Goal: Task Accomplishment & Management: Manage account settings

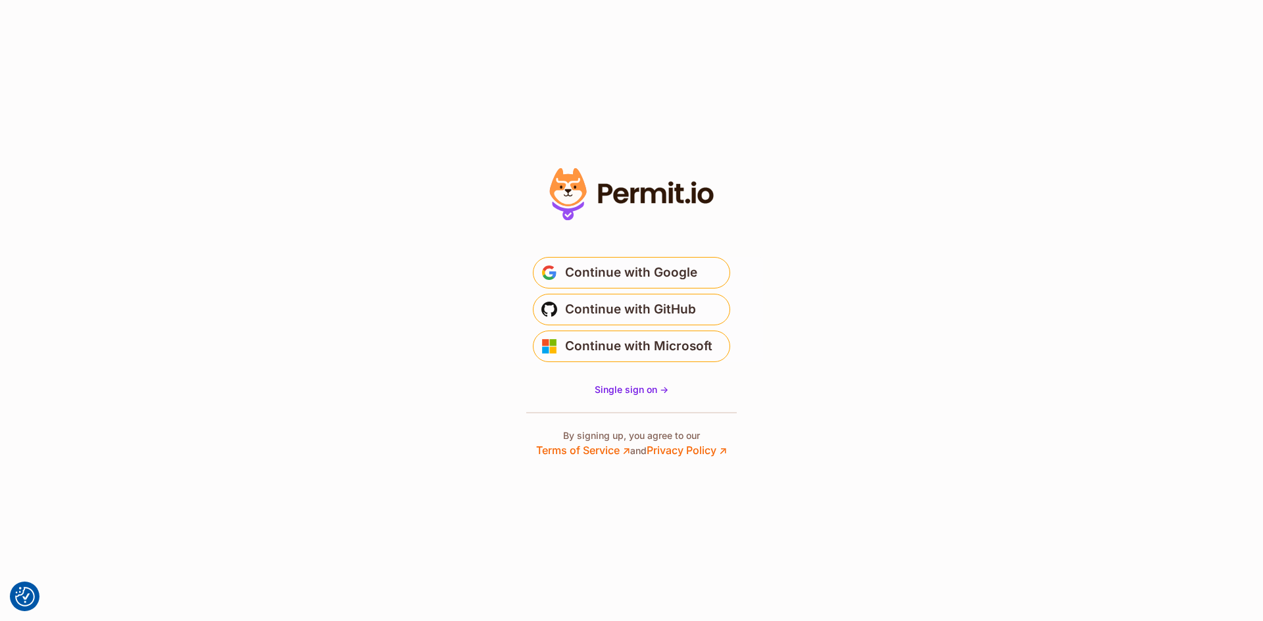
drag, startPoint x: 620, startPoint y: 343, endPoint x: 446, endPoint y: 428, distance: 193.8
click at [446, 428] on section "* Or" at bounding box center [631, 310] width 1263 height 621
click at [627, 391] on span "Single sign on ->" at bounding box center [631, 389] width 74 height 11
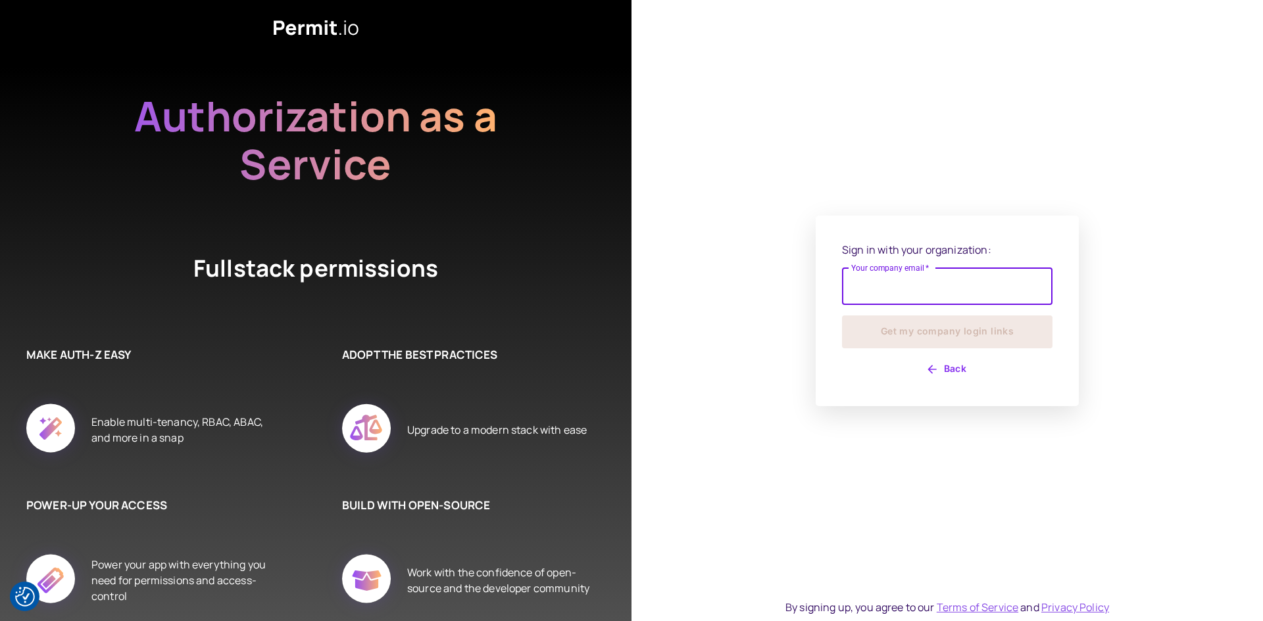
click at [885, 287] on input "Your company email   *" at bounding box center [947, 286] width 210 height 37
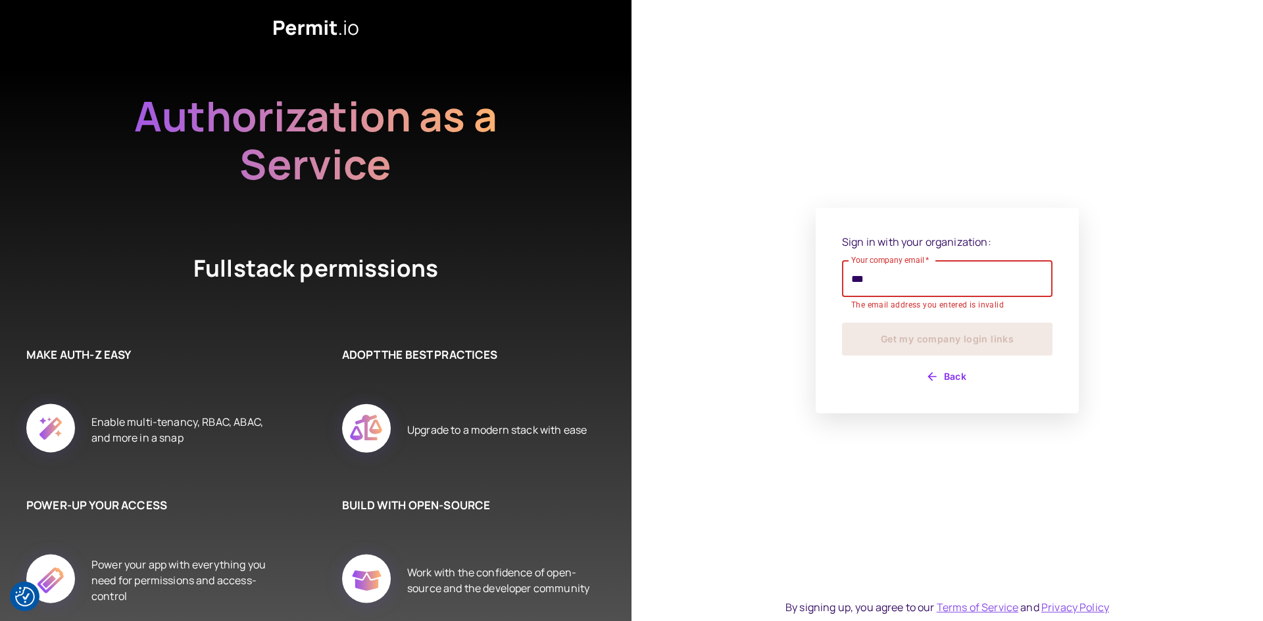
type input "**********"
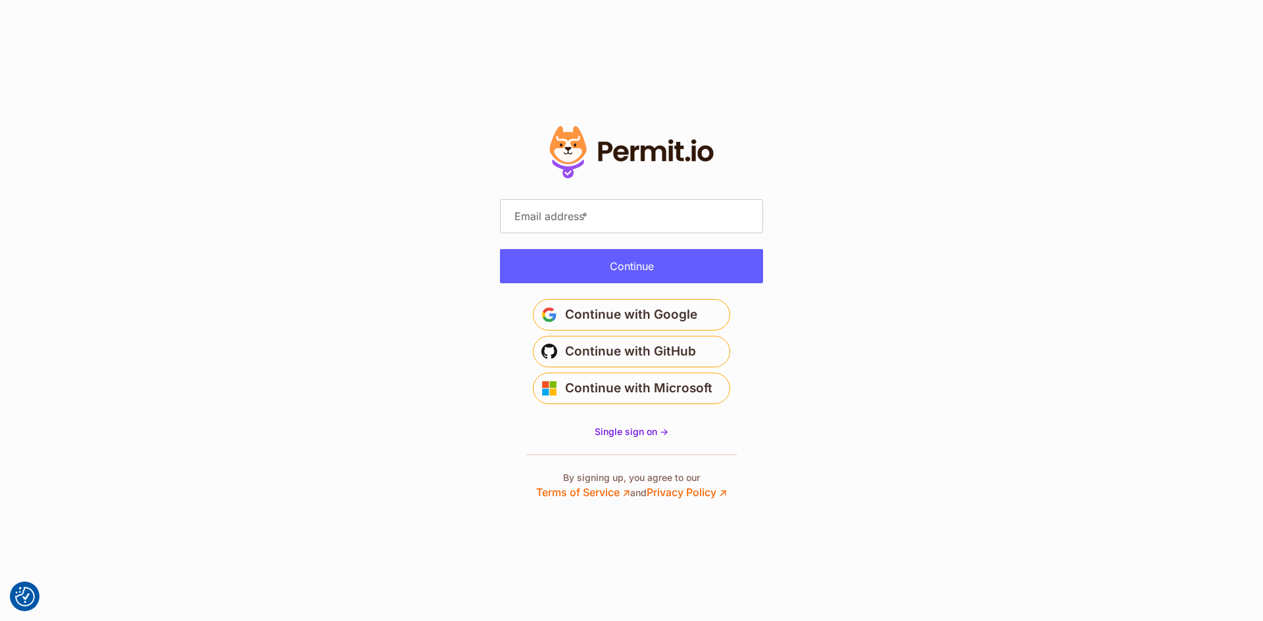
click at [587, 214] on span "*" at bounding box center [584, 216] width 5 height 13
click at [589, 214] on input "Email address *" at bounding box center [631, 216] width 263 height 34
click at [612, 222] on input "Email address *" at bounding box center [631, 216] width 263 height 34
type input "**********"
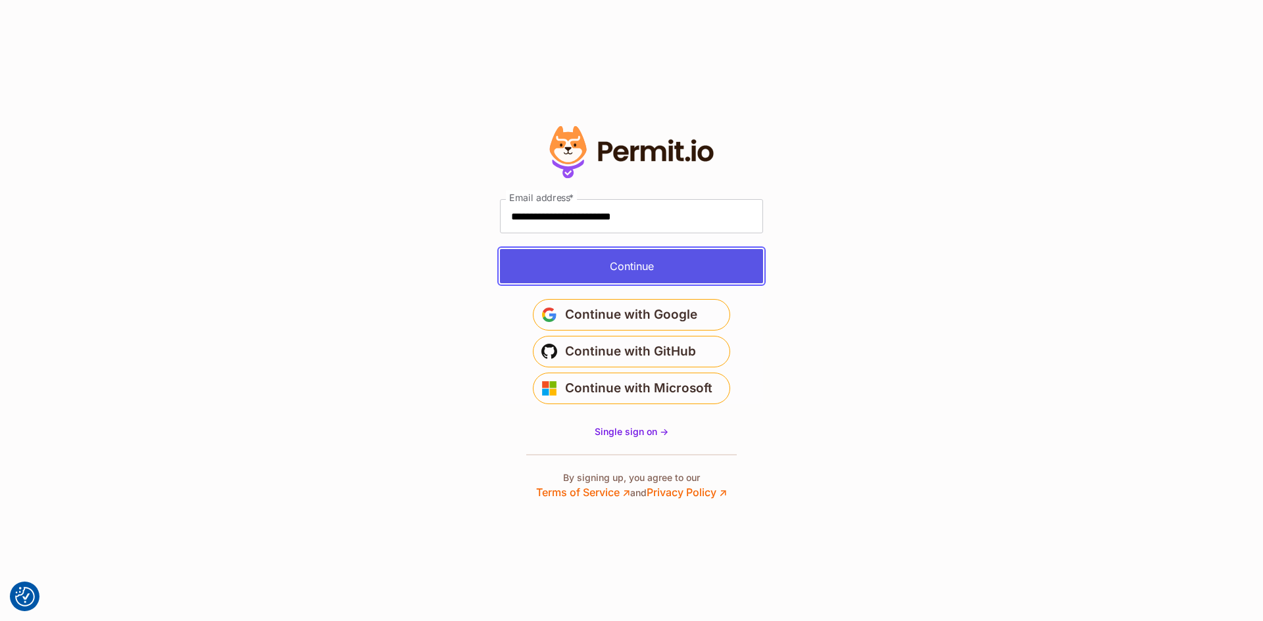
click at [609, 270] on button "Continue" at bounding box center [631, 266] width 263 height 34
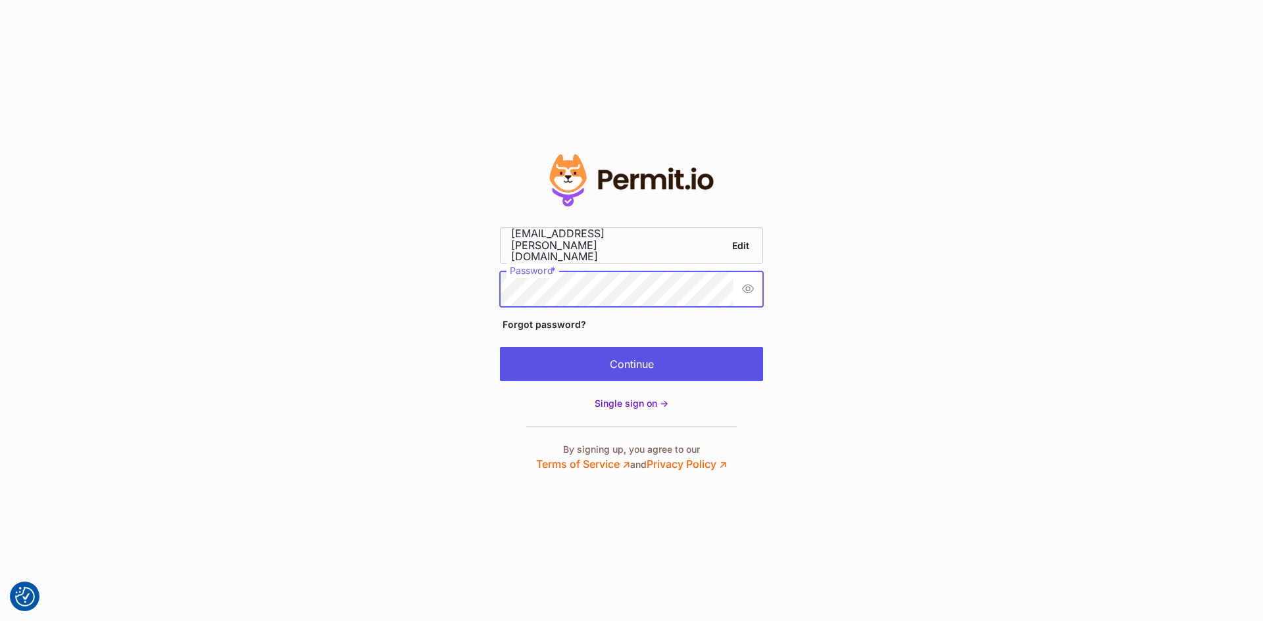
scroll to position [0, 37]
click at [594, 362] on button "Continue" at bounding box center [631, 364] width 263 height 34
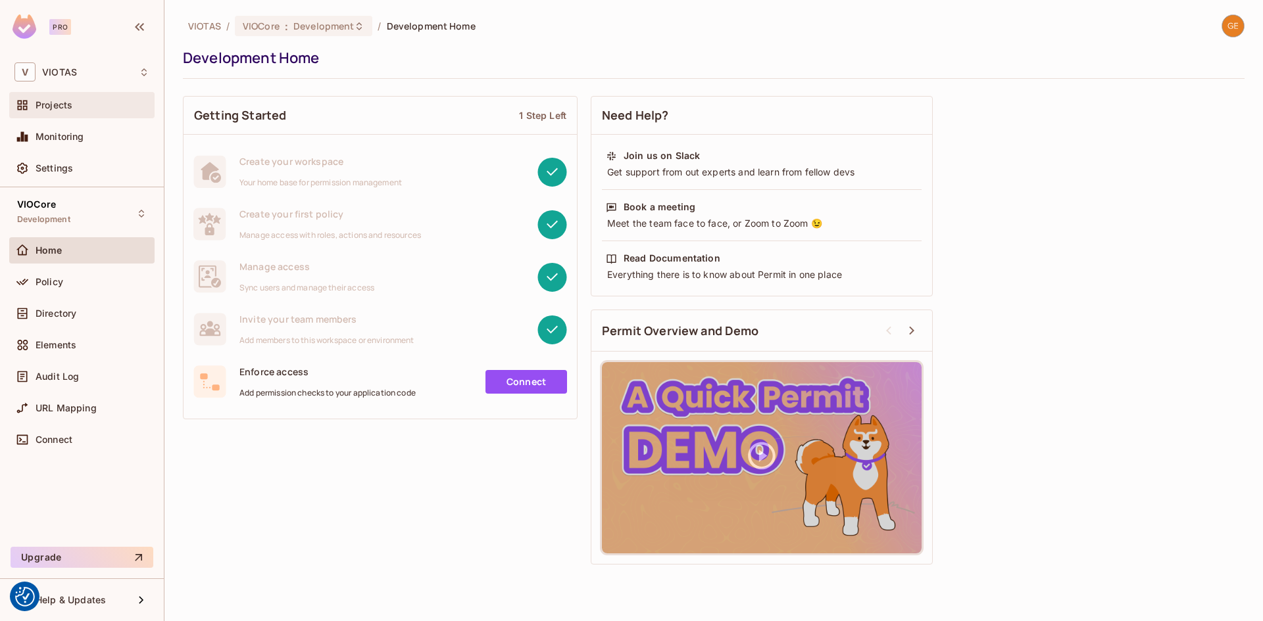
click at [62, 114] on div "Projects" at bounding box center [81, 105] width 145 height 26
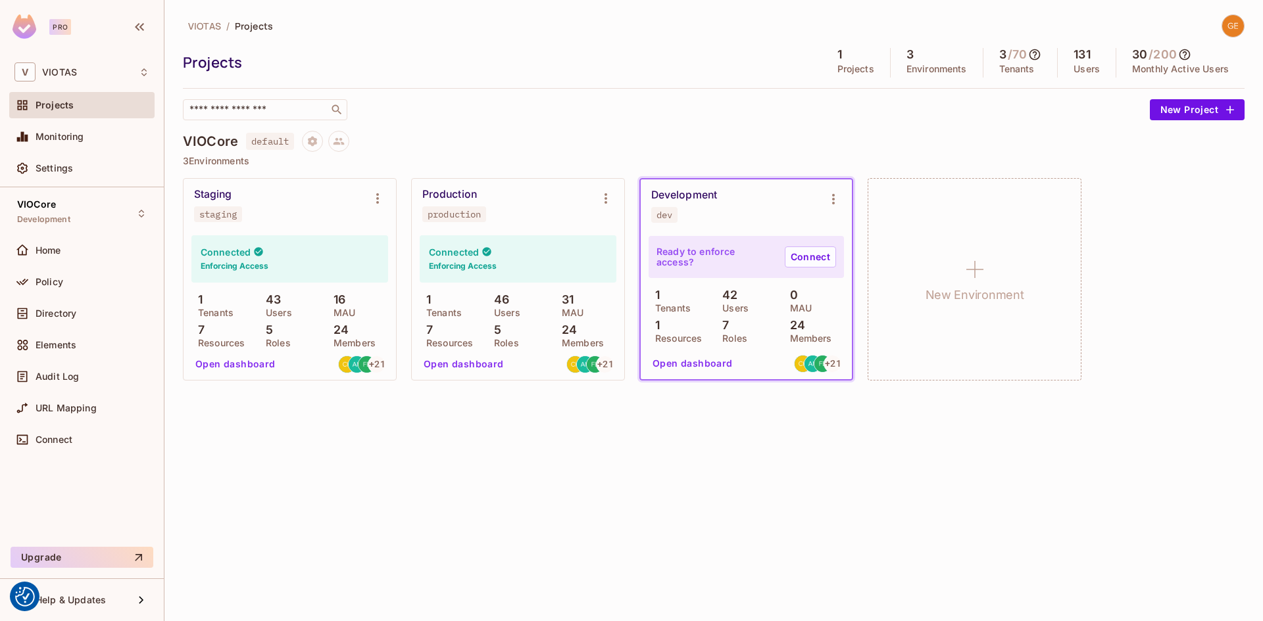
click at [235, 367] on button "Open dashboard" at bounding box center [235, 364] width 91 height 21
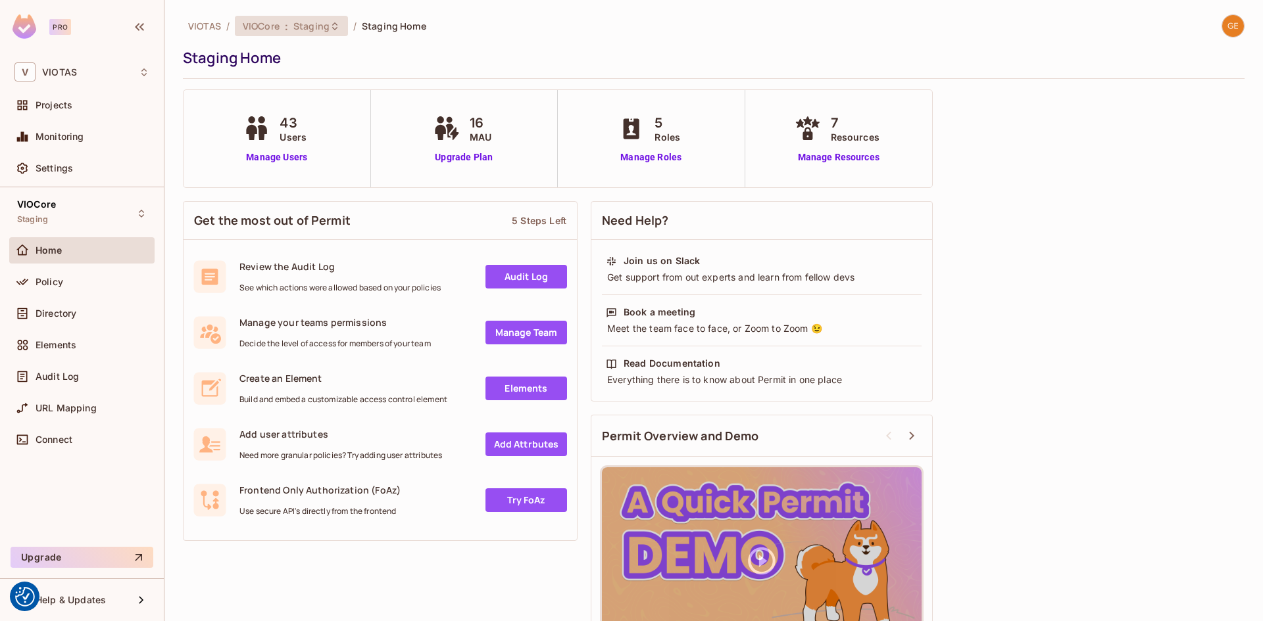
click at [277, 27] on span "VIOCore" at bounding box center [261, 26] width 37 height 12
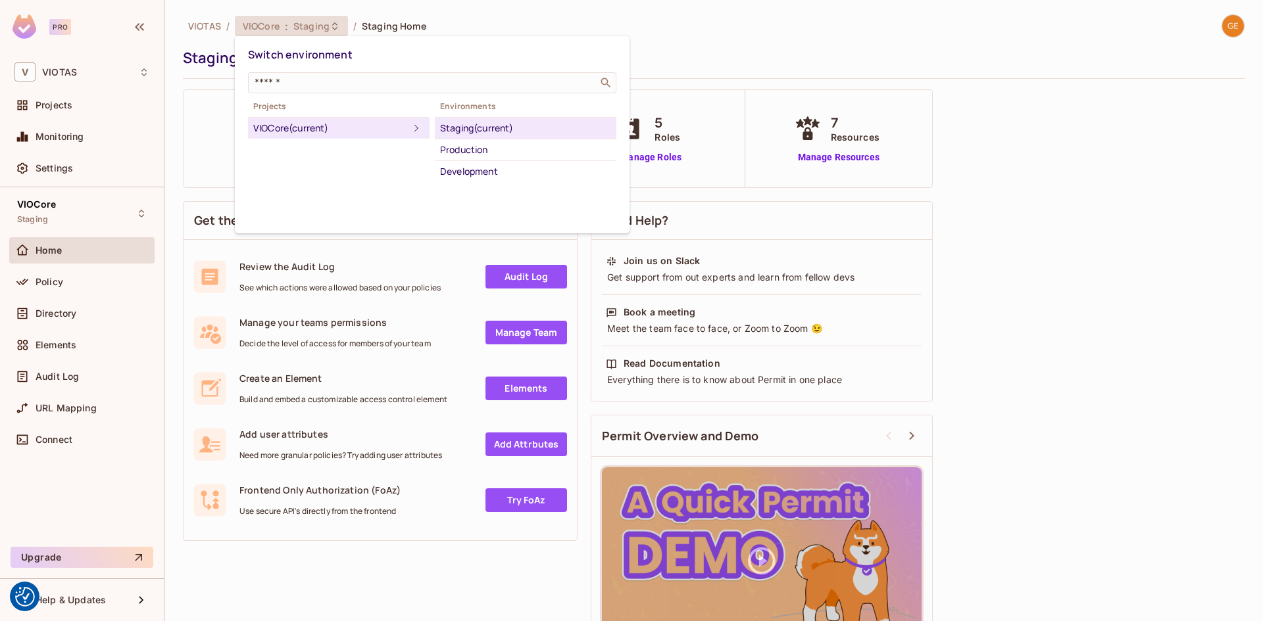
click at [63, 284] on div at bounding box center [631, 310] width 1263 height 621
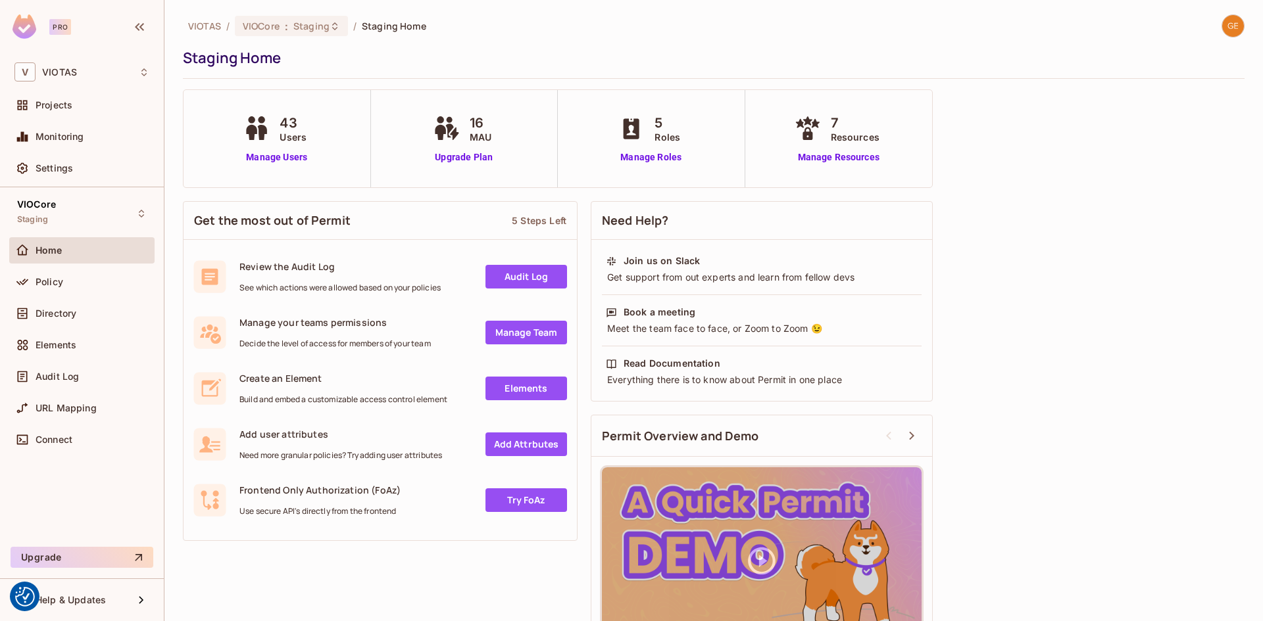
click at [39, 283] on span "Policy" at bounding box center [50, 282] width 28 height 11
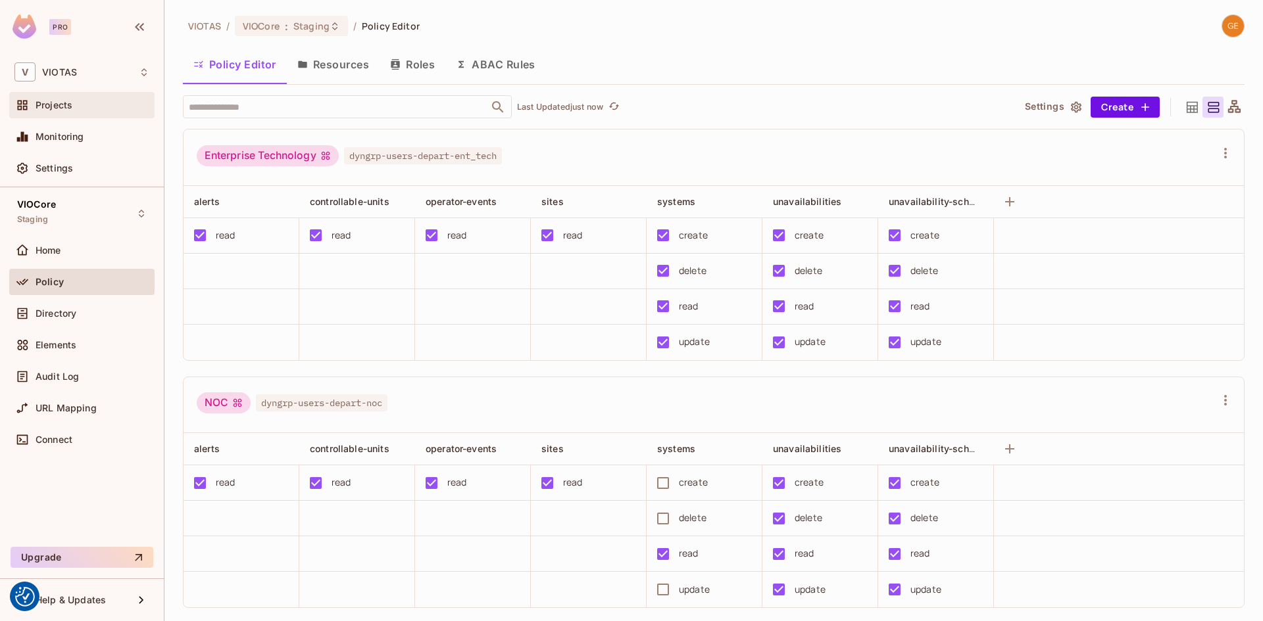
click at [57, 96] on div "Projects" at bounding box center [81, 105] width 145 height 26
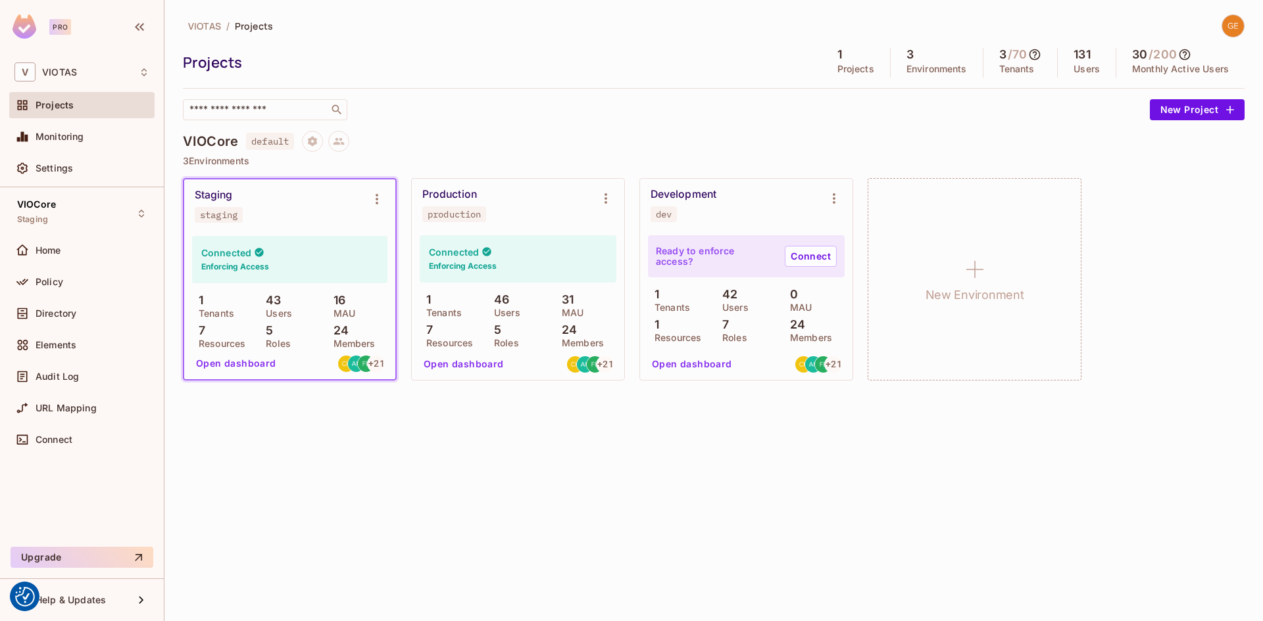
click at [254, 263] on h6 "Enforcing Access" at bounding box center [235, 267] width 68 height 12
click at [374, 195] on icon "Environment settings" at bounding box center [377, 199] width 16 height 16
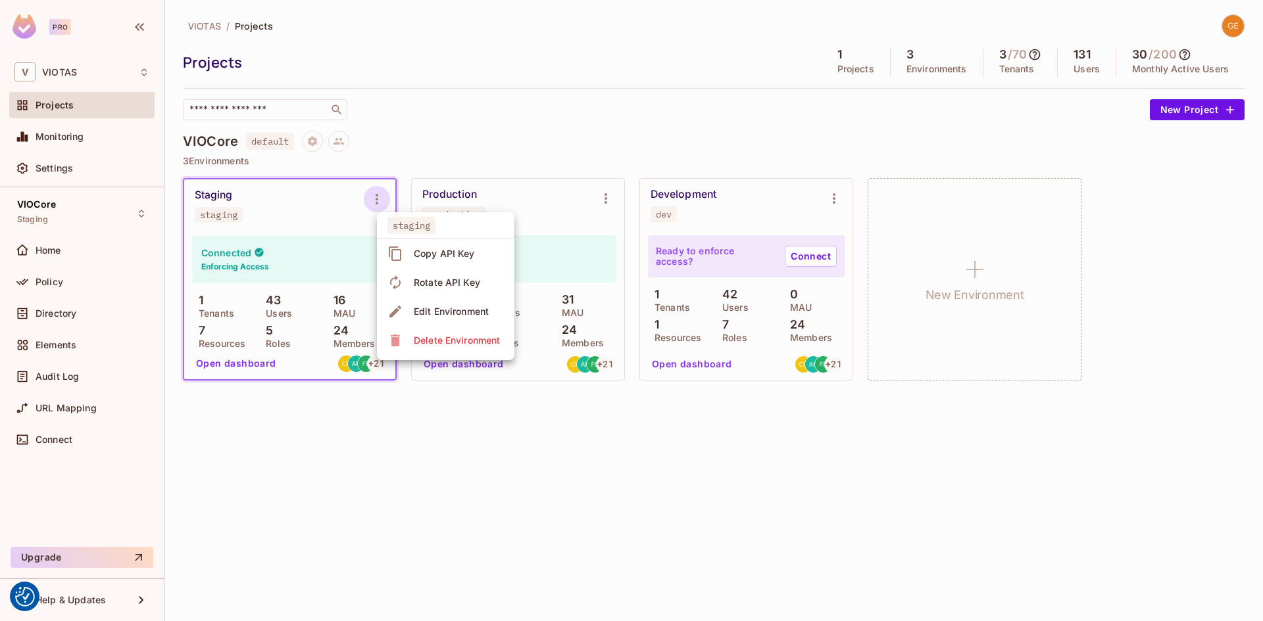
click at [254, 266] on div at bounding box center [631, 310] width 1263 height 621
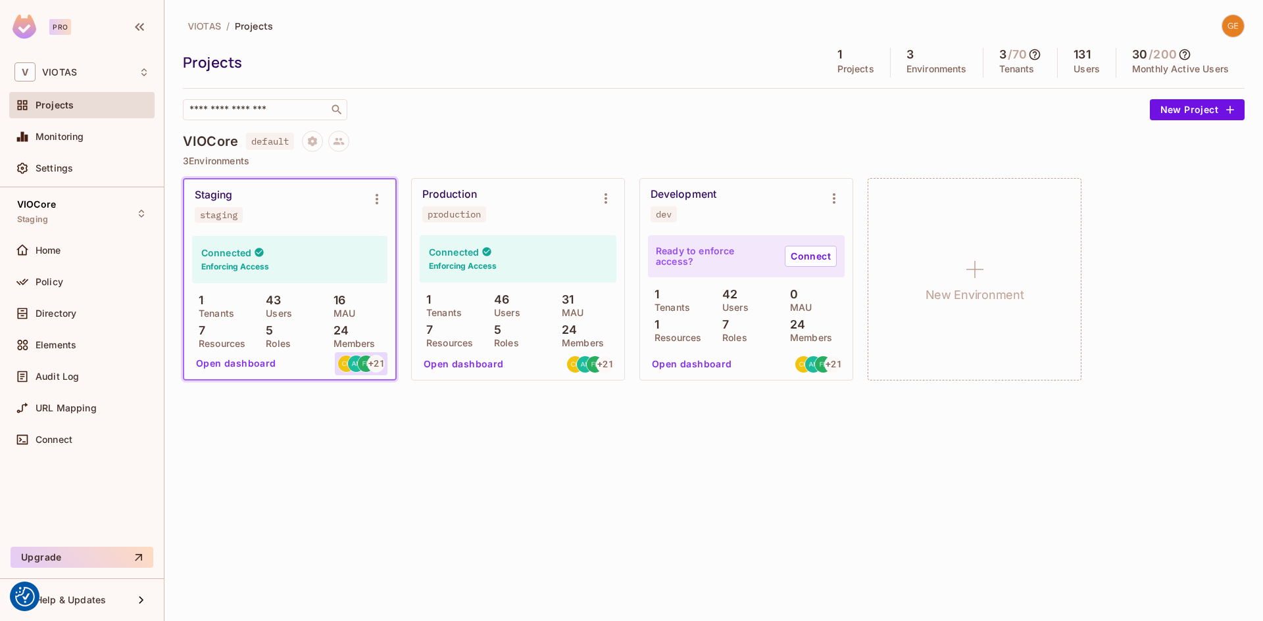
click at [370, 369] on div "+ 21" at bounding box center [376, 364] width 18 height 18
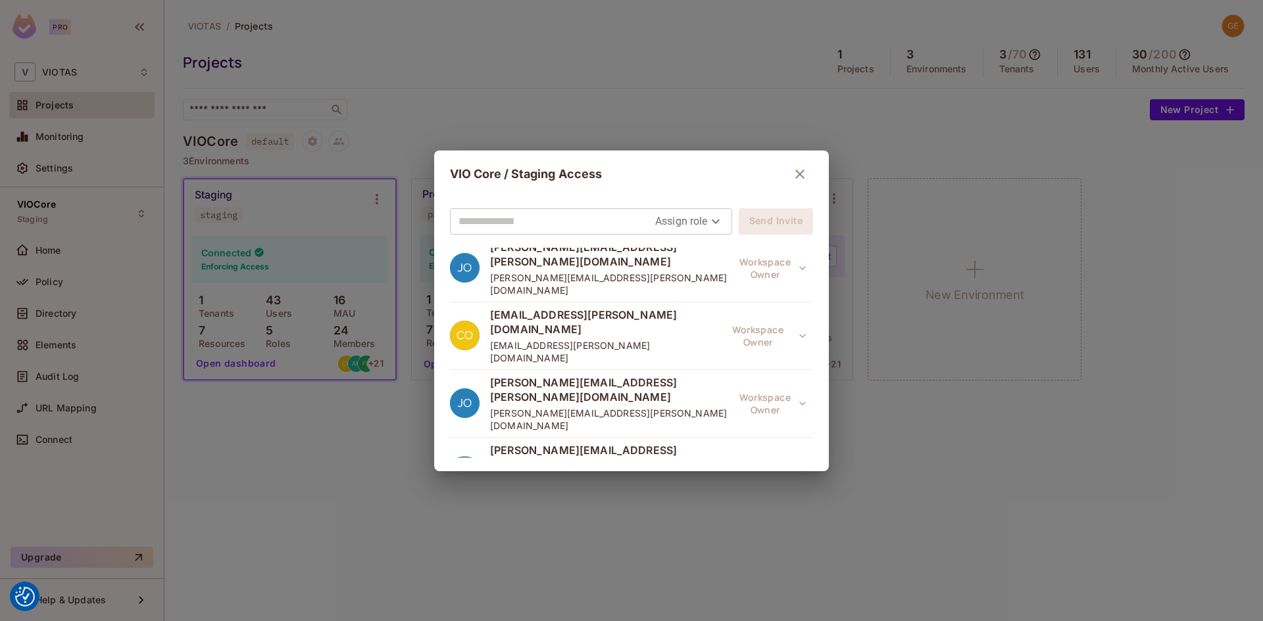
scroll to position [804, 0]
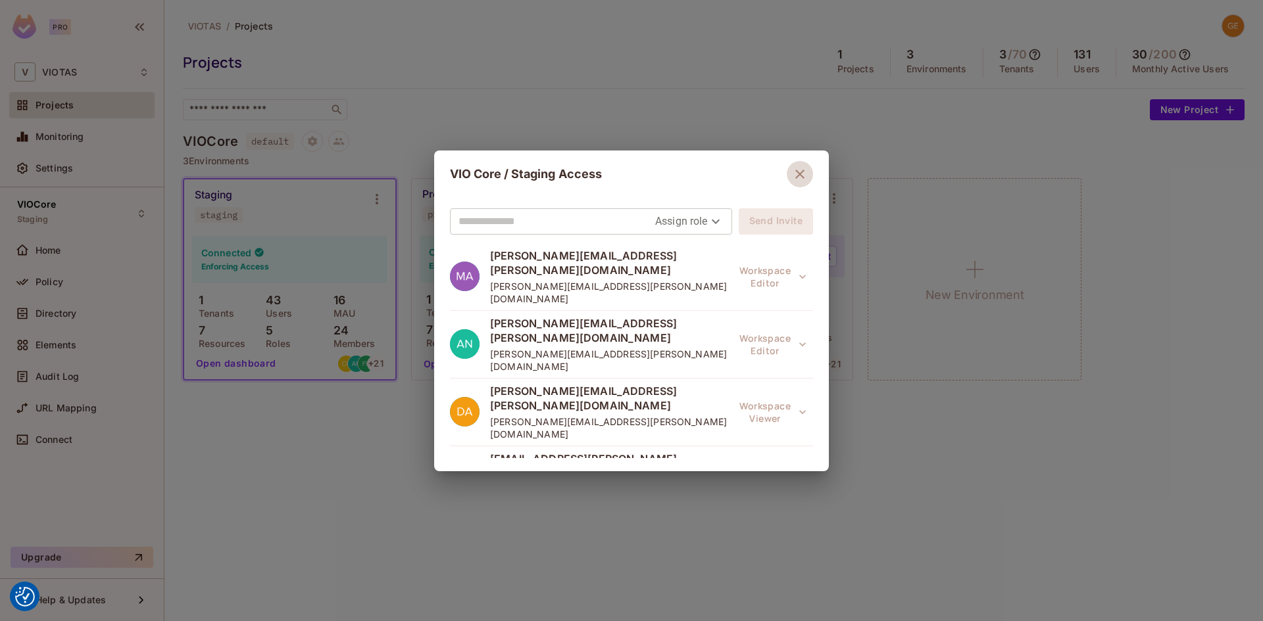
click at [800, 176] on icon "button" at bounding box center [800, 174] width 16 height 16
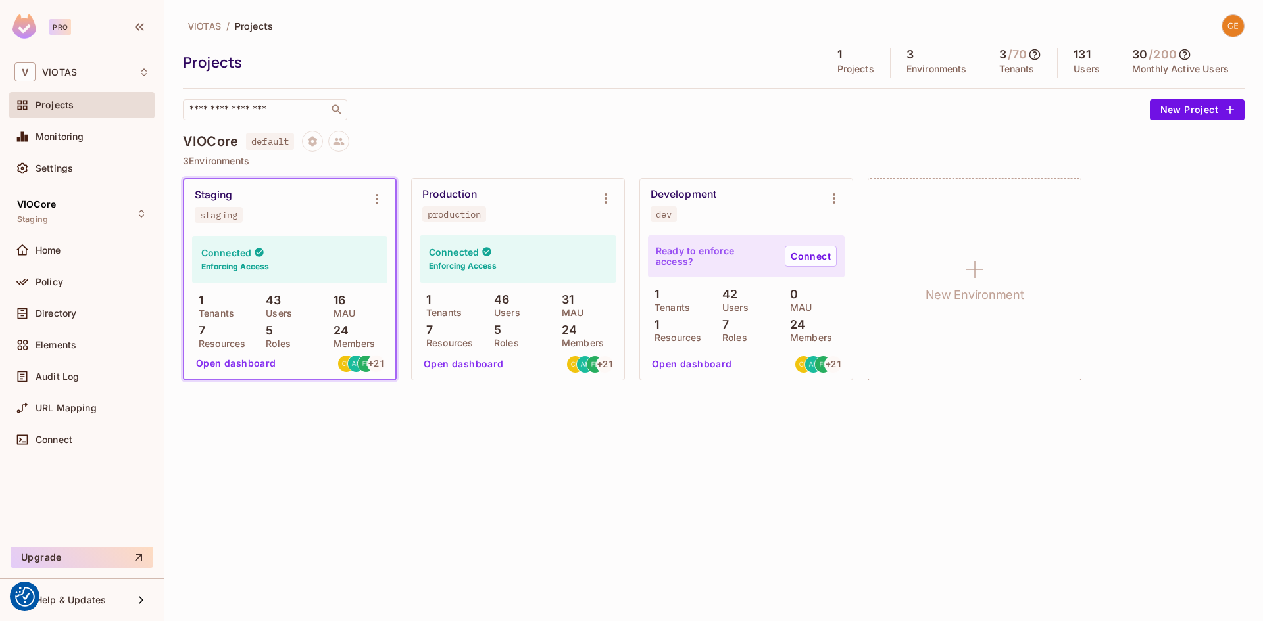
click at [269, 309] on p "Users" at bounding box center [275, 313] width 33 height 11
click at [43, 312] on span "Directory" at bounding box center [56, 313] width 41 height 11
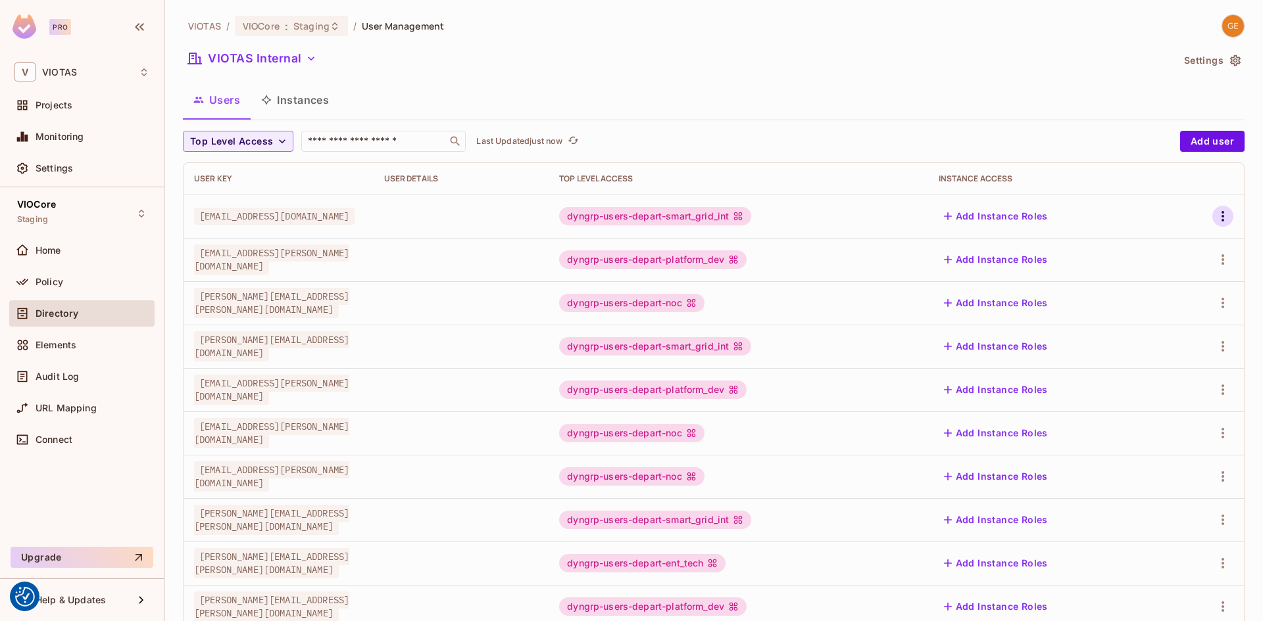
click at [1215, 219] on icon "button" at bounding box center [1223, 216] width 16 height 16
click at [1173, 239] on li "Edit" at bounding box center [1156, 246] width 116 height 29
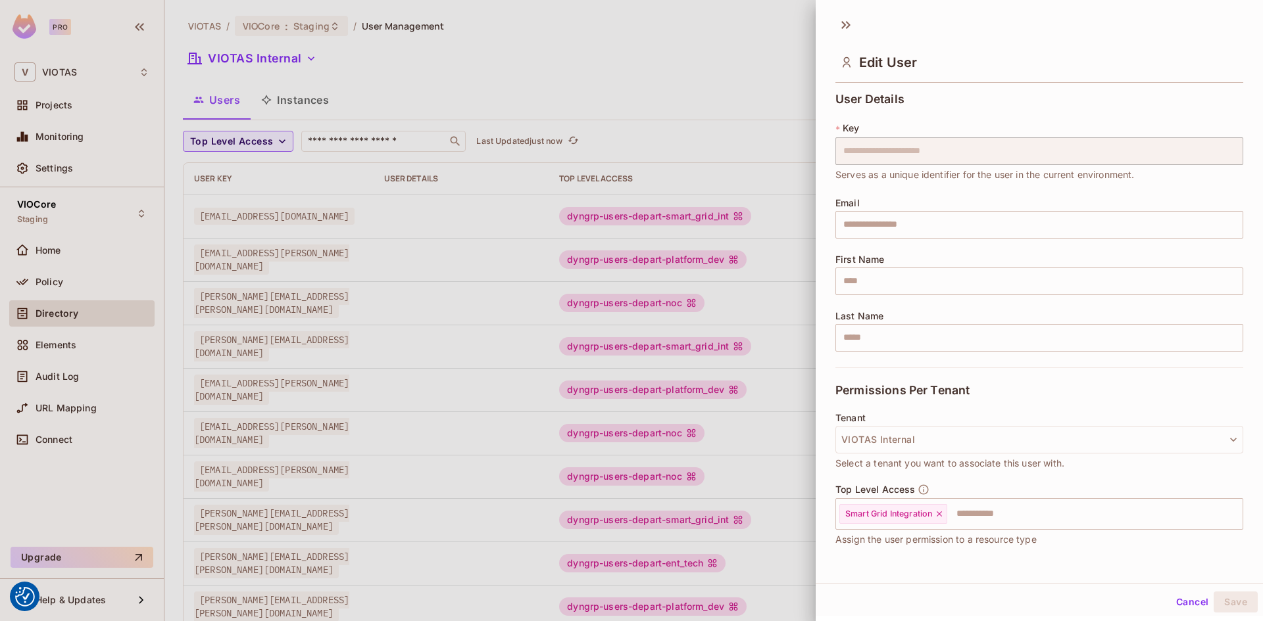
click at [863, 197] on div "**********" at bounding box center [1039, 230] width 408 height 275
click at [635, 93] on div at bounding box center [631, 310] width 1263 height 621
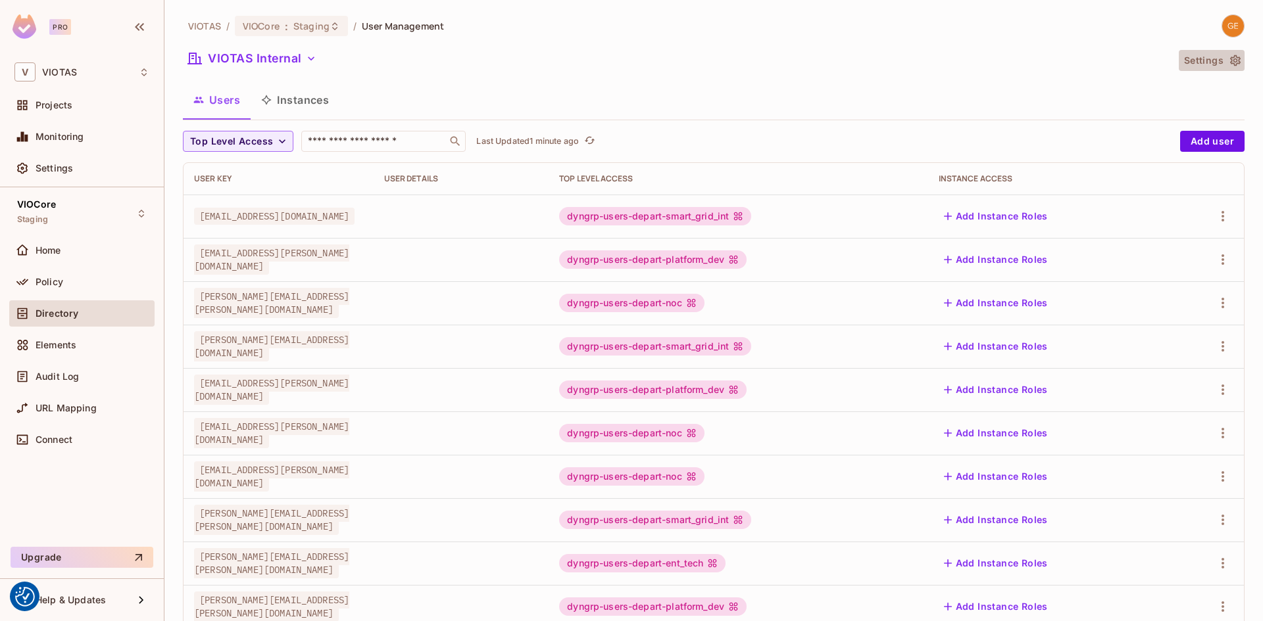
click at [1187, 57] on button "Settings" at bounding box center [1211, 60] width 66 height 21
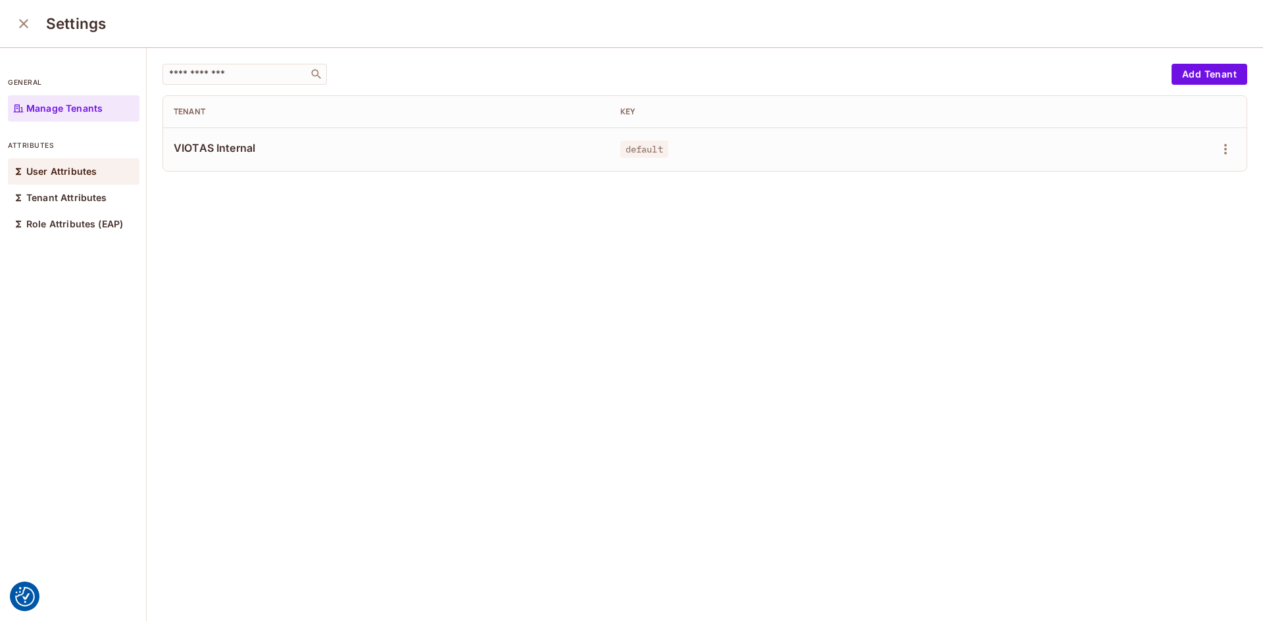
click at [64, 169] on p "User Attributes" at bounding box center [61, 171] width 70 height 11
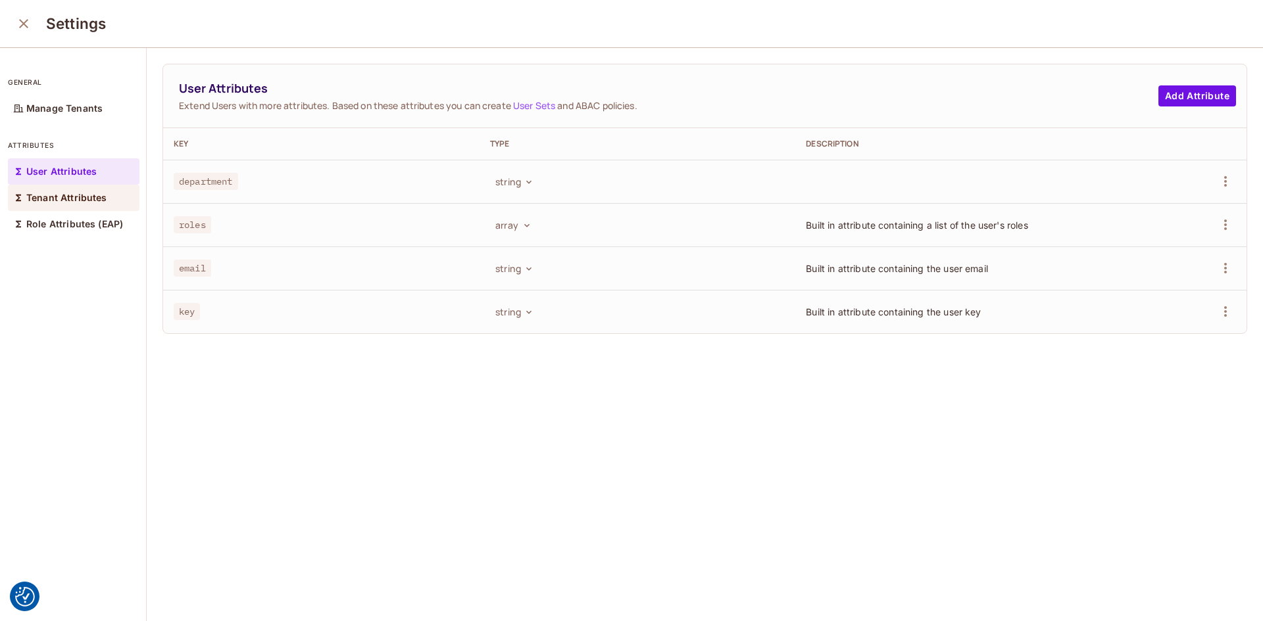
click at [87, 197] on p "Tenant Attributes" at bounding box center [66, 198] width 81 height 11
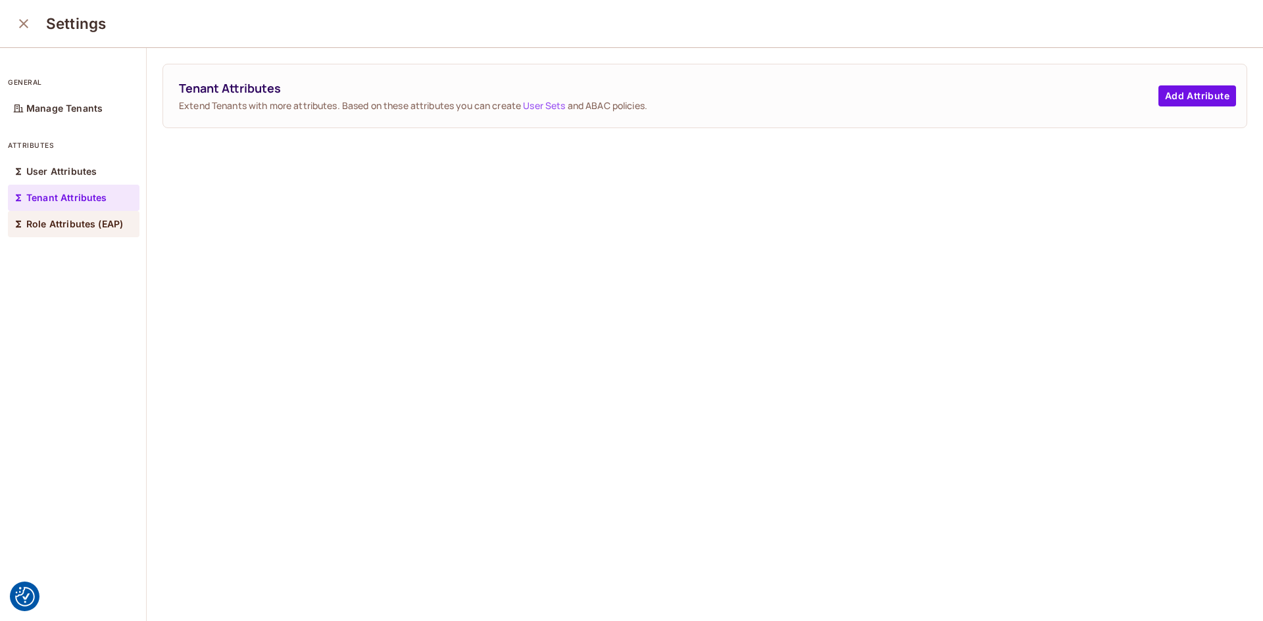
click at [81, 219] on p "Role Attributes (EAP)" at bounding box center [74, 224] width 97 height 11
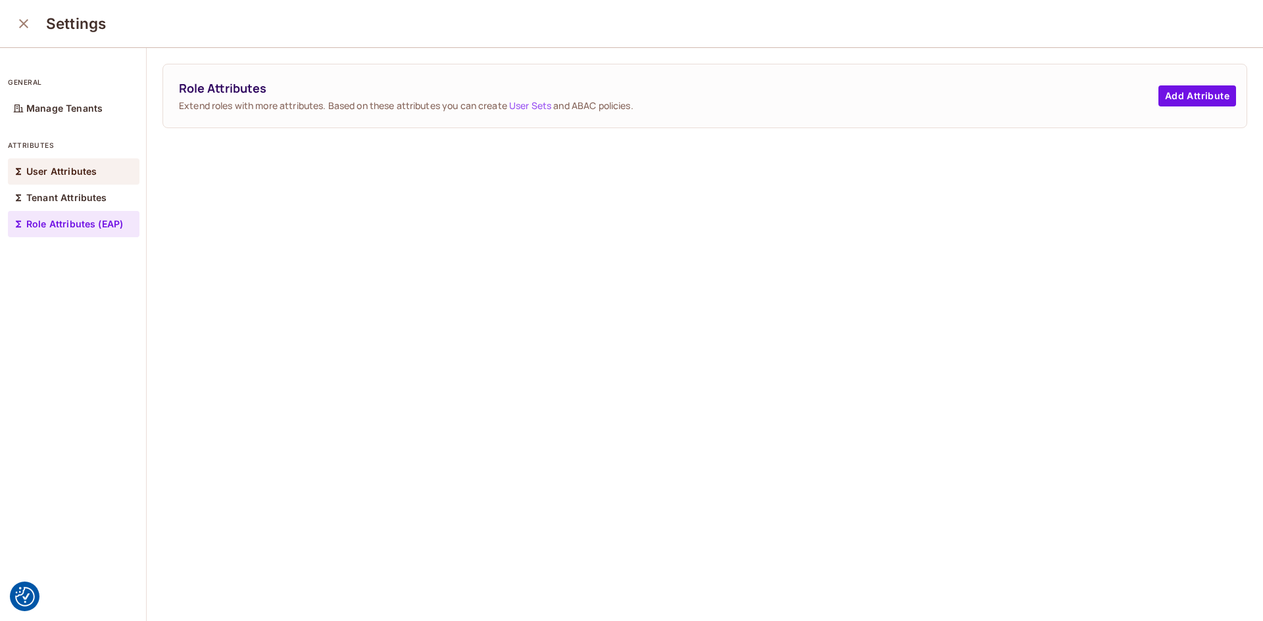
click at [82, 179] on div "User Attributes" at bounding box center [74, 171] width 132 height 26
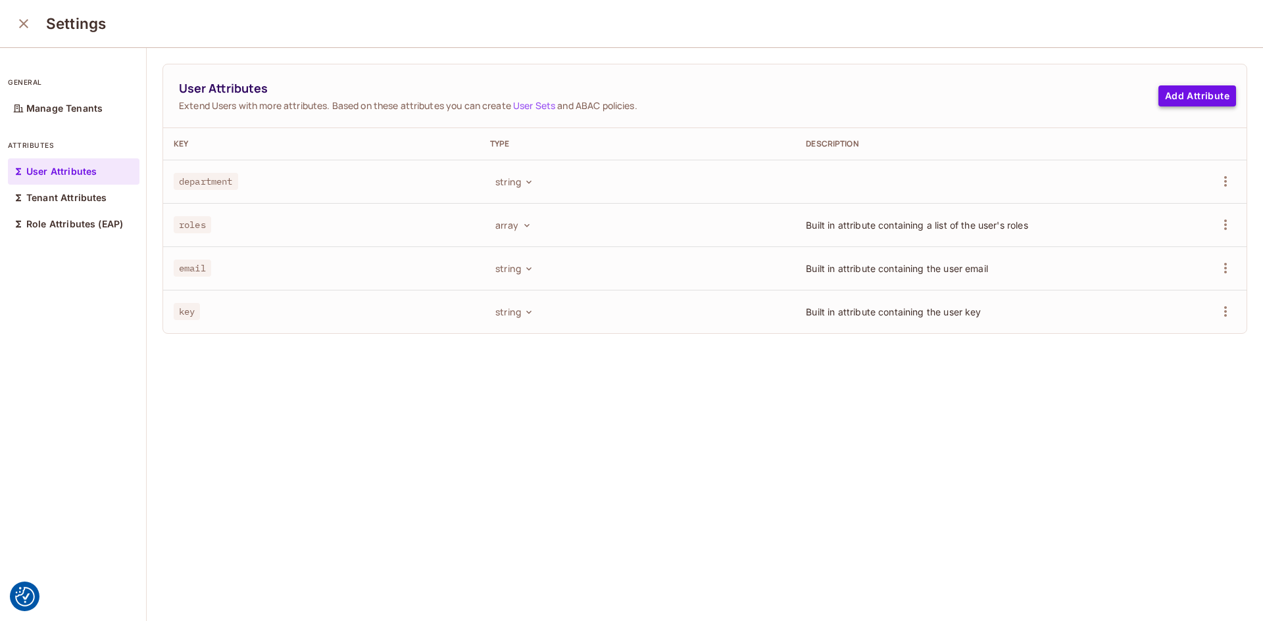
click at [1158, 97] on button "Add Attribute" at bounding box center [1197, 95] width 78 height 21
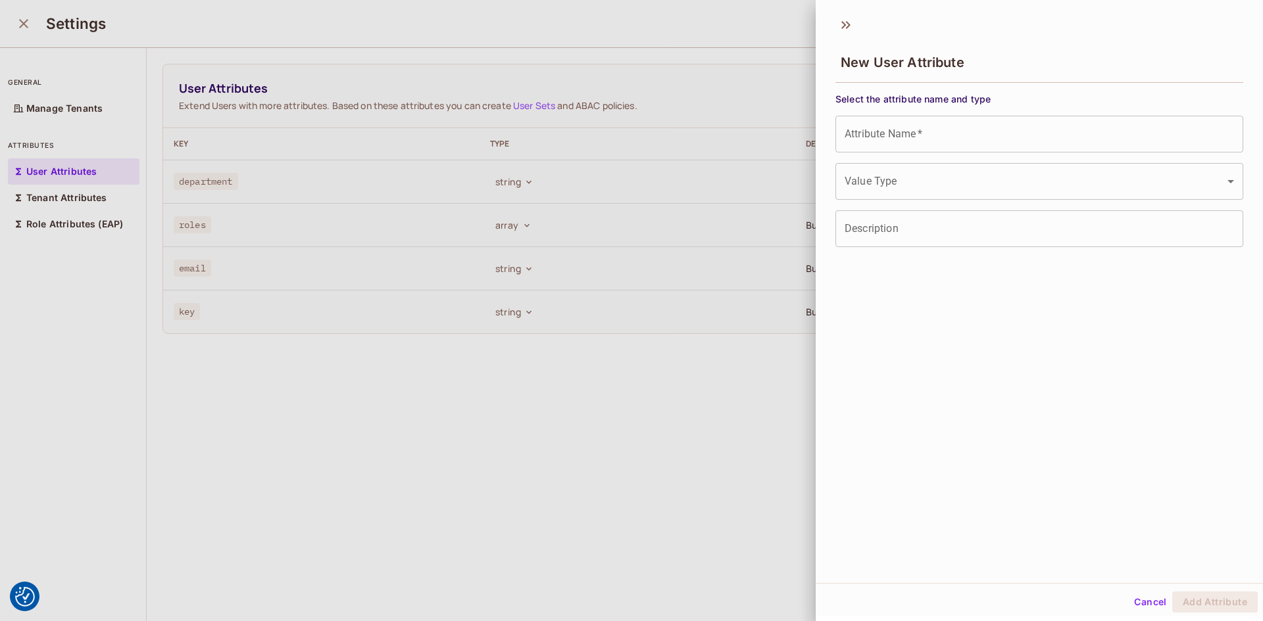
click at [890, 187] on body "We use cookies to enhance your browsing experience, serve personalized ads or c…" at bounding box center [631, 310] width 1263 height 621
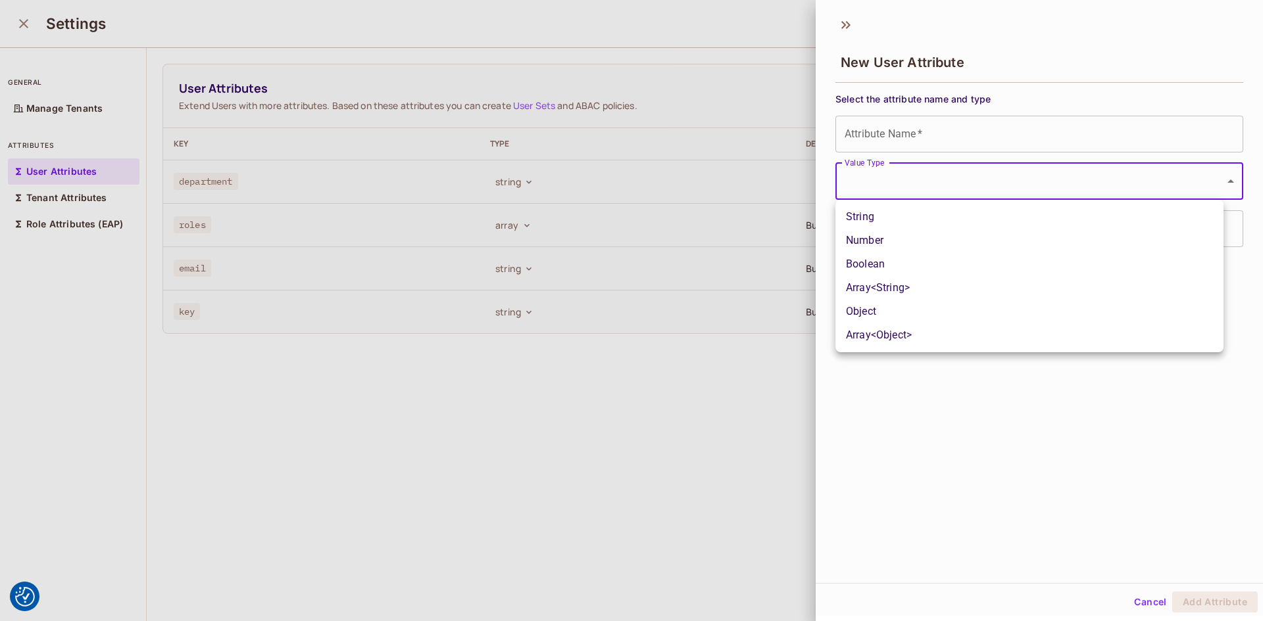
click at [877, 222] on li "String" at bounding box center [1029, 217] width 388 height 24
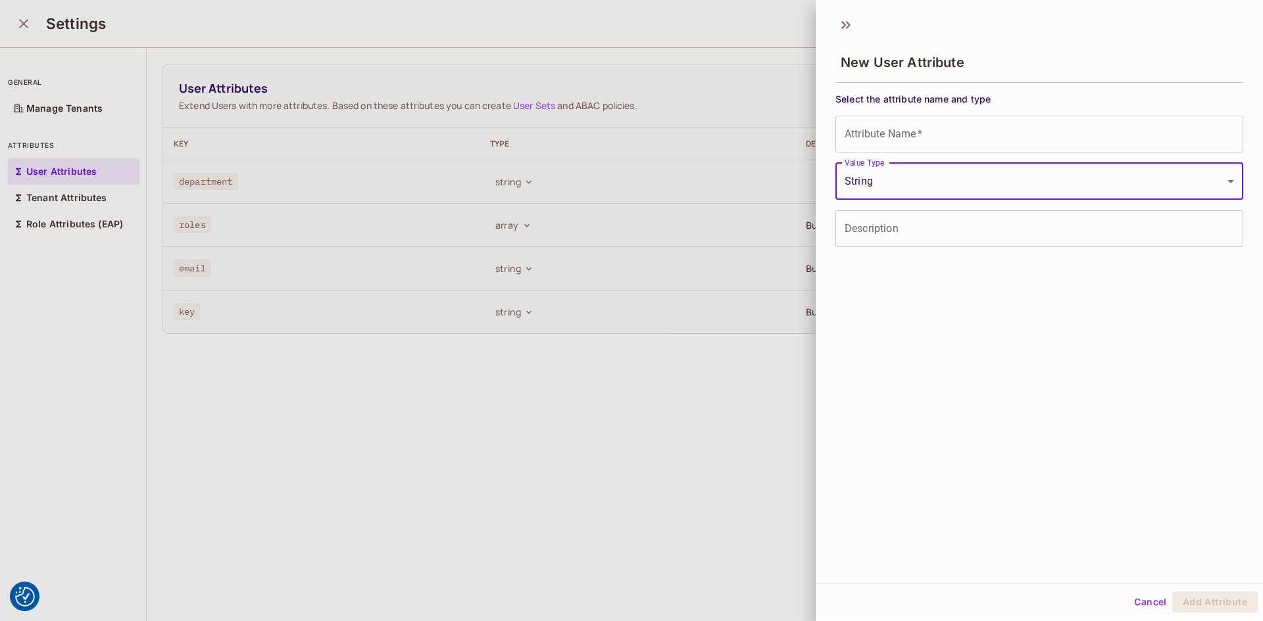
type input "******"
click at [887, 143] on input "Attribute Name   *" at bounding box center [1039, 134] width 408 height 37
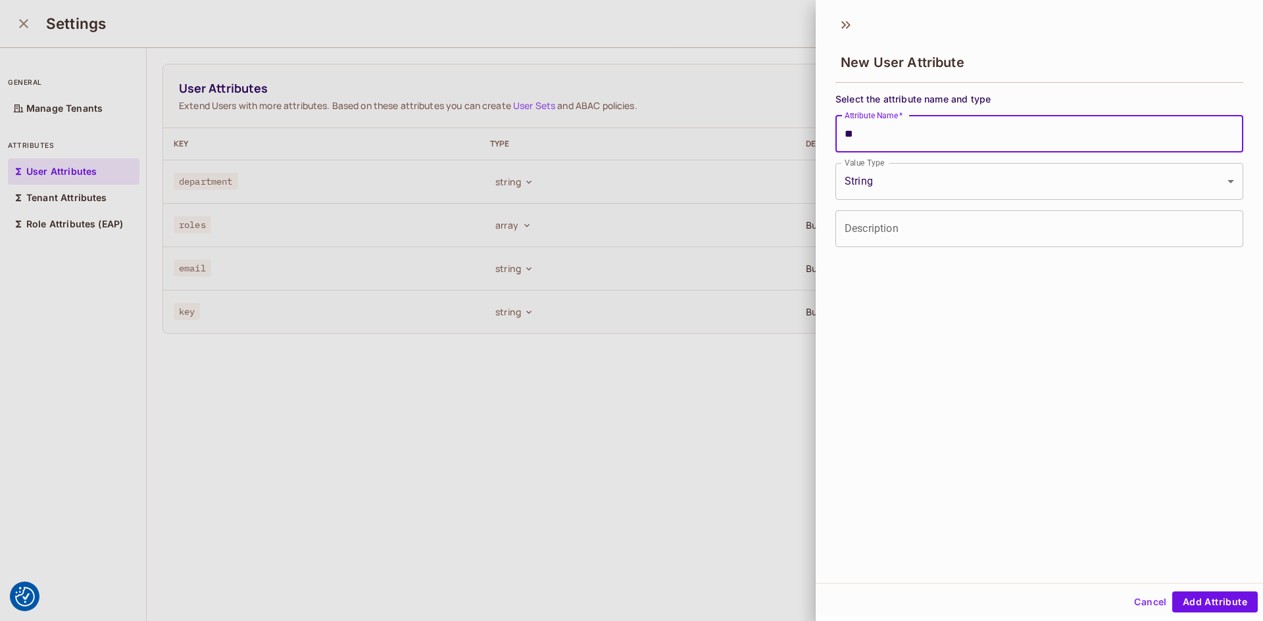
type input "*"
type input "**********"
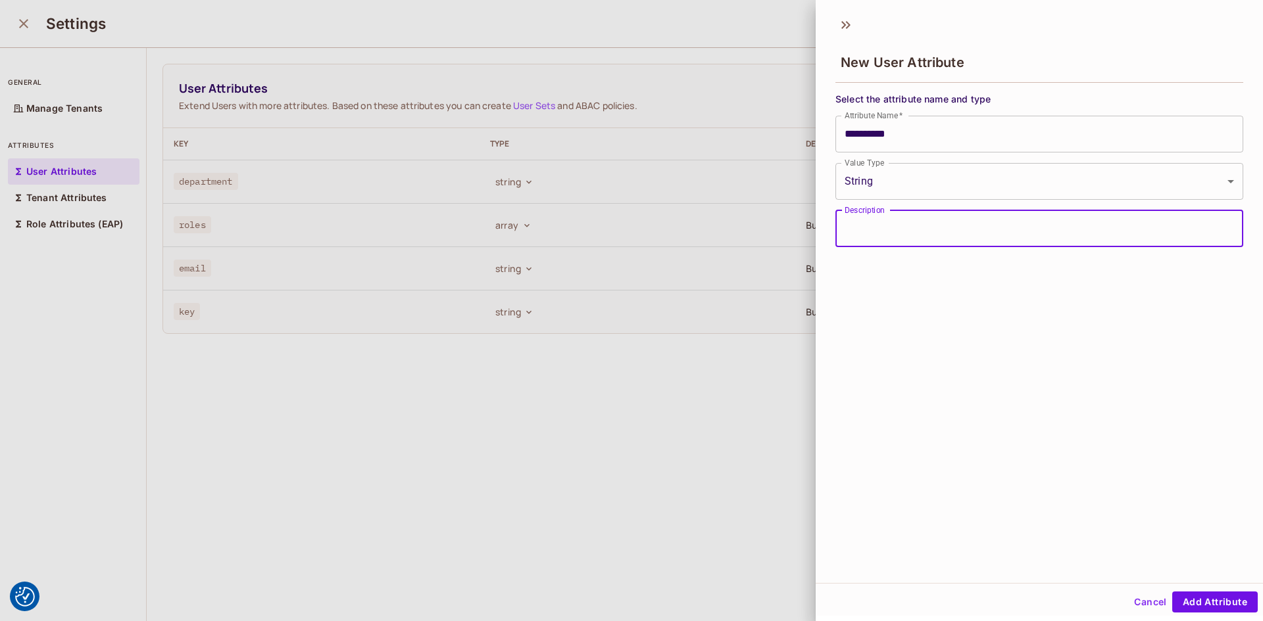
click at [891, 243] on input "Description" at bounding box center [1039, 228] width 408 height 37
type input "**********"
click at [1199, 603] on button "Add Attribute" at bounding box center [1214, 602] width 85 height 21
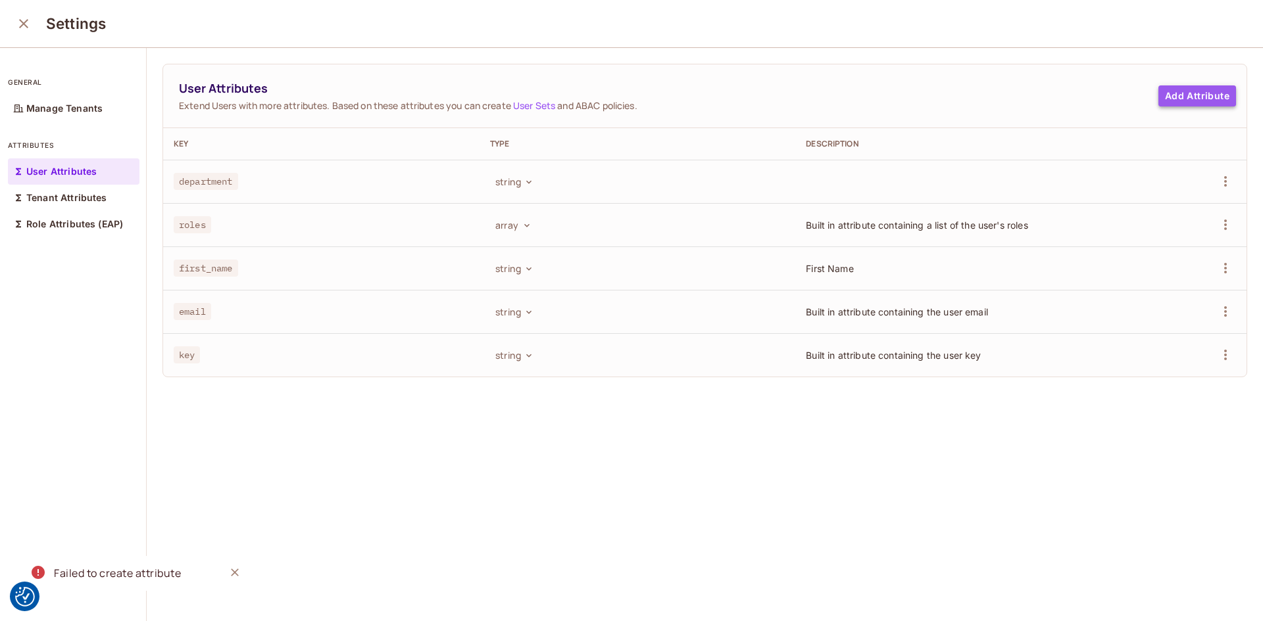
click at [1172, 100] on button "Add Attribute" at bounding box center [1197, 95] width 78 height 21
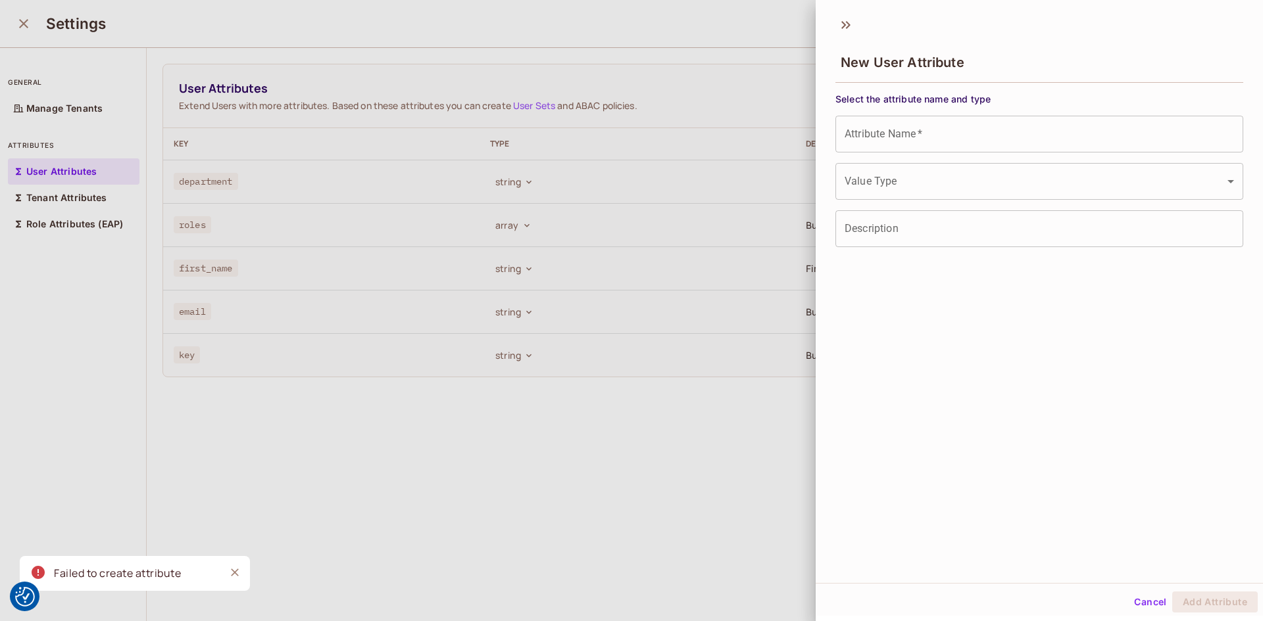
click at [944, 130] on input "Attribute Name   *" at bounding box center [1039, 134] width 408 height 37
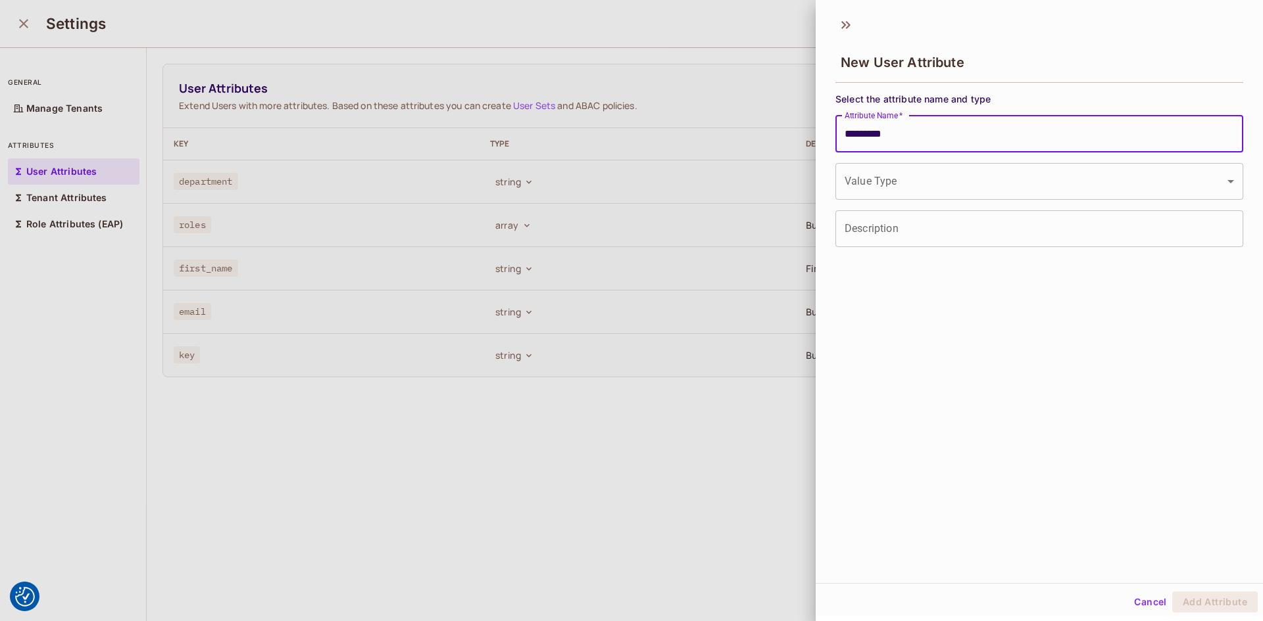
type input "*********"
click at [893, 191] on body "We use cookies to enhance your browsing experience, serve personalized ads or c…" at bounding box center [631, 310] width 1263 height 621
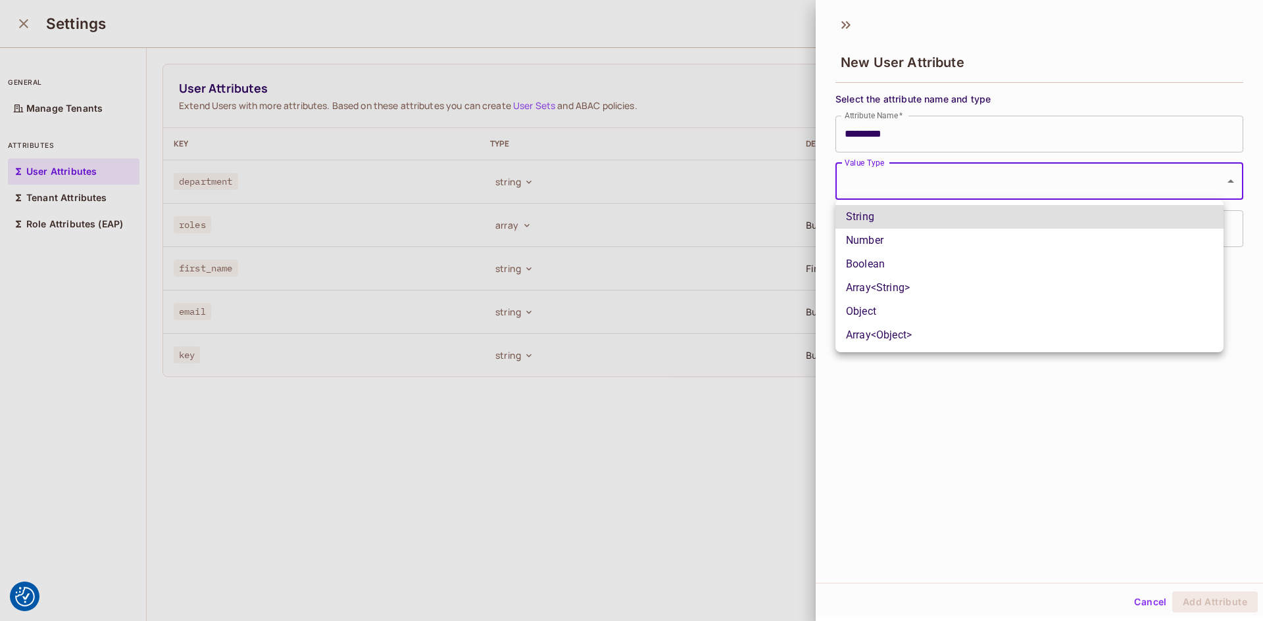
drag, startPoint x: 879, startPoint y: 307, endPoint x: 879, endPoint y: 297, distance: 10.5
click at [879, 308] on li "Object" at bounding box center [1029, 312] width 388 height 24
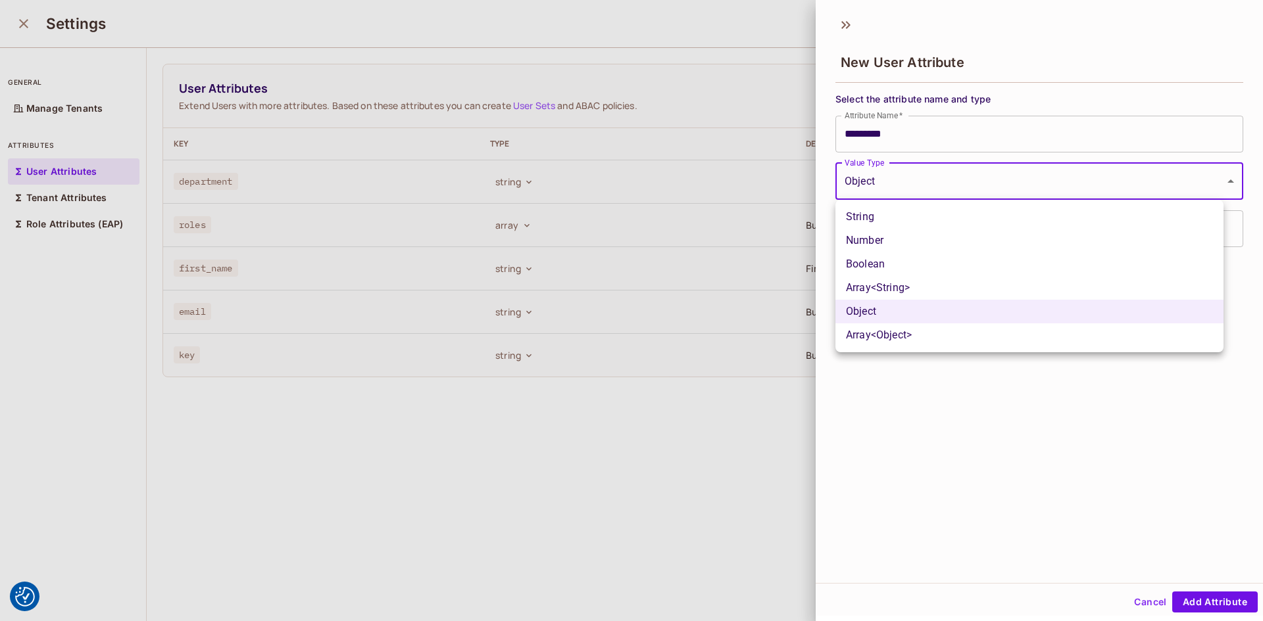
click at [880, 191] on body "We use cookies to enhance your browsing experience, serve personalized ads or c…" at bounding box center [631, 310] width 1263 height 621
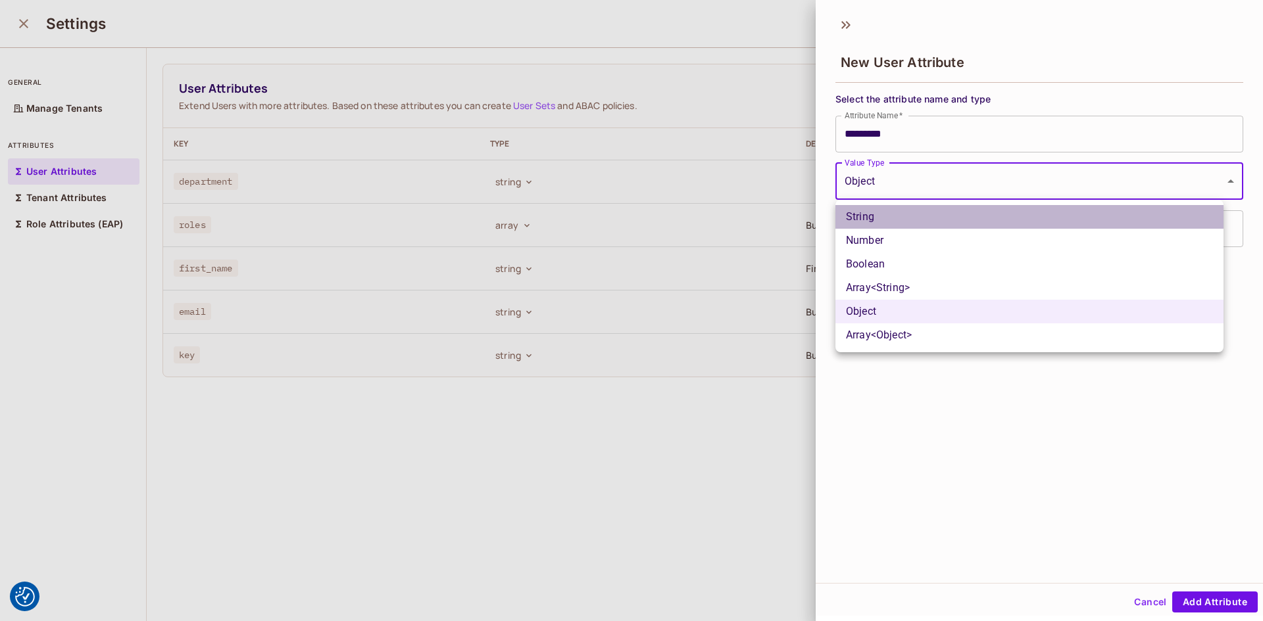
click at [872, 215] on li "String" at bounding box center [1029, 217] width 388 height 24
type input "******"
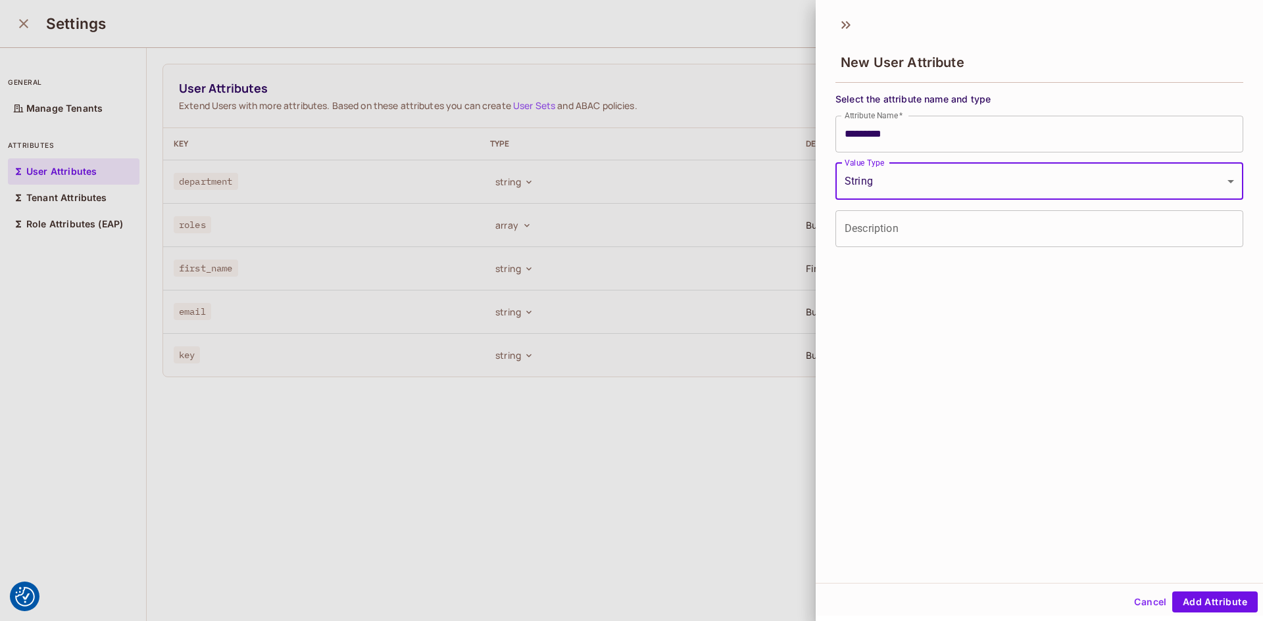
click at [919, 224] on input "Description" at bounding box center [1039, 228] width 408 height 37
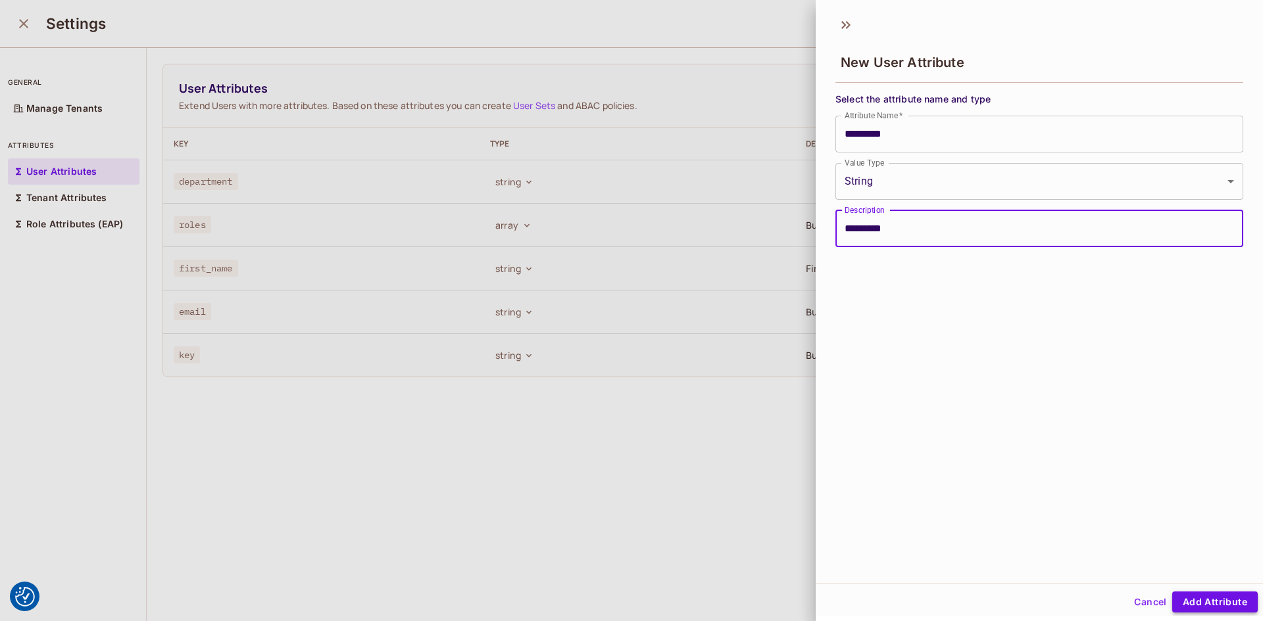
type input "*********"
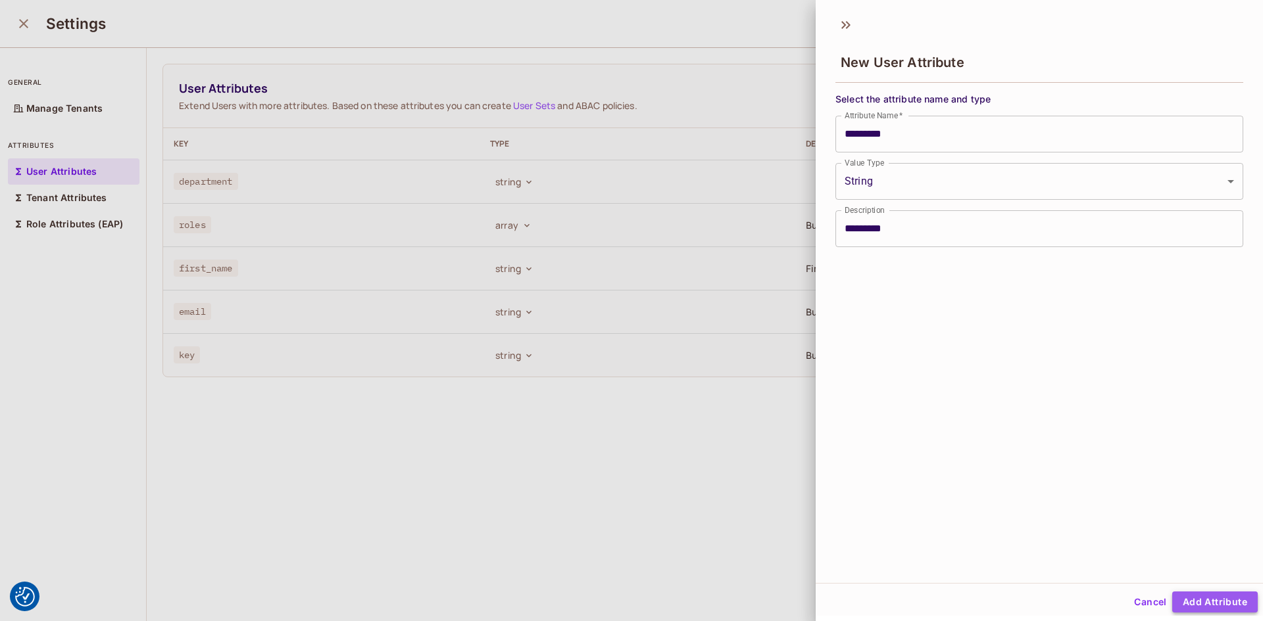
click at [1207, 600] on button "Add Attribute" at bounding box center [1214, 602] width 85 height 21
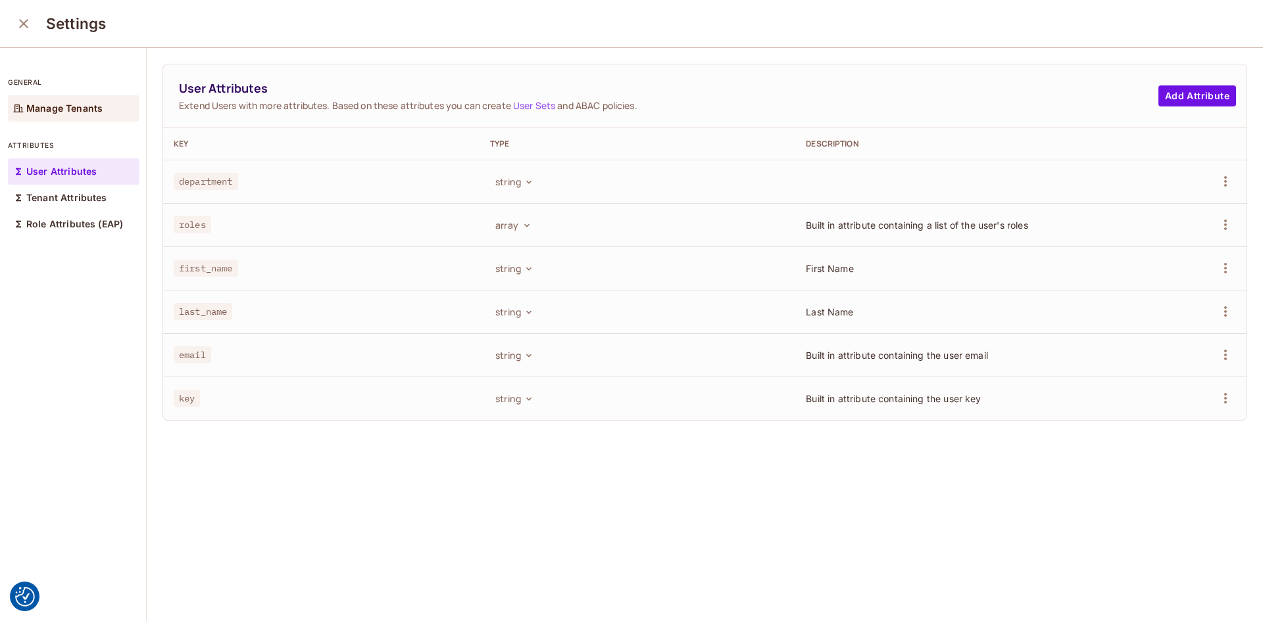
click at [60, 108] on p "Manage Tenants" at bounding box center [64, 108] width 76 height 11
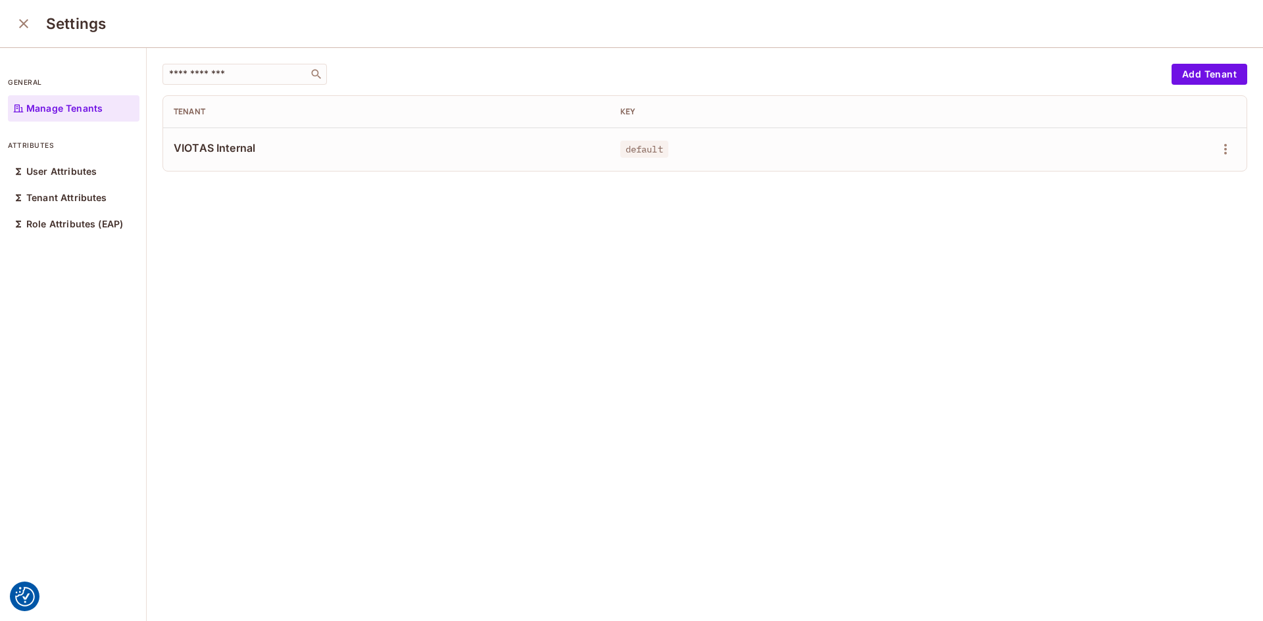
click at [211, 146] on span "VIOTAS Internal" at bounding box center [386, 148] width 425 height 14
click at [22, 30] on icon "close" at bounding box center [24, 24] width 16 height 16
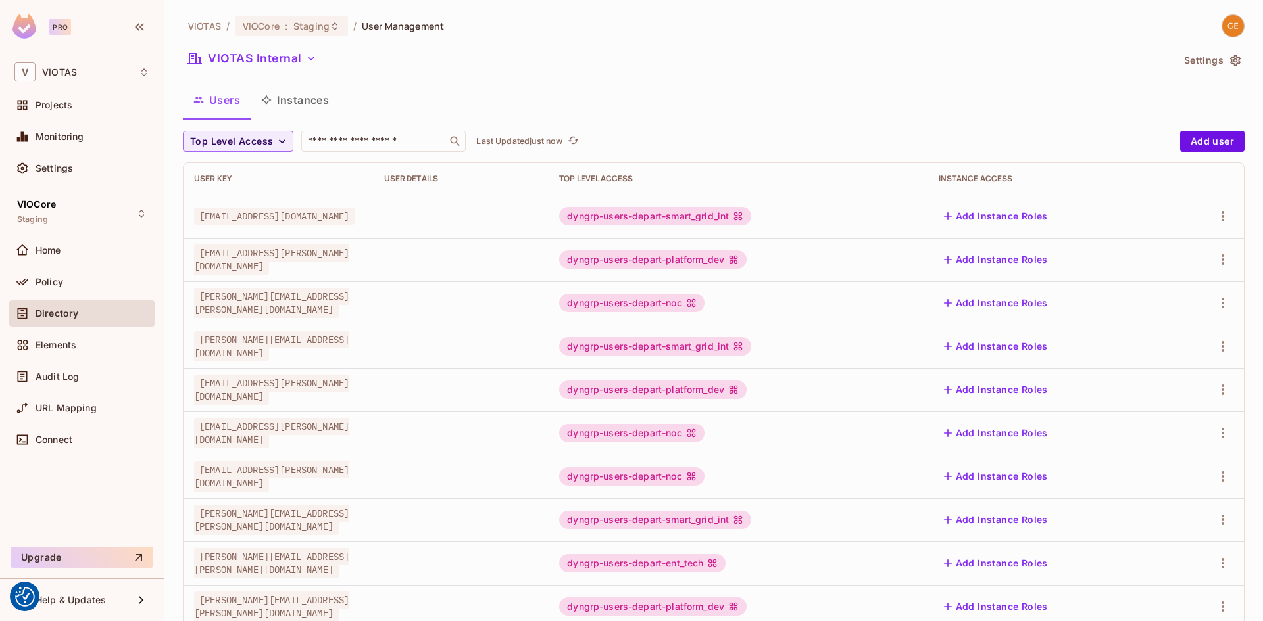
click at [1222, 30] on img at bounding box center [1233, 26] width 22 height 22
click at [961, 60] on div at bounding box center [631, 310] width 1263 height 621
click at [70, 433] on div "Connect" at bounding box center [81, 440] width 135 height 16
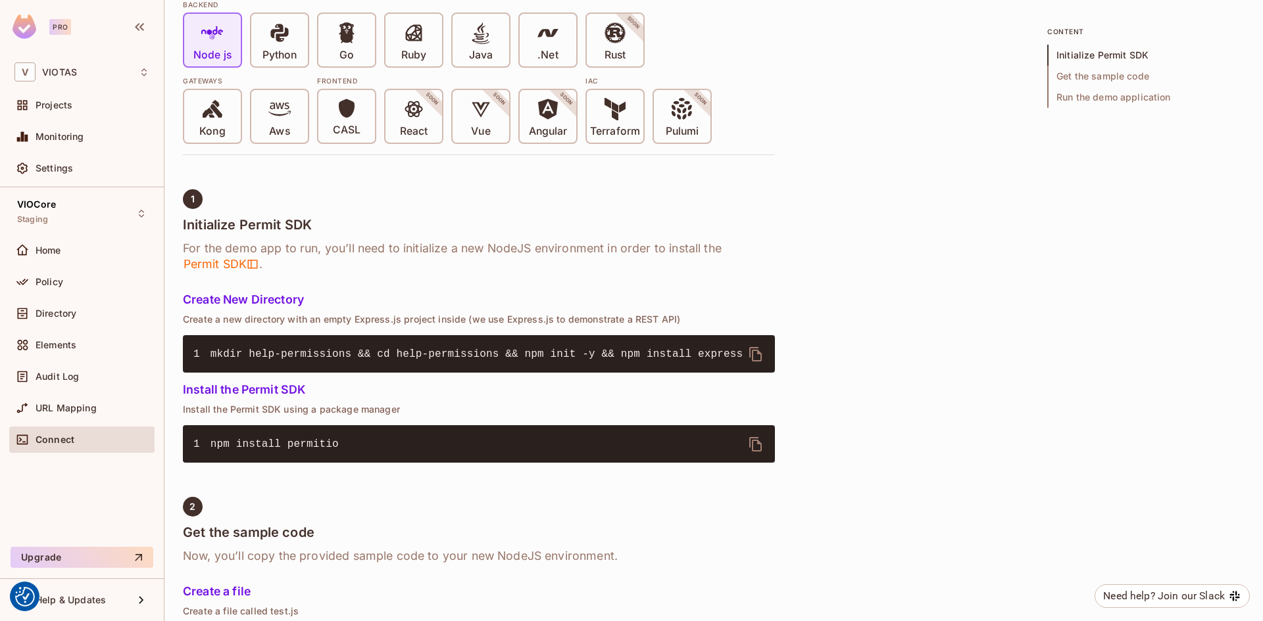
scroll to position [132, 0]
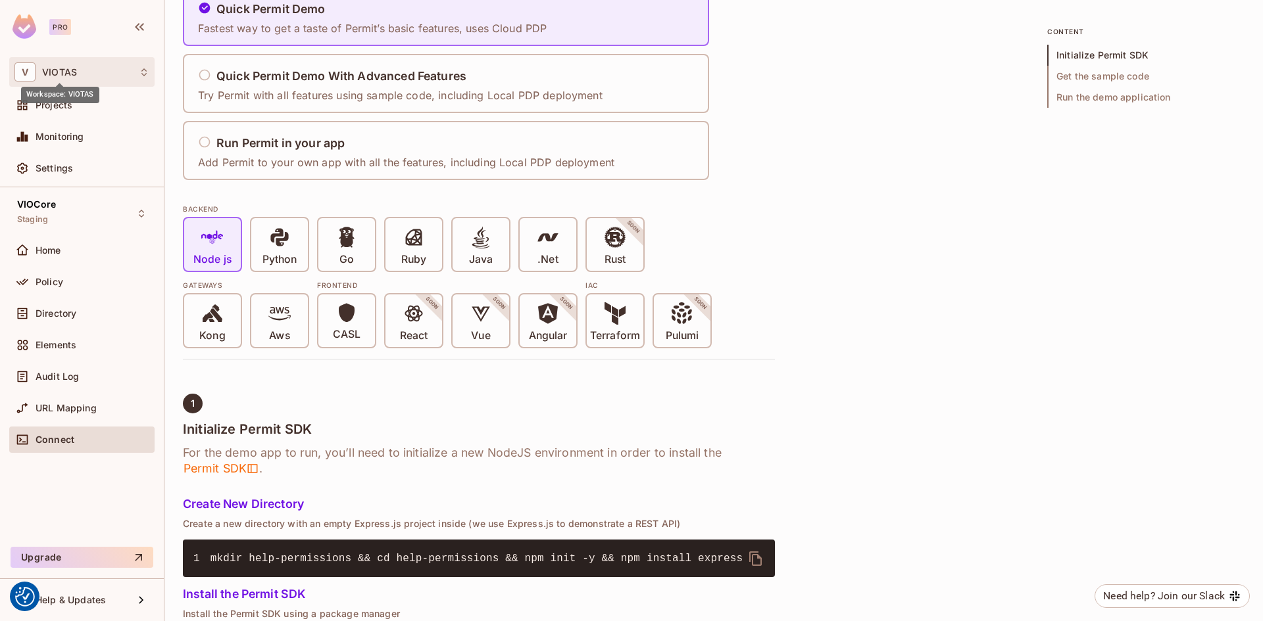
click at [74, 70] on span "VIOTAS" at bounding box center [59, 72] width 35 height 11
click at [74, 70] on div at bounding box center [631, 310] width 1263 height 621
click at [57, 250] on span "Home" at bounding box center [49, 250] width 26 height 11
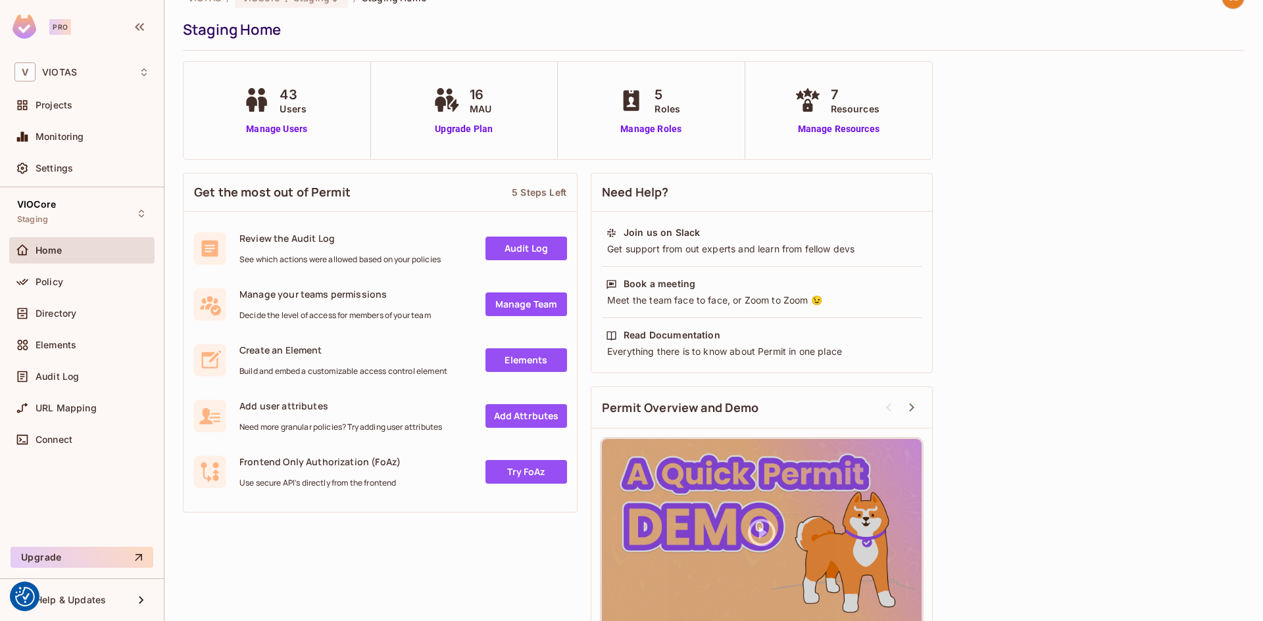
scroll to position [55, 0]
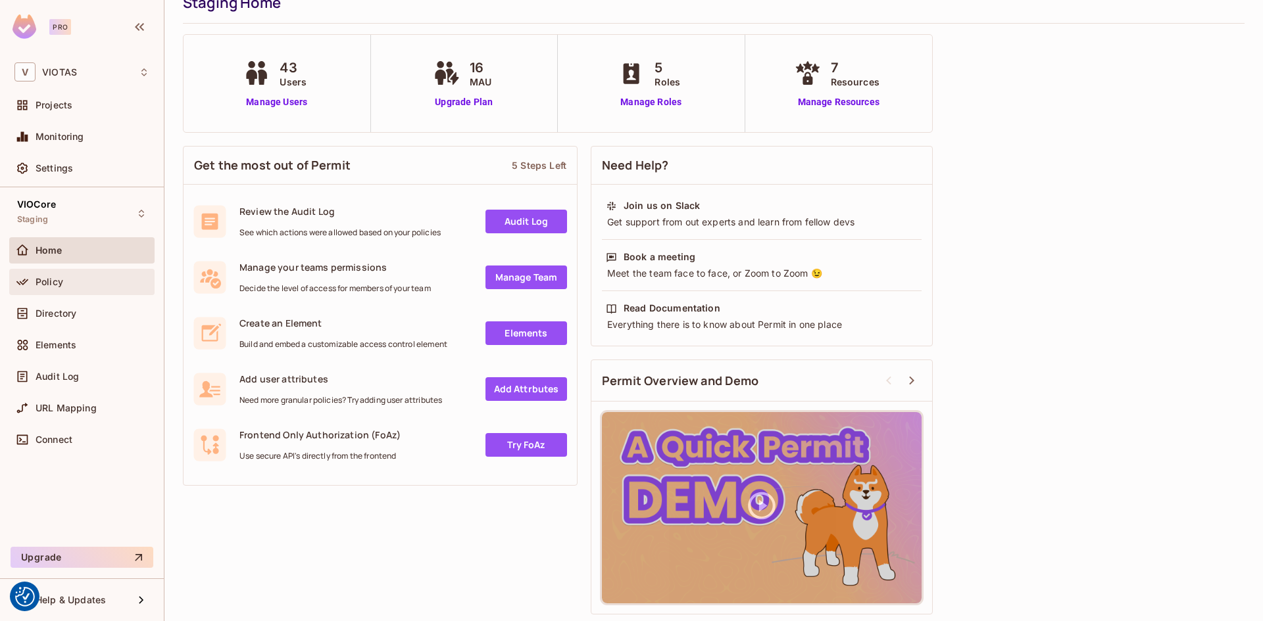
click at [57, 284] on span "Policy" at bounding box center [50, 282] width 28 height 11
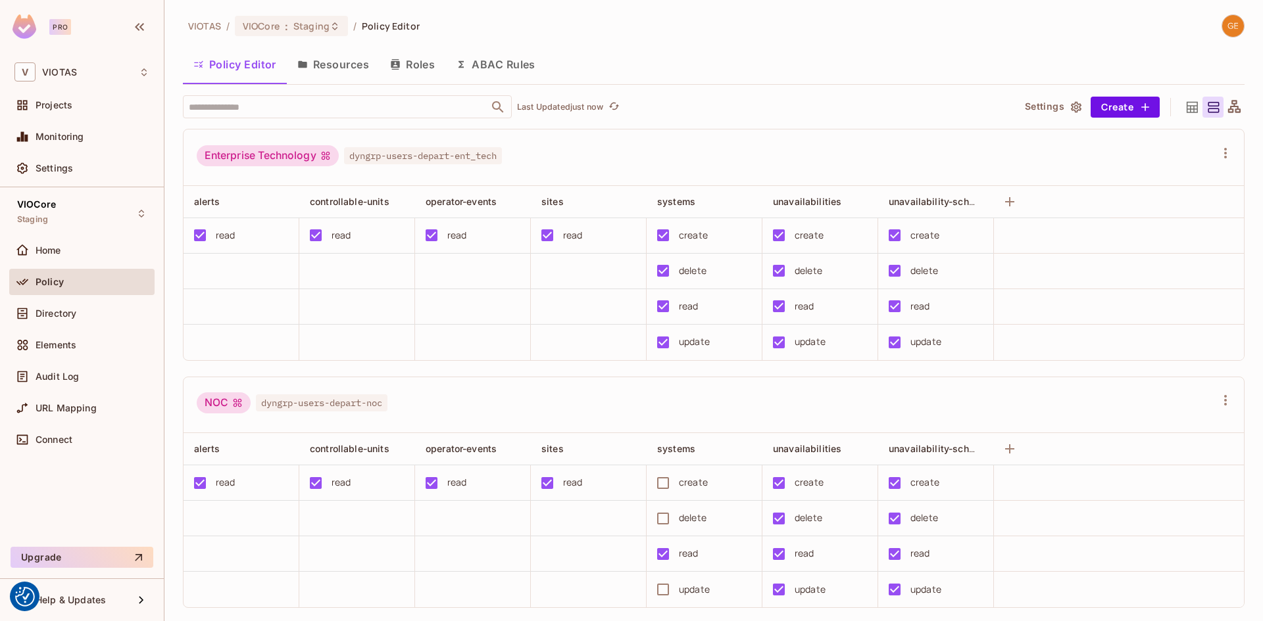
click at [342, 60] on button "Resources" at bounding box center [333, 64] width 93 height 33
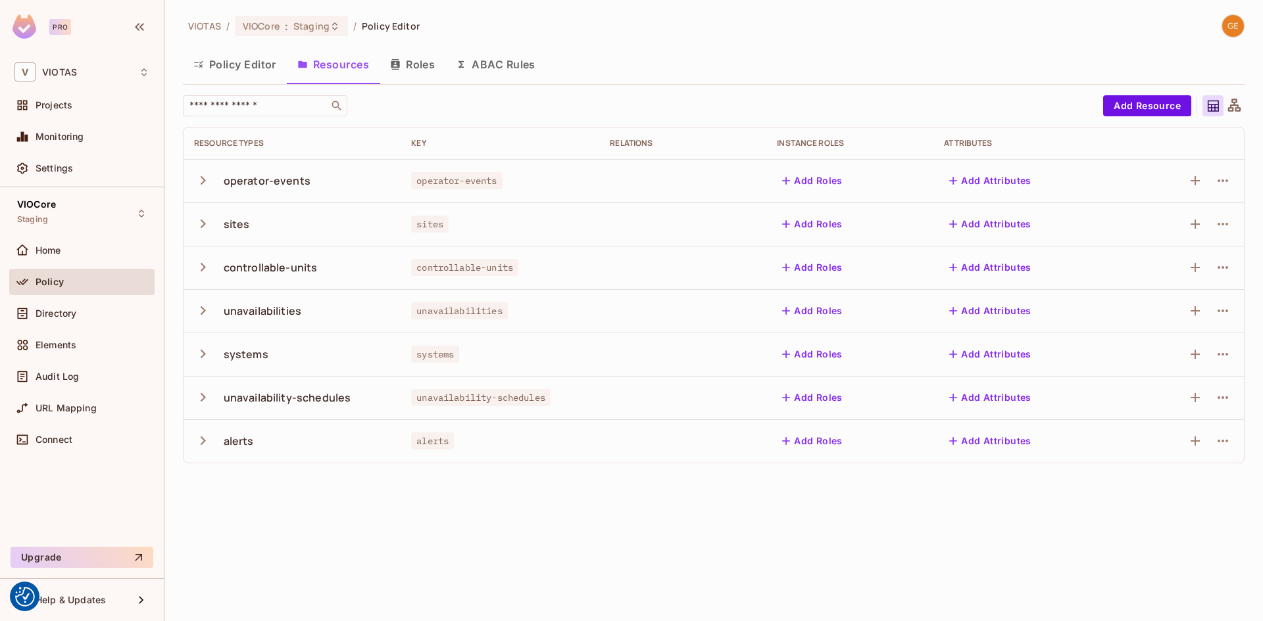
click at [415, 64] on button "Roles" at bounding box center [412, 64] width 66 height 33
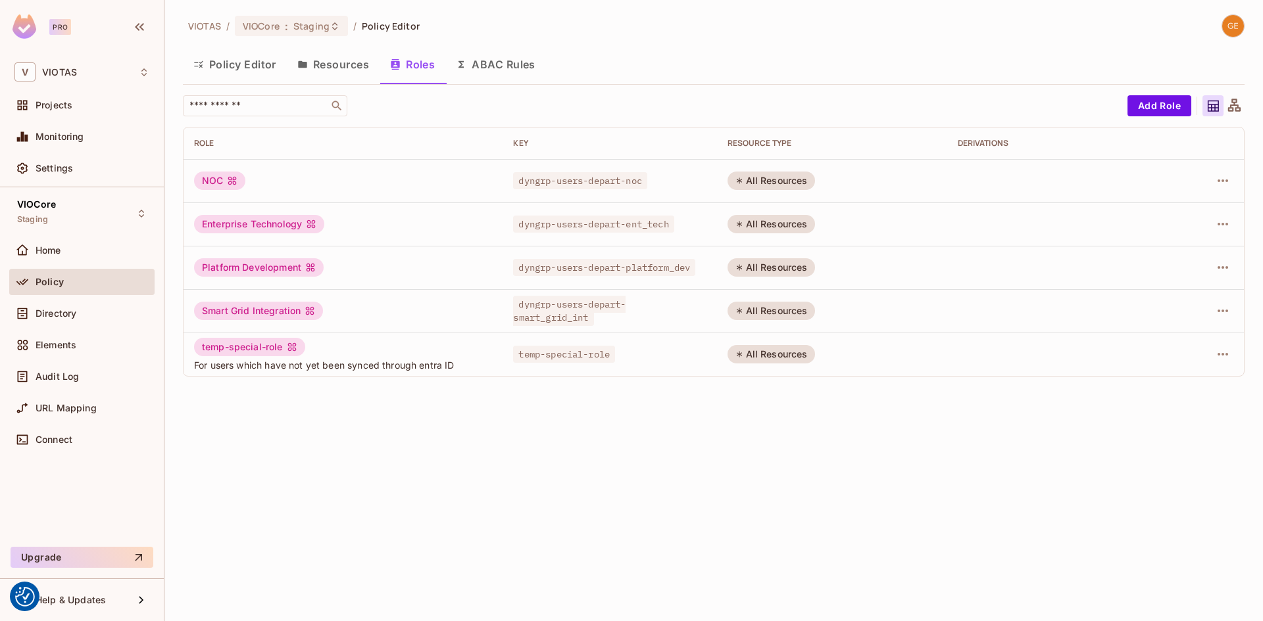
click at [487, 64] on button "ABAC Rules" at bounding box center [495, 64] width 101 height 33
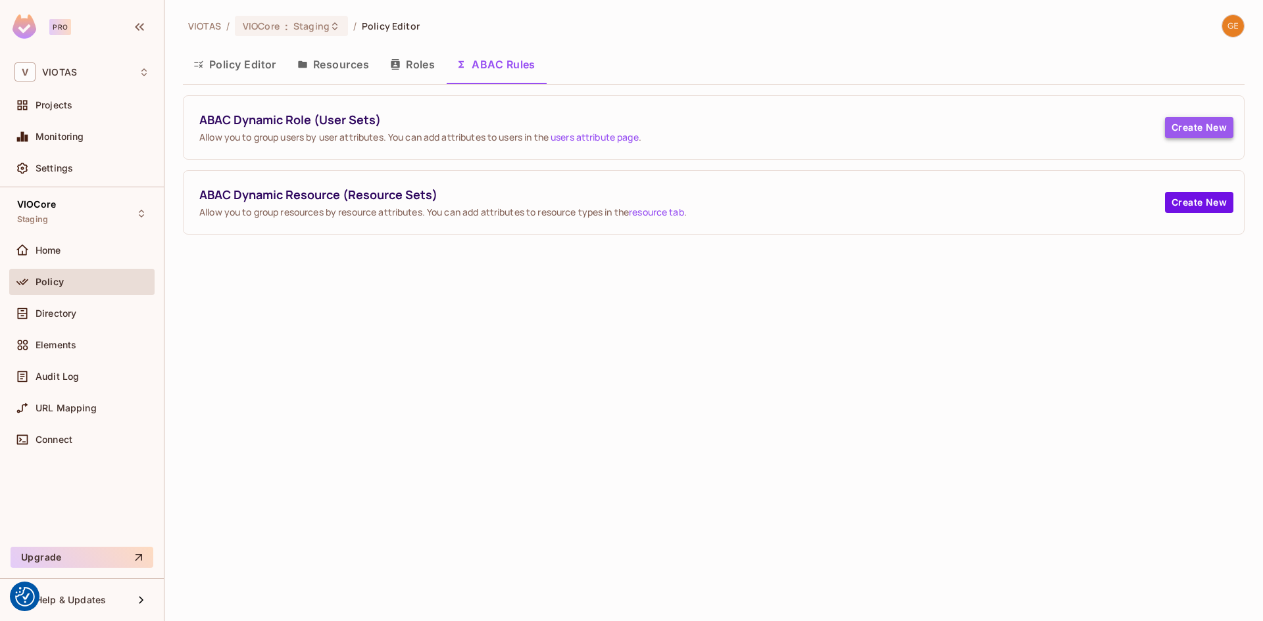
click at [1184, 130] on button "Create New" at bounding box center [1199, 127] width 68 height 21
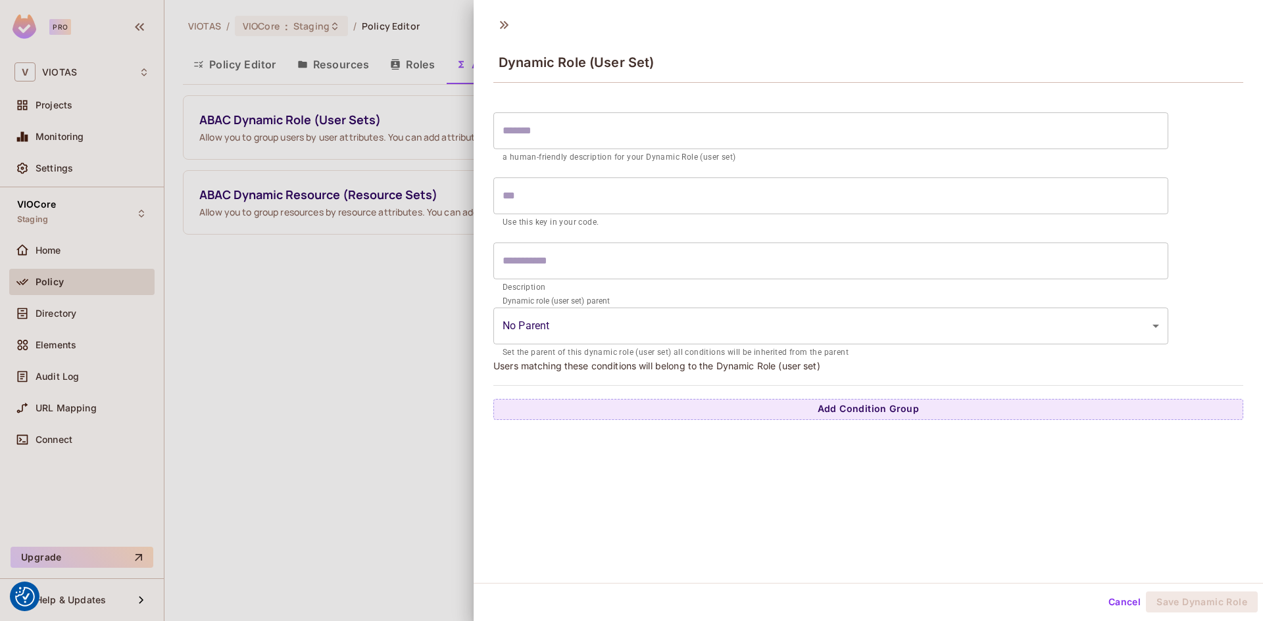
click at [533, 327] on body "We use cookies to enhance your browsing experience, serve personalized ads or c…" at bounding box center [631, 310] width 1263 height 621
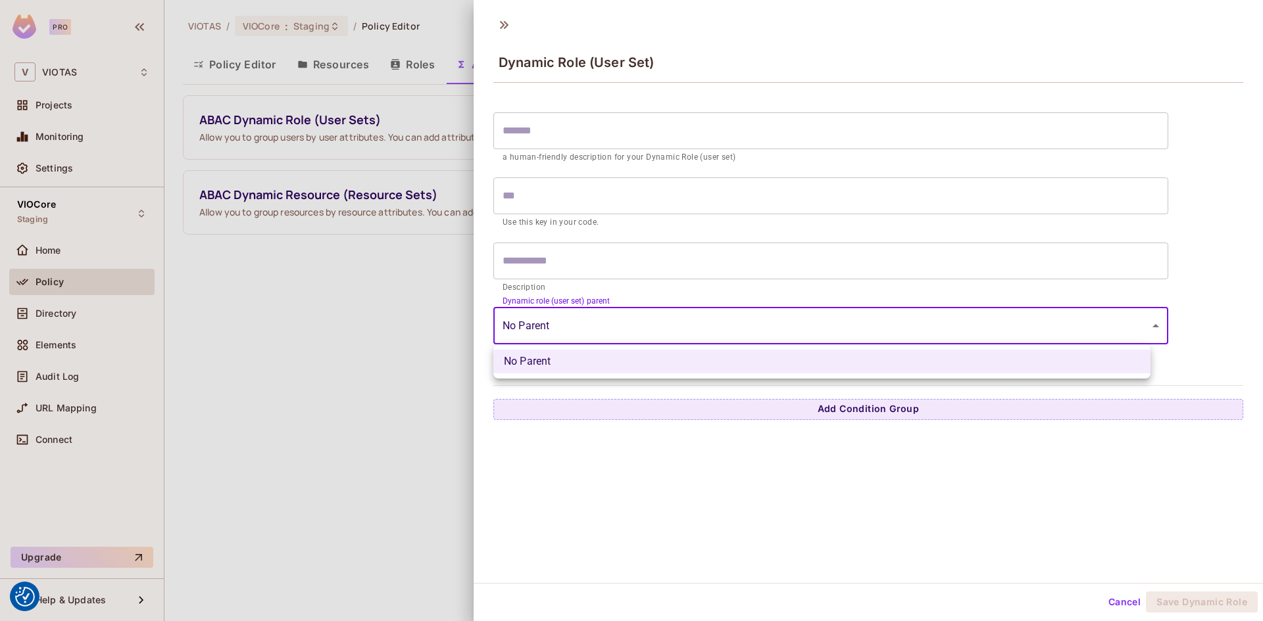
click at [546, 281] on div at bounding box center [631, 310] width 1263 height 621
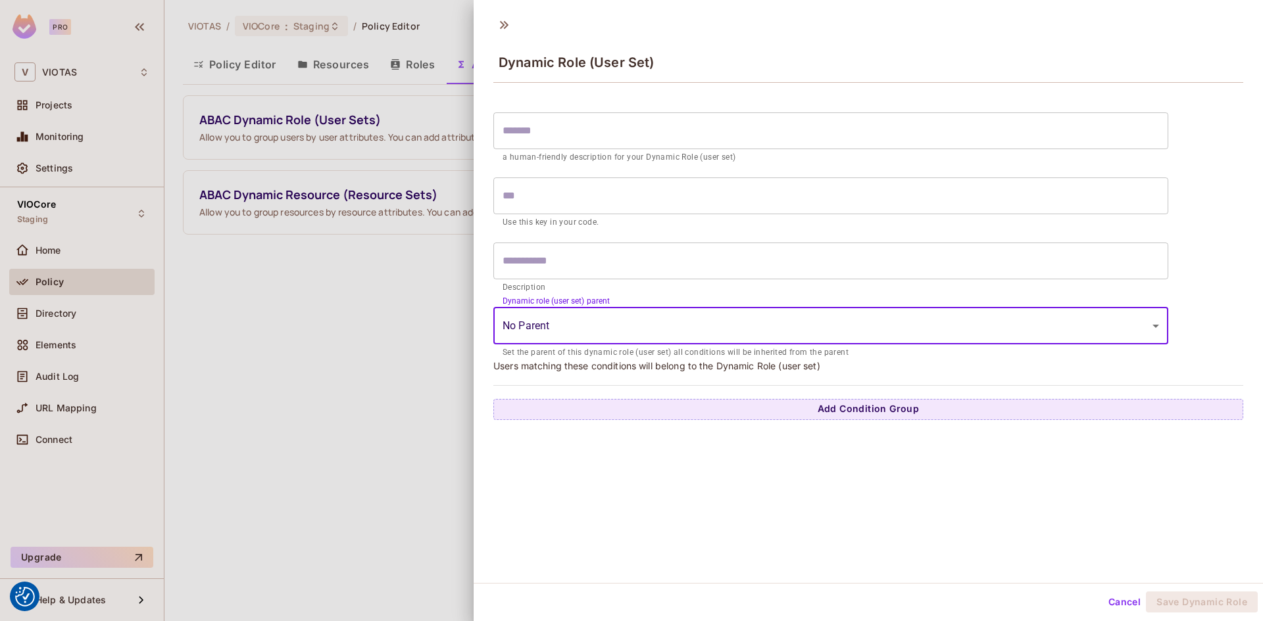
click at [545, 328] on body "We use cookies to enhance your browsing experience, serve personalized ads or c…" at bounding box center [631, 310] width 1263 height 621
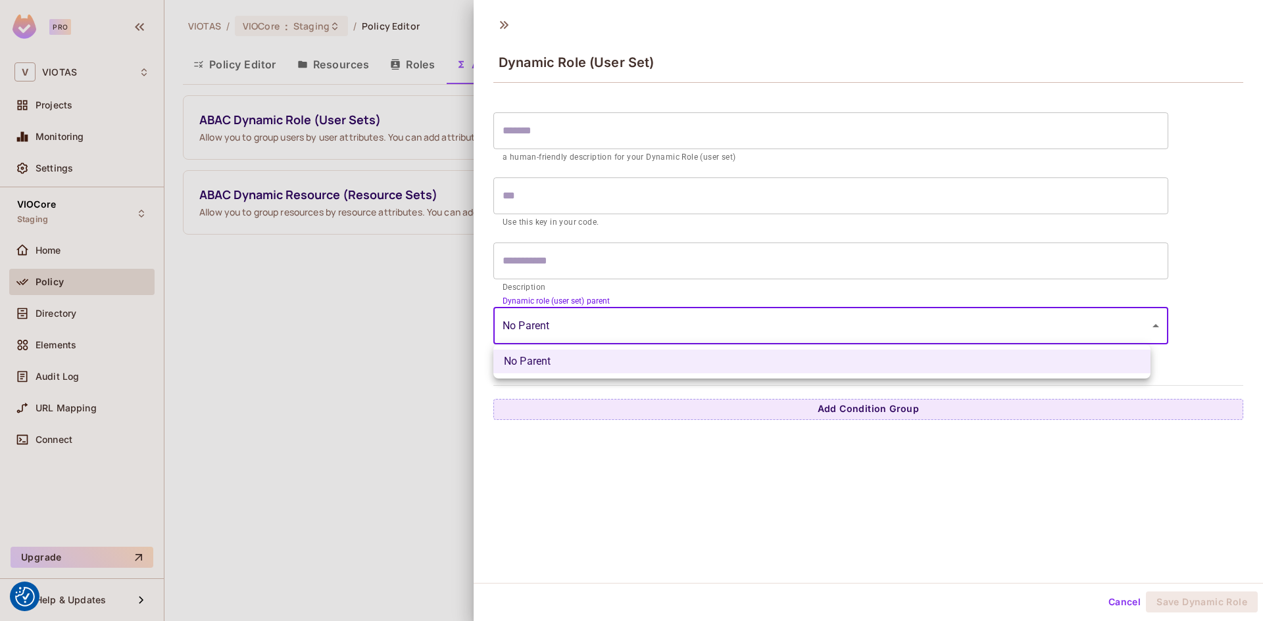
click at [654, 297] on div at bounding box center [631, 310] width 1263 height 621
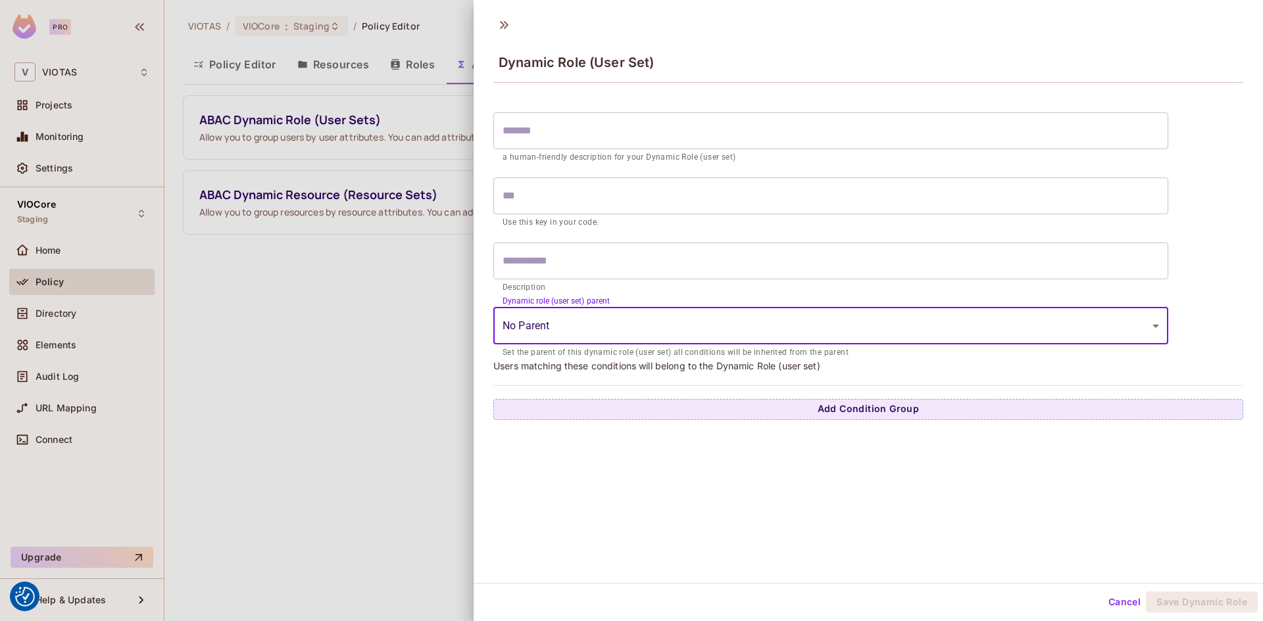
click at [1119, 606] on button "Cancel" at bounding box center [1124, 602] width 43 height 21
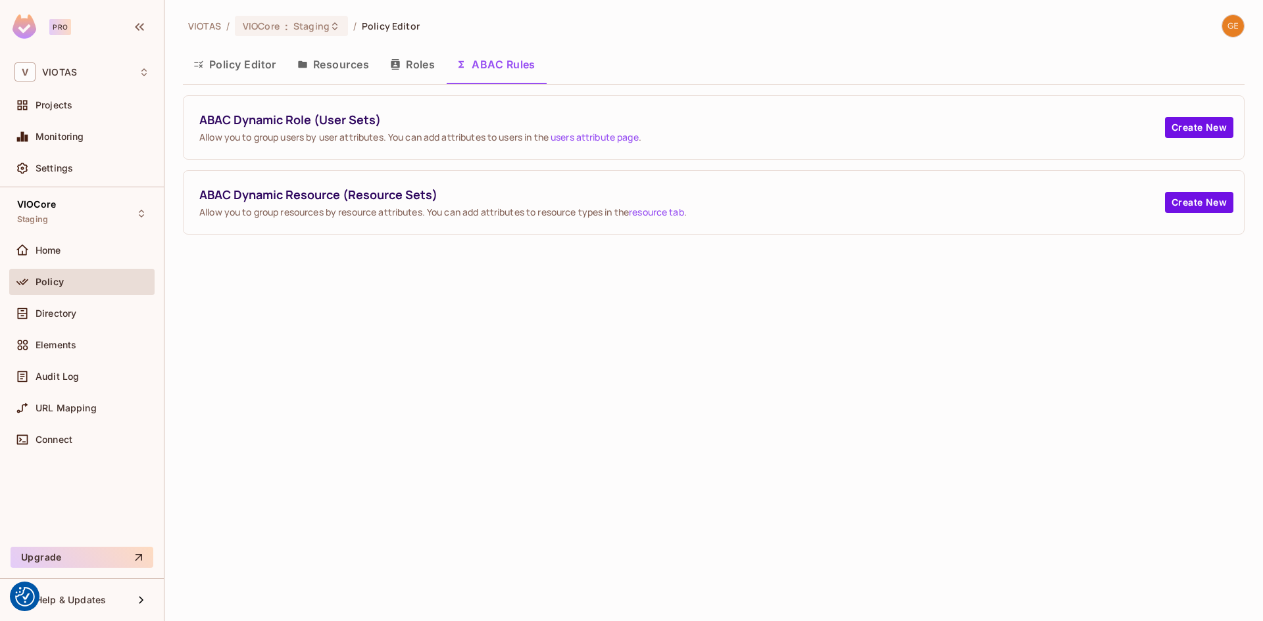
click at [340, 70] on button "Resources" at bounding box center [333, 64] width 93 height 33
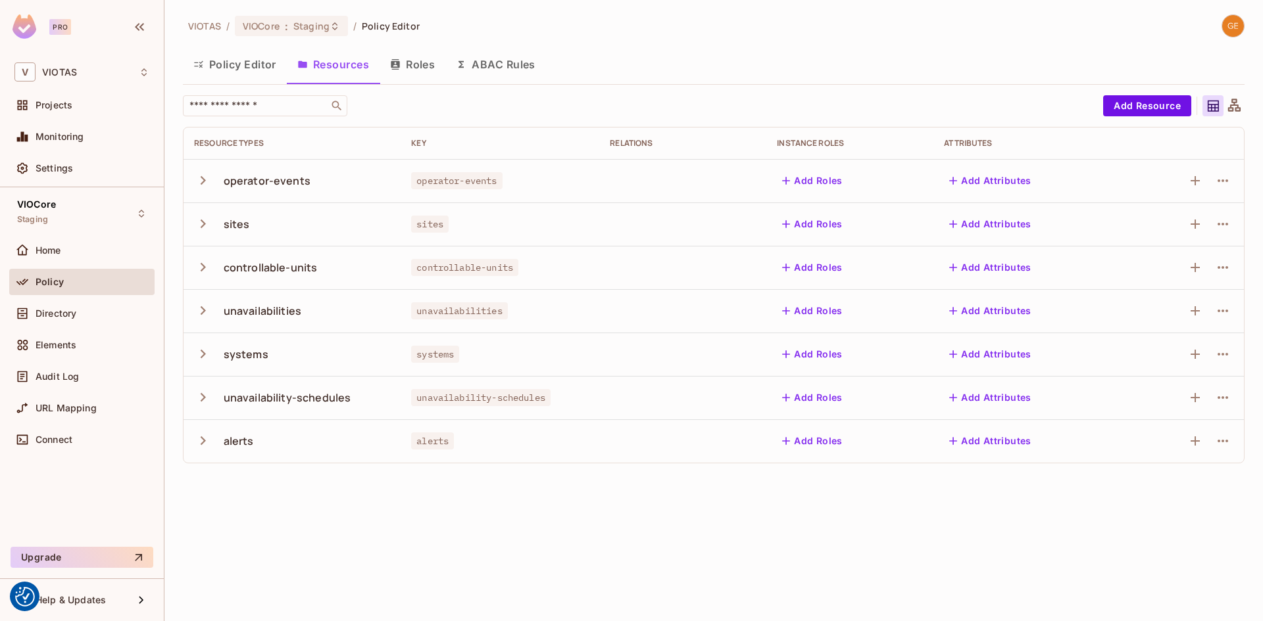
click at [414, 60] on button "Roles" at bounding box center [412, 64] width 66 height 33
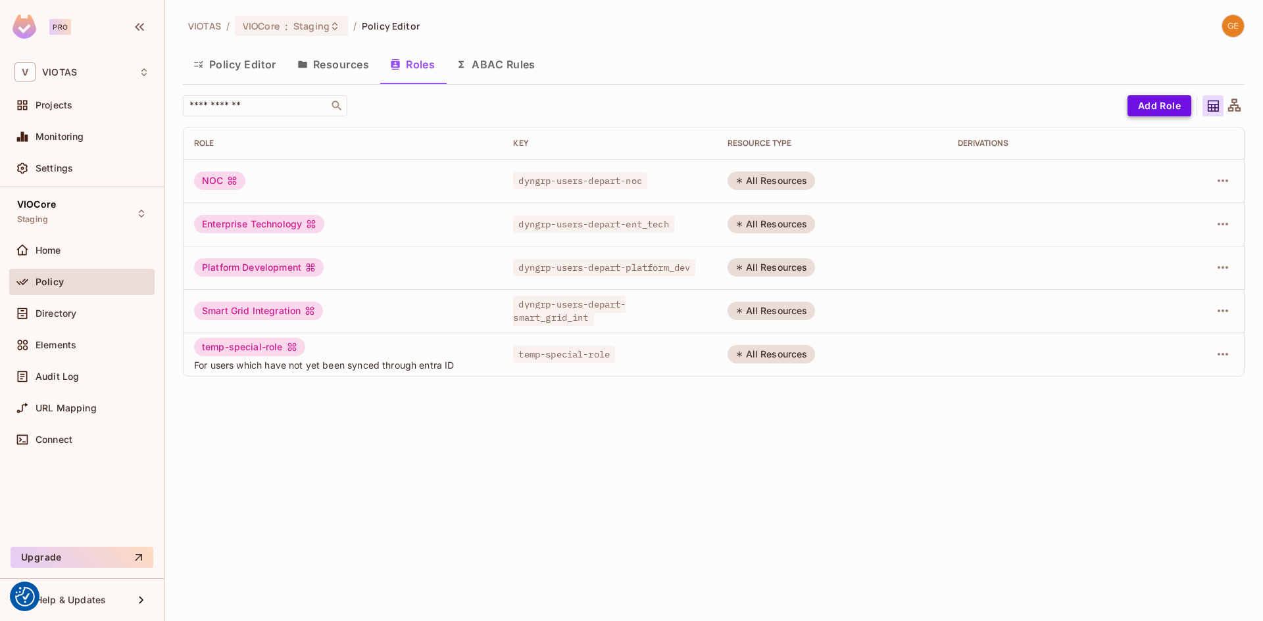
click at [1142, 103] on button "Add Role" at bounding box center [1159, 105] width 64 height 21
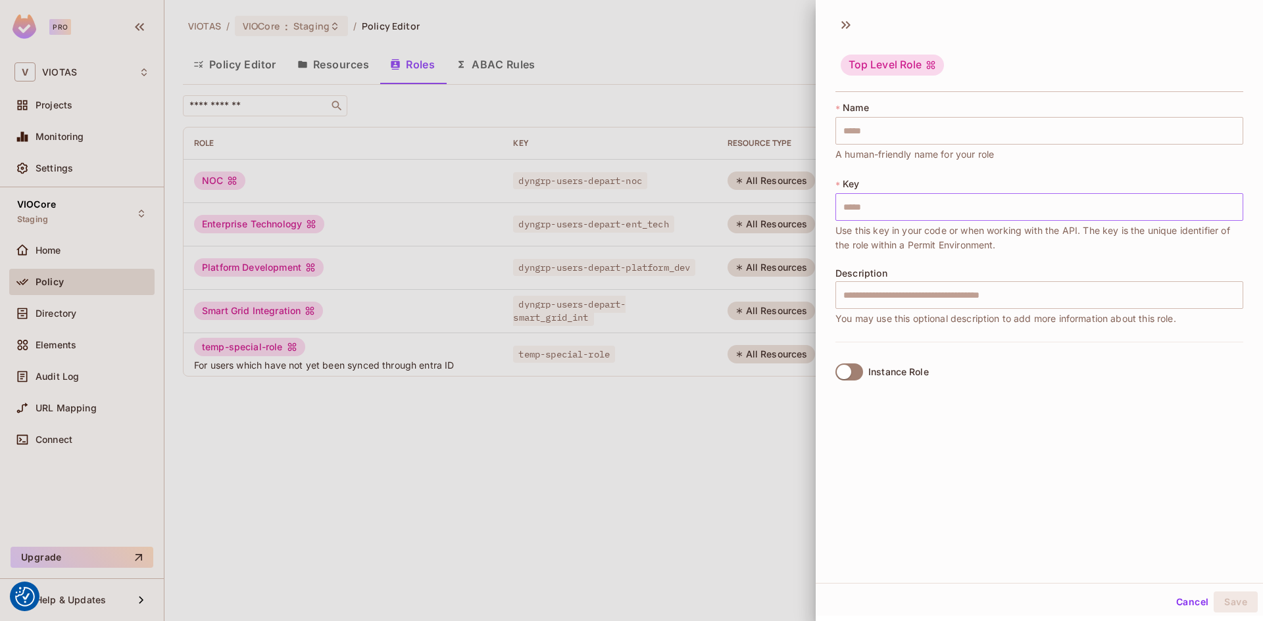
click at [882, 218] on input "text" at bounding box center [1039, 207] width 408 height 28
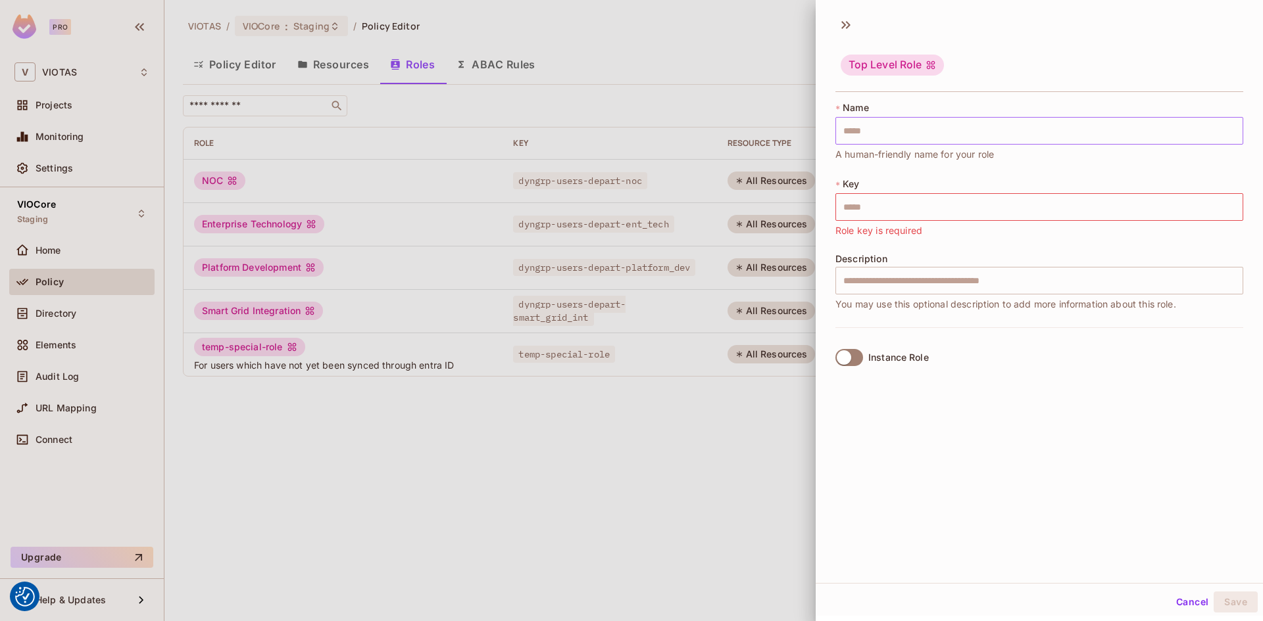
click at [886, 130] on input "text" at bounding box center [1039, 131] width 408 height 28
click at [841, 24] on icon at bounding box center [845, 24] width 21 height 21
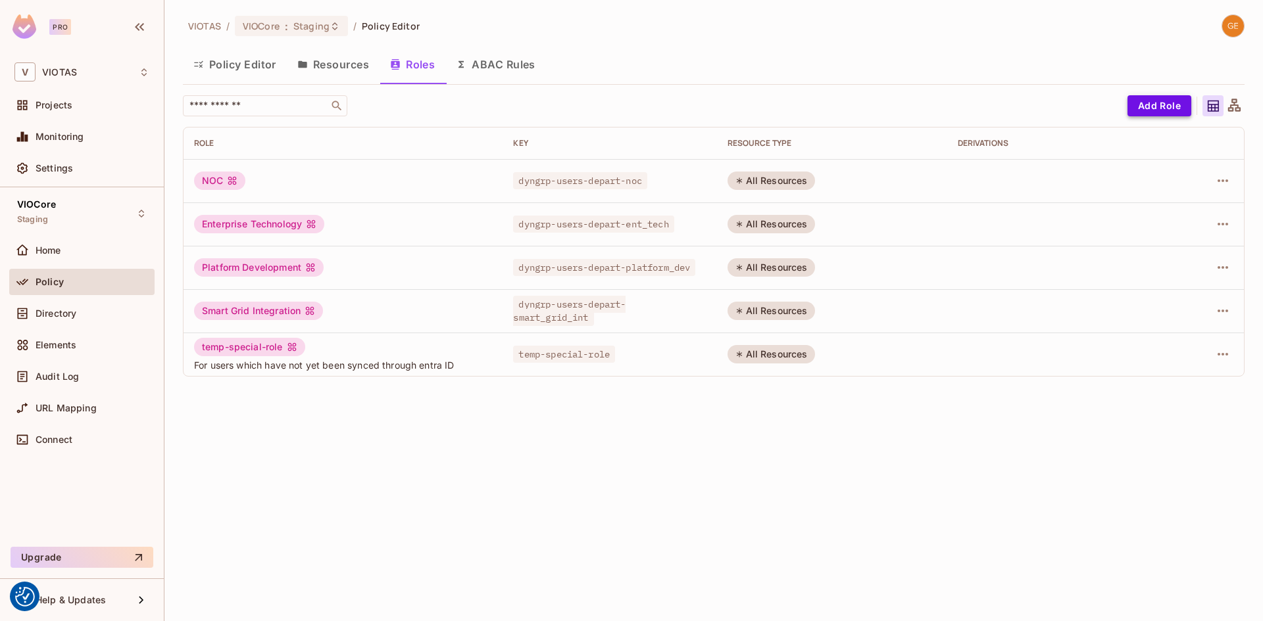
click at [1153, 106] on button "Add Role" at bounding box center [1159, 105] width 64 height 21
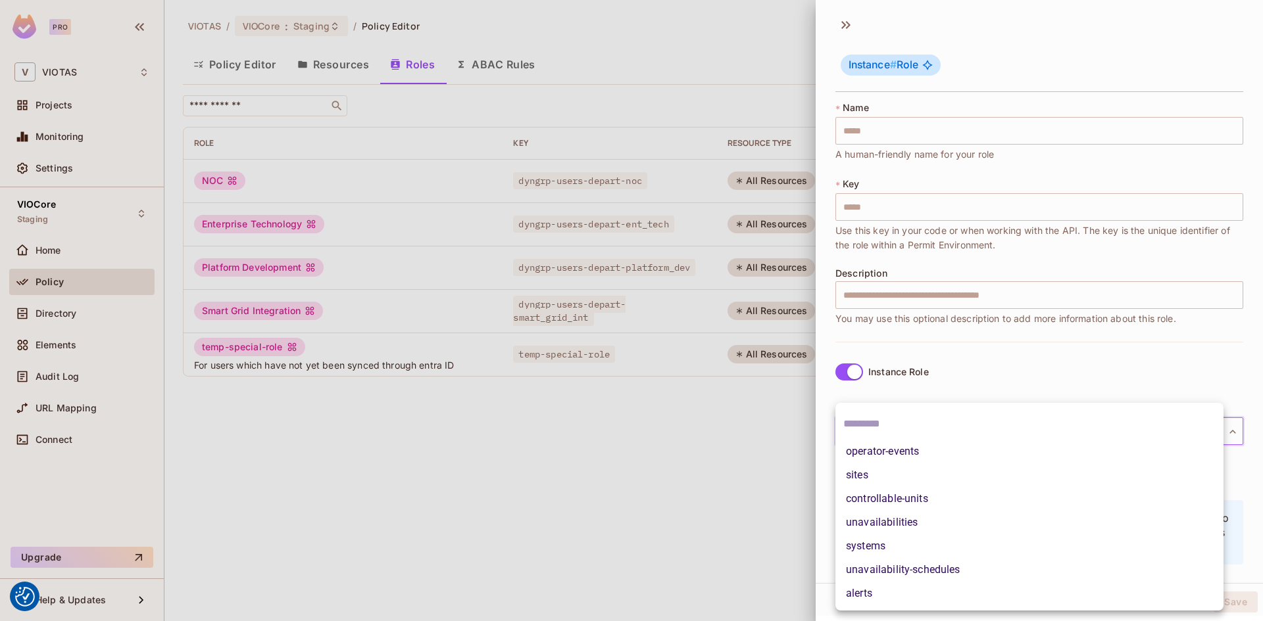
click at [877, 429] on body "We use cookies to enhance your browsing experience, serve personalized ads or c…" at bounding box center [631, 310] width 1263 height 621
click at [965, 368] on div at bounding box center [631, 310] width 1263 height 621
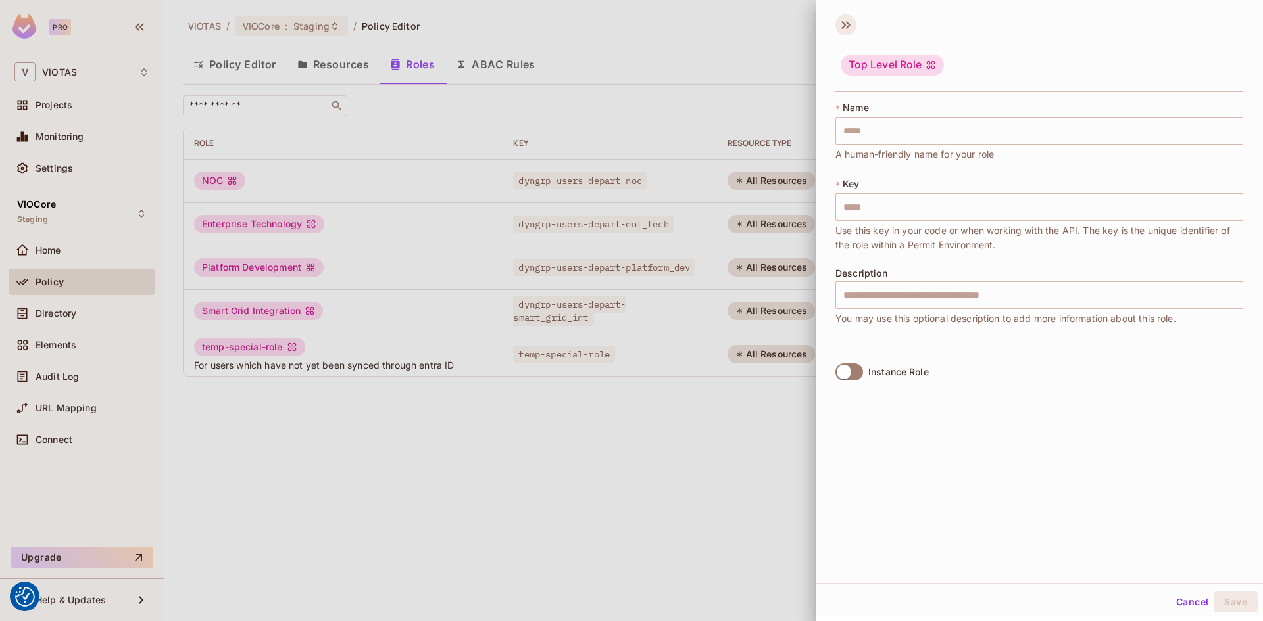
click at [839, 27] on icon at bounding box center [845, 24] width 21 height 21
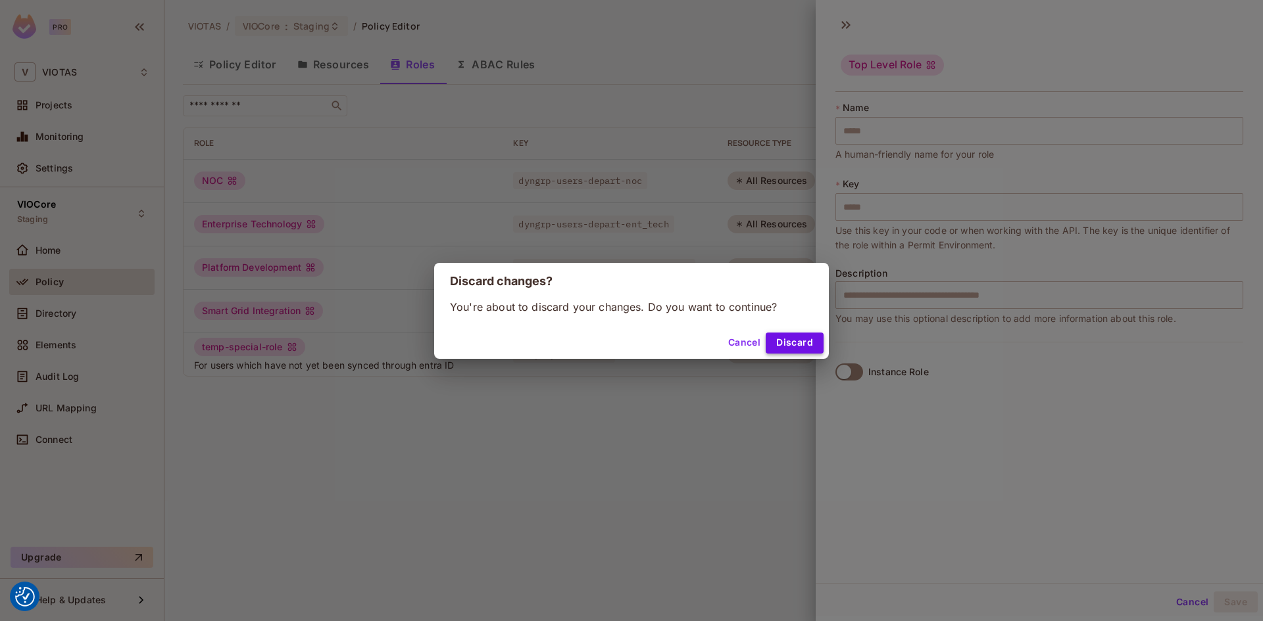
click at [781, 341] on button "Discard" at bounding box center [794, 343] width 58 height 21
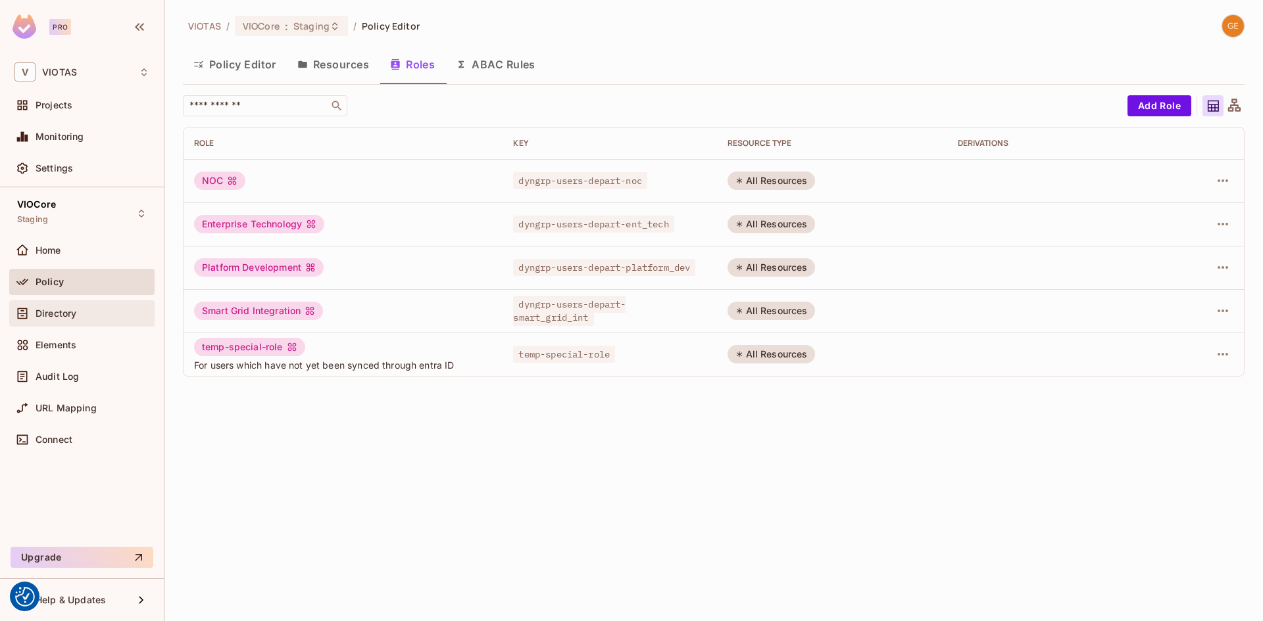
click at [60, 319] on div "Directory" at bounding box center [81, 314] width 135 height 16
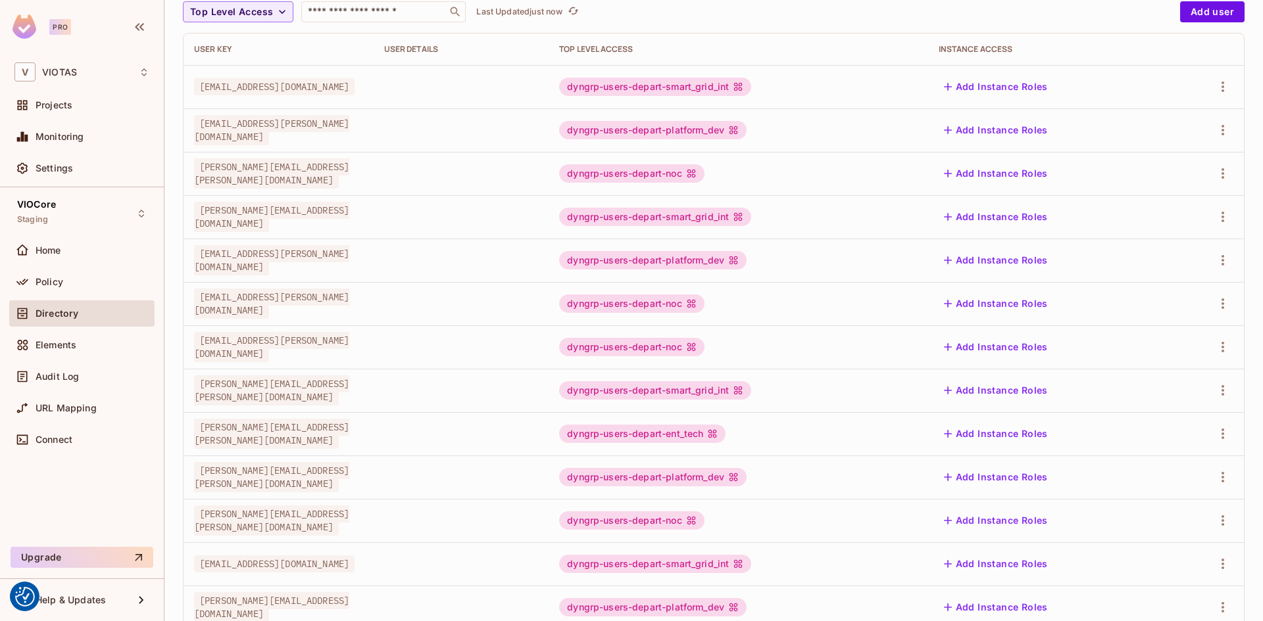
scroll to position [297, 0]
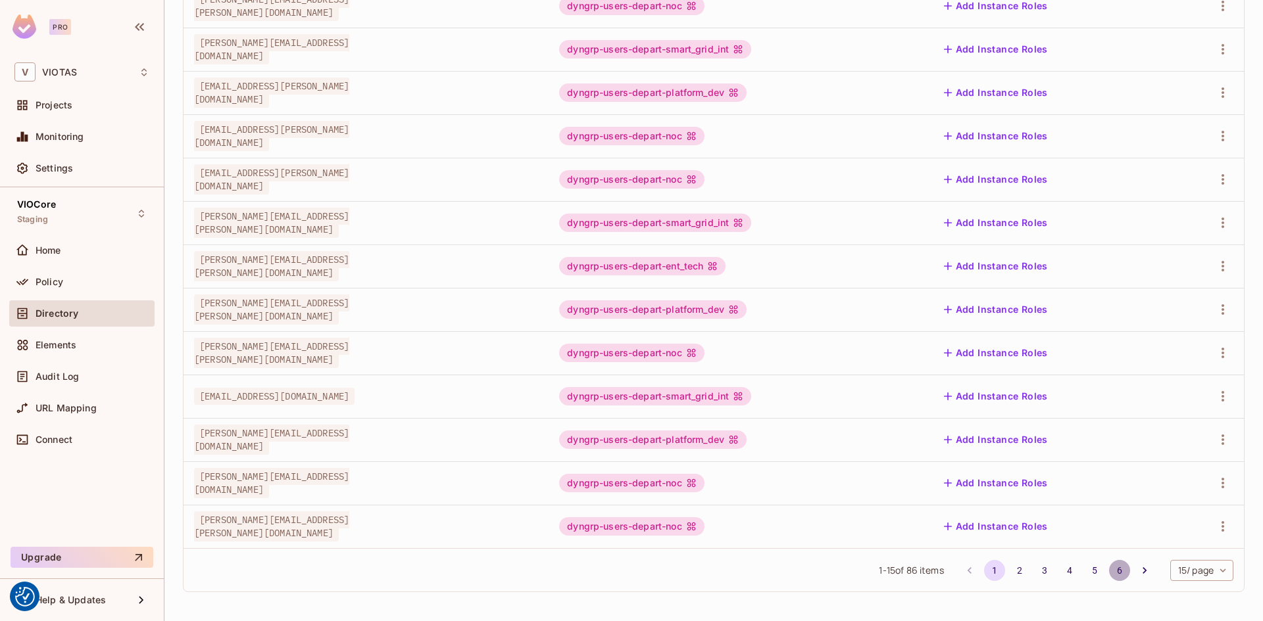
click at [1109, 570] on button "6" at bounding box center [1119, 570] width 21 height 21
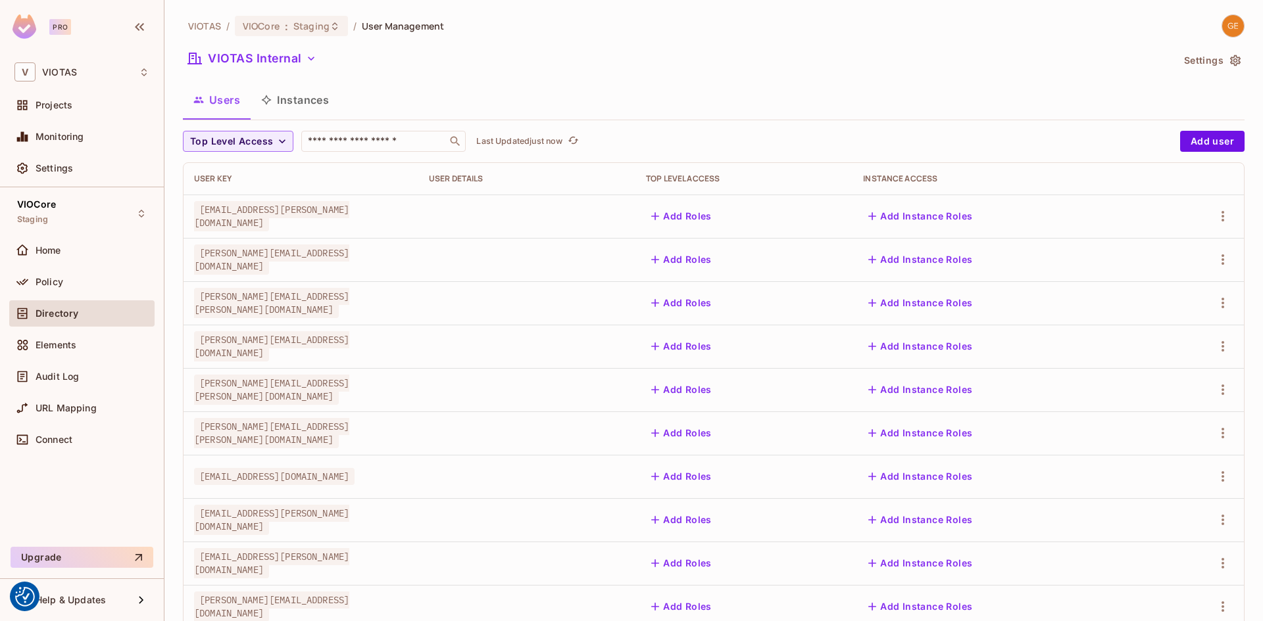
scroll to position [124, 0]
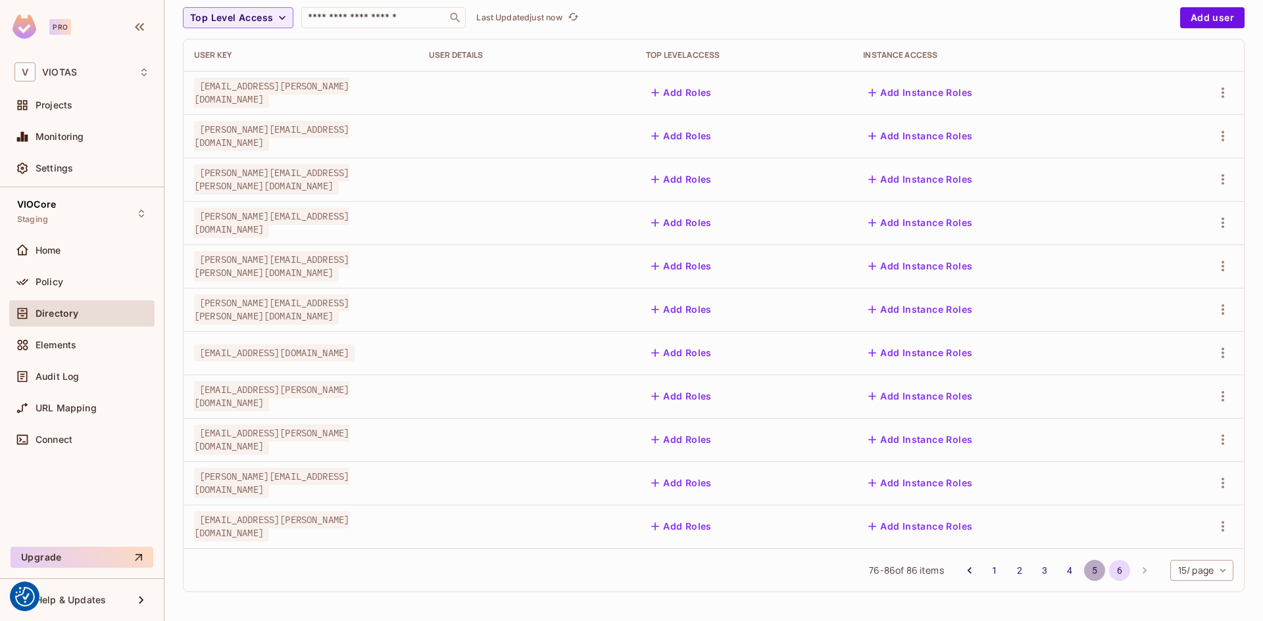
click at [1086, 575] on button "5" at bounding box center [1094, 570] width 21 height 21
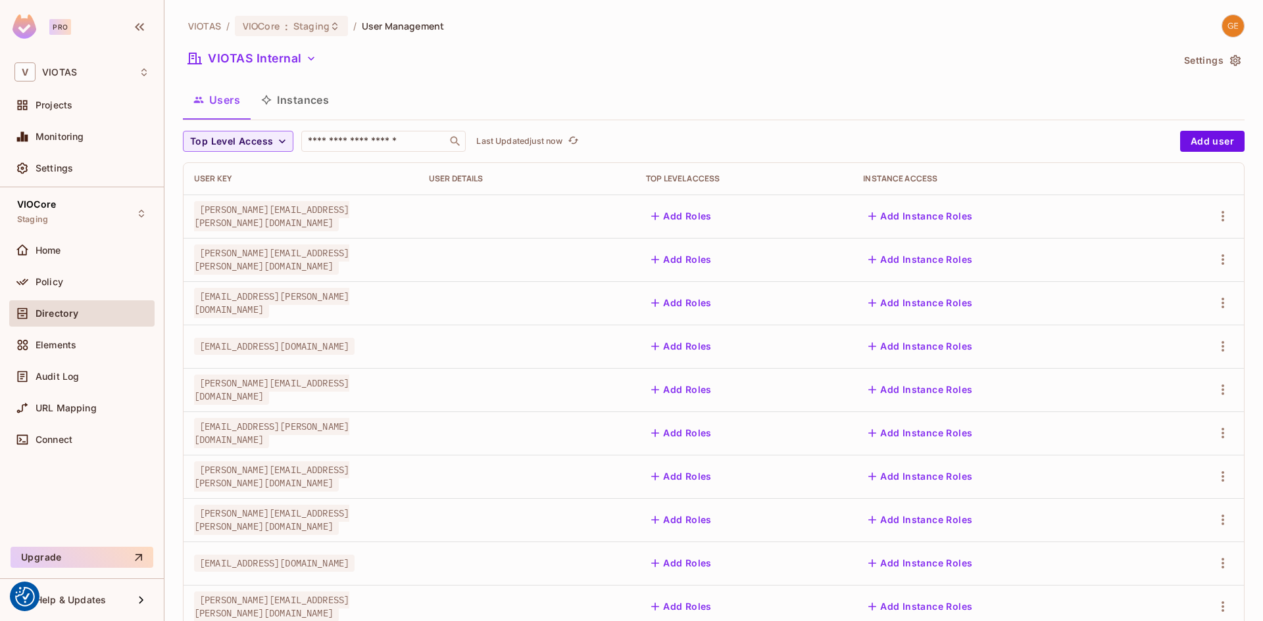
scroll to position [297, 0]
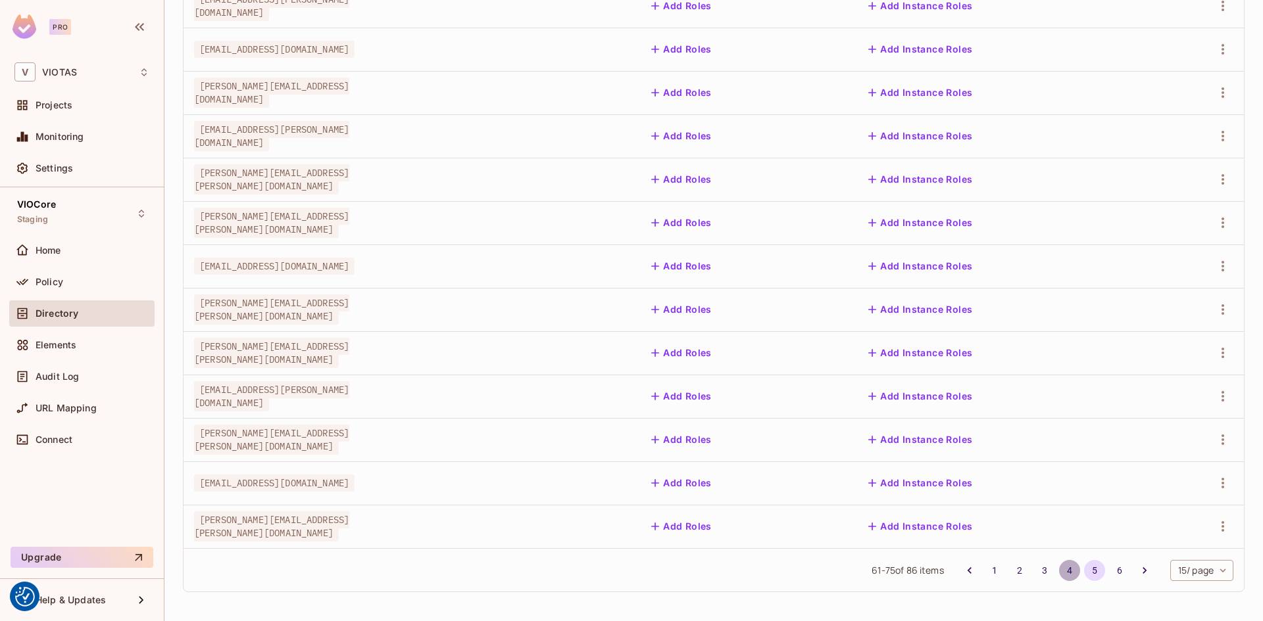
click at [1059, 574] on button "4" at bounding box center [1069, 570] width 21 height 21
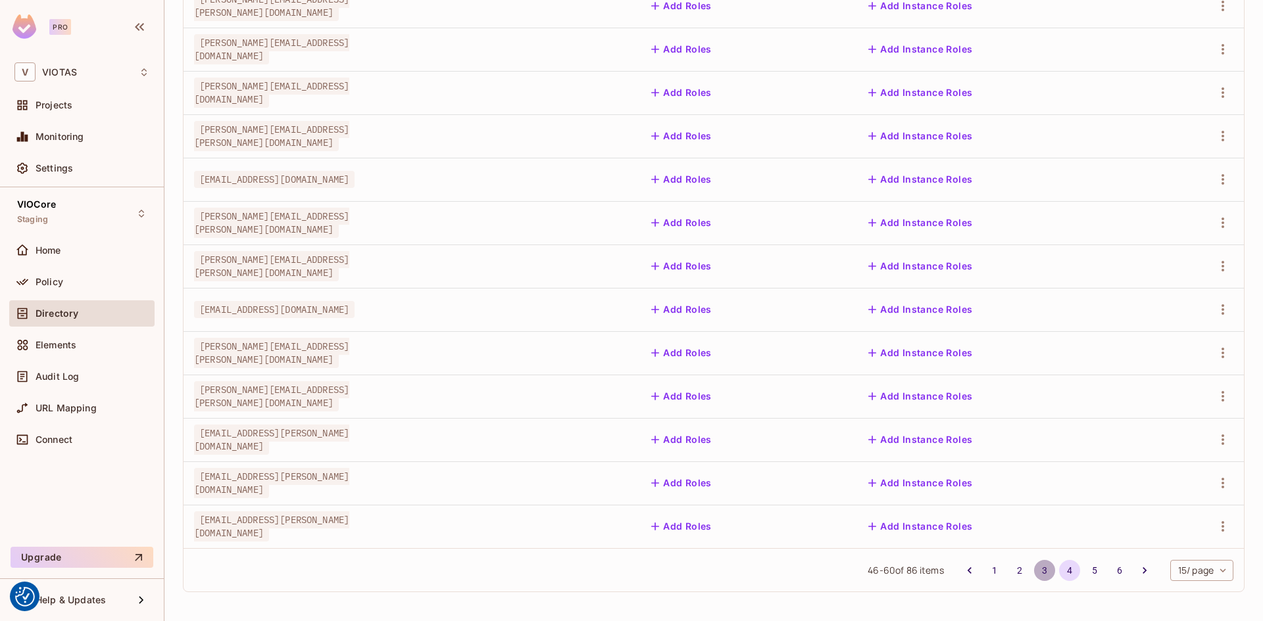
click at [1034, 569] on button "3" at bounding box center [1044, 570] width 21 height 21
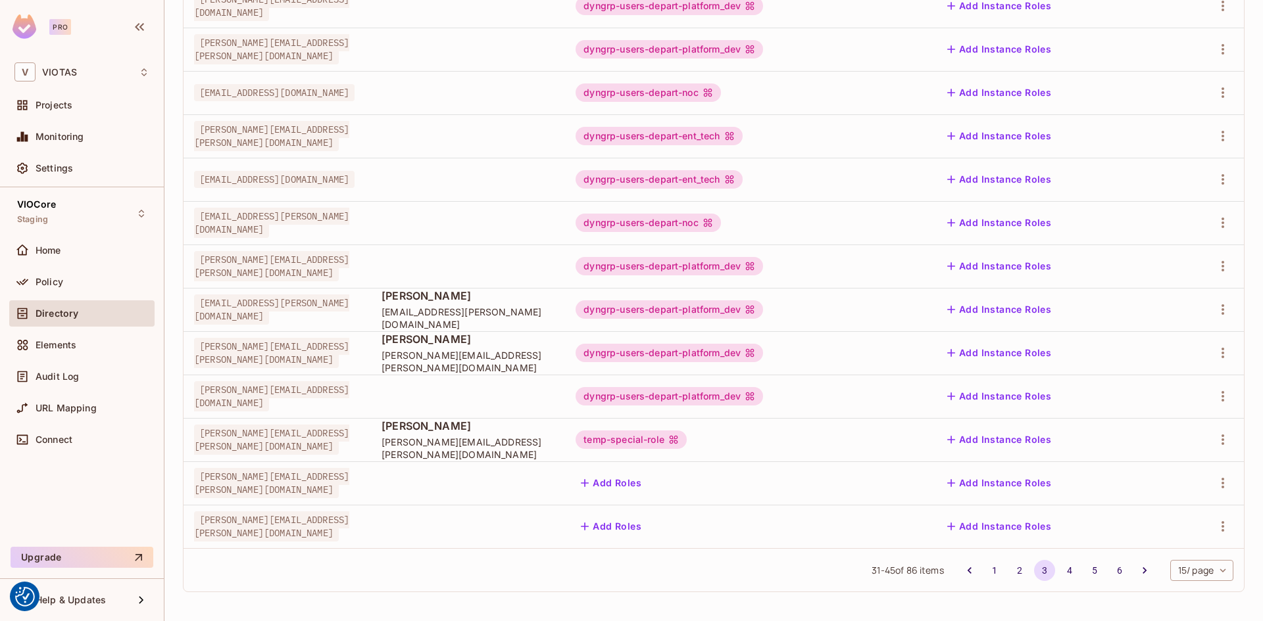
click at [541, 433] on span "[PERSON_NAME]" at bounding box center [467, 426] width 173 height 14
click at [1009, 569] on button "2" at bounding box center [1019, 570] width 21 height 21
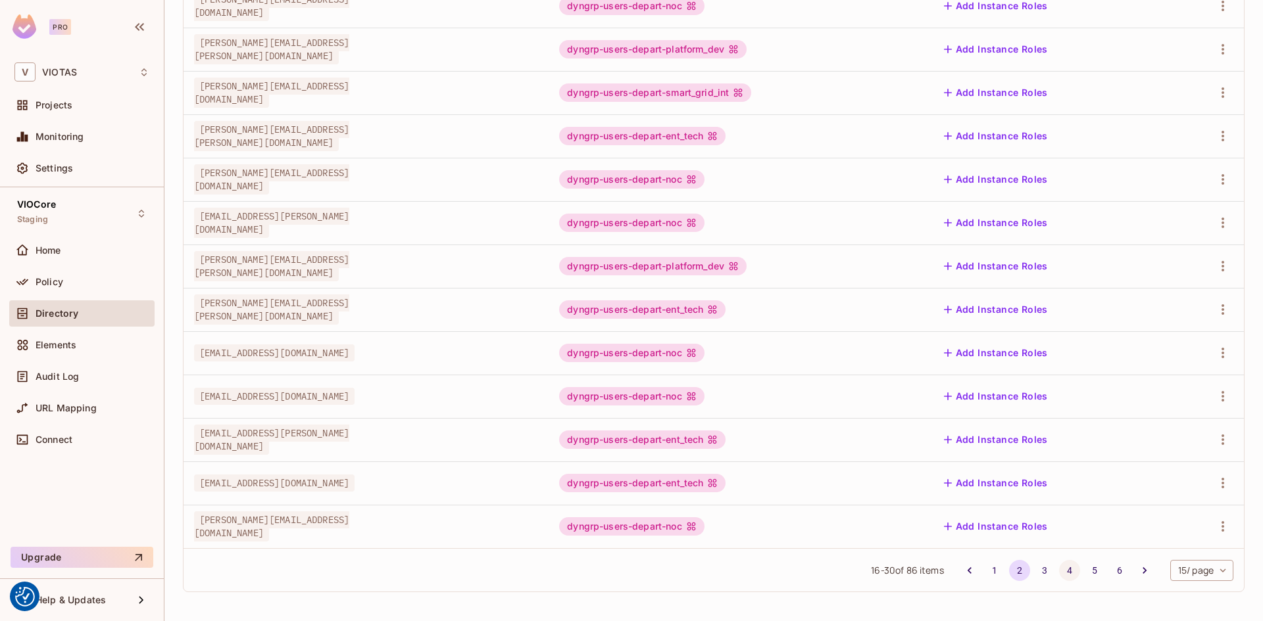
click at [1065, 572] on button "4" at bounding box center [1069, 570] width 21 height 21
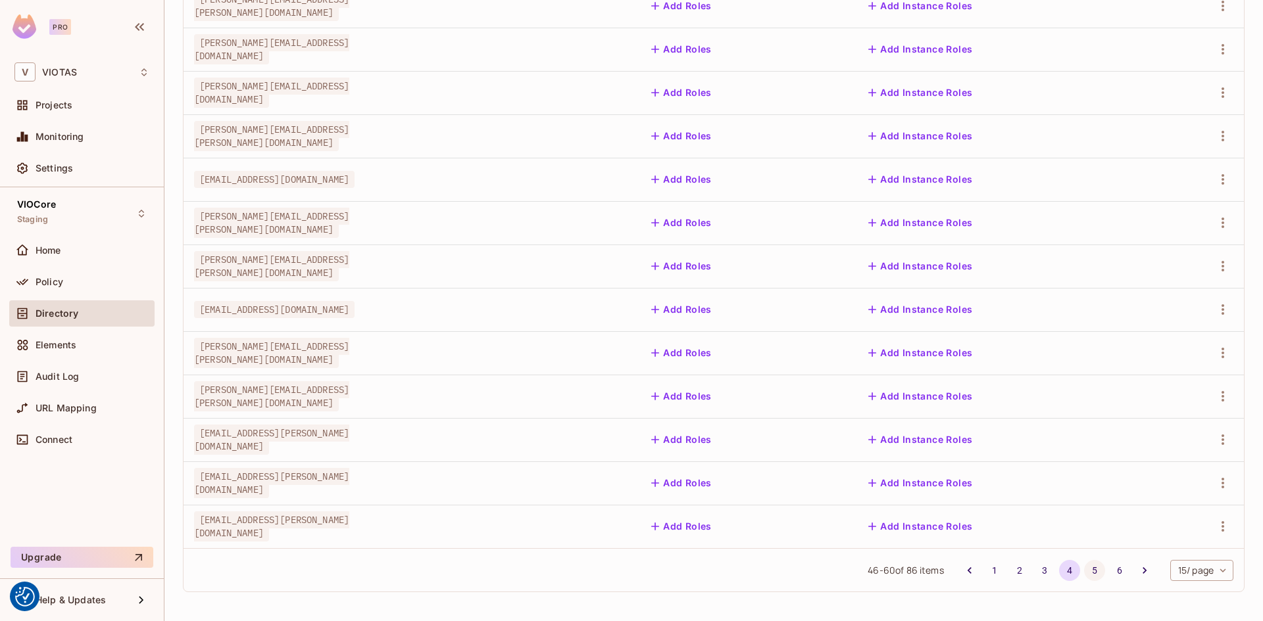
click at [1084, 569] on button "5" at bounding box center [1094, 570] width 21 height 21
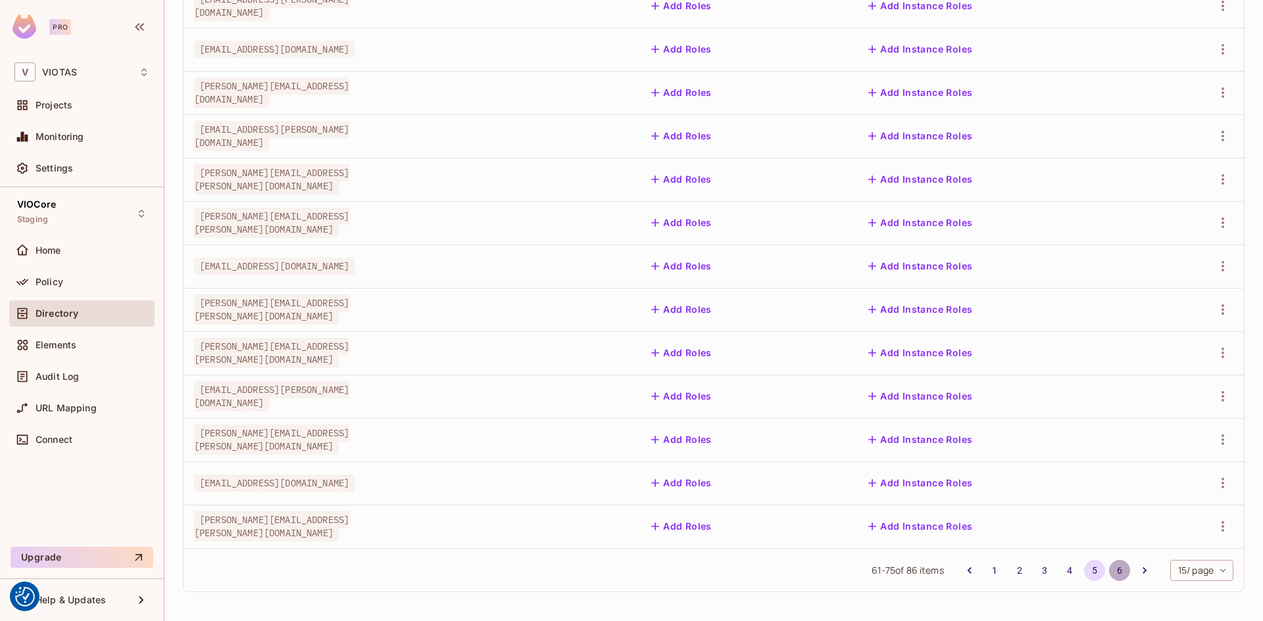
click at [1109, 575] on button "6" at bounding box center [1119, 570] width 21 height 21
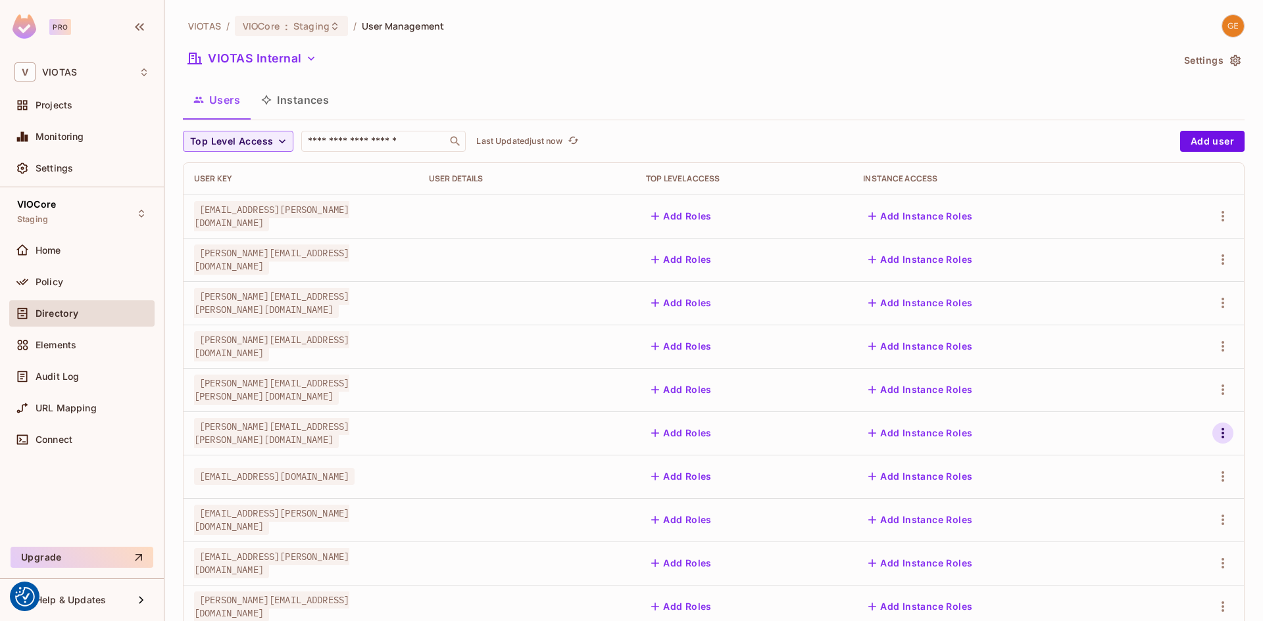
click at [1221, 430] on icon "button" at bounding box center [1222, 433] width 3 height 11
click at [1159, 493] on div "Edit Attributes" at bounding box center [1166, 492] width 65 height 13
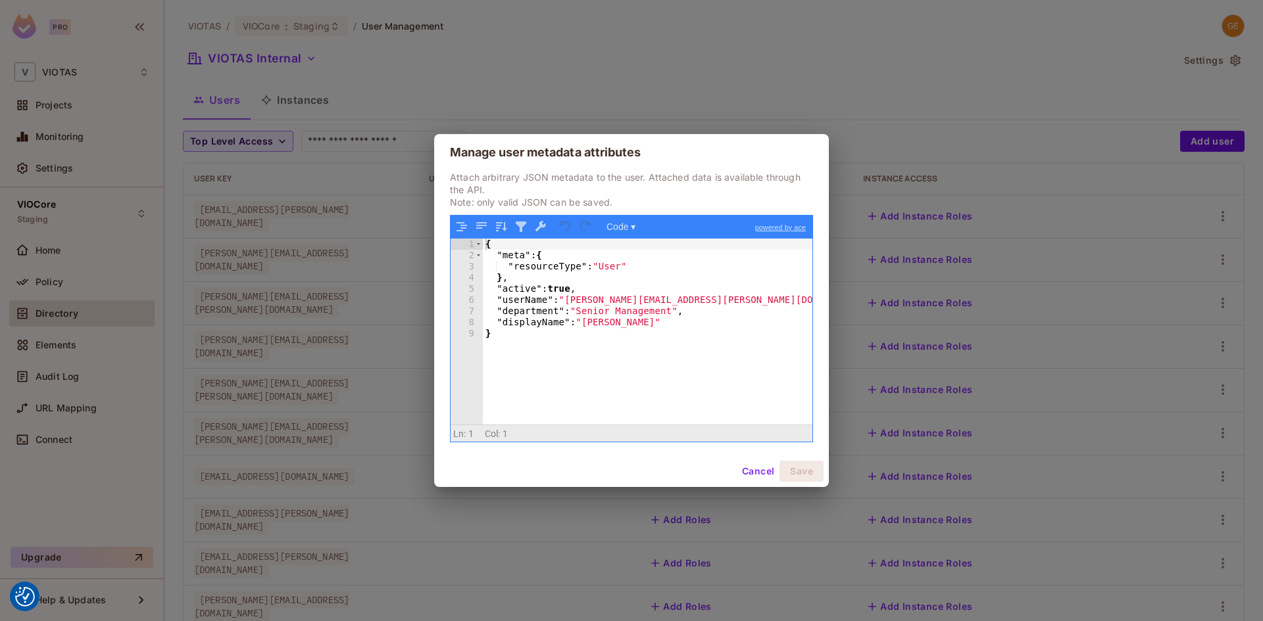
click at [757, 470] on button "Cancel" at bounding box center [758, 471] width 43 height 21
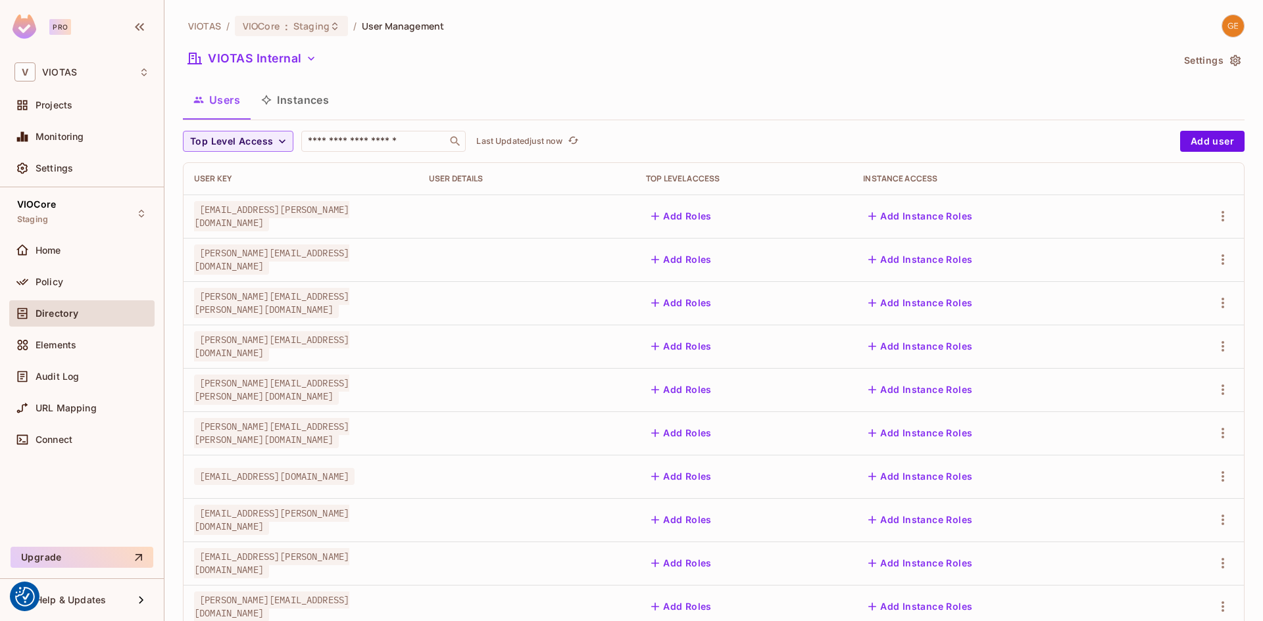
click at [279, 102] on button "Instances" at bounding box center [295, 100] width 89 height 33
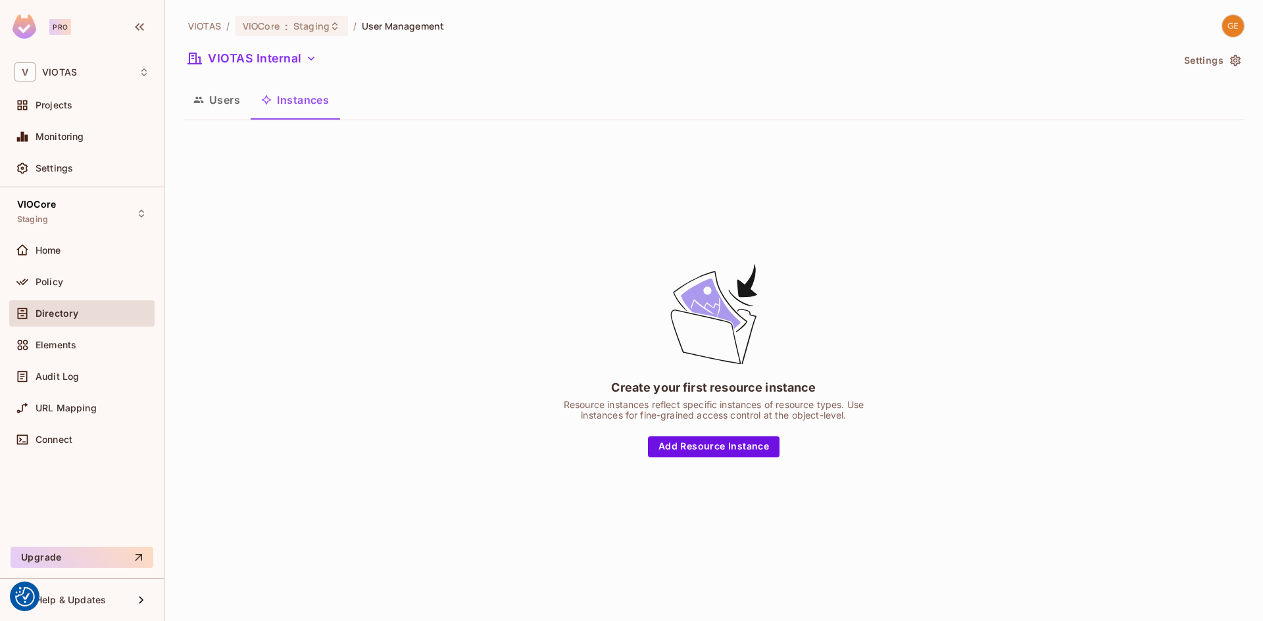
click at [232, 101] on button "Users" at bounding box center [217, 100] width 68 height 33
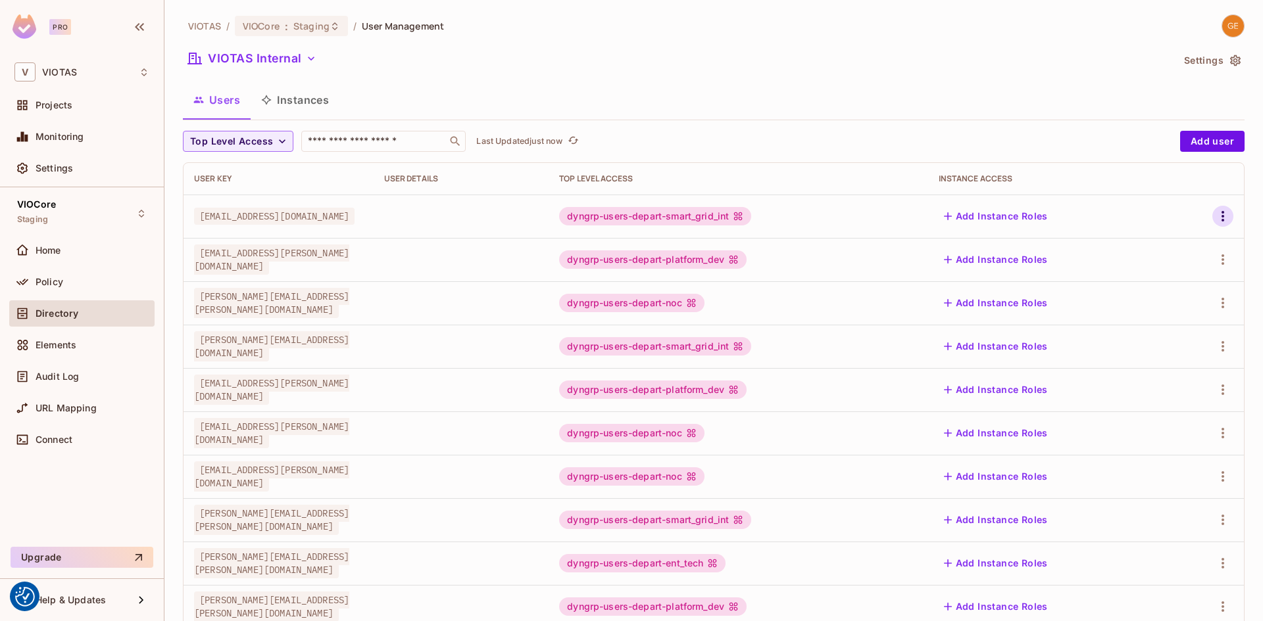
click at [1215, 213] on icon "button" at bounding box center [1223, 216] width 16 height 16
click at [1169, 273] on div "Edit Attributes" at bounding box center [1166, 275] width 65 height 13
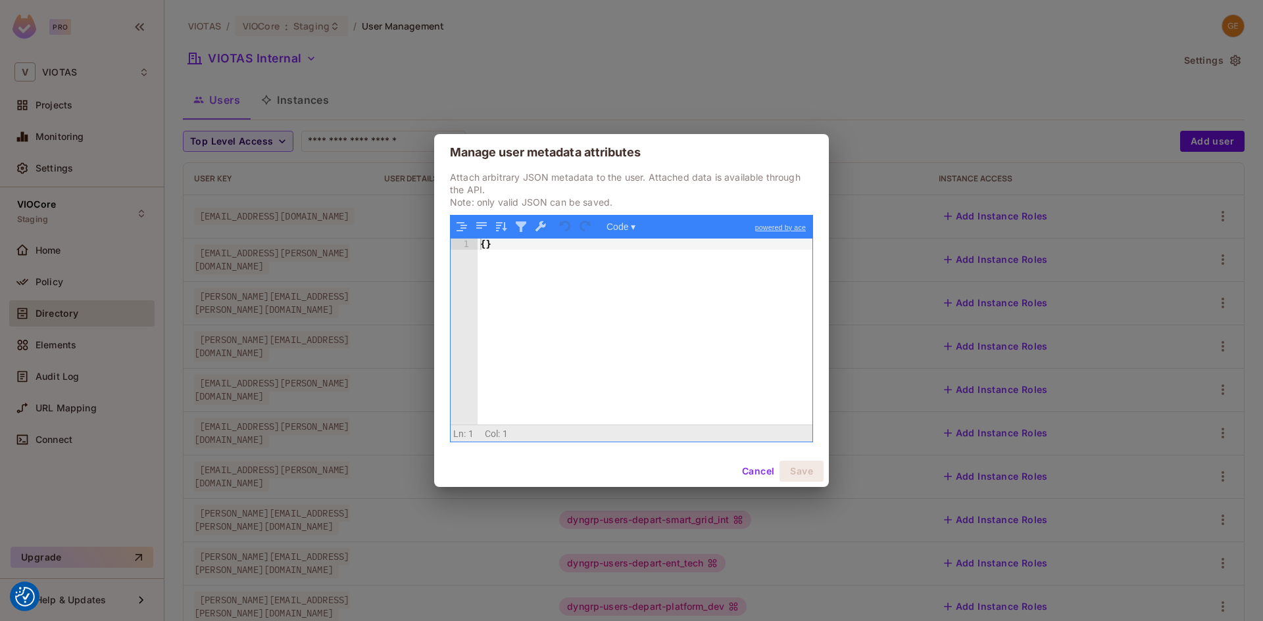
click at [758, 471] on button "Cancel" at bounding box center [758, 471] width 43 height 21
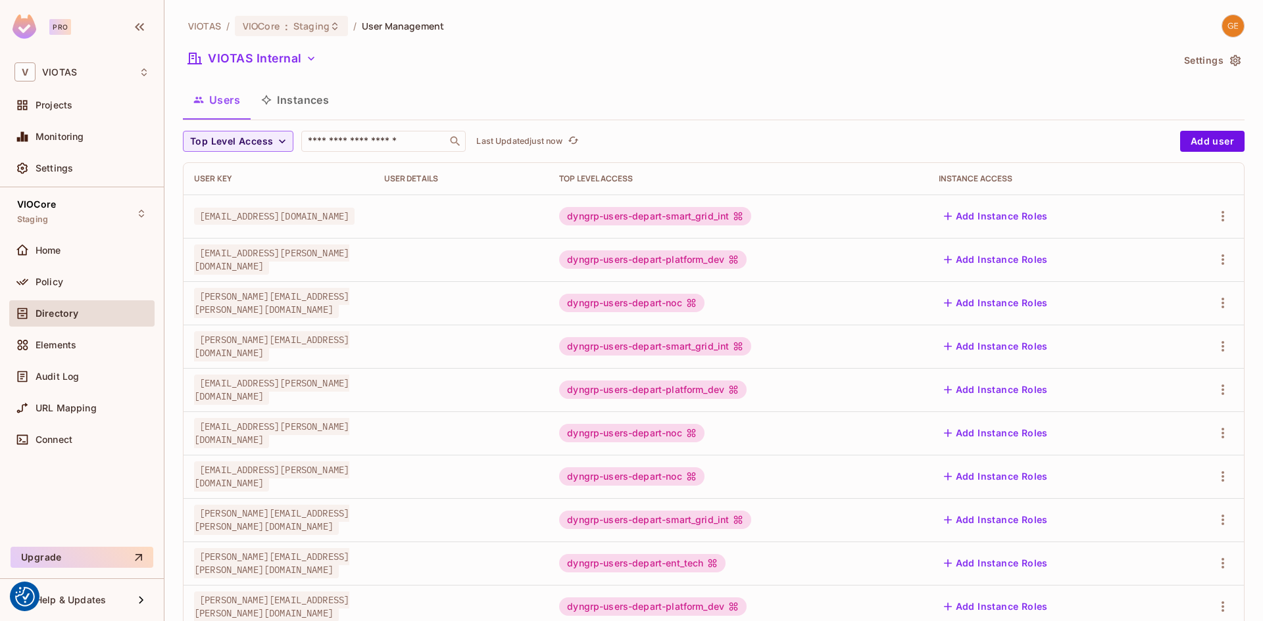
scroll to position [297, 0]
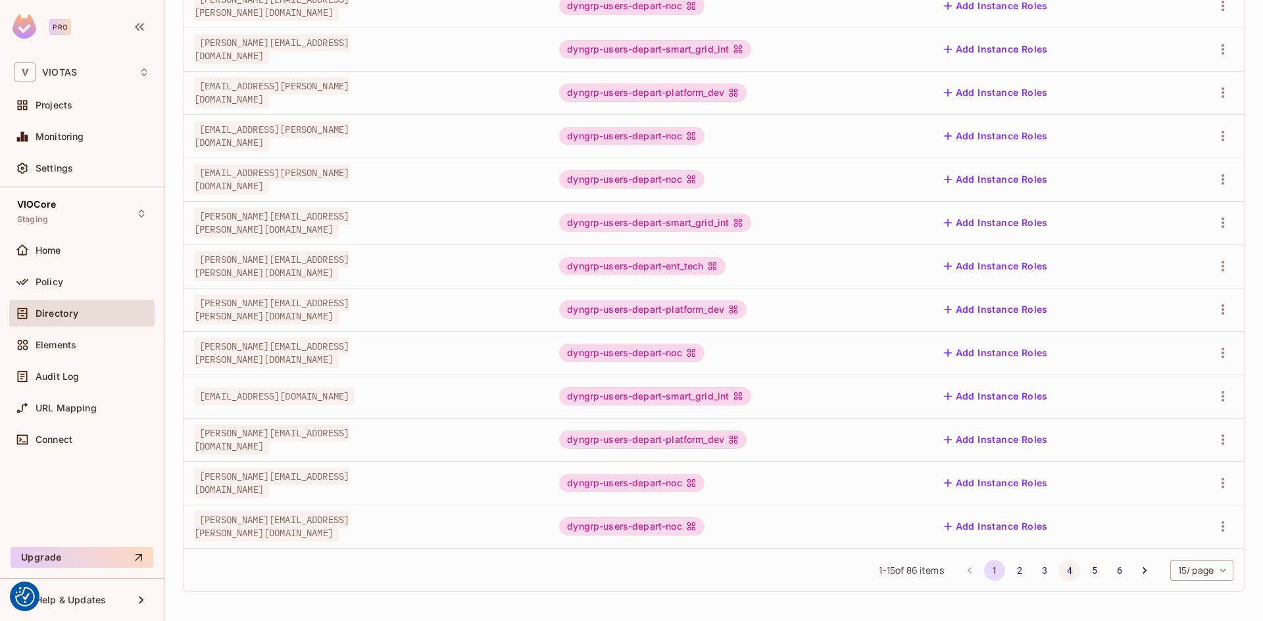
click at [1060, 571] on button "4" at bounding box center [1069, 570] width 21 height 21
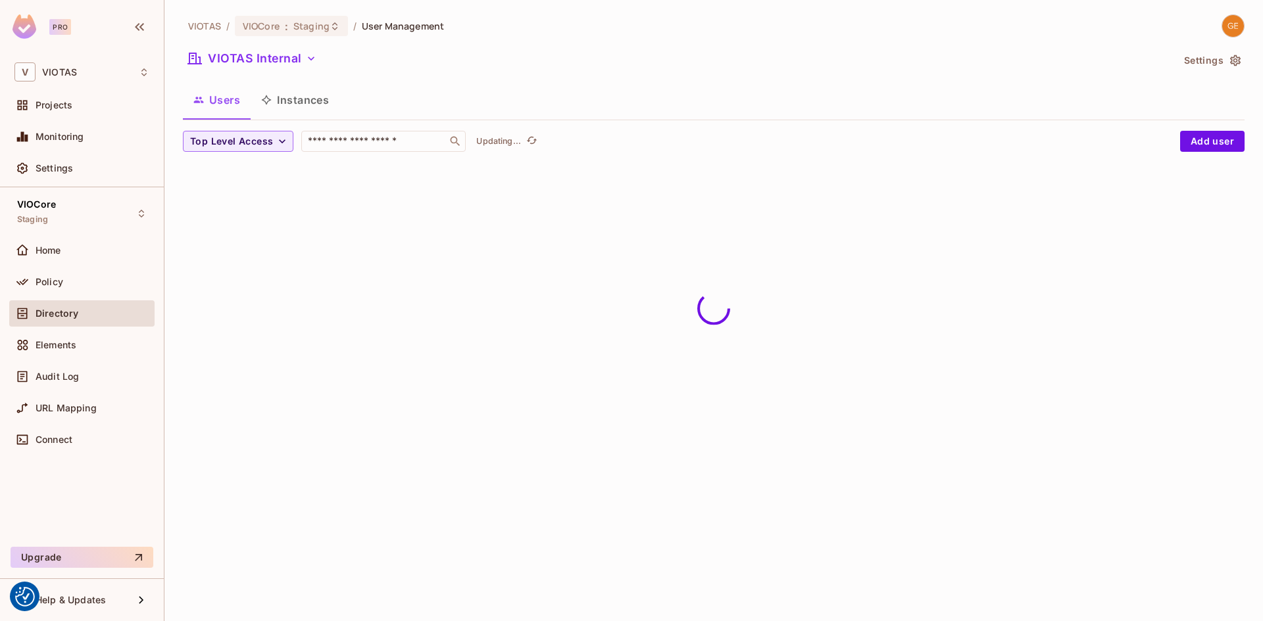
scroll to position [0, 0]
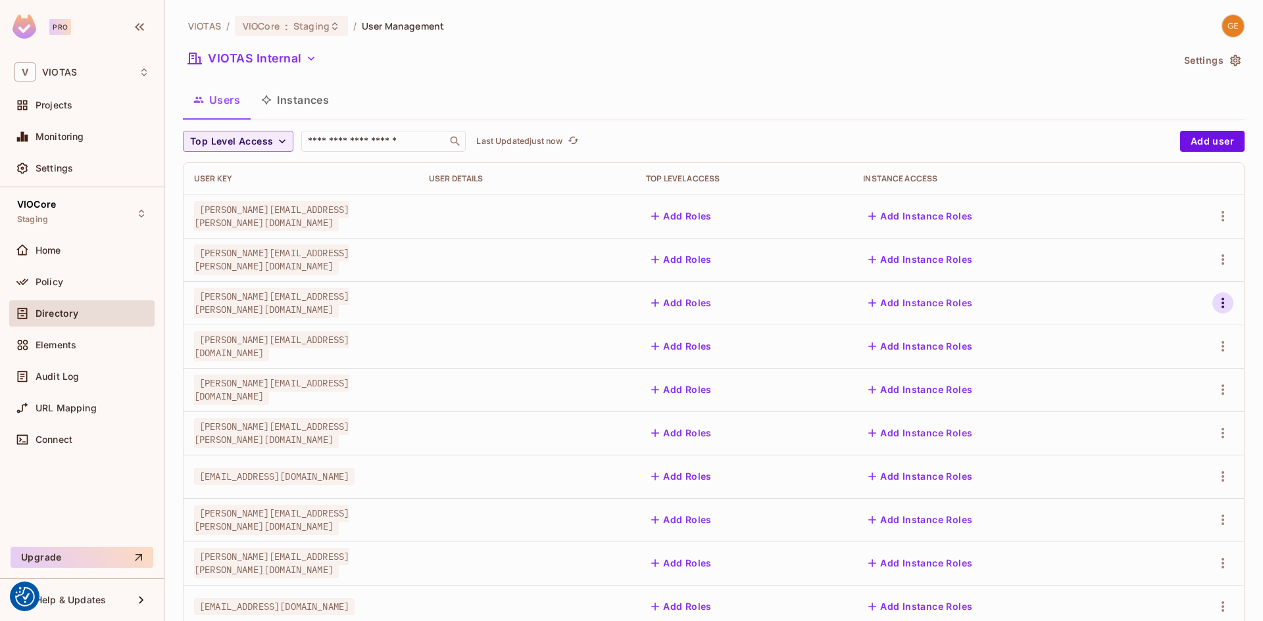
click at [1215, 308] on icon "button" at bounding box center [1223, 303] width 16 height 16
click at [1165, 338] on li "Edit" at bounding box center [1156, 333] width 116 height 29
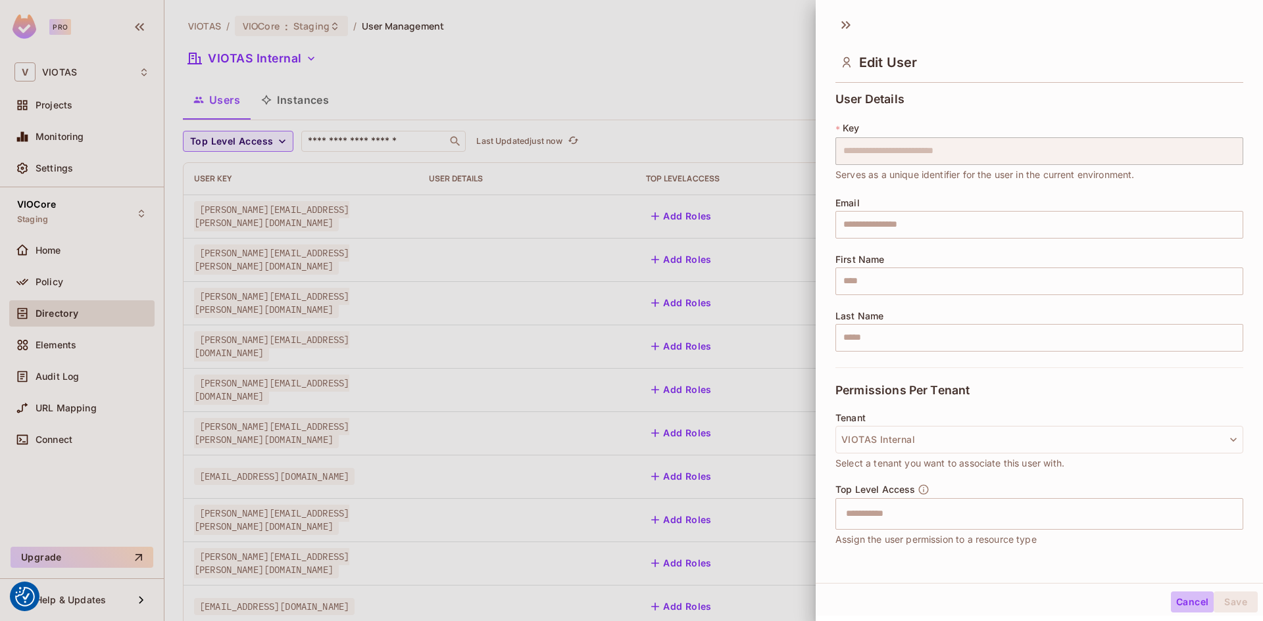
click at [1172, 606] on button "Cancel" at bounding box center [1192, 602] width 43 height 21
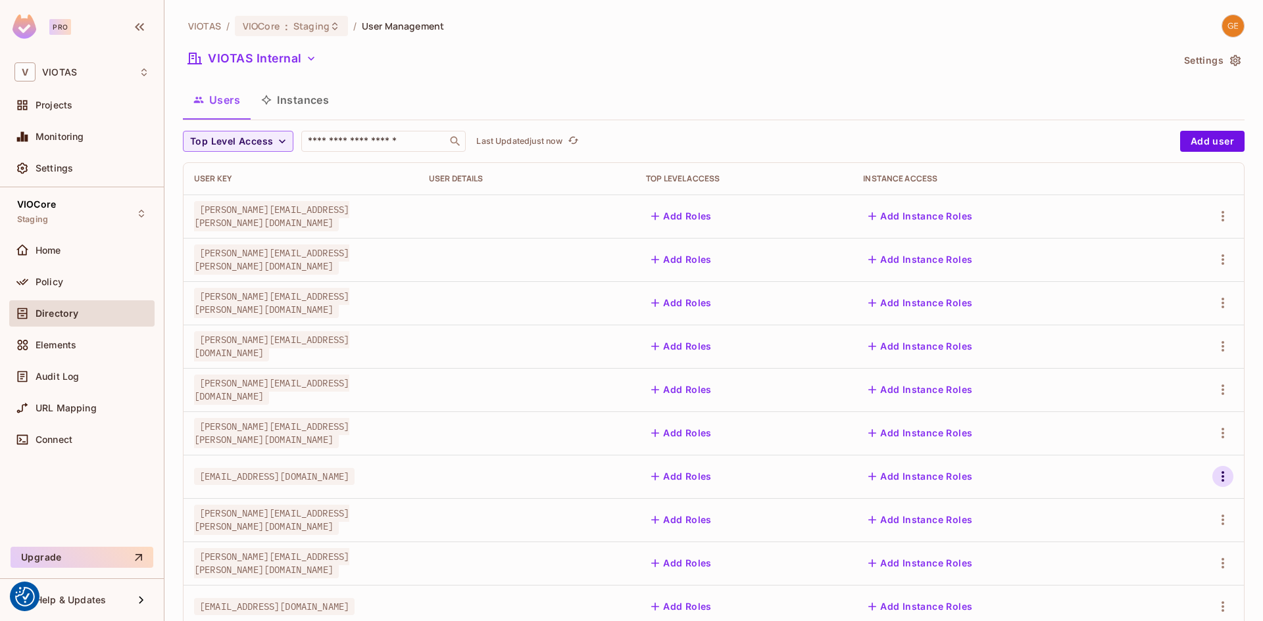
click at [1215, 478] on icon "button" at bounding box center [1223, 477] width 16 height 16
click at [1159, 537] on div "Edit Attributes" at bounding box center [1166, 535] width 65 height 13
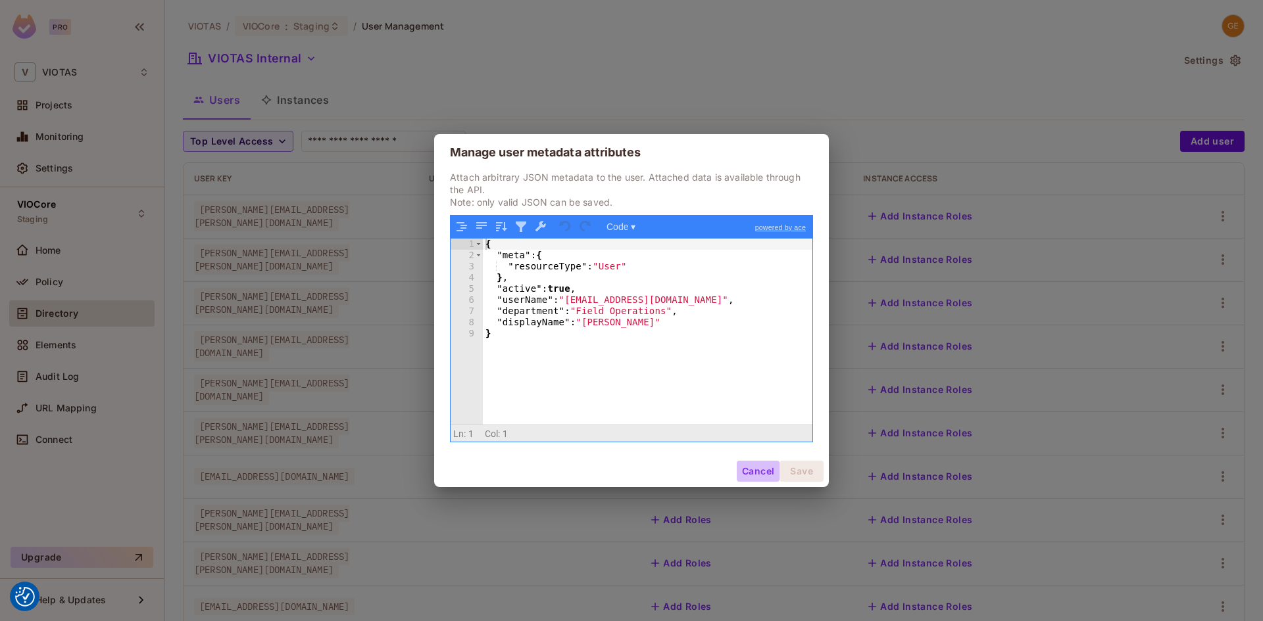
click at [750, 469] on button "Cancel" at bounding box center [758, 471] width 43 height 21
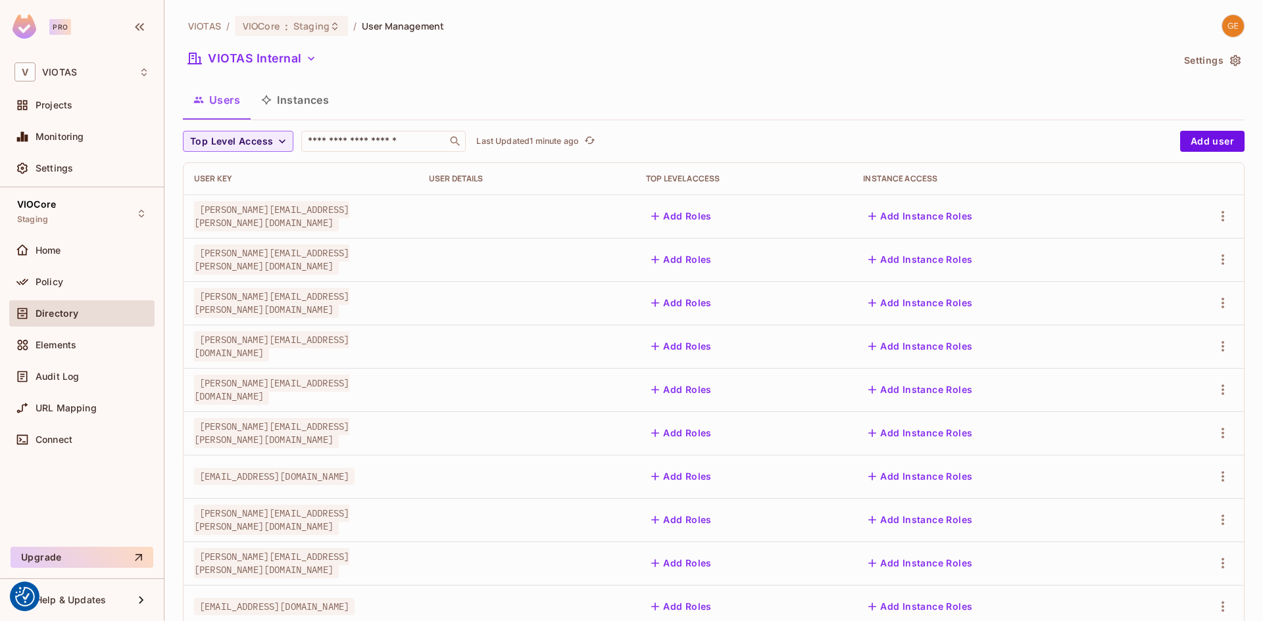
click at [285, 101] on button "Instances" at bounding box center [295, 100] width 89 height 33
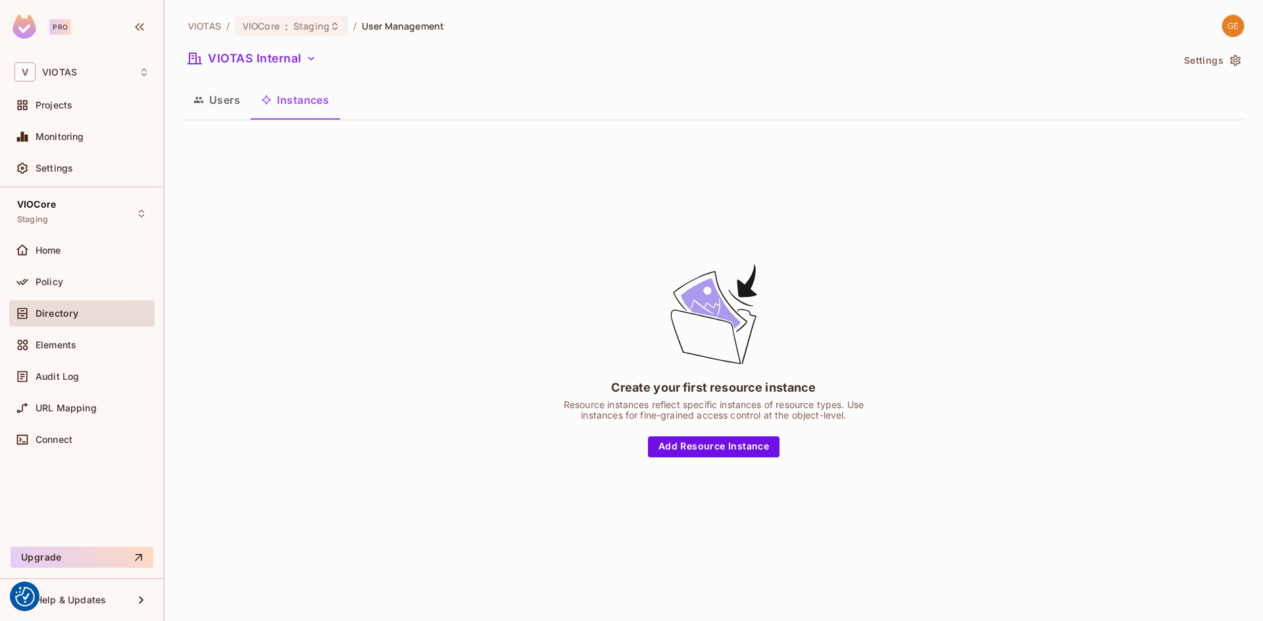
click at [218, 101] on button "Users" at bounding box center [217, 100] width 68 height 33
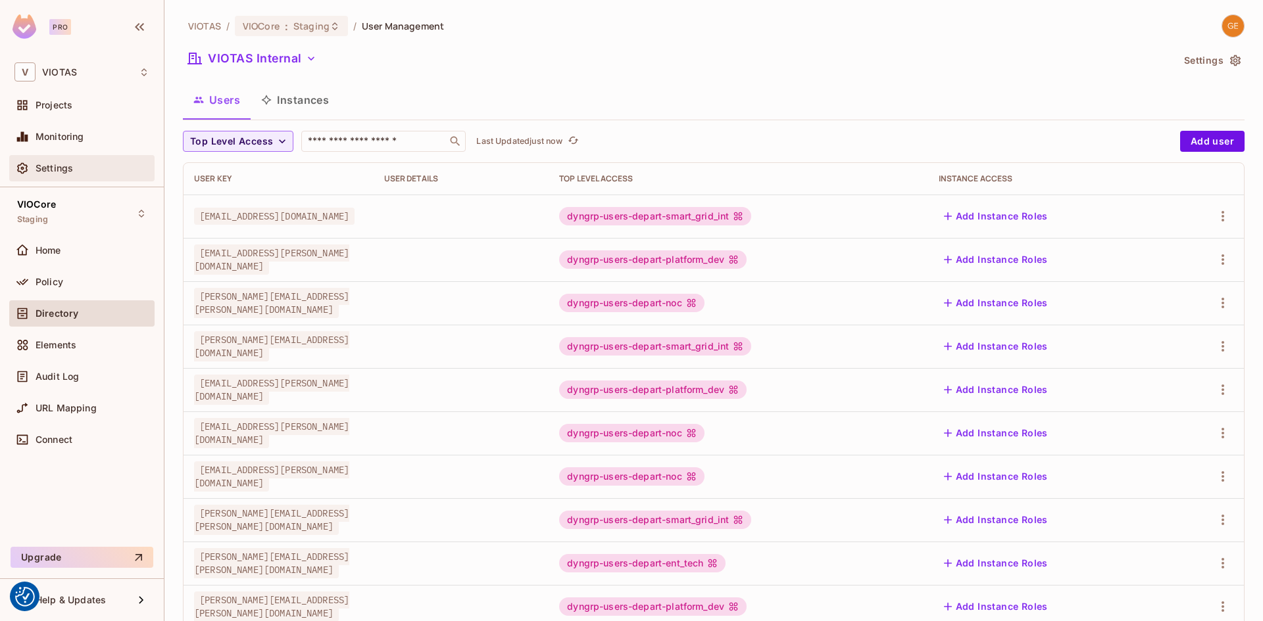
click at [58, 166] on span "Settings" at bounding box center [54, 168] width 37 height 11
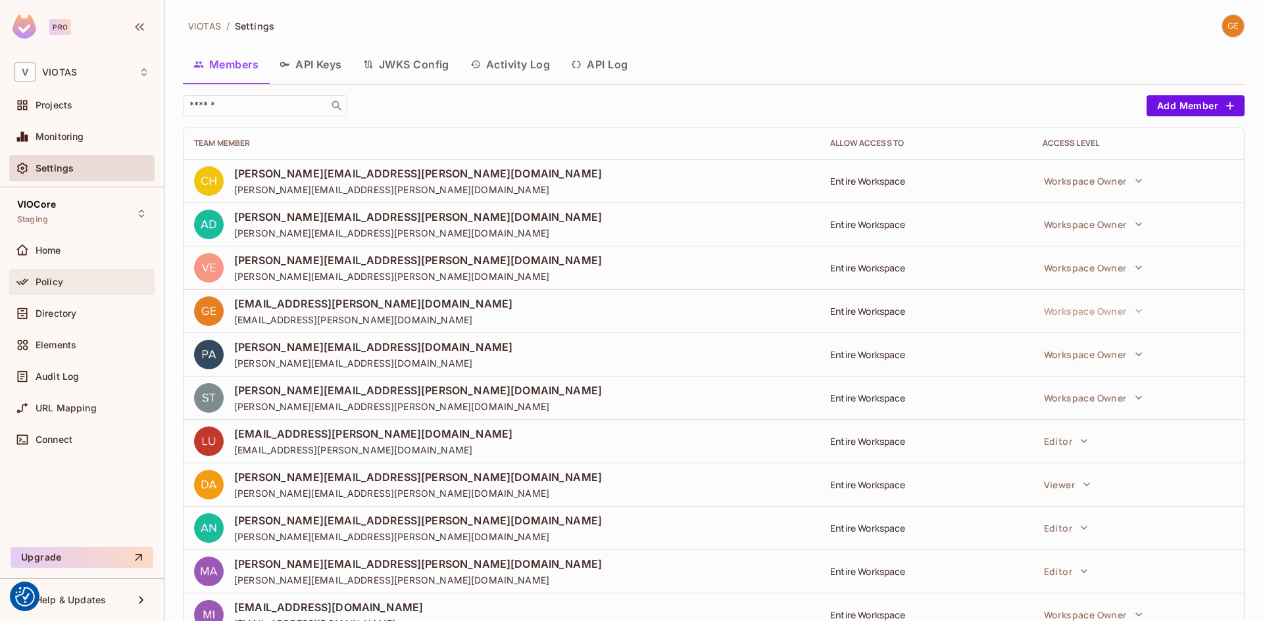
click at [57, 280] on span "Policy" at bounding box center [50, 282] width 28 height 11
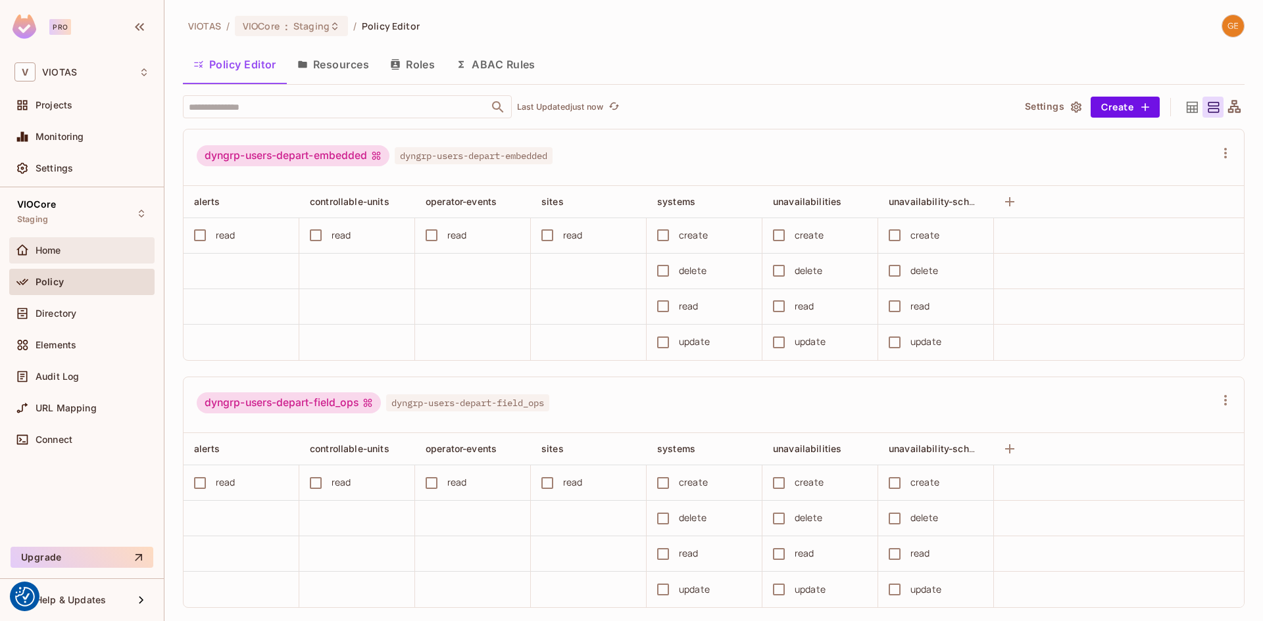
click at [59, 254] on span "Home" at bounding box center [49, 250] width 26 height 11
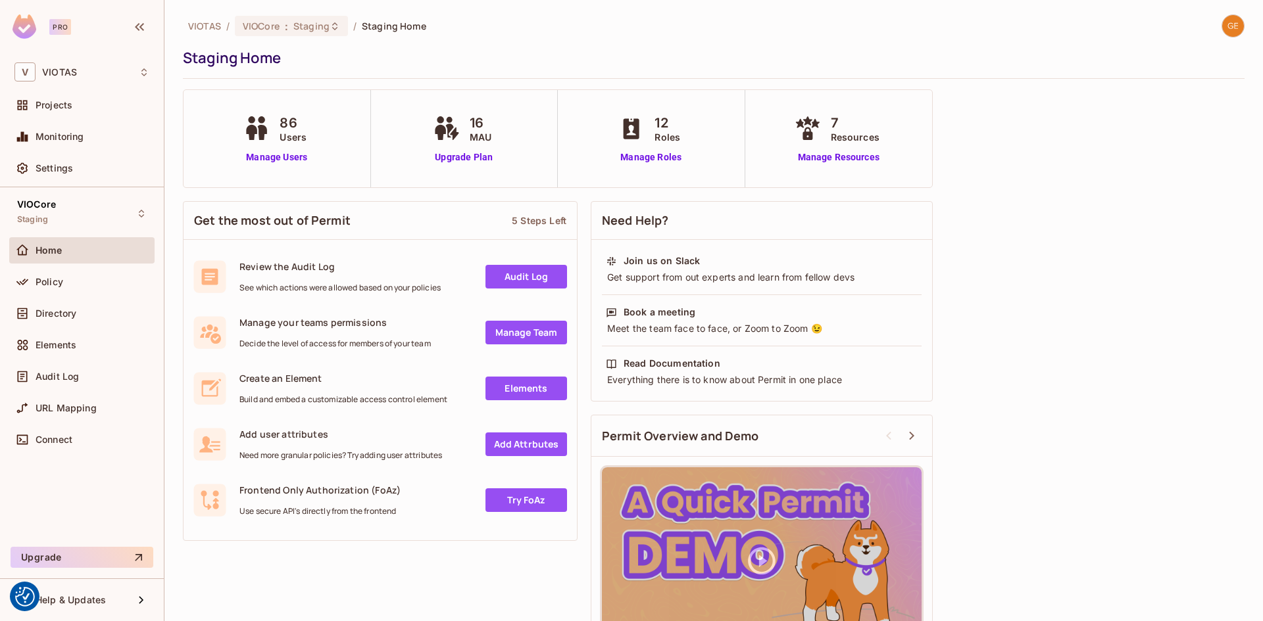
click at [538, 447] on link "Add Attrbutes" at bounding box center [526, 445] width 82 height 24
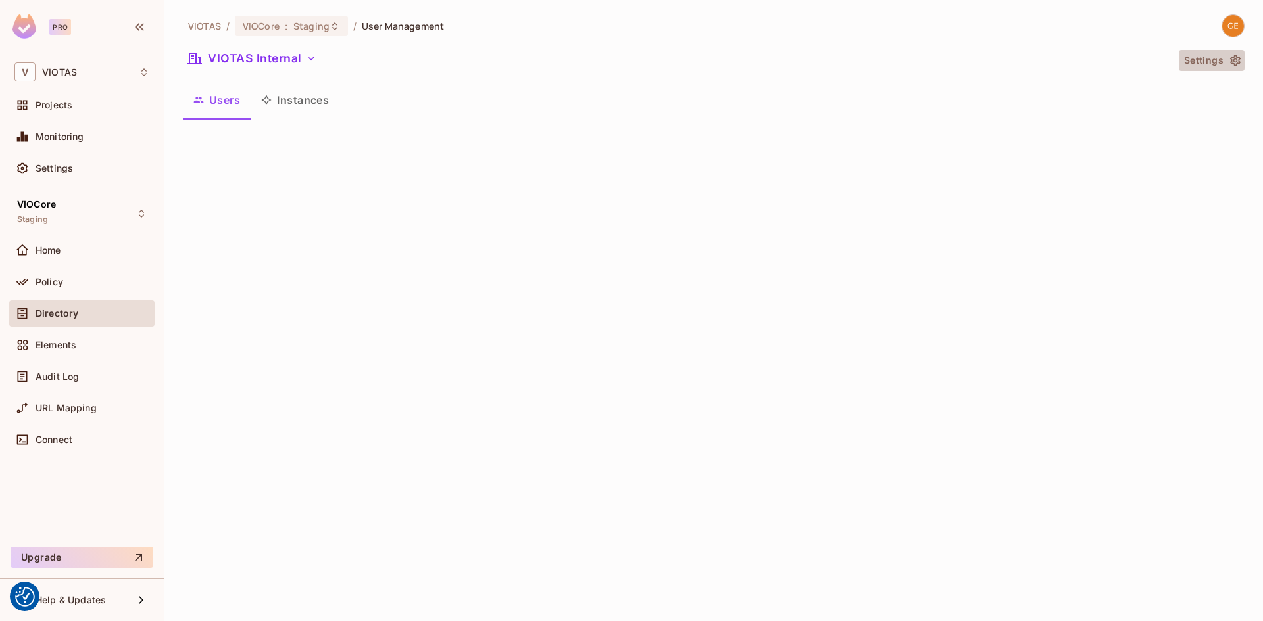
click at [1225, 62] on button "Settings" at bounding box center [1211, 60] width 66 height 21
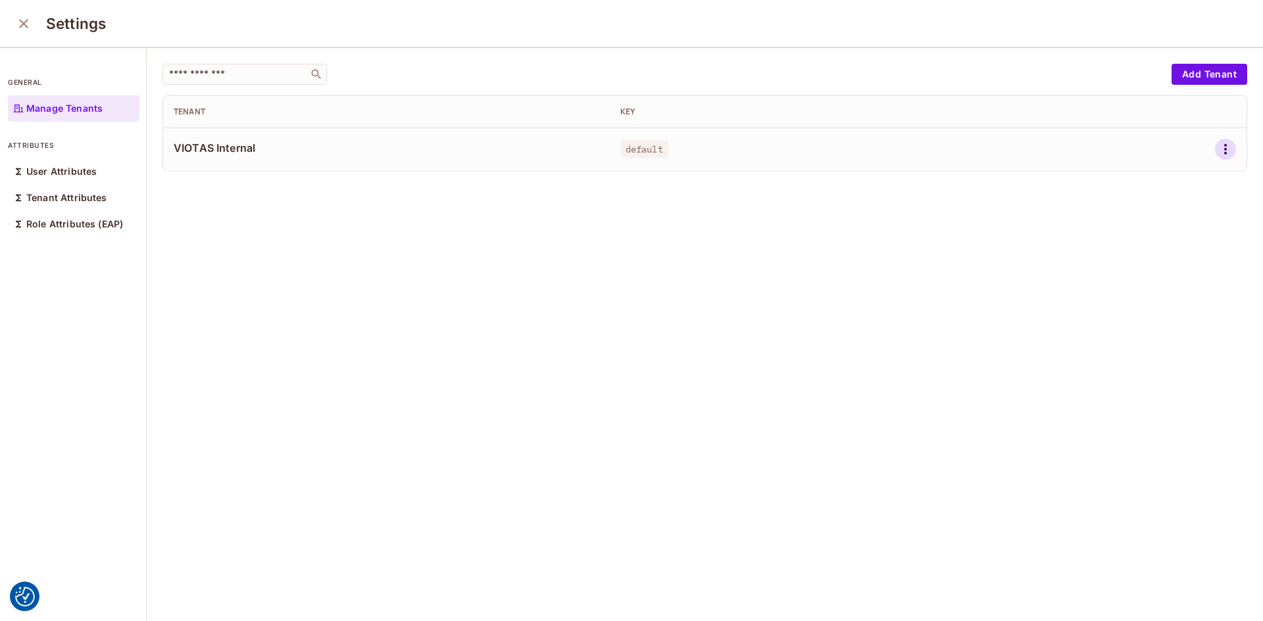
click at [1217, 145] on icon "button" at bounding box center [1225, 149] width 16 height 16
click at [1158, 206] on div "Edit Attributes" at bounding box center [1159, 208] width 65 height 13
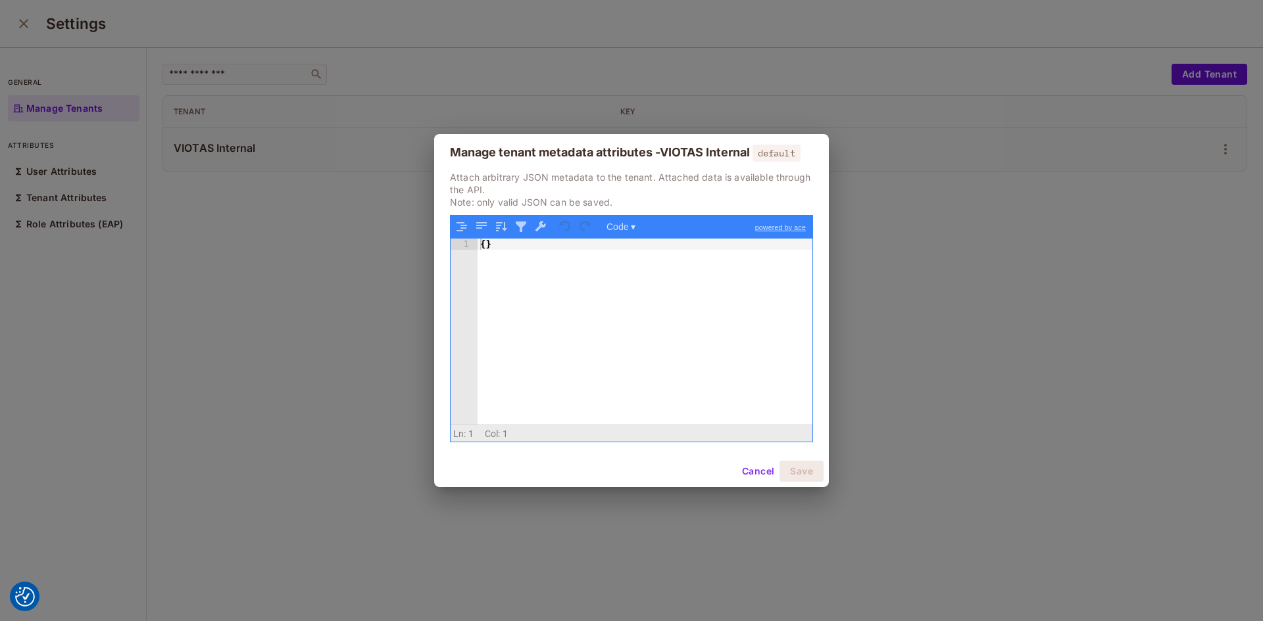
click at [740, 473] on button "Cancel" at bounding box center [758, 471] width 43 height 21
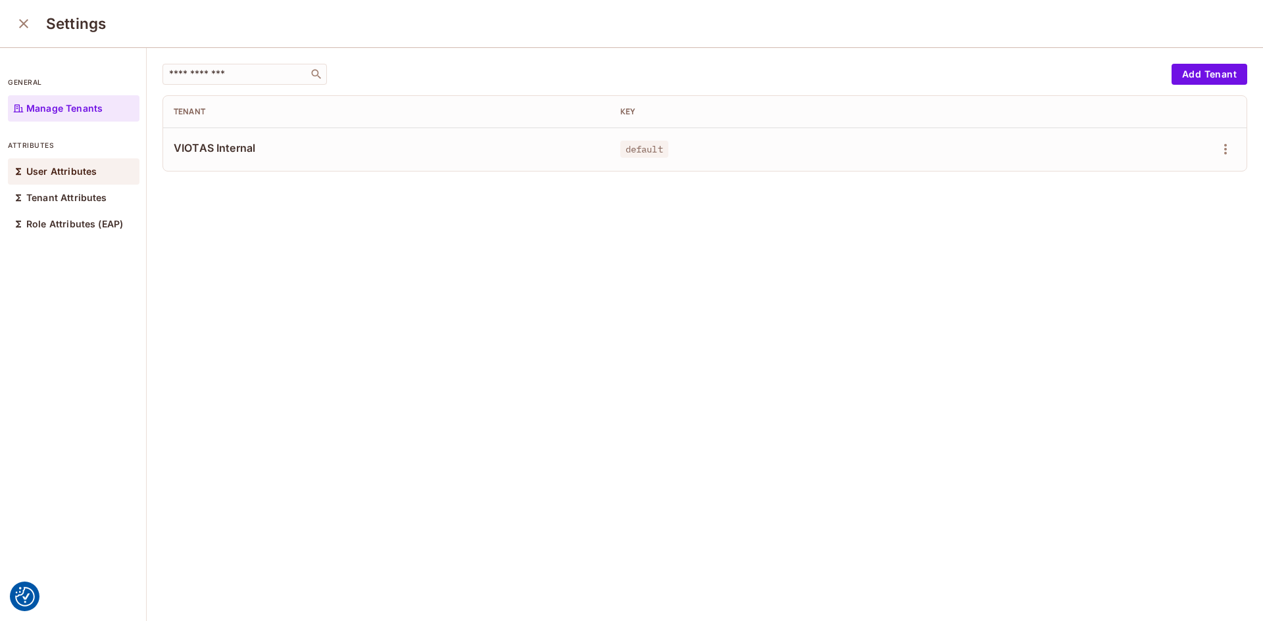
click at [76, 172] on p "User Attributes" at bounding box center [61, 171] width 70 height 11
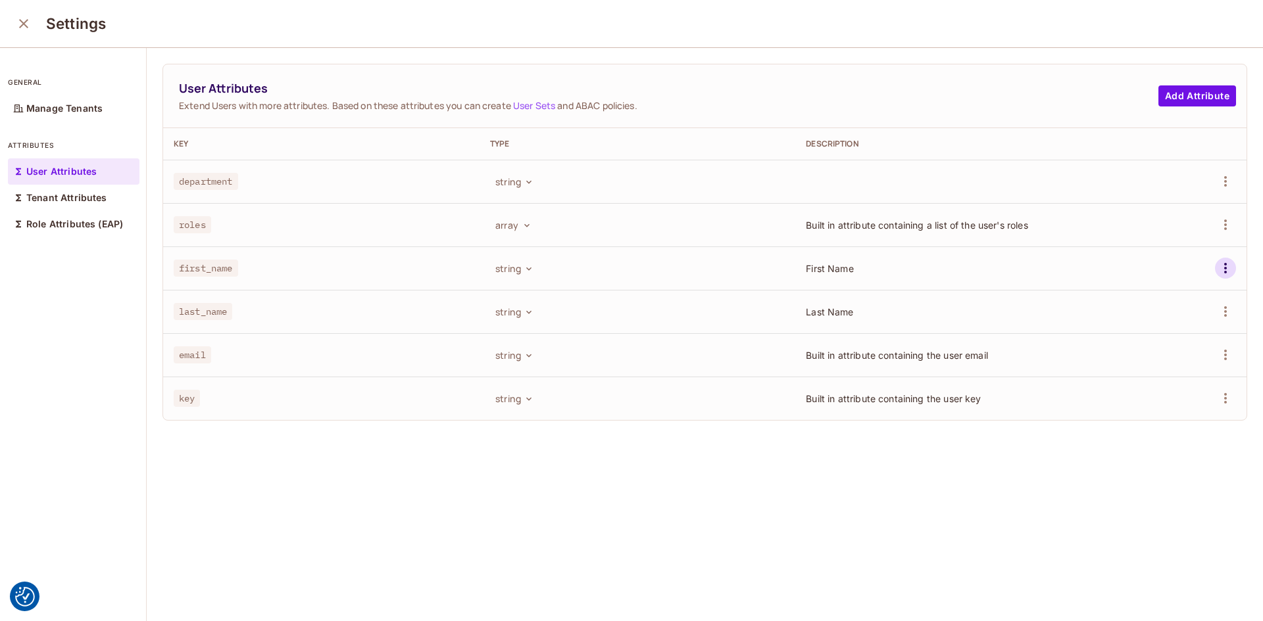
click at [1217, 268] on icon "button" at bounding box center [1225, 268] width 16 height 16
click at [1153, 295] on li "Edit" at bounding box center [1145, 298] width 122 height 29
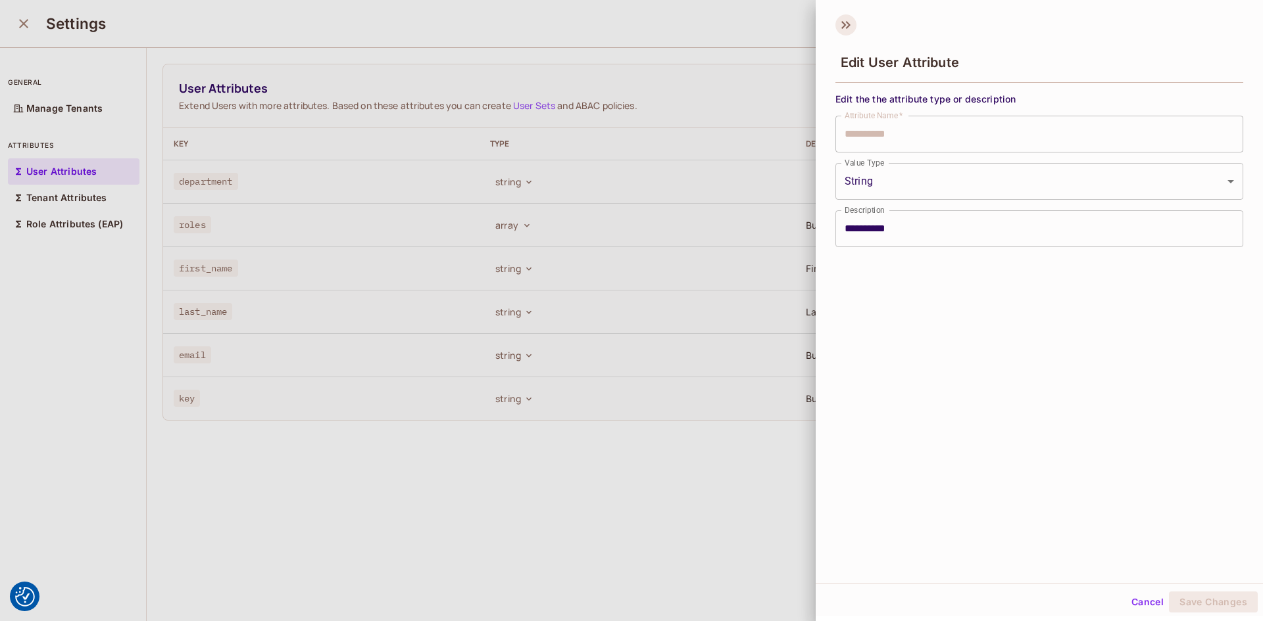
click at [836, 21] on icon at bounding box center [845, 24] width 21 height 21
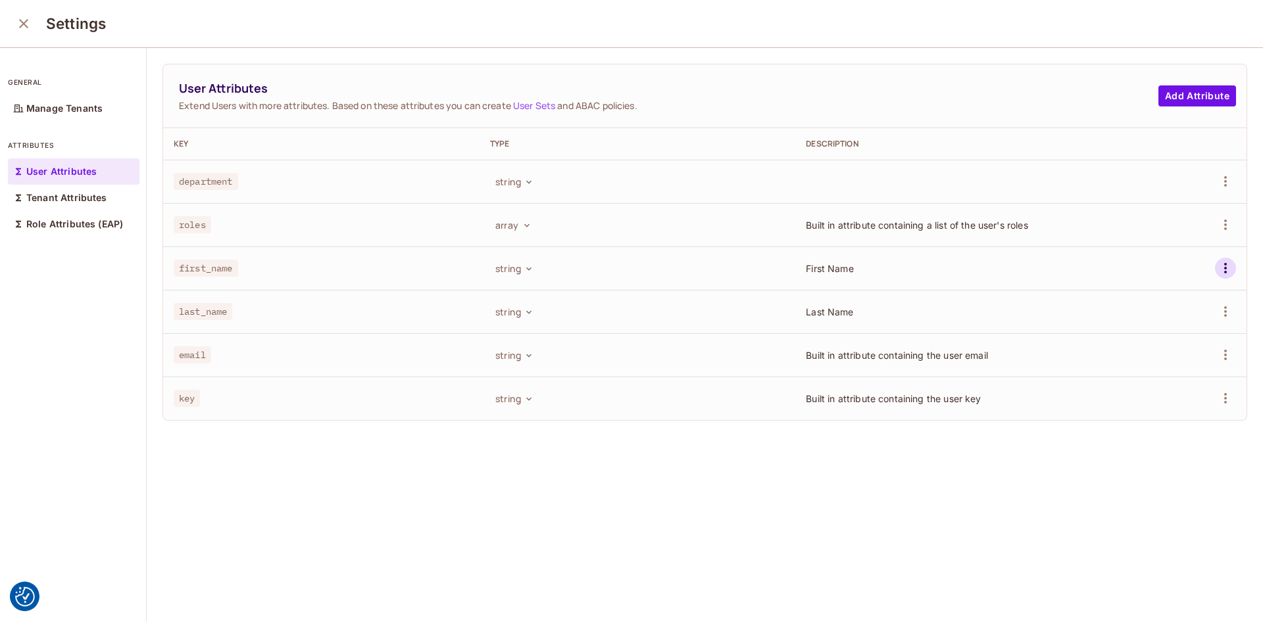
click at [1217, 267] on icon "button" at bounding box center [1225, 268] width 16 height 16
click at [1145, 328] on div "Delete Attribute" at bounding box center [1156, 327] width 71 height 13
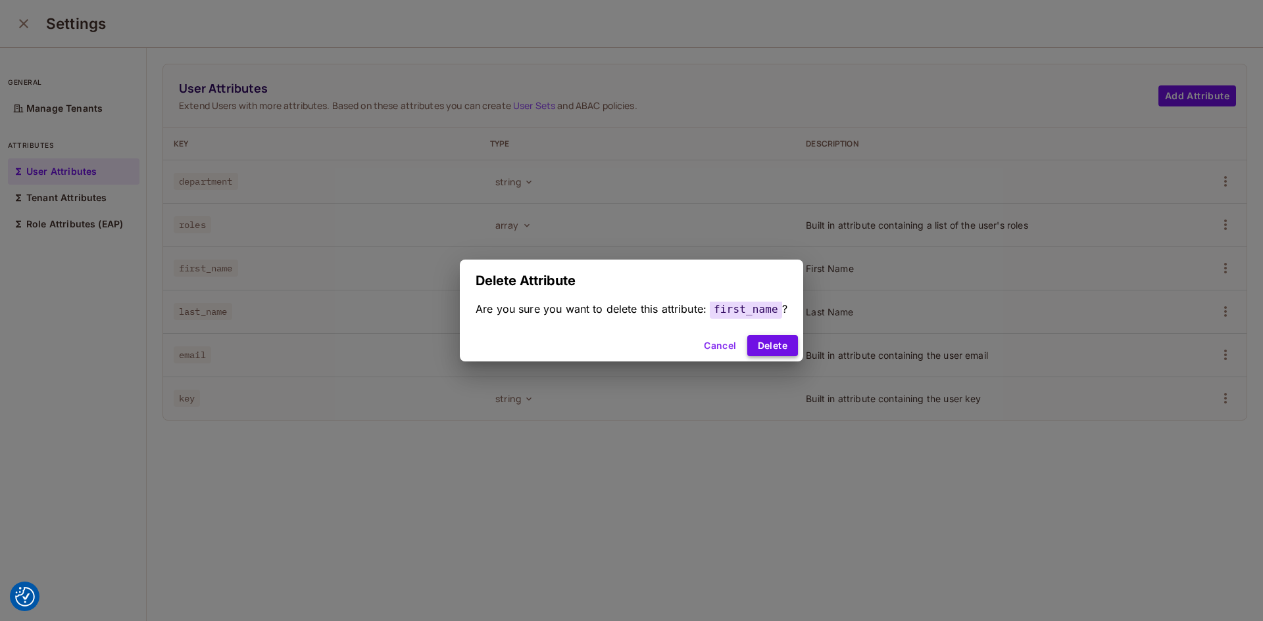
click at [759, 339] on button "Delete" at bounding box center [772, 345] width 51 height 21
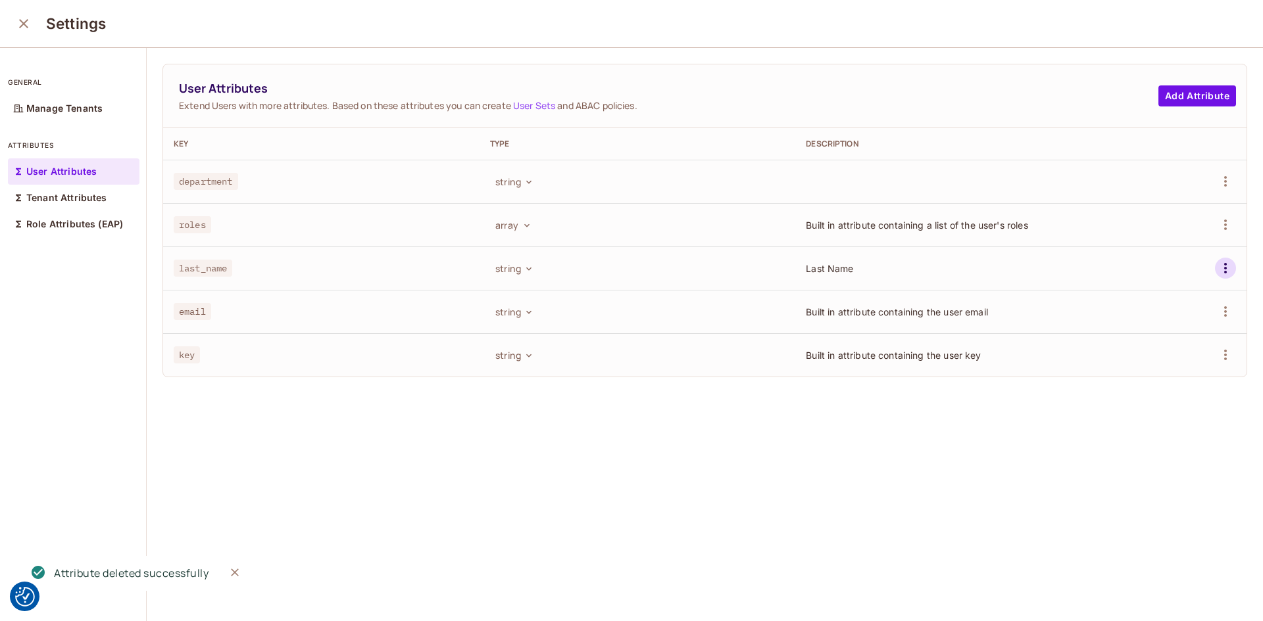
click at [1217, 272] on icon "button" at bounding box center [1225, 268] width 16 height 16
click at [1167, 324] on div "Delete Attribute" at bounding box center [1156, 327] width 71 height 13
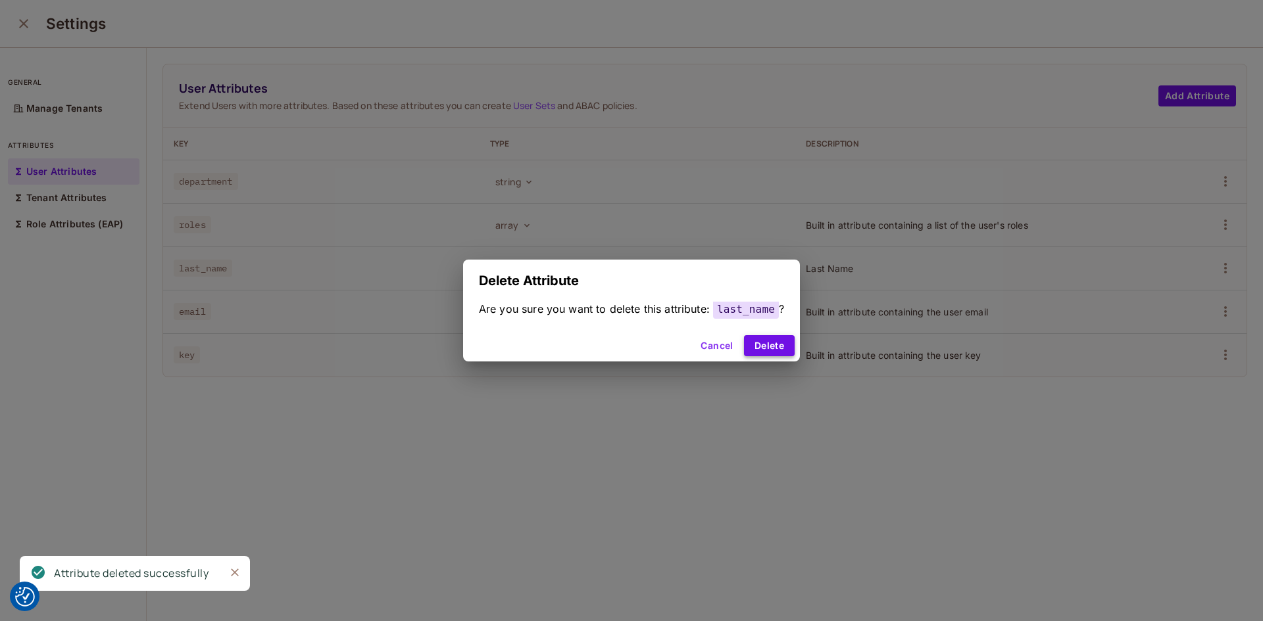
click at [767, 338] on button "Delete" at bounding box center [769, 345] width 51 height 21
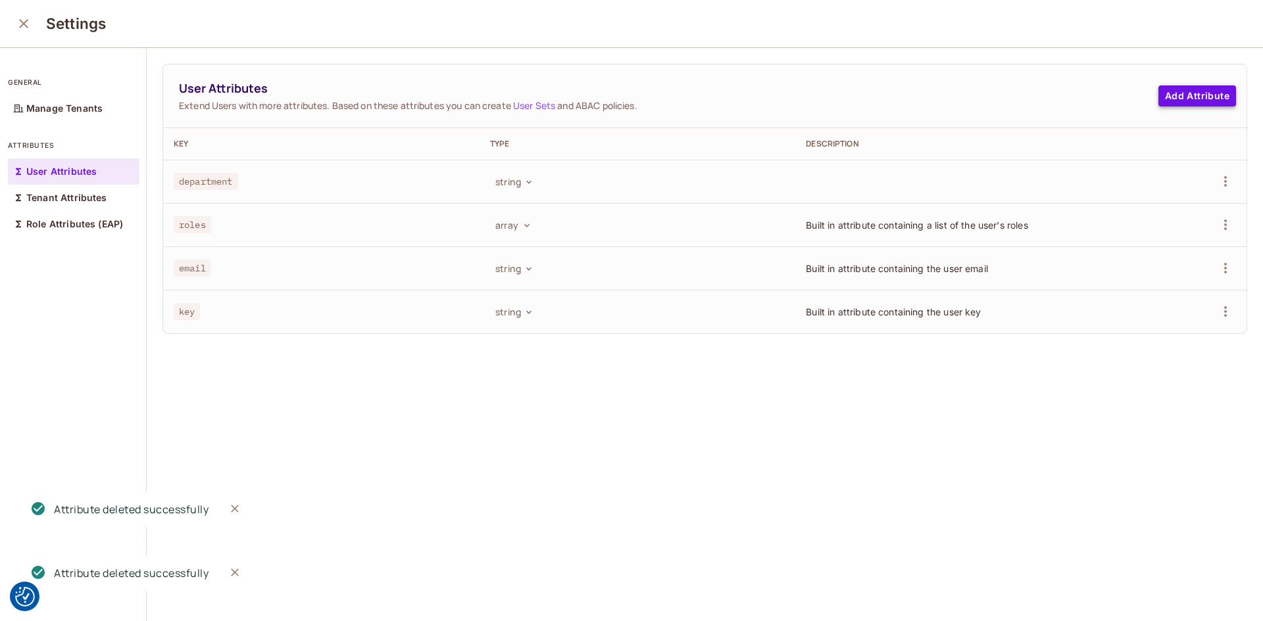
click at [1180, 96] on button "Add Attribute" at bounding box center [1197, 95] width 78 height 21
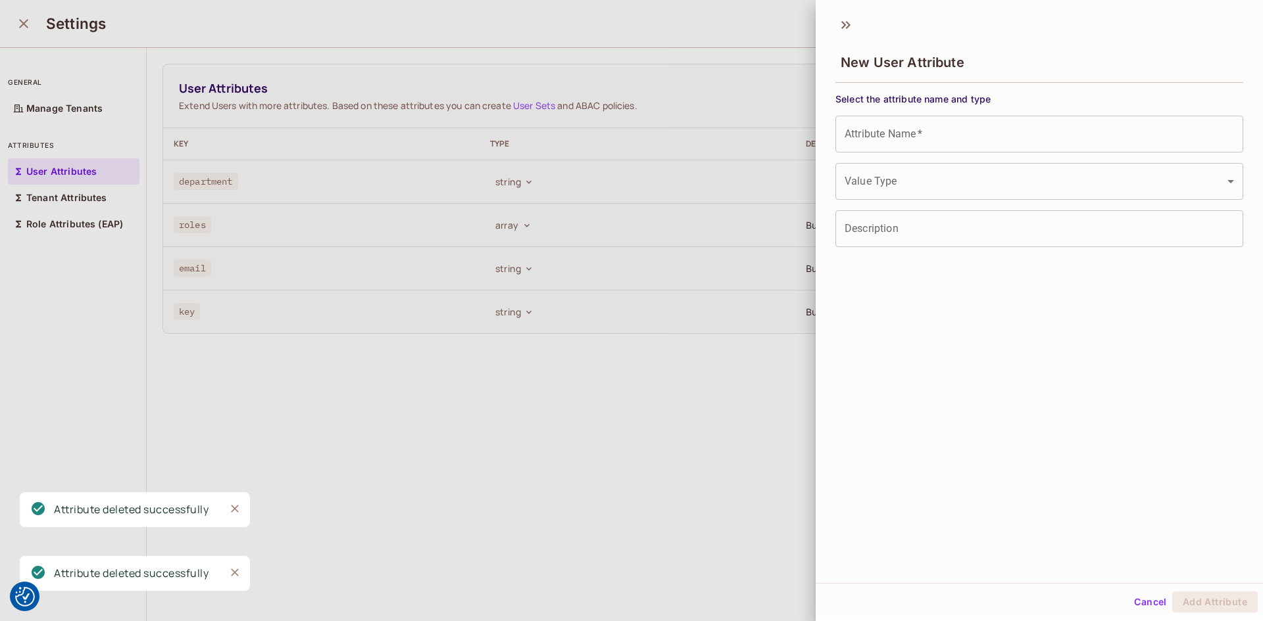
click at [905, 145] on input "Attribute Name   *" at bounding box center [1039, 134] width 408 height 37
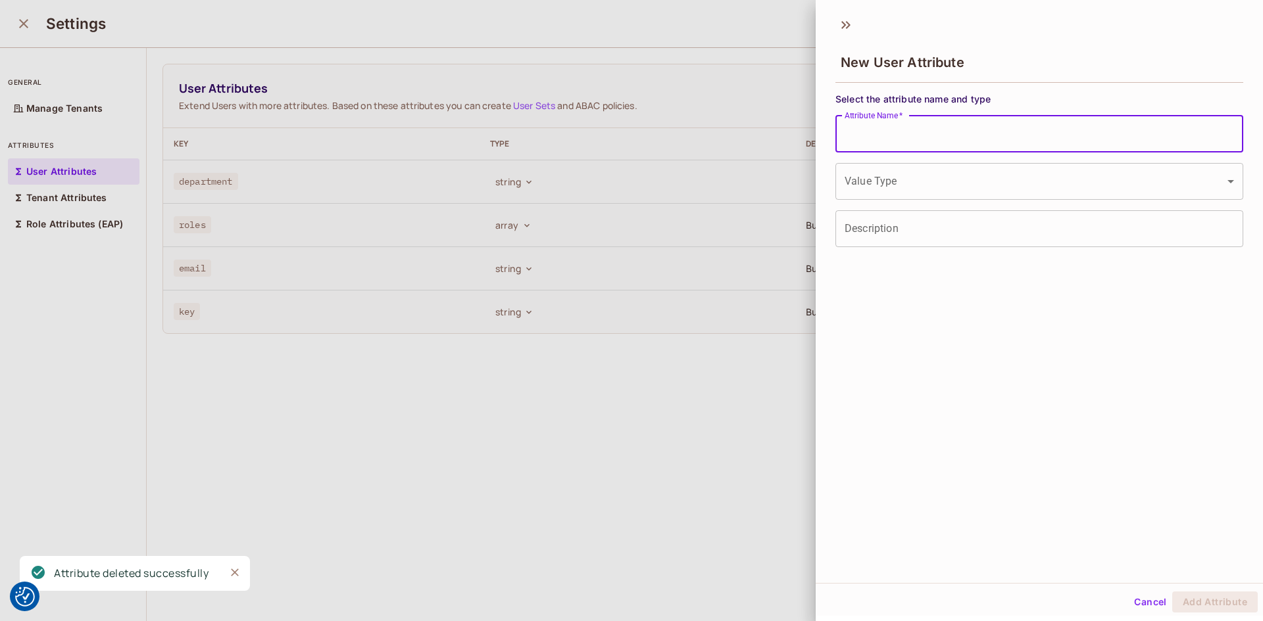
paste input "*********"
type input "*********"
click at [895, 182] on body "We use cookies to enhance your browsing experience, serve personalized ads or c…" at bounding box center [631, 310] width 1263 height 621
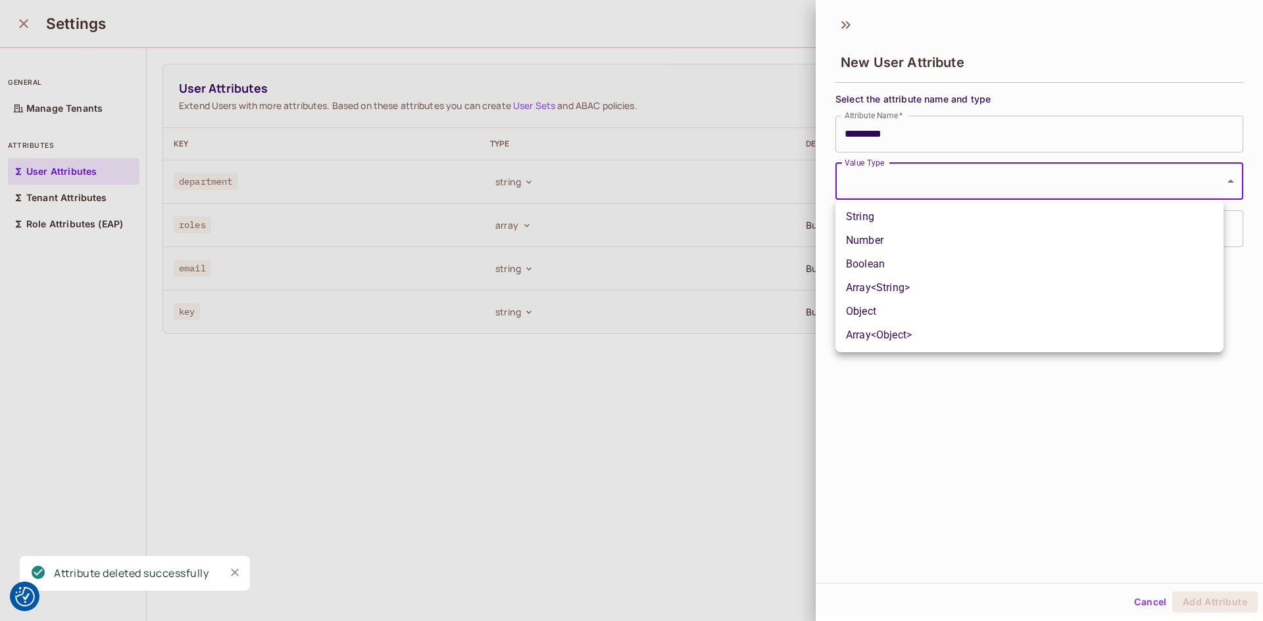
click at [880, 218] on li "String" at bounding box center [1029, 217] width 388 height 24
type input "******"
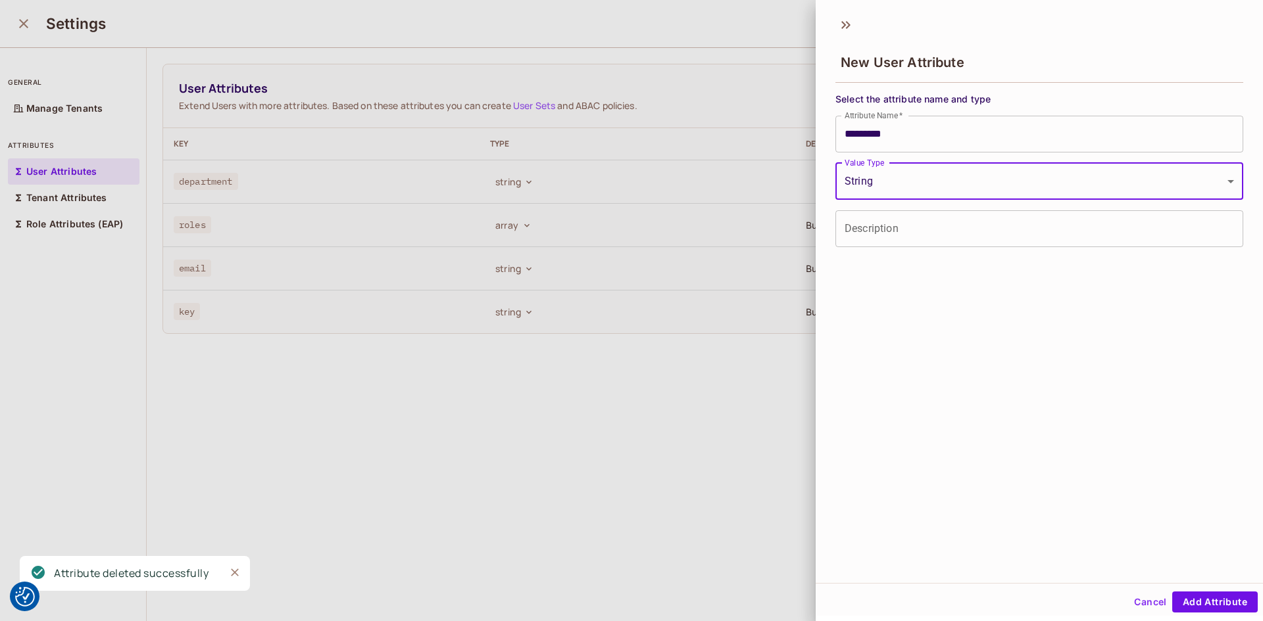
click at [898, 230] on input "Description" at bounding box center [1039, 228] width 408 height 37
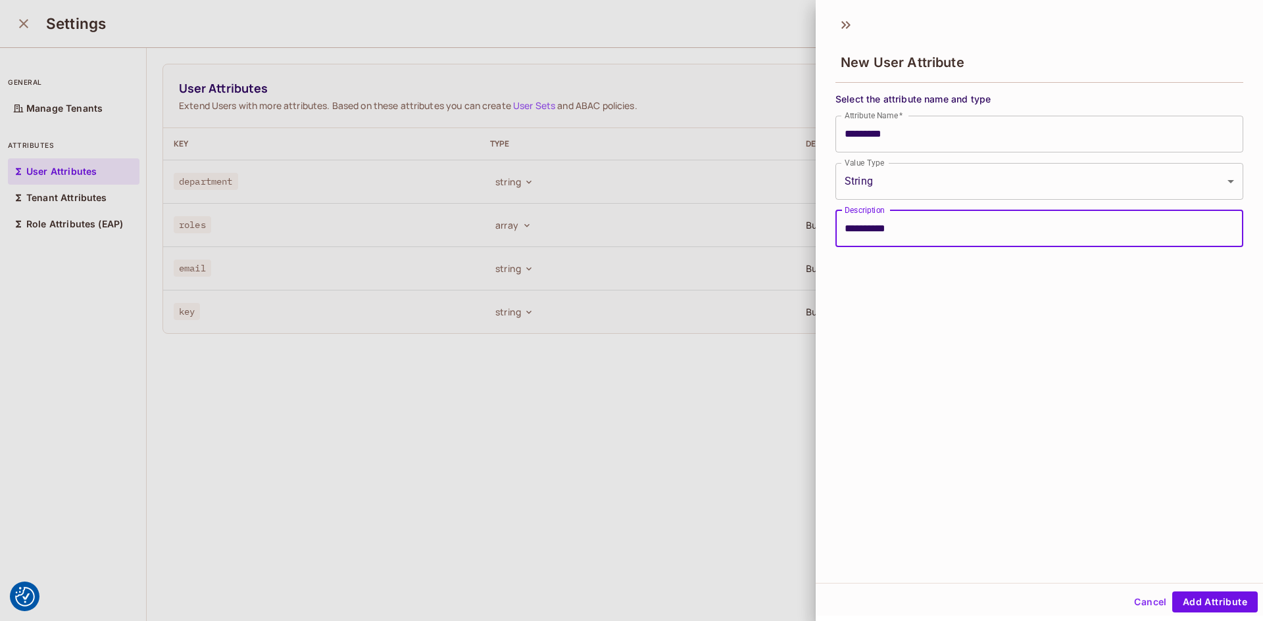
type input "**********"
click at [956, 398] on div "**********" at bounding box center [1038, 296] width 447 height 574
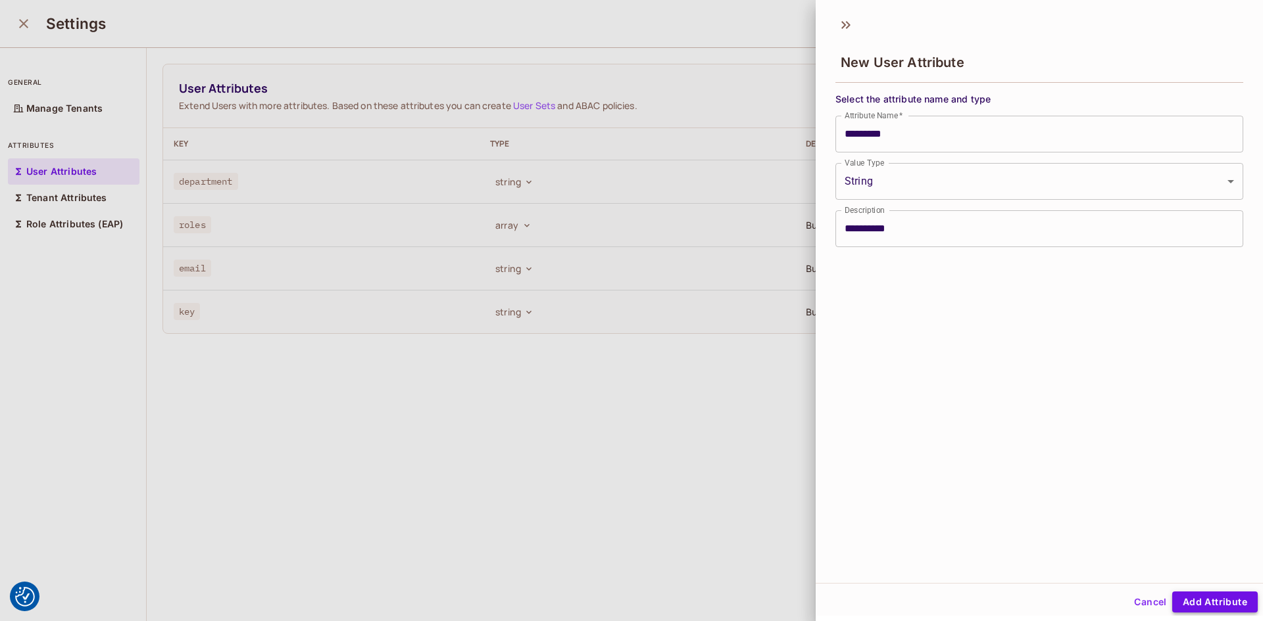
click at [1213, 598] on button "Add Attribute" at bounding box center [1214, 602] width 85 height 21
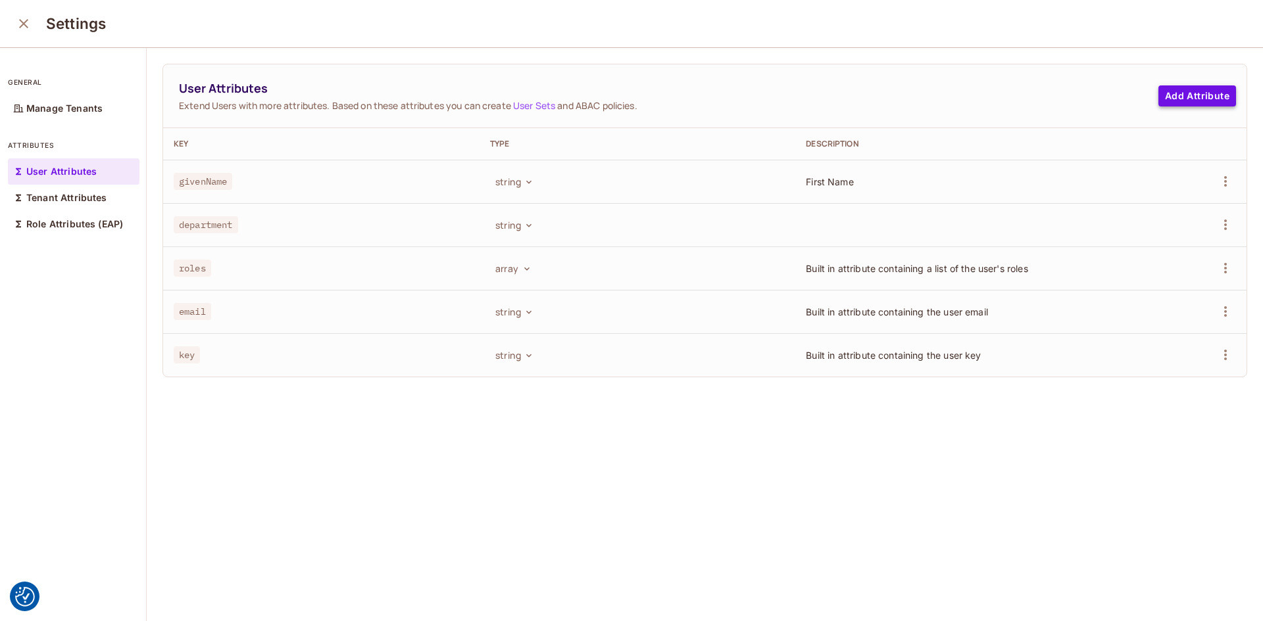
click at [1170, 101] on button "Add Attribute" at bounding box center [1197, 95] width 78 height 21
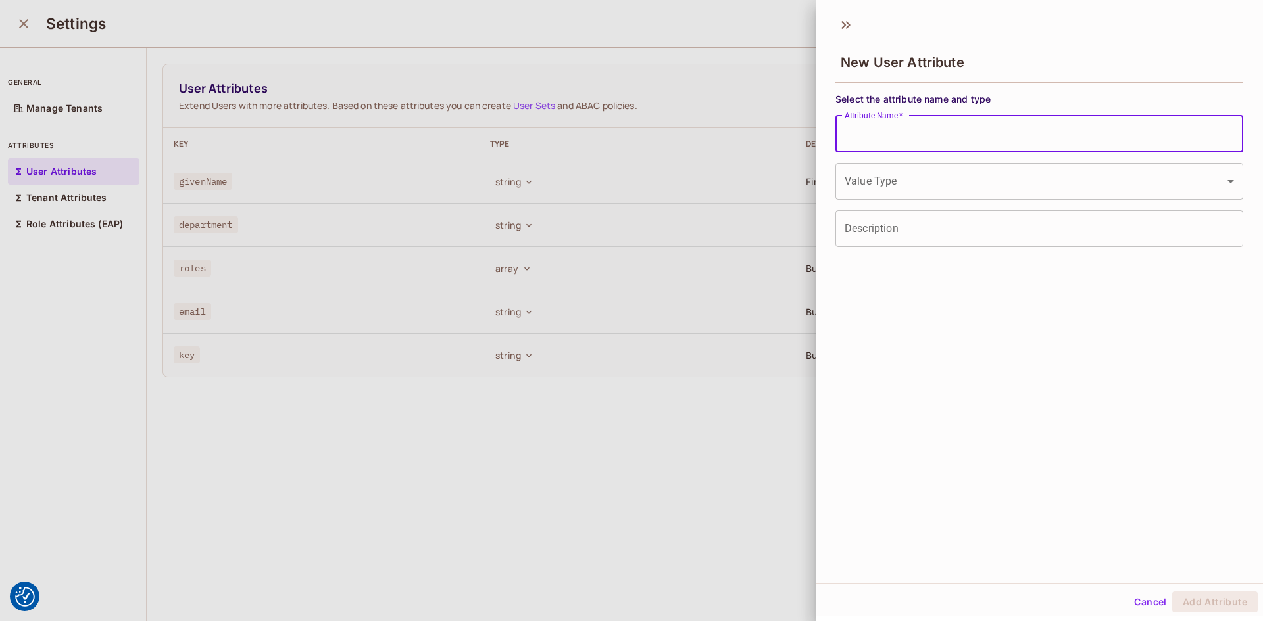
click at [919, 144] on input "Attribute Name   *" at bounding box center [1039, 134] width 408 height 37
paste input "*******"
type input "*******"
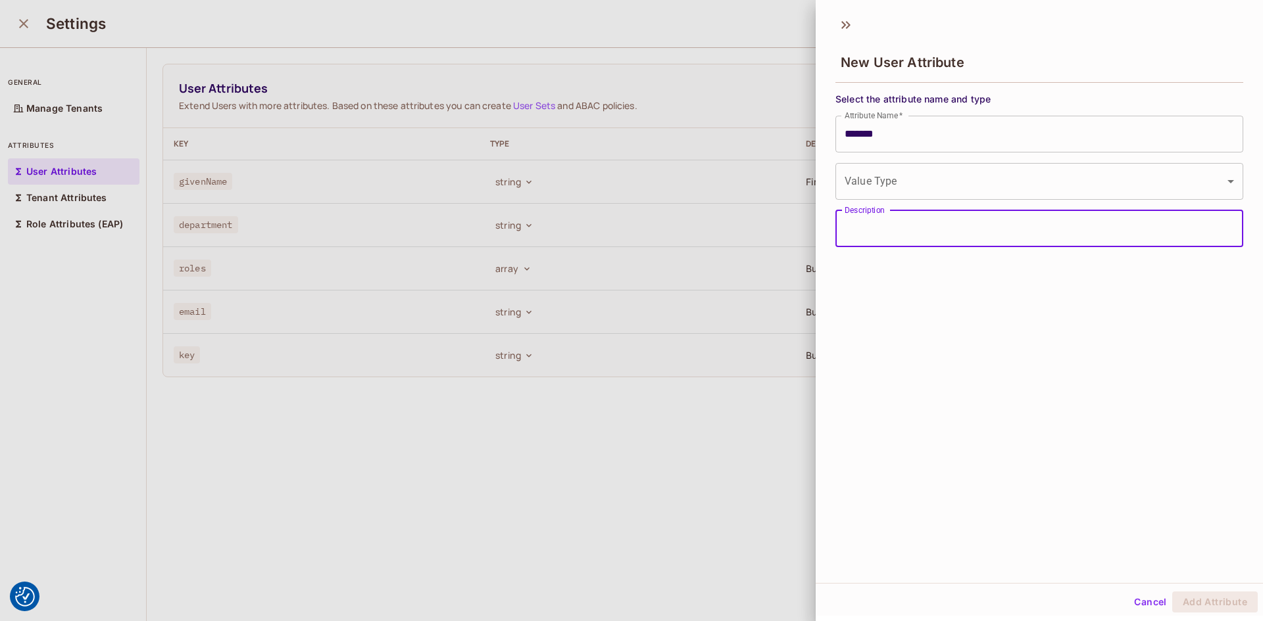
click at [892, 221] on input "Description" at bounding box center [1039, 228] width 408 height 37
type input "*******"
click at [890, 185] on body "We use cookies to enhance your browsing experience, serve personalized ads or c…" at bounding box center [631, 310] width 1263 height 621
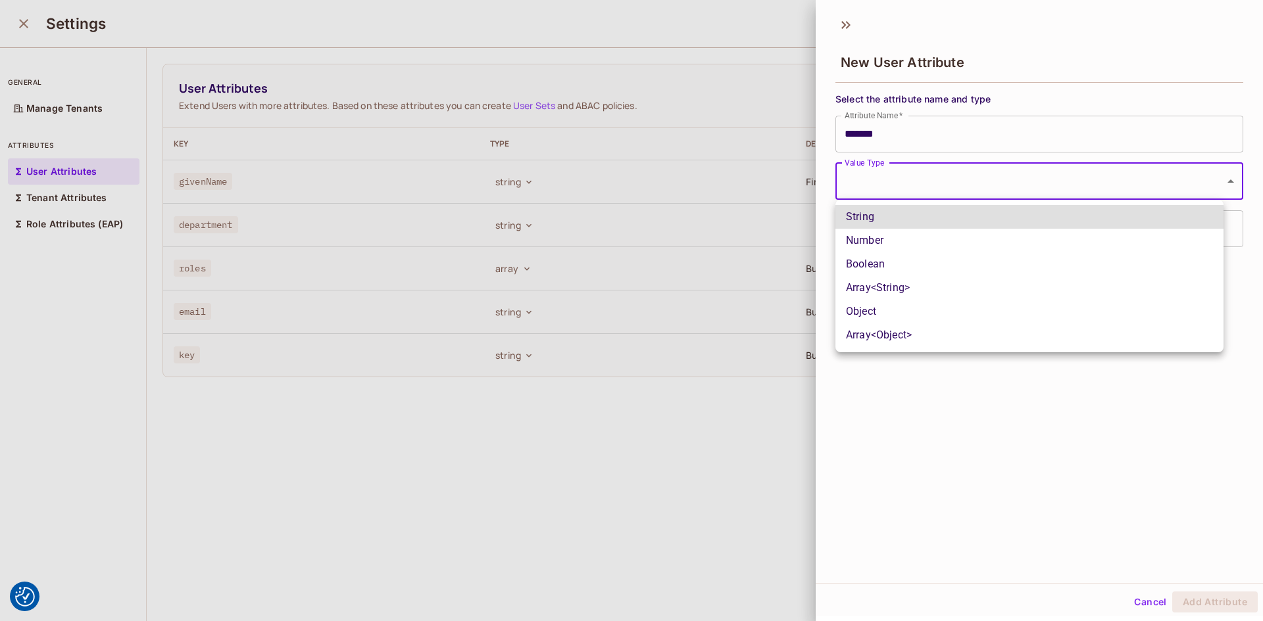
click at [879, 315] on li "Object" at bounding box center [1029, 312] width 388 height 24
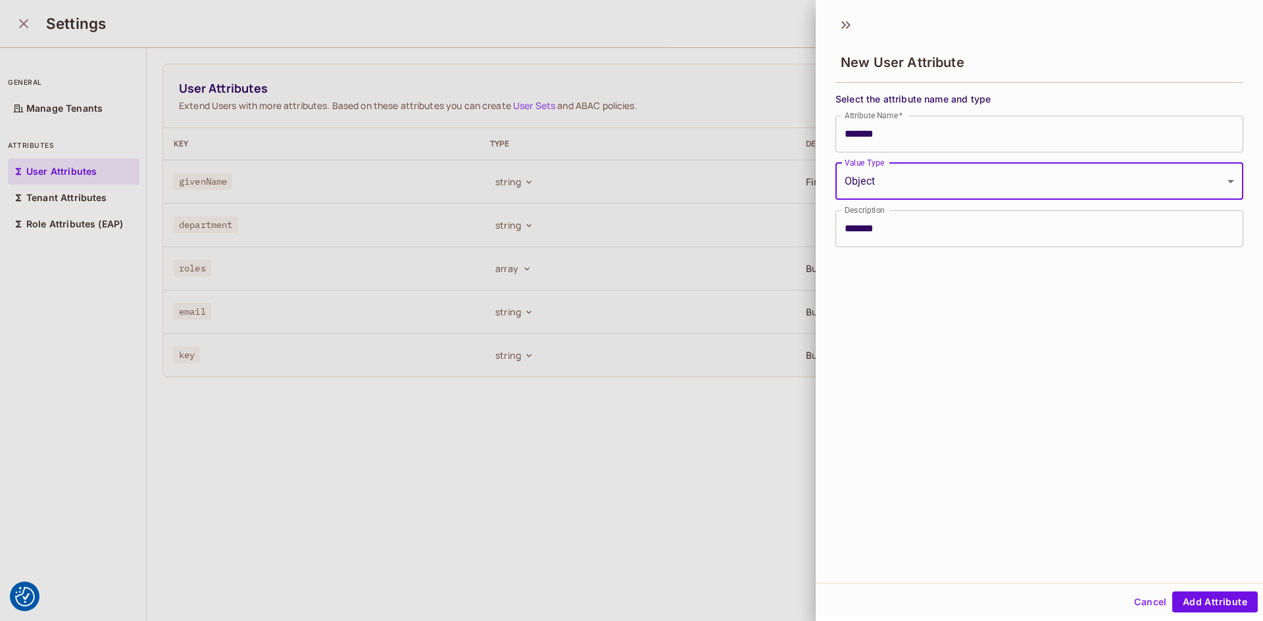
click at [877, 189] on body "We use cookies to enhance your browsing experience, serve personalized ads or c…" at bounding box center [631, 310] width 1263 height 621
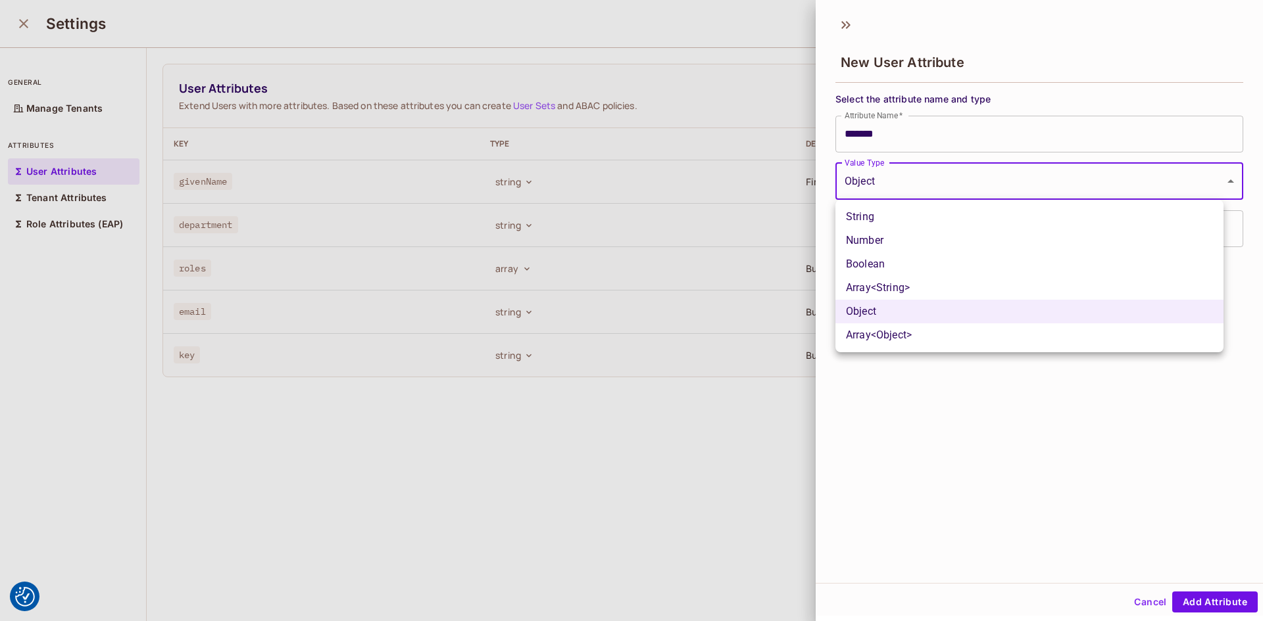
click at [881, 220] on li "String" at bounding box center [1029, 217] width 388 height 24
type input "******"
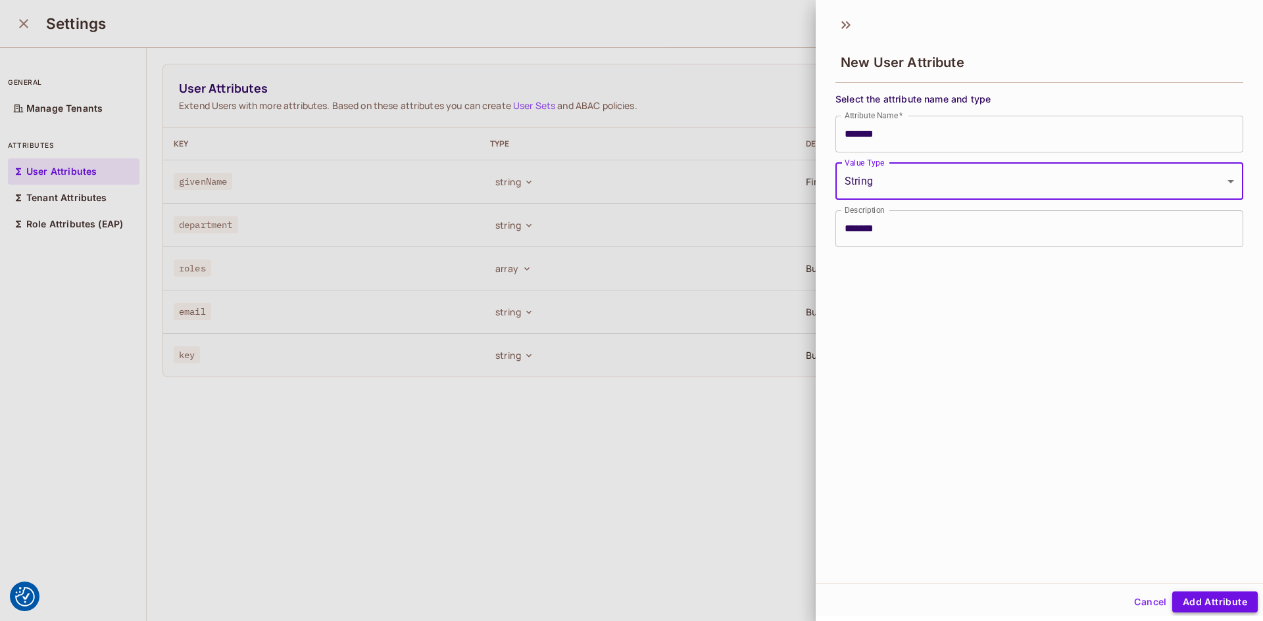
click at [1197, 598] on button "Add Attribute" at bounding box center [1214, 602] width 85 height 21
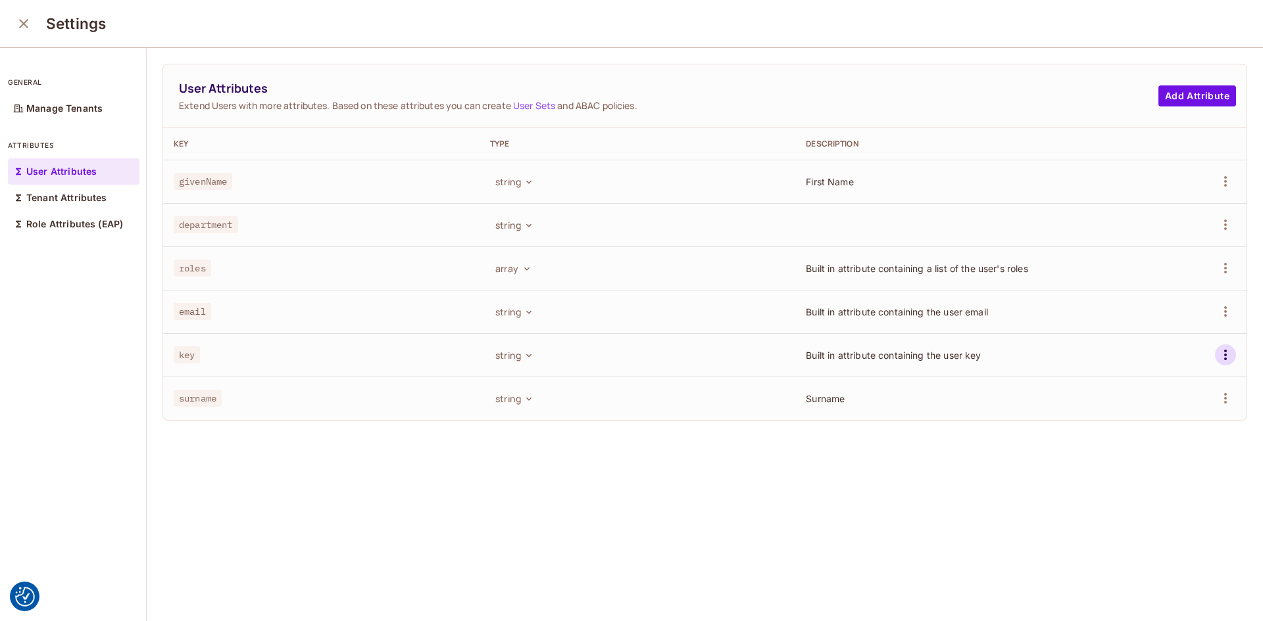
click at [1217, 359] on icon "button" at bounding box center [1225, 355] width 16 height 16
drag, startPoint x: 771, startPoint y: 491, endPoint x: 763, endPoint y: 495, distance: 9.7
click at [772, 490] on div at bounding box center [631, 310] width 1263 height 621
click at [53, 196] on p "Tenant Attributes" at bounding box center [66, 198] width 81 height 11
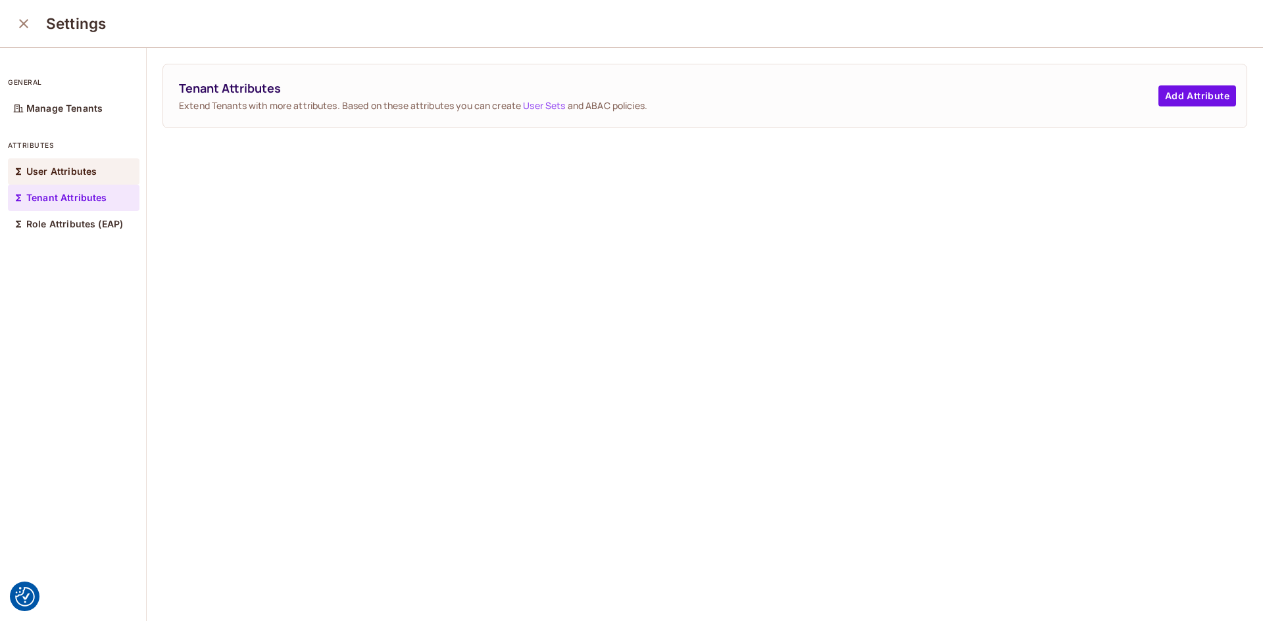
click at [53, 178] on div "User Attributes" at bounding box center [74, 171] width 132 height 26
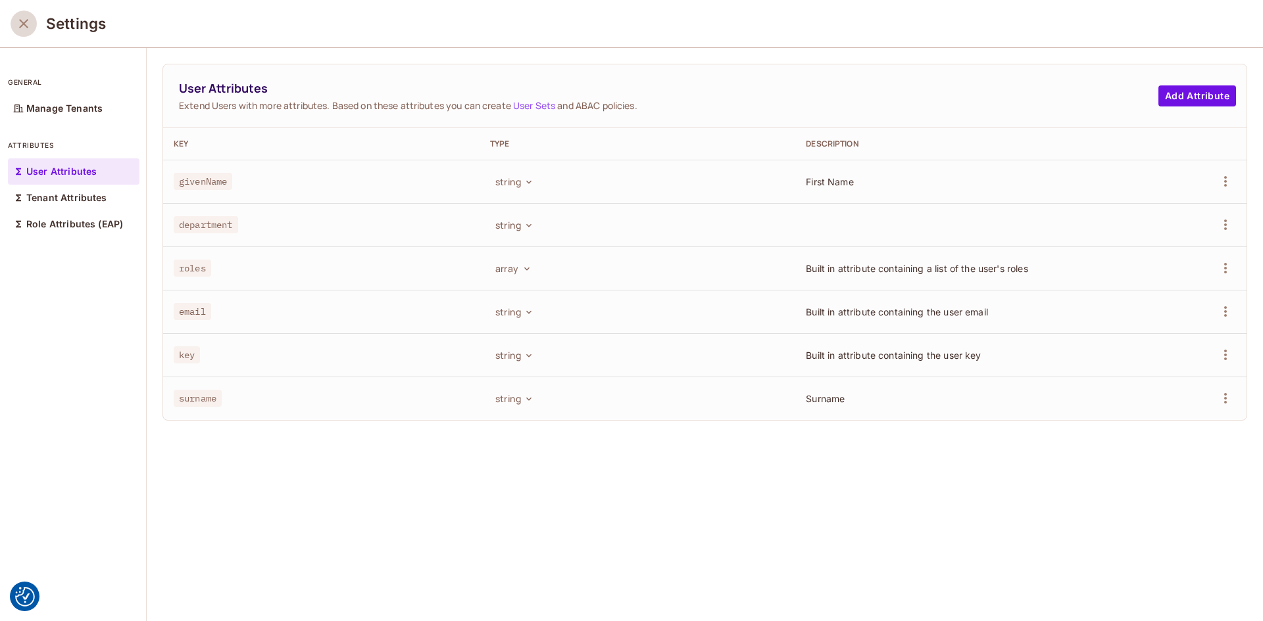
click at [22, 20] on icon "close" at bounding box center [24, 24] width 16 height 16
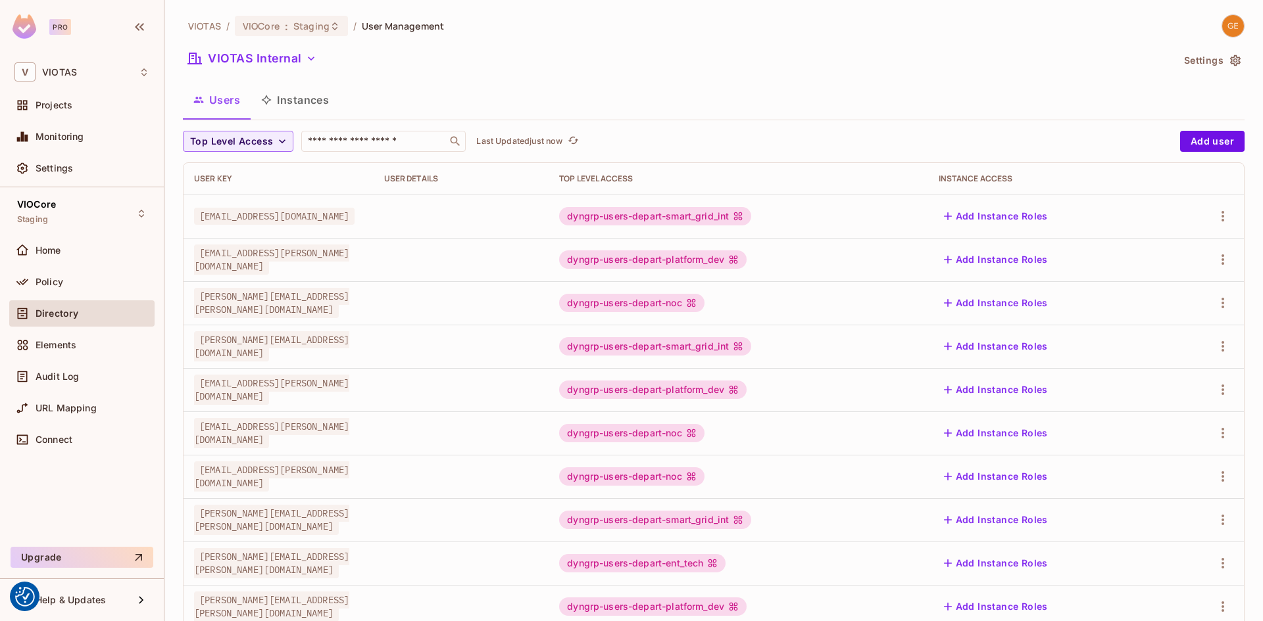
click at [510, 214] on td at bounding box center [462, 216] width 176 height 43
click at [511, 214] on td at bounding box center [462, 216] width 176 height 43
click at [880, 179] on div "Top Level Access" at bounding box center [738, 179] width 358 height 11
click at [264, 215] on span "[EMAIL_ADDRESS][DOMAIN_NAME]" at bounding box center [274, 216] width 160 height 17
click at [242, 258] on span "[EMAIL_ADDRESS][PERSON_NAME][DOMAIN_NAME]" at bounding box center [271, 260] width 155 height 30
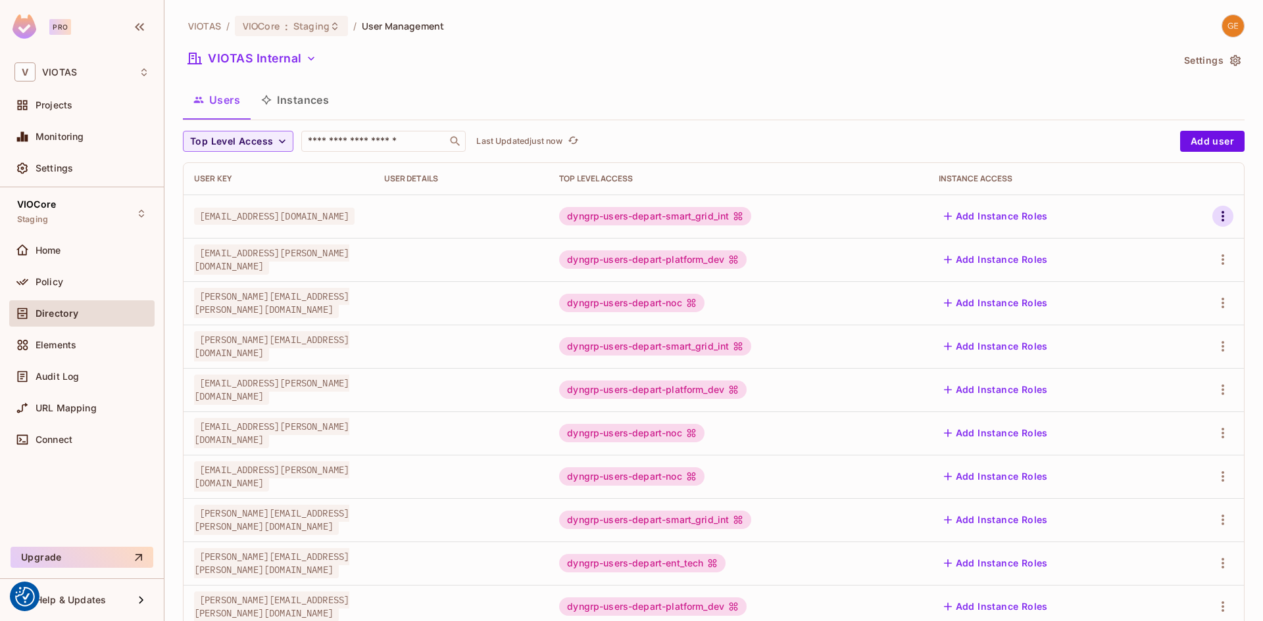
click at [1215, 213] on icon "button" at bounding box center [1223, 216] width 16 height 16
click at [1158, 247] on li "Edit" at bounding box center [1156, 246] width 116 height 29
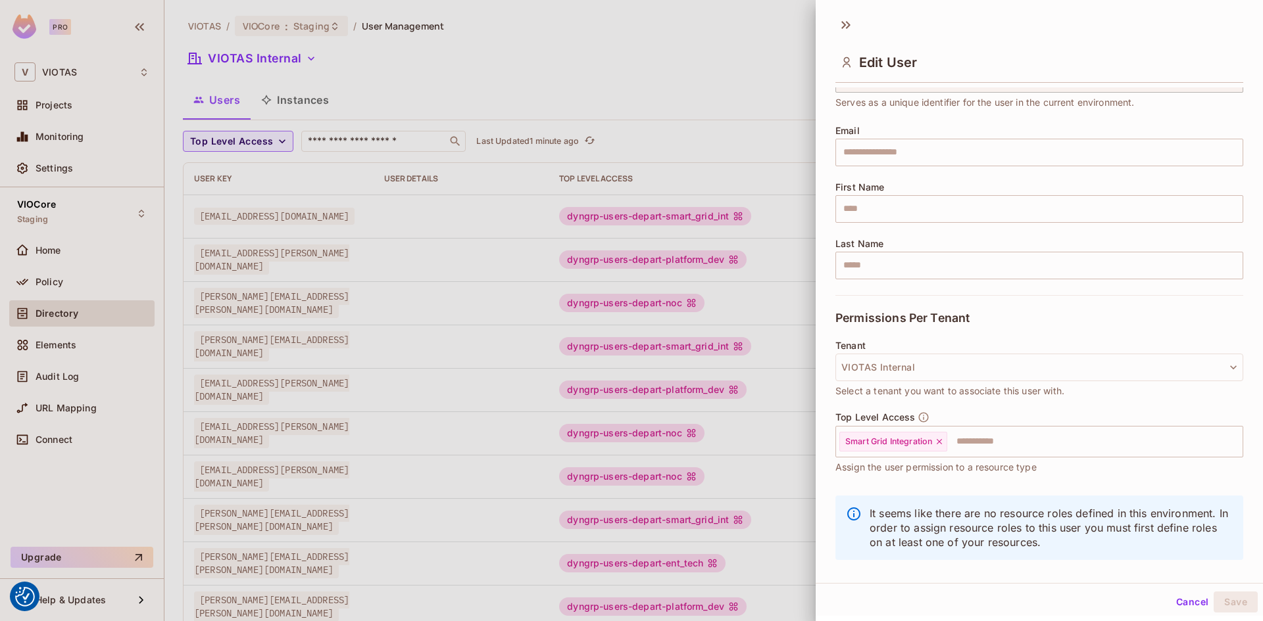
scroll to position [89, 0]
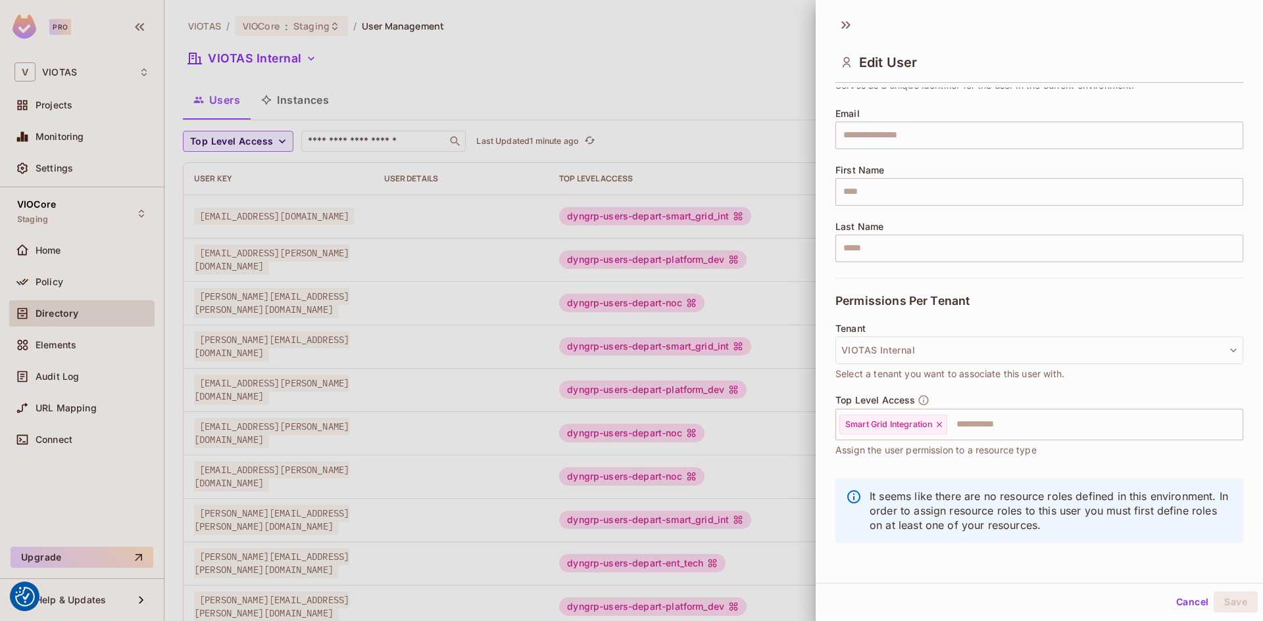
click at [1178, 607] on button "Cancel" at bounding box center [1192, 602] width 43 height 21
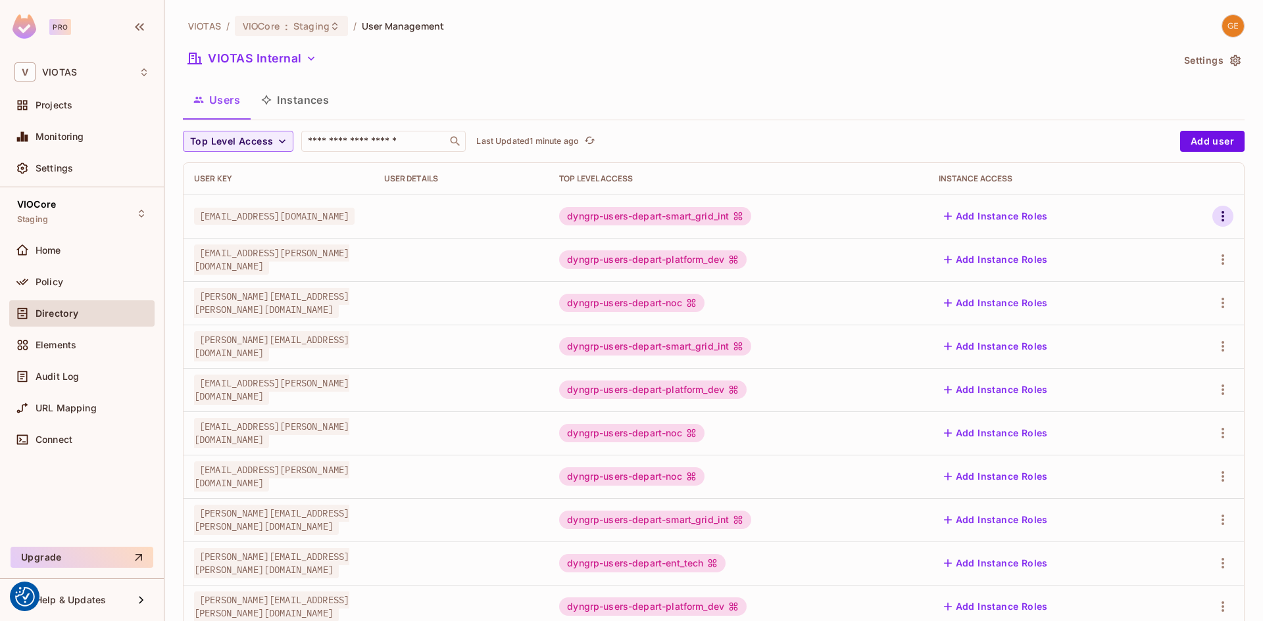
click at [1215, 214] on icon "button" at bounding box center [1223, 216] width 16 height 16
click at [1156, 276] on div "Edit Attributes" at bounding box center [1166, 275] width 65 height 13
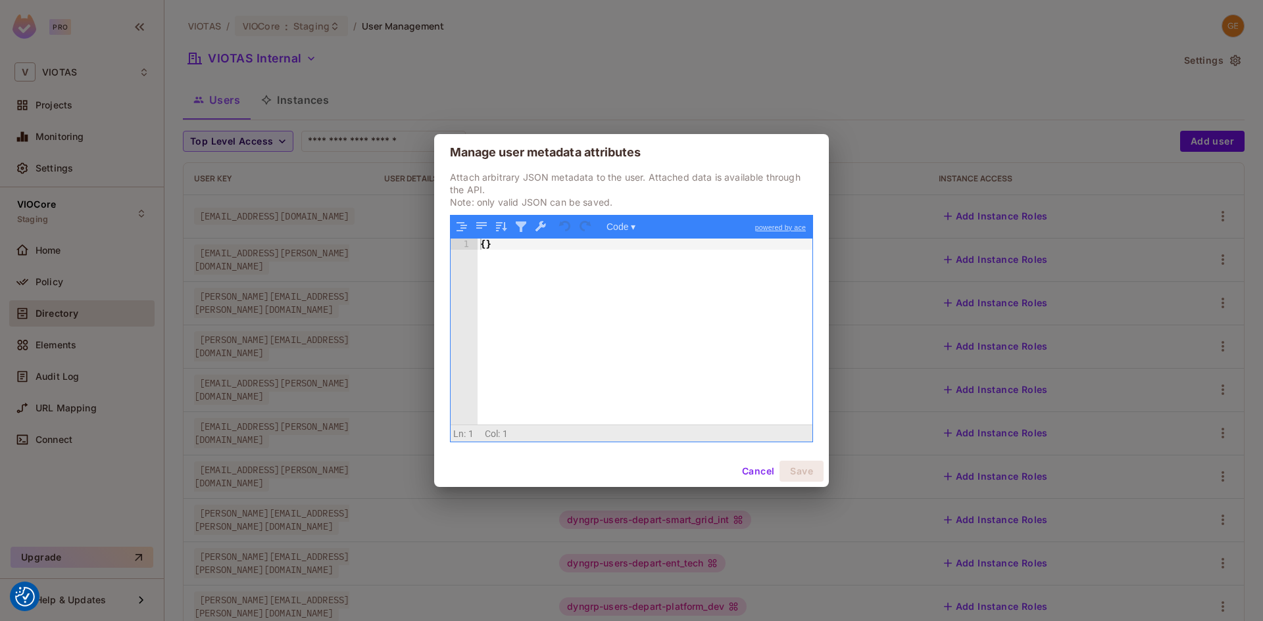
click at [757, 470] on button "Cancel" at bounding box center [758, 471] width 43 height 21
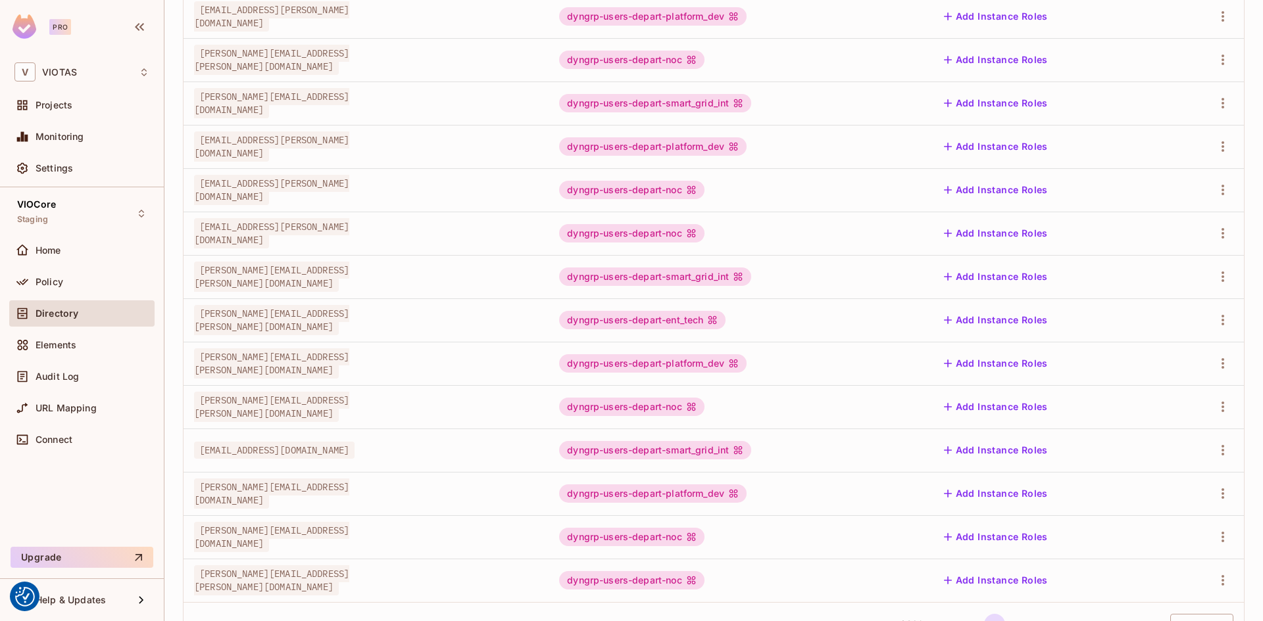
scroll to position [297, 0]
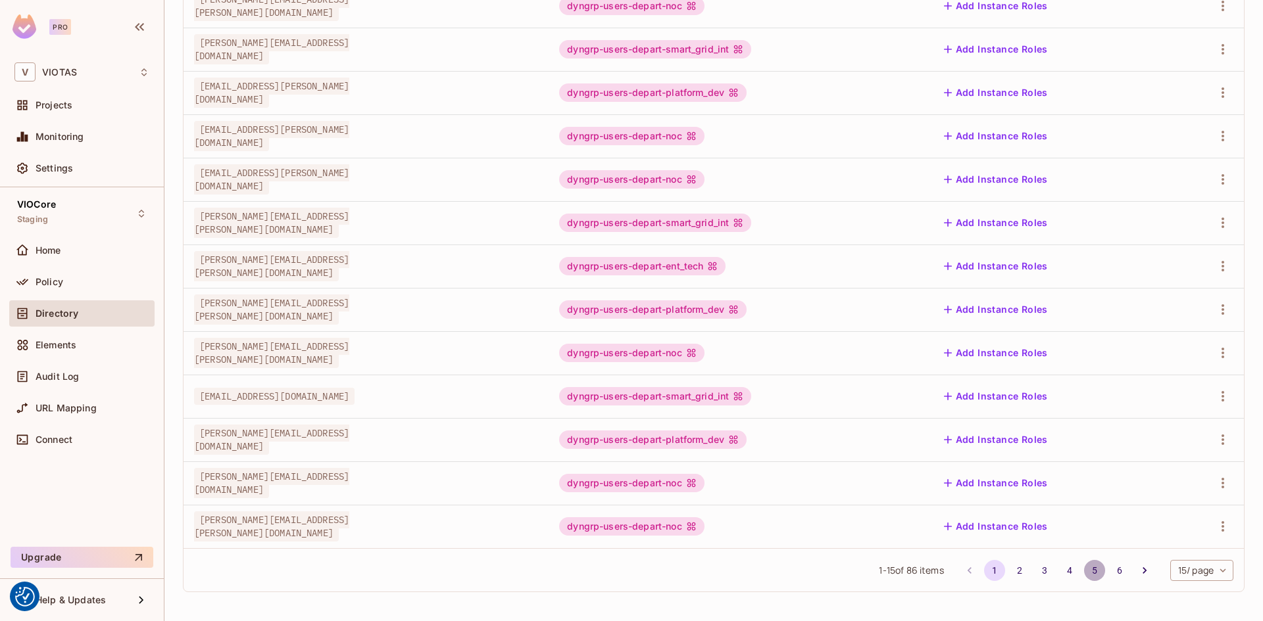
click at [1088, 568] on button "5" at bounding box center [1094, 570] width 21 height 21
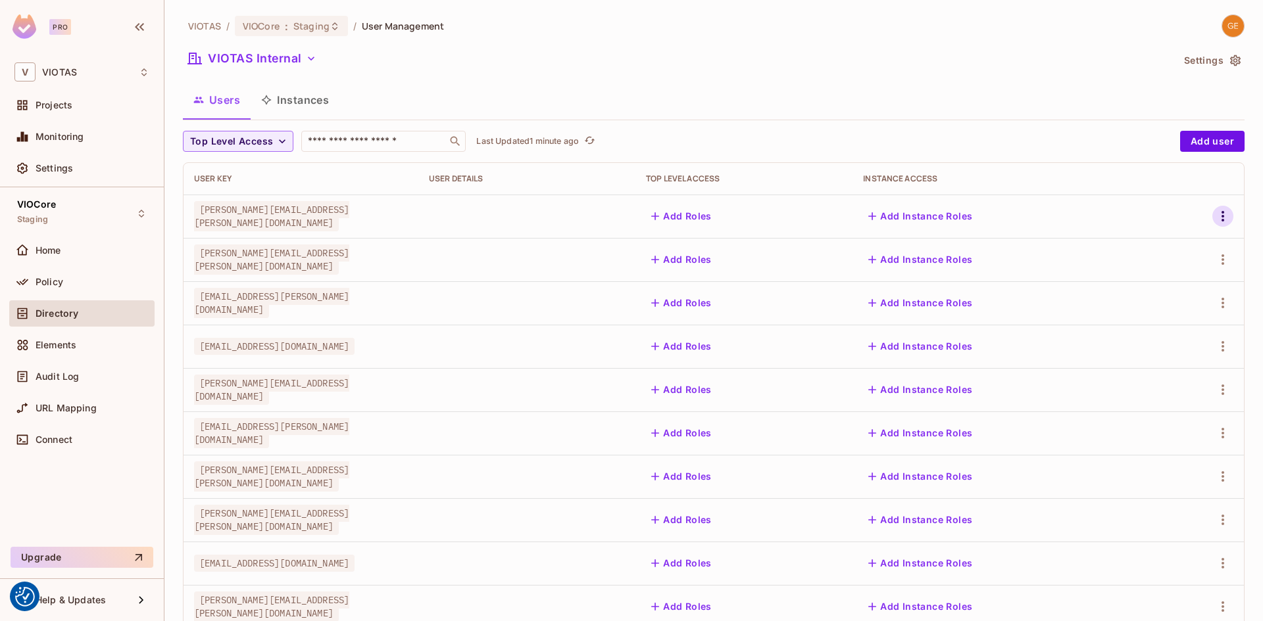
click at [1215, 216] on icon "button" at bounding box center [1223, 216] width 16 height 16
click at [1168, 283] on span "Edit Attributes" at bounding box center [1166, 275] width 73 height 21
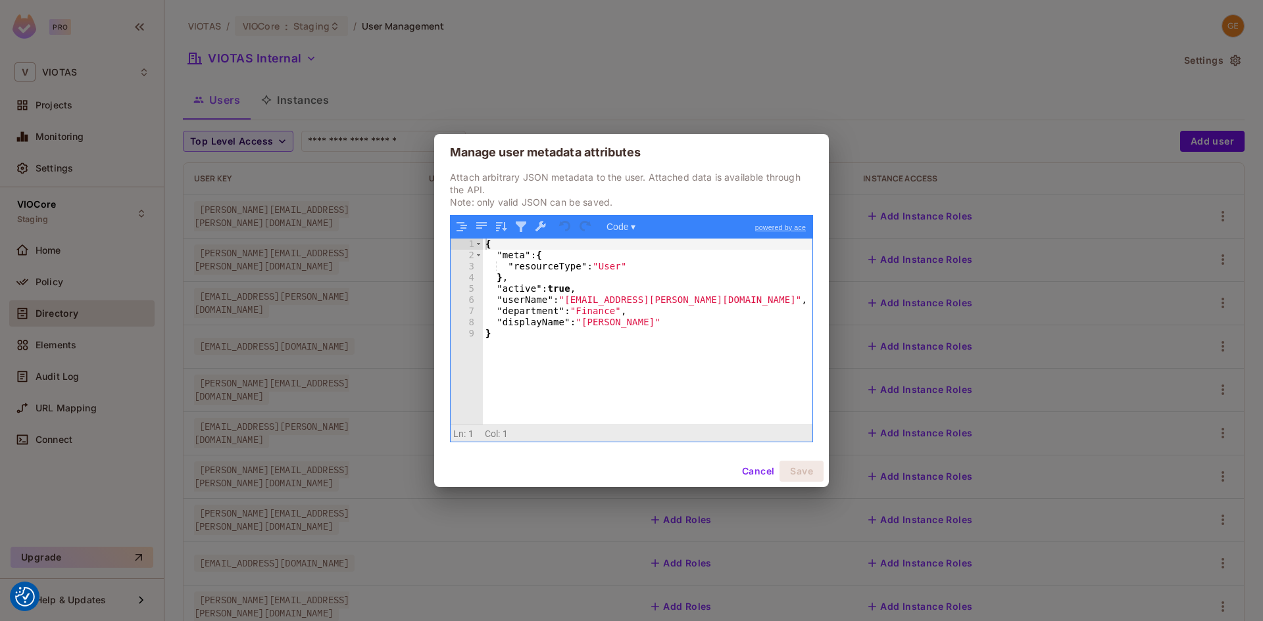
click at [757, 473] on button "Cancel" at bounding box center [758, 471] width 43 height 21
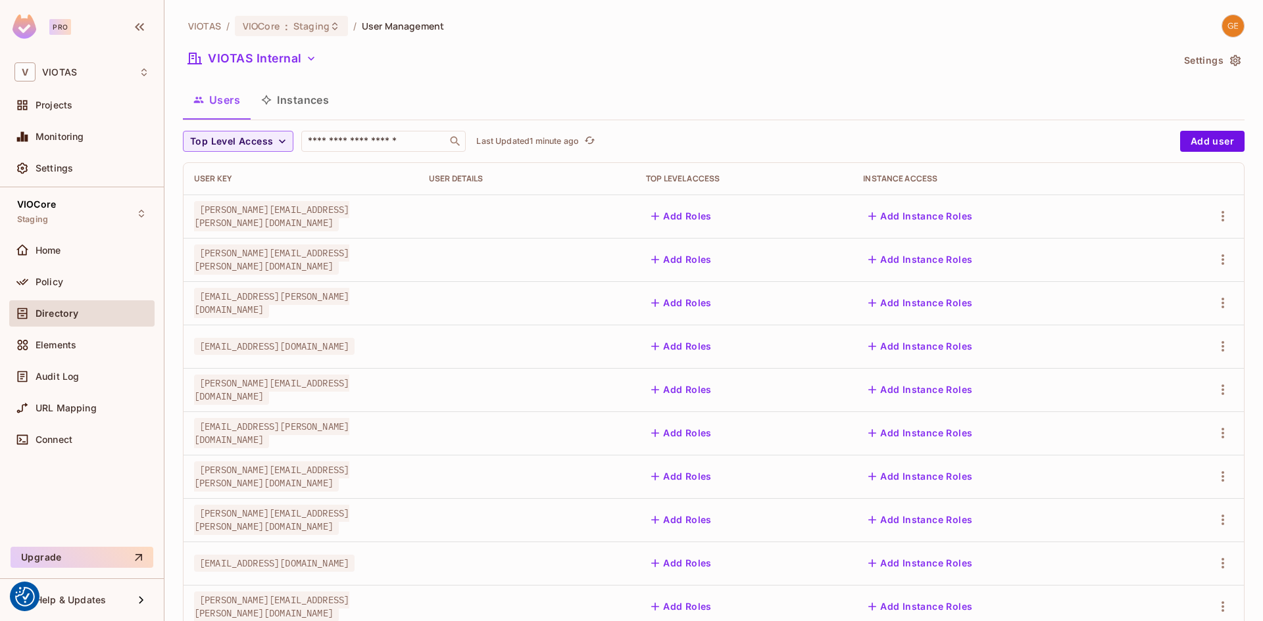
click at [1203, 55] on button "Settings" at bounding box center [1211, 60] width 66 height 21
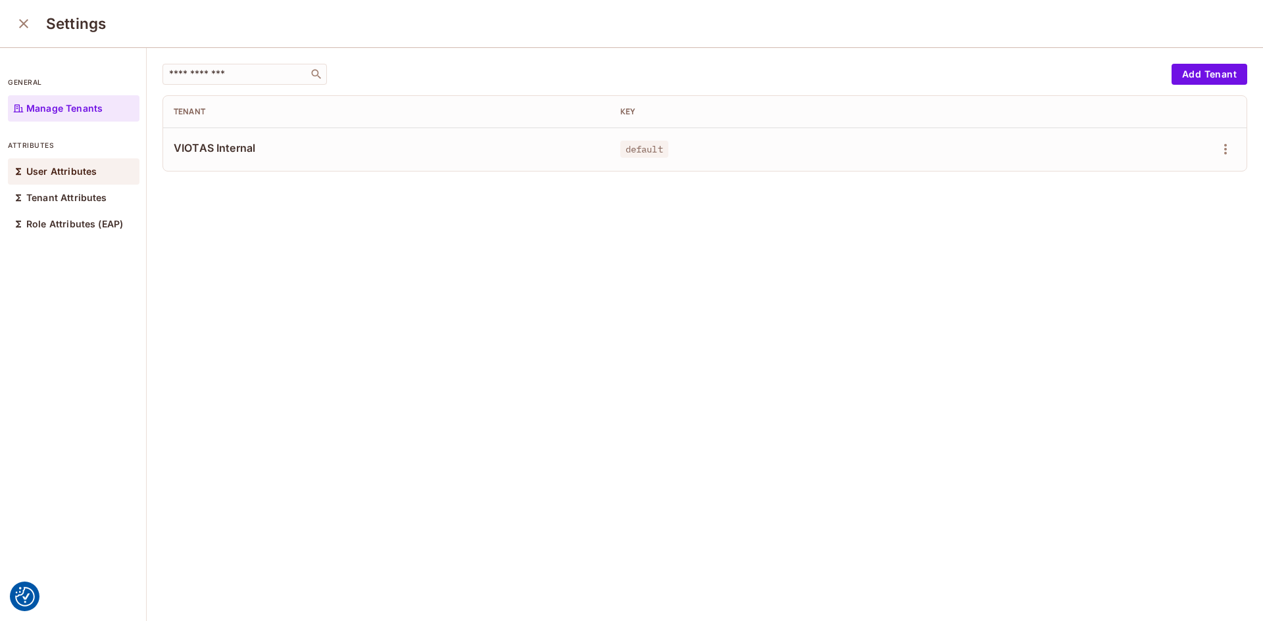
click at [49, 175] on p "User Attributes" at bounding box center [61, 171] width 70 height 11
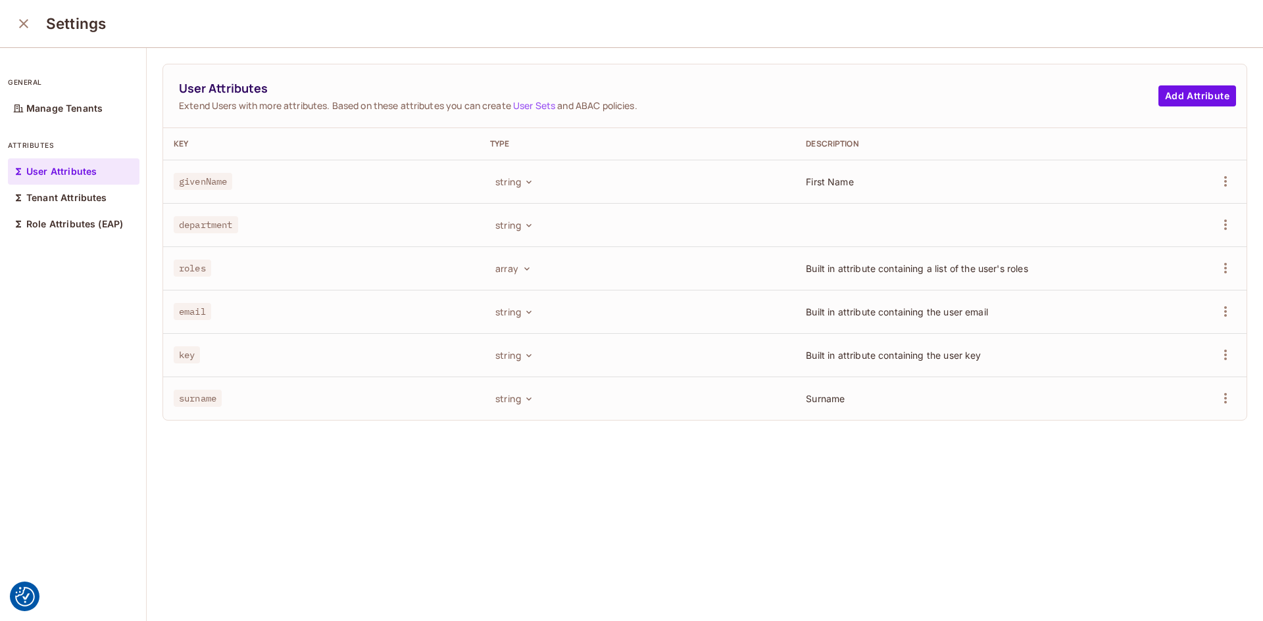
scroll to position [1, 0]
click at [30, 17] on icon "close" at bounding box center [24, 22] width 16 height 16
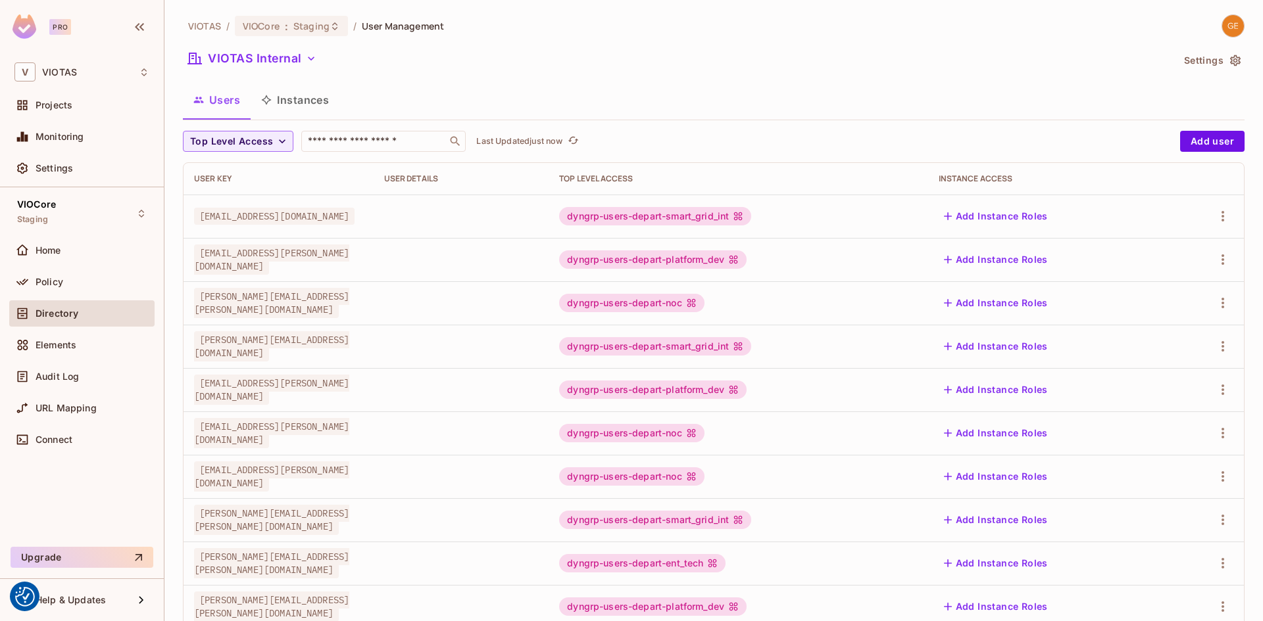
scroll to position [297, 0]
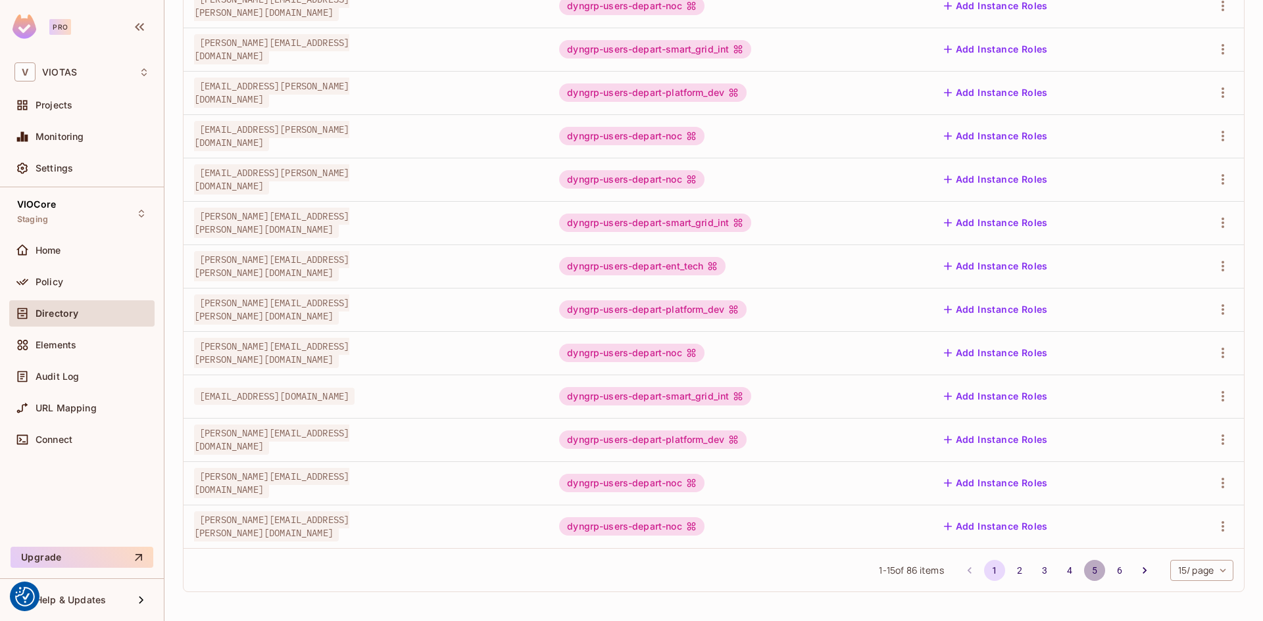
click at [1084, 573] on button "5" at bounding box center [1094, 570] width 21 height 21
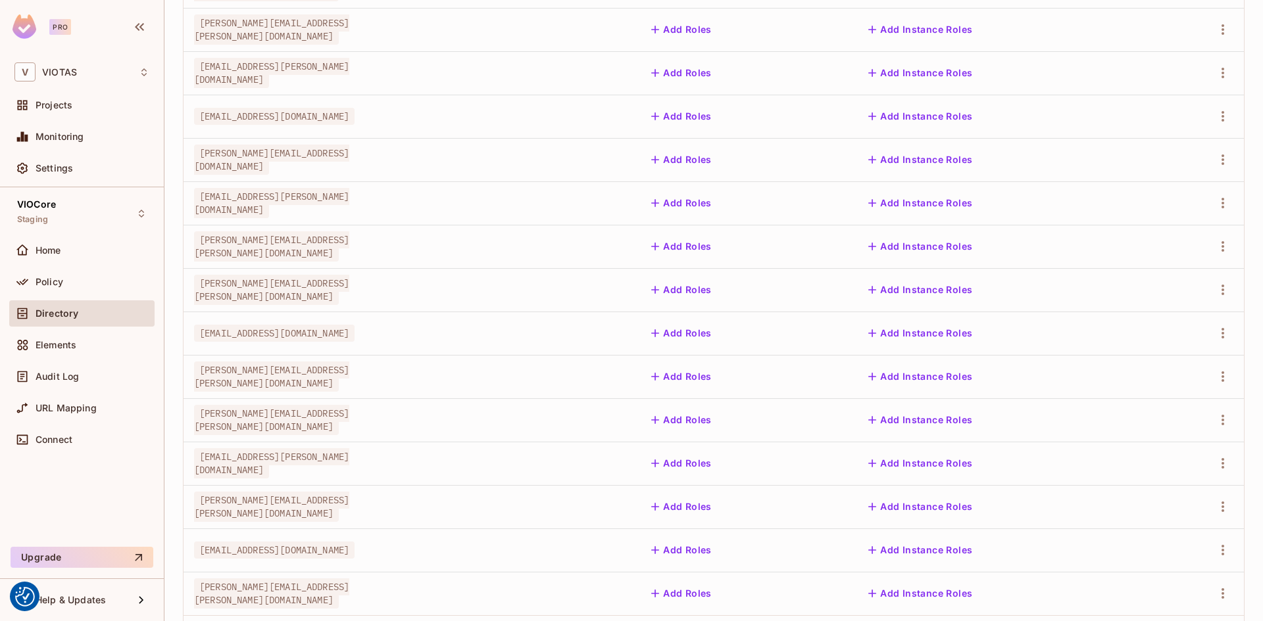
scroll to position [166, 0]
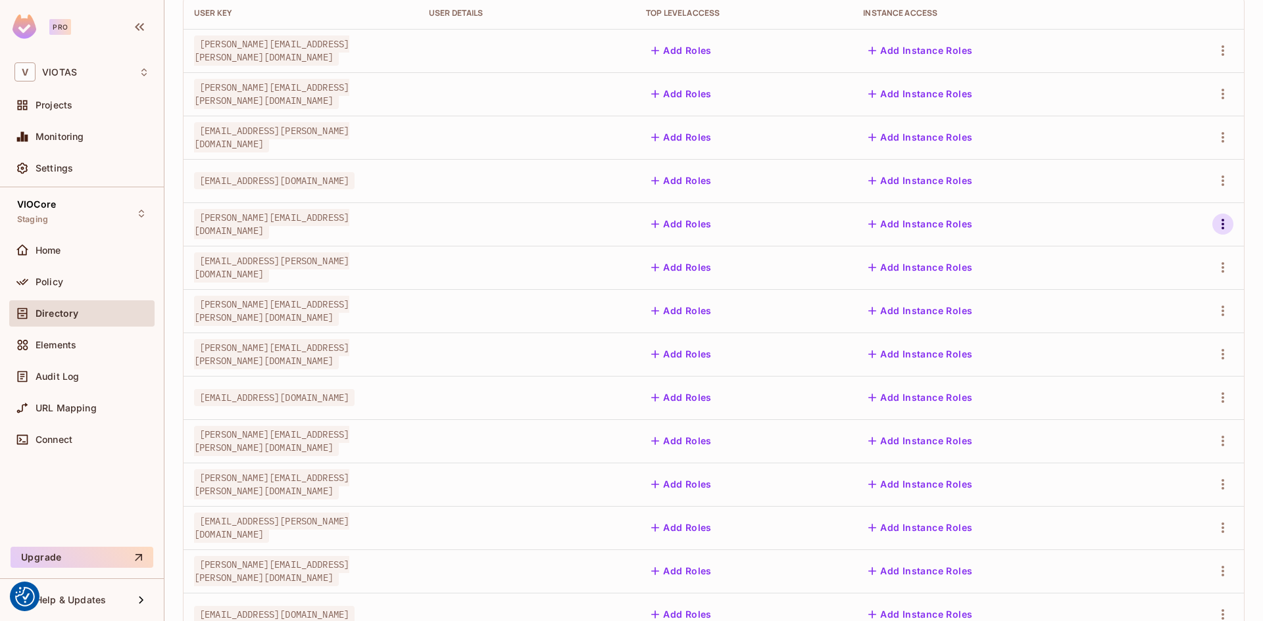
click at [1215, 224] on icon "button" at bounding box center [1223, 224] width 16 height 16
click at [1156, 280] on div "Edit Attributes" at bounding box center [1166, 283] width 65 height 13
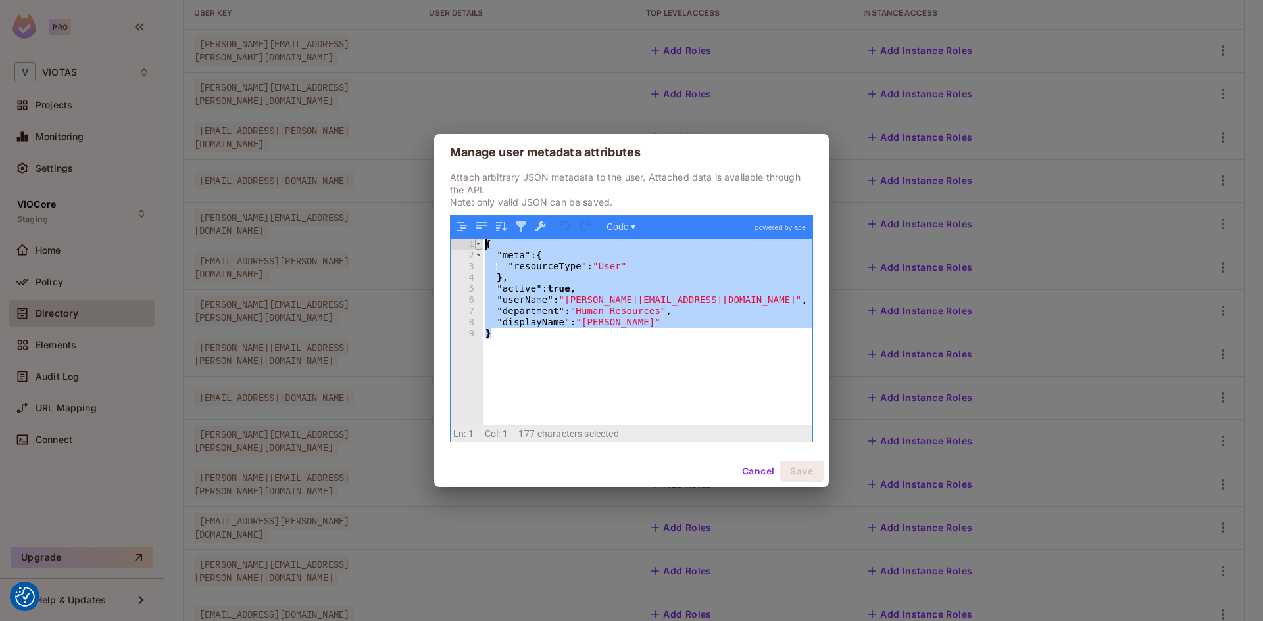
drag, startPoint x: 494, startPoint y: 337, endPoint x: 479, endPoint y: 245, distance: 93.2
click at [479, 245] on div "1 2 3 4 5 6 7 8 9 { "meta" : { "resourceType" : "User" } , "active" : true , "u…" at bounding box center [631, 332] width 362 height 187
click at [606, 340] on div "{ "meta" : { "resourceType" : "User" } , "active" : true , "userName" : "[PERSO…" at bounding box center [647, 332] width 329 height 187
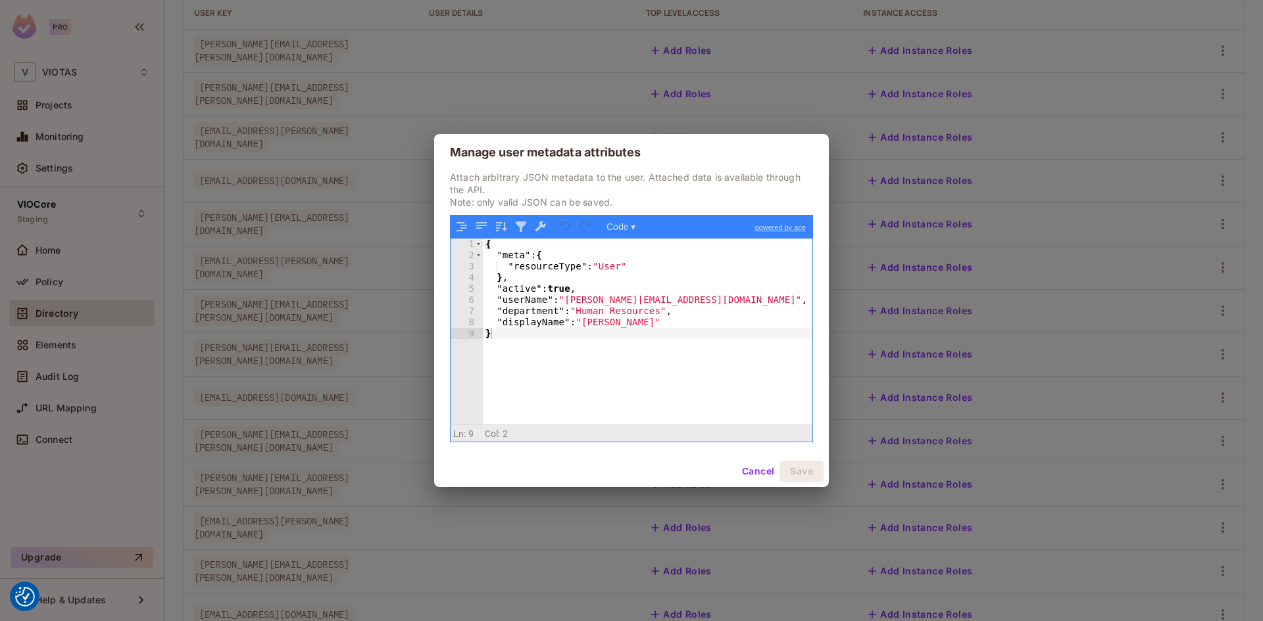
click at [763, 476] on button "Cancel" at bounding box center [758, 471] width 43 height 21
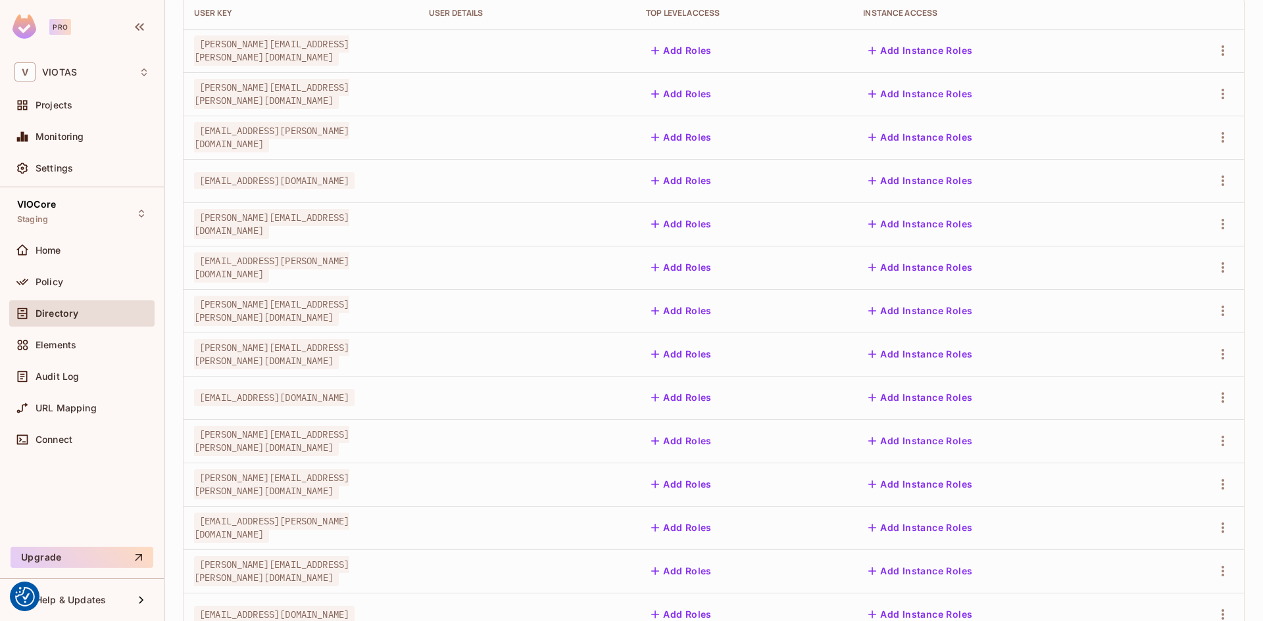
scroll to position [0, 0]
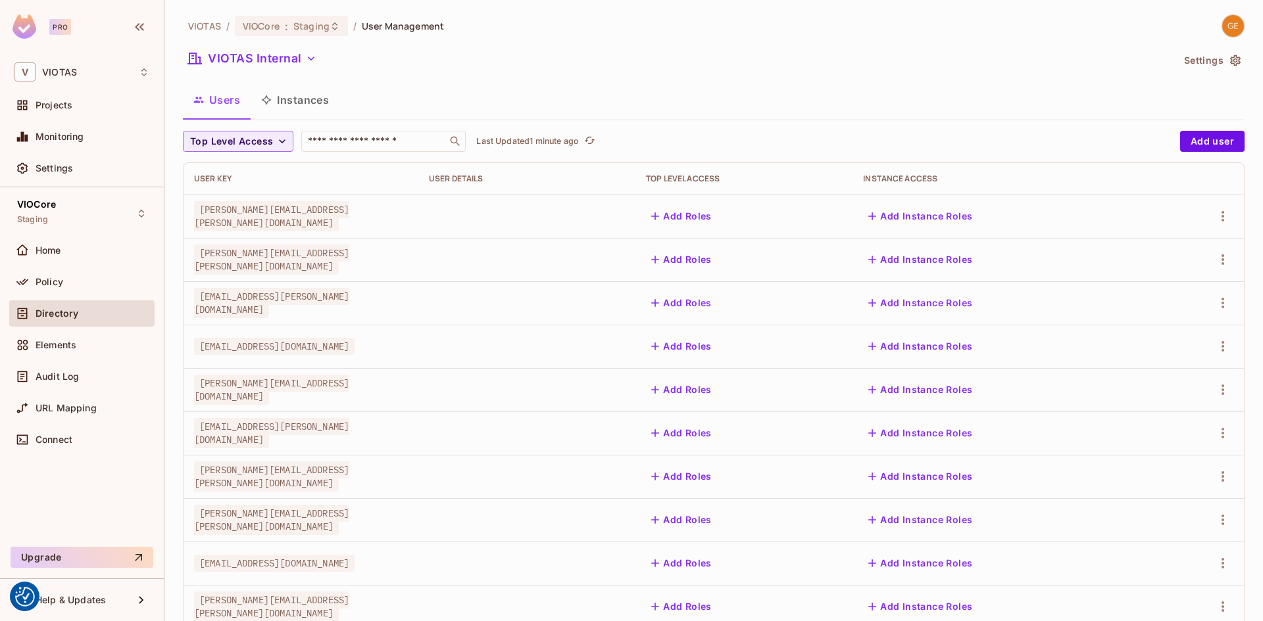
click at [1210, 61] on button "Settings" at bounding box center [1211, 60] width 66 height 21
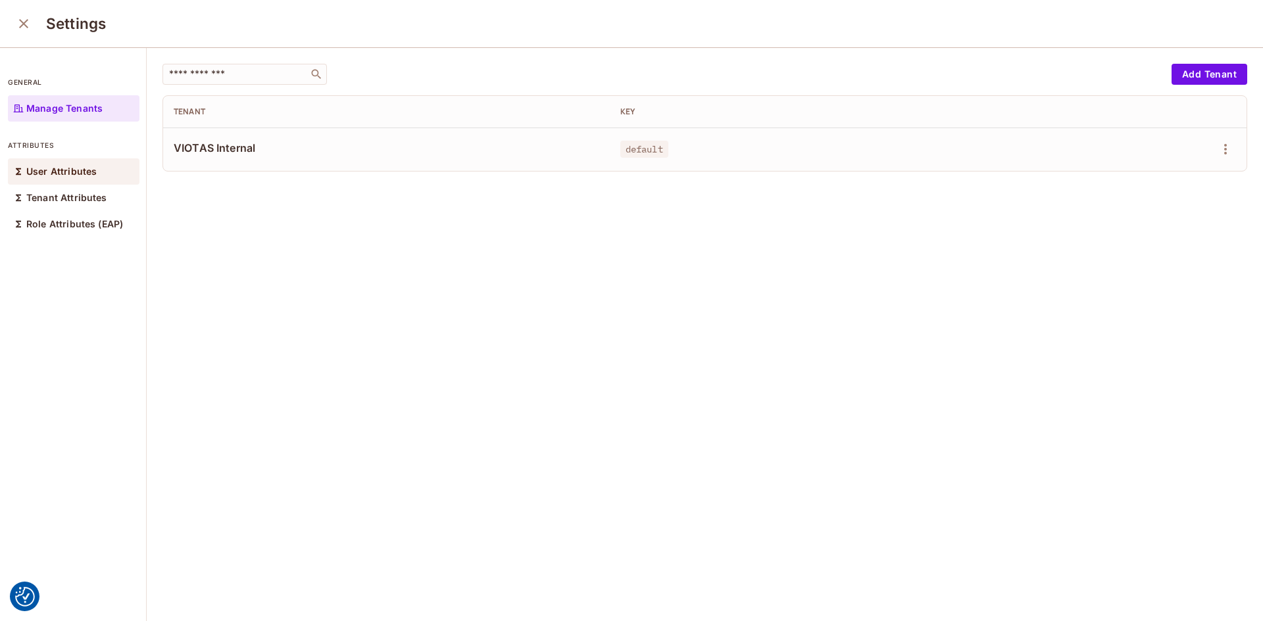
click at [76, 174] on p "User Attributes" at bounding box center [61, 171] width 70 height 11
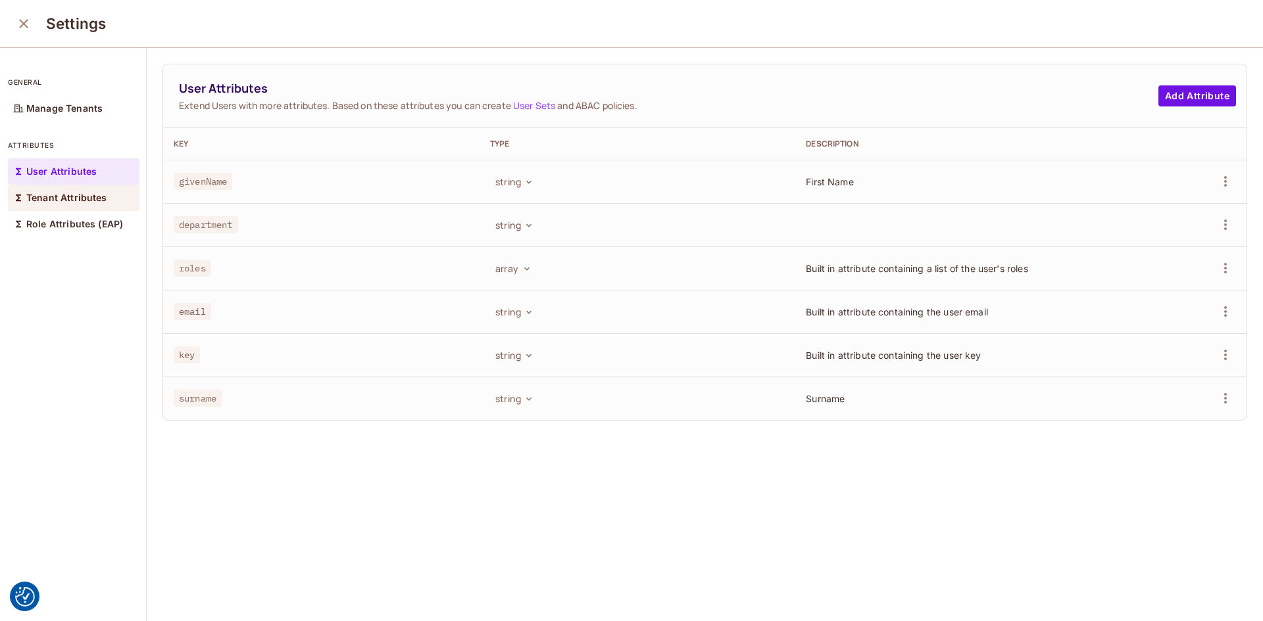
click at [71, 185] on div "Tenant Attributes" at bounding box center [74, 198] width 132 height 26
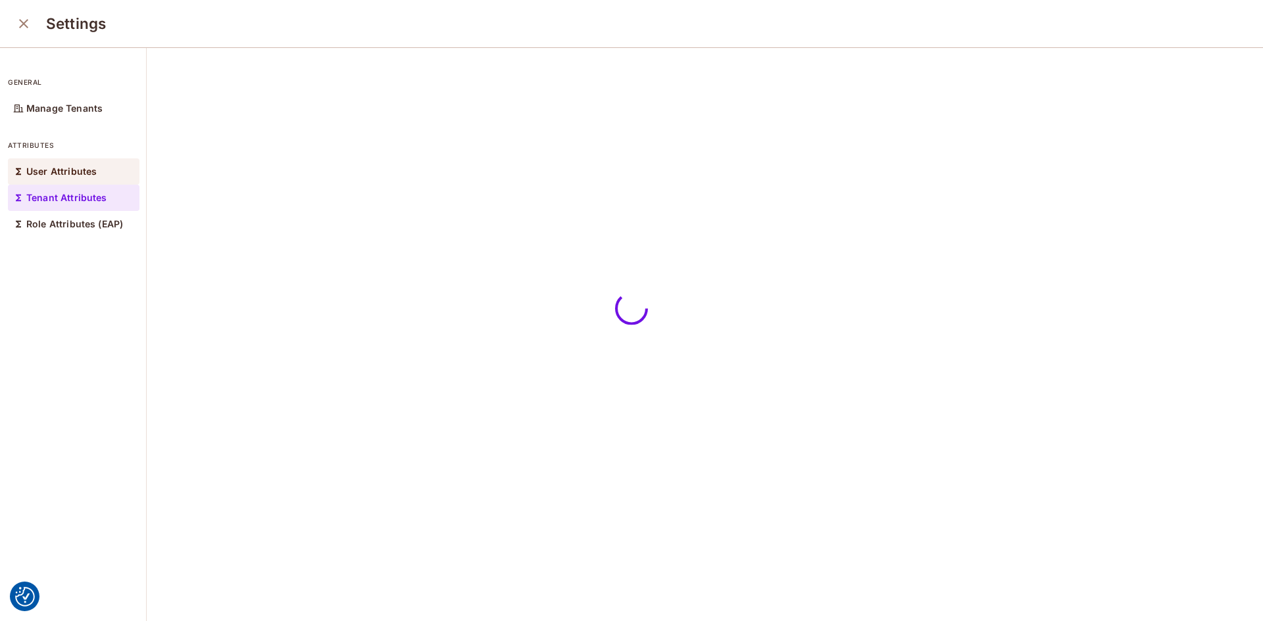
click at [69, 171] on p "User Attributes" at bounding box center [61, 171] width 70 height 11
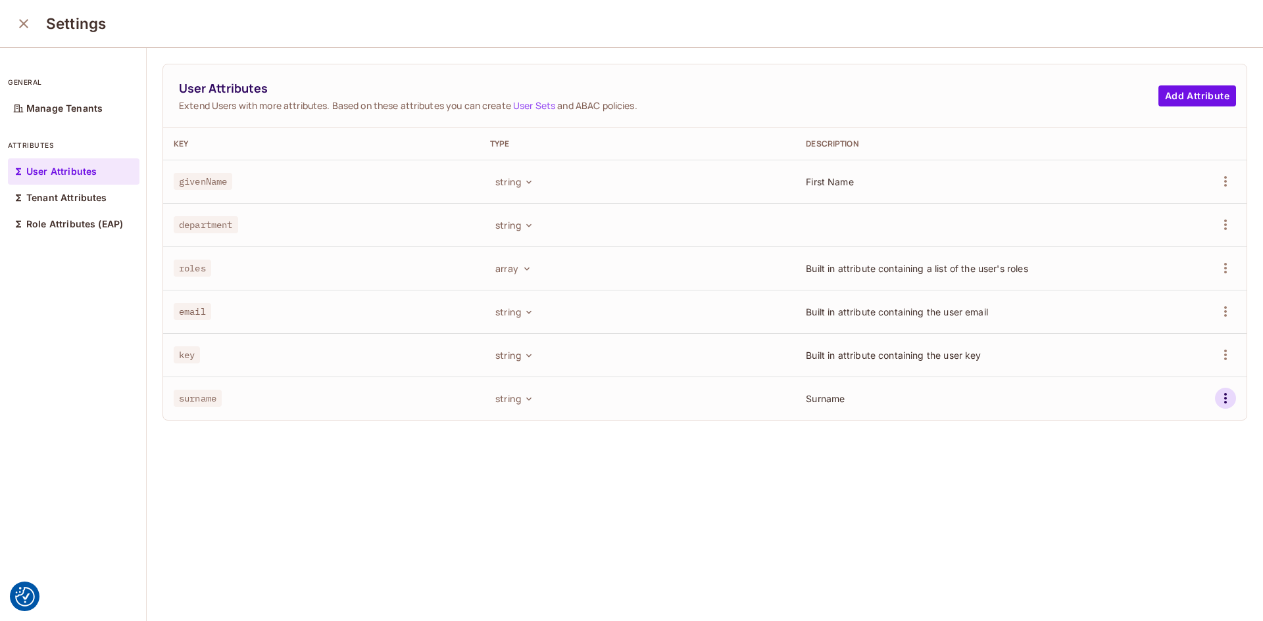
click at [1217, 398] on icon "button" at bounding box center [1225, 399] width 16 height 16
click at [1147, 429] on li "Edit" at bounding box center [1145, 428] width 122 height 29
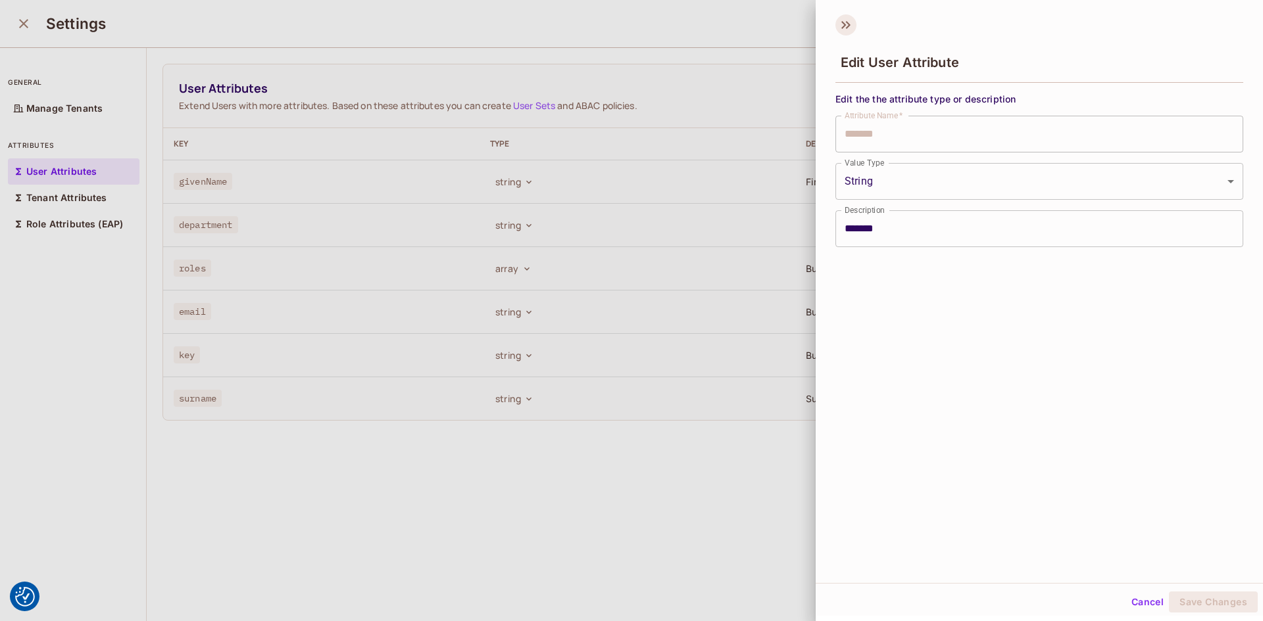
click at [841, 23] on icon at bounding box center [845, 24] width 21 height 21
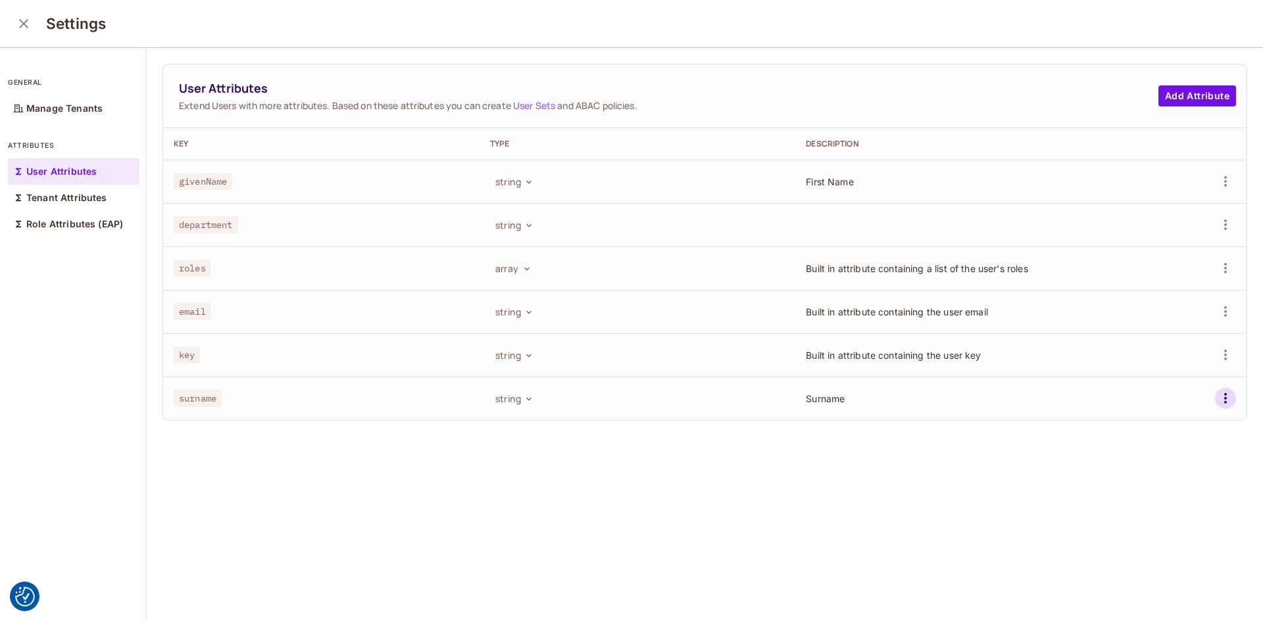
click at [1217, 400] on icon "button" at bounding box center [1225, 399] width 16 height 16
click at [1149, 456] on div "Delete Attribute" at bounding box center [1156, 457] width 71 height 13
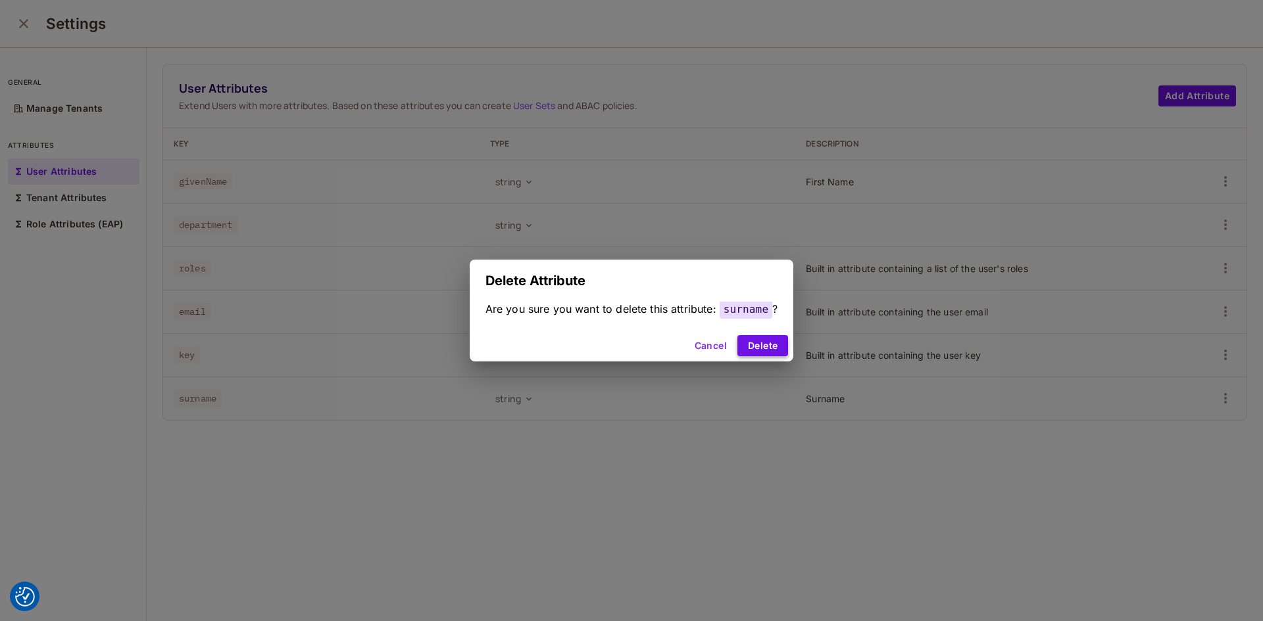
click at [759, 348] on button "Delete" at bounding box center [762, 345] width 51 height 21
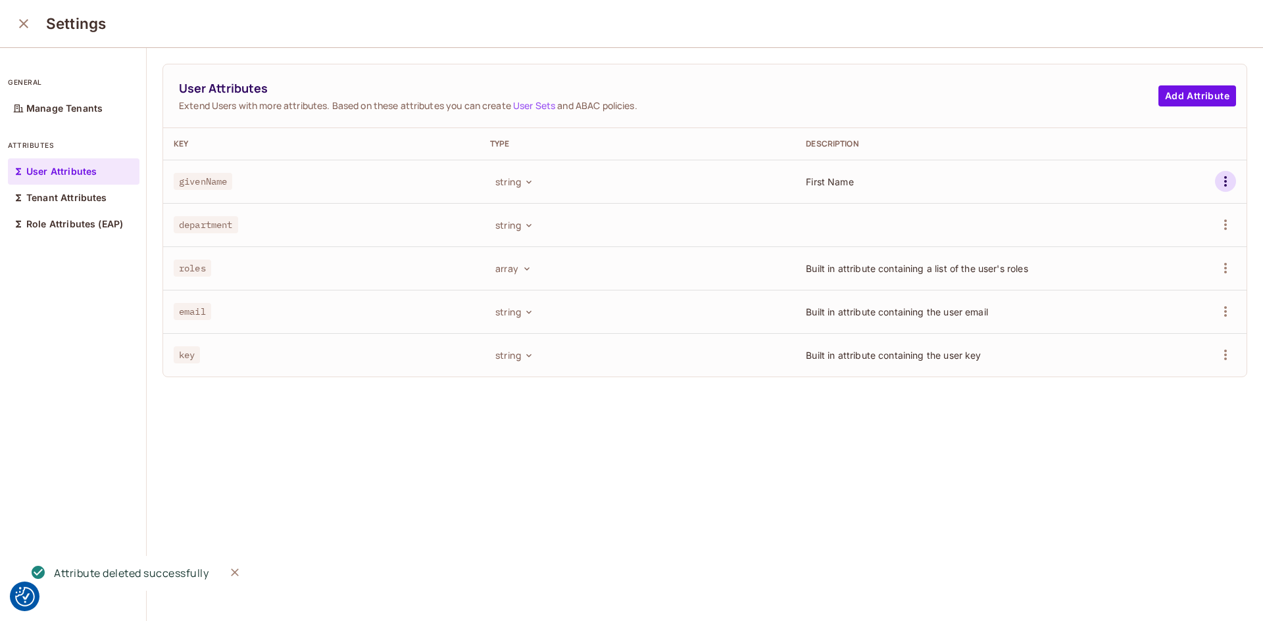
click at [1224, 185] on icon "button" at bounding box center [1225, 181] width 3 height 11
click at [1146, 238] on div "Delete Attribute" at bounding box center [1156, 240] width 71 height 13
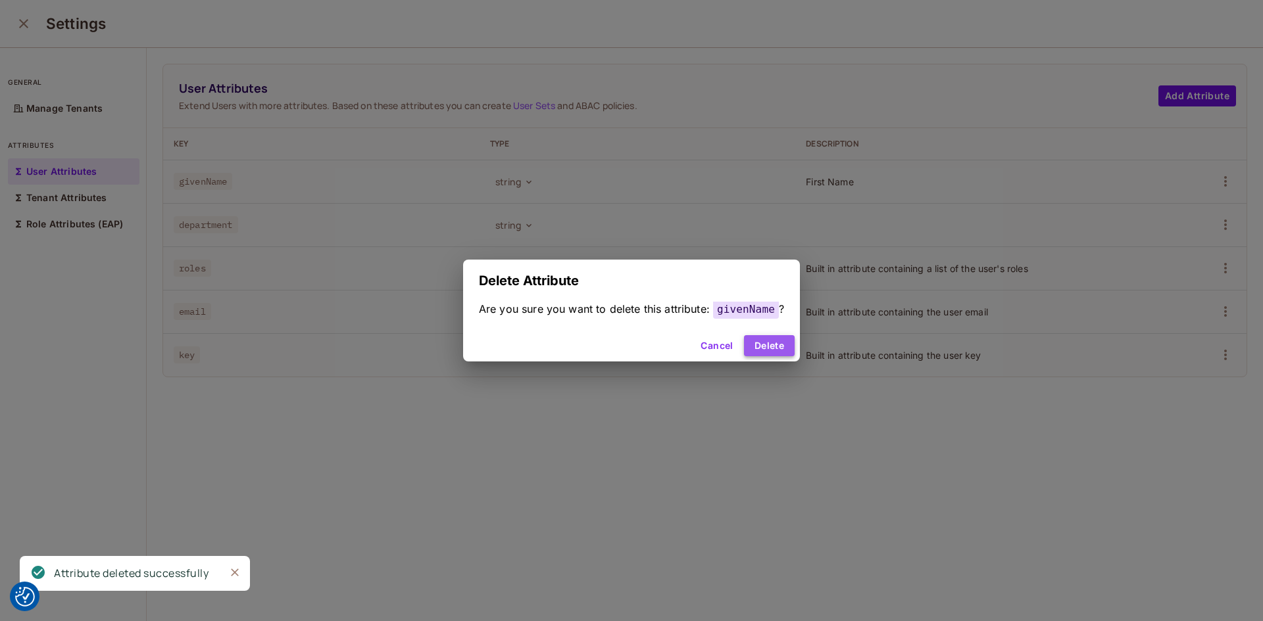
click at [765, 346] on button "Delete" at bounding box center [769, 345] width 51 height 21
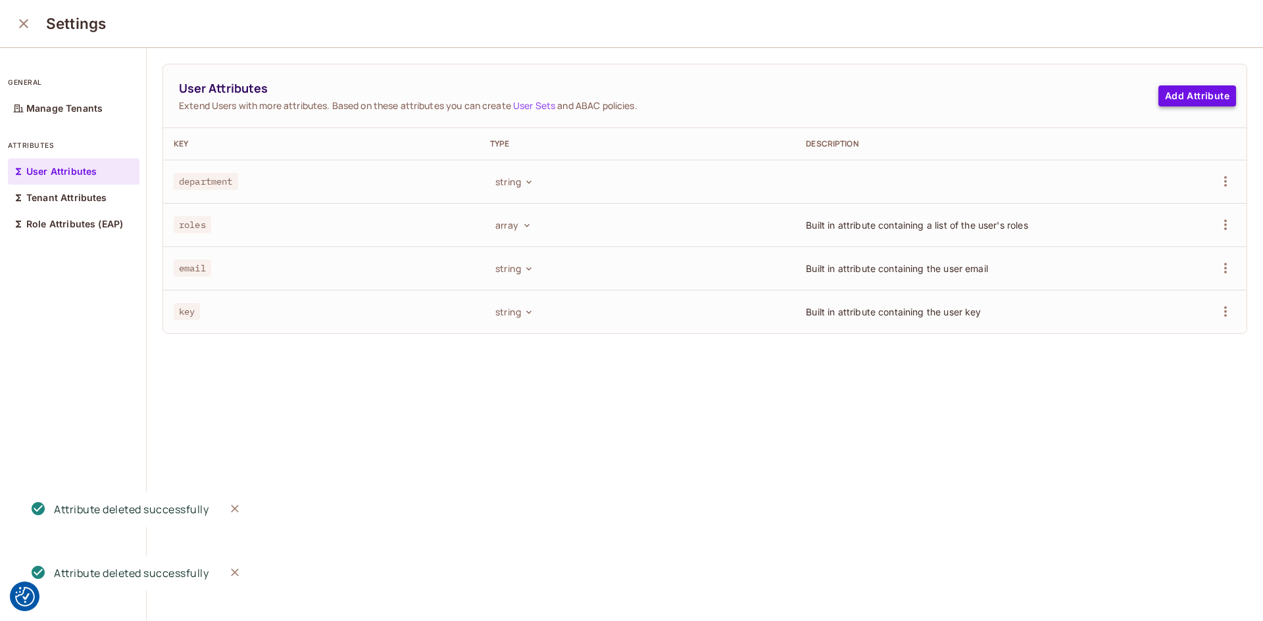
click at [1174, 94] on button "Add Attribute" at bounding box center [1197, 95] width 78 height 21
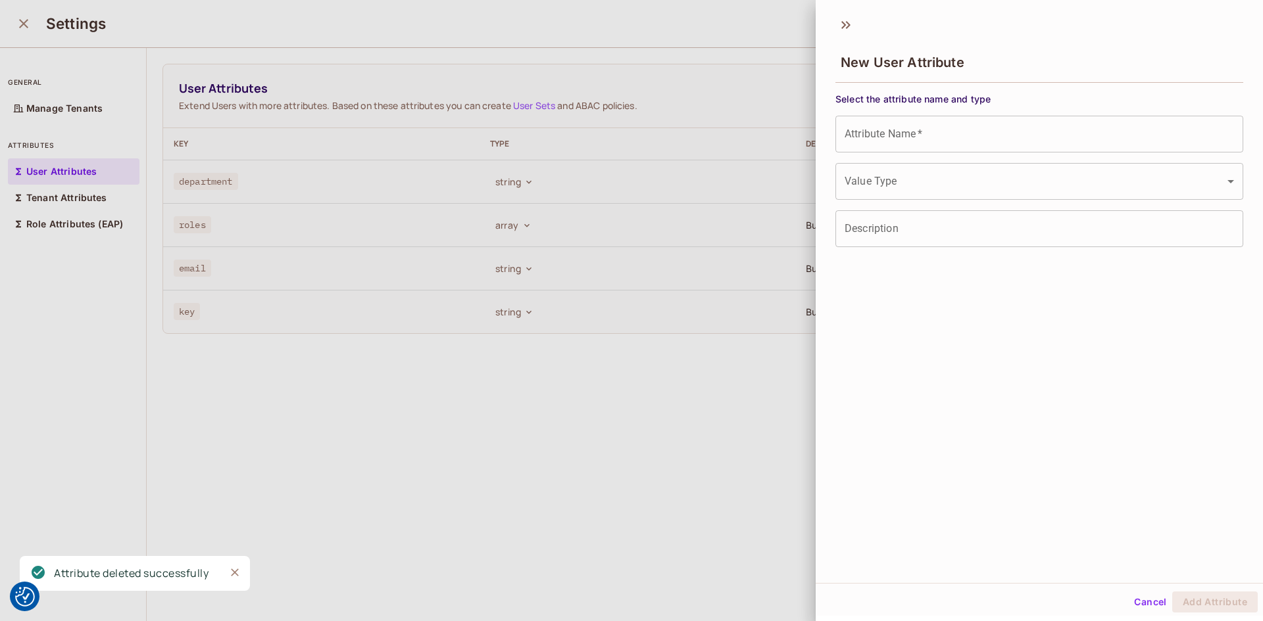
click at [915, 187] on body "We use cookies to enhance your browsing experience, serve personalized ads or c…" at bounding box center [631, 310] width 1263 height 621
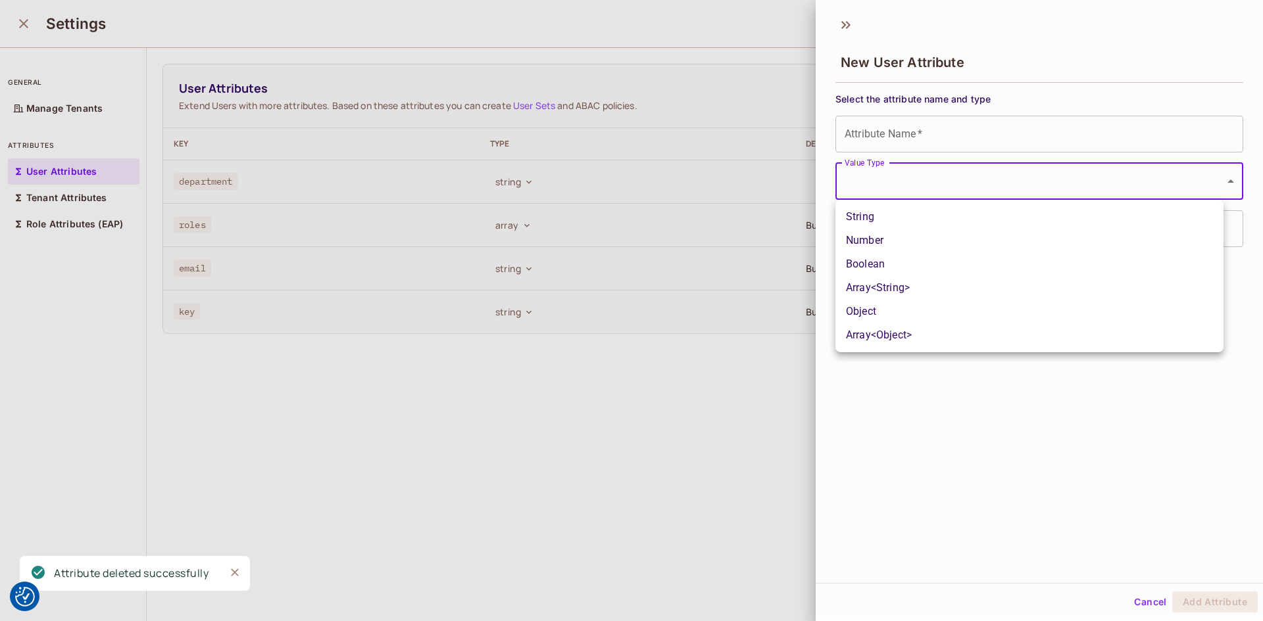
click at [890, 224] on li "String" at bounding box center [1029, 217] width 388 height 24
type input "******"
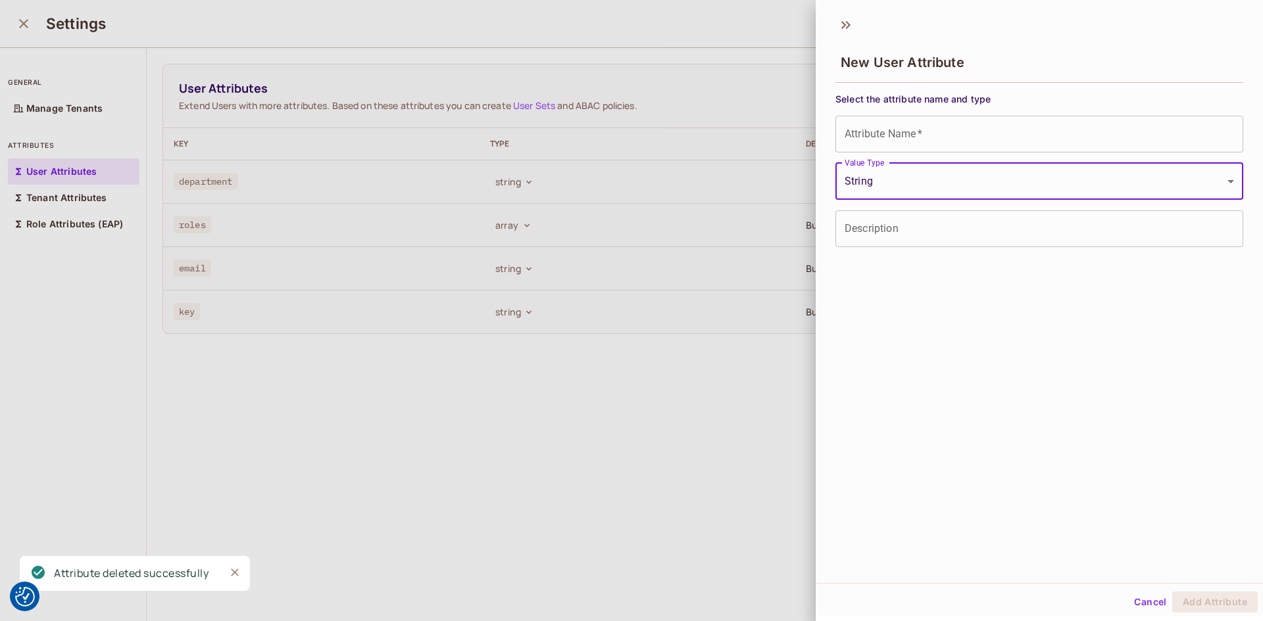
click at [900, 143] on input "Attribute Name   *" at bounding box center [1039, 134] width 408 height 37
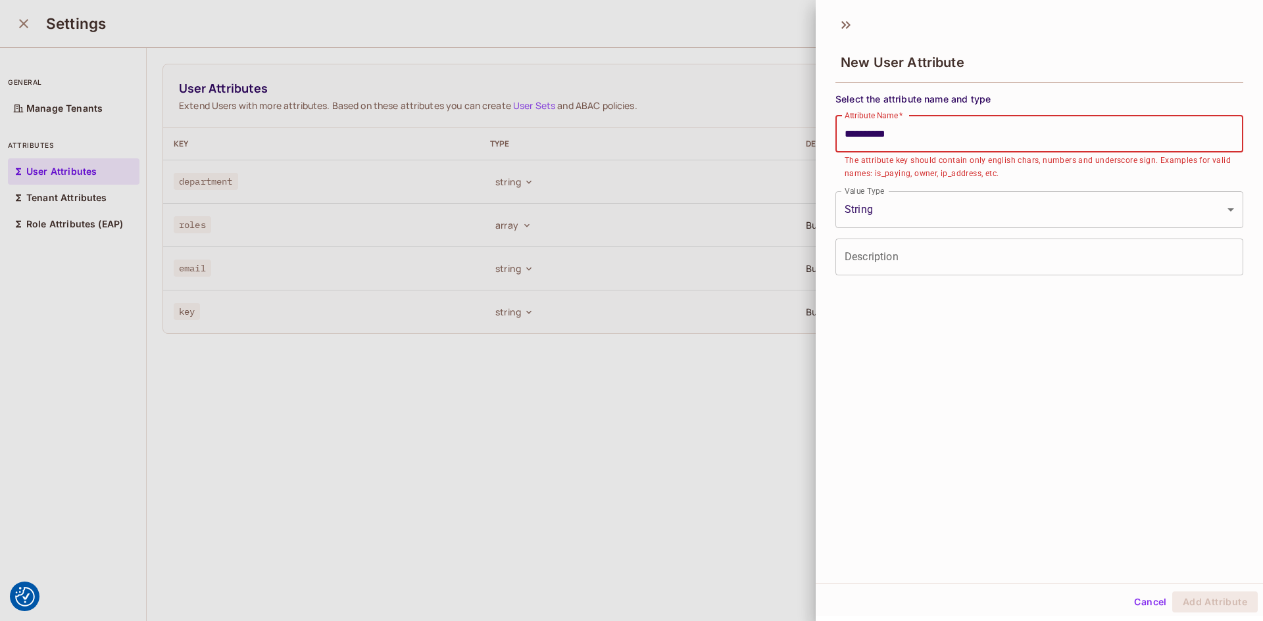
drag, startPoint x: 921, startPoint y: 132, endPoint x: 790, endPoint y: 132, distance: 130.2
click at [790, 132] on div "**********" at bounding box center [631, 310] width 1263 height 621
type input "**********"
click at [927, 267] on input "Description" at bounding box center [1039, 257] width 408 height 37
paste input "**********"
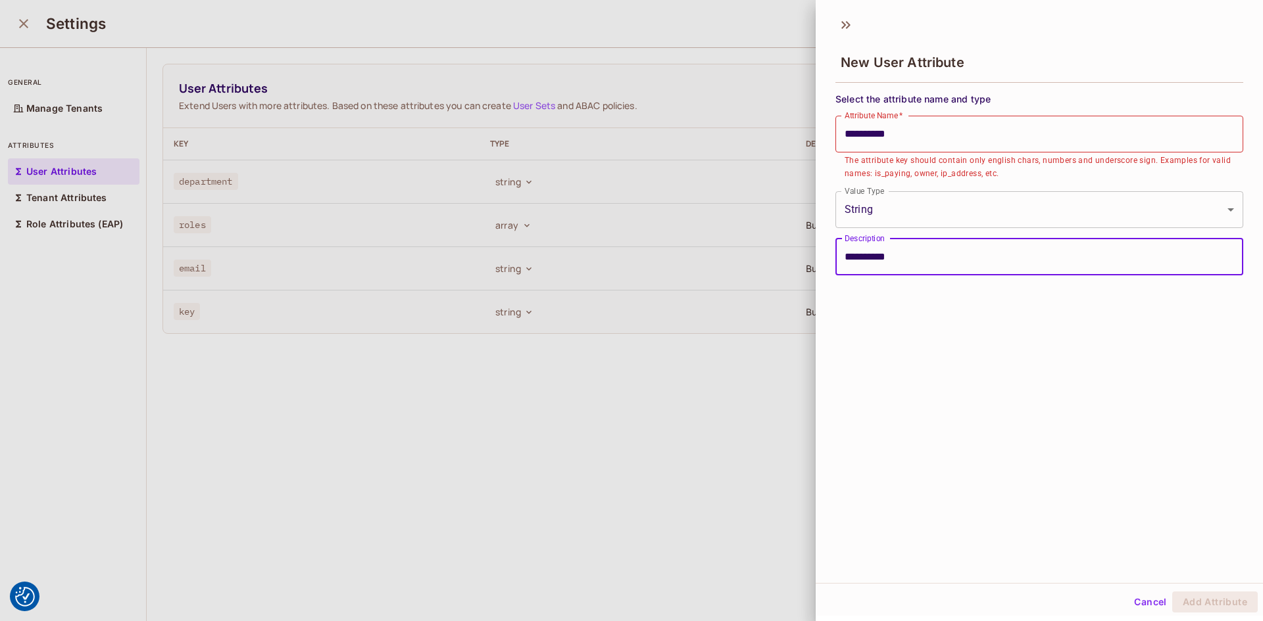
type input "**********"
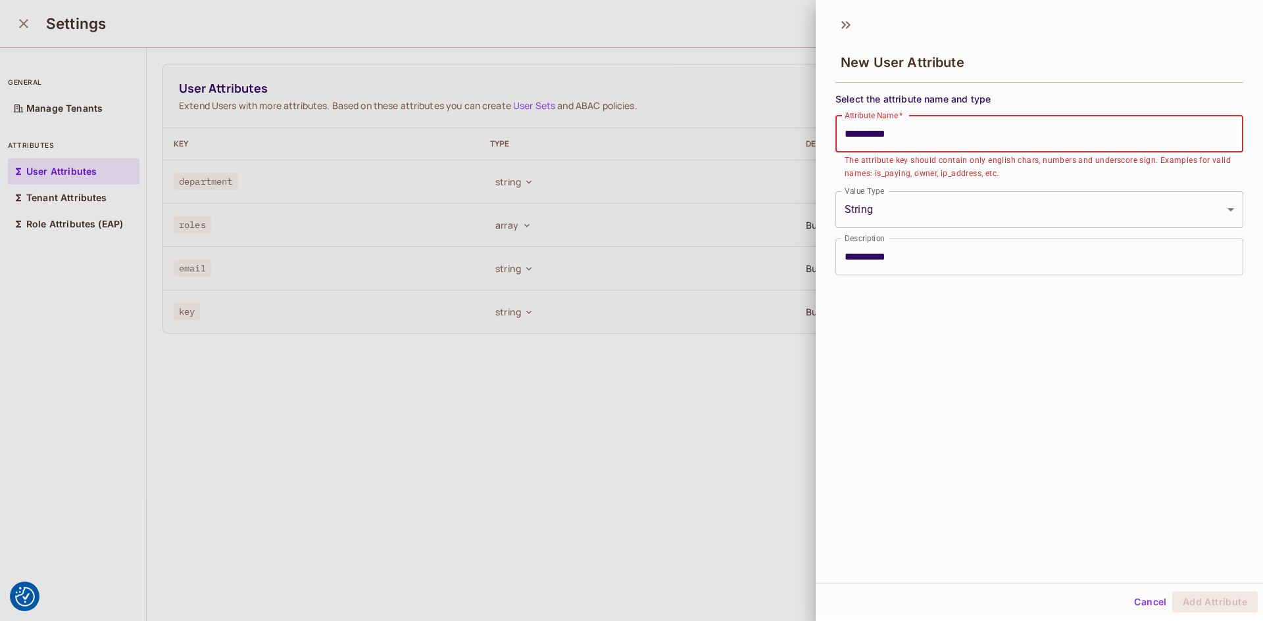
drag, startPoint x: 907, startPoint y: 134, endPoint x: 824, endPoint y: 131, distance: 82.9
click at [828, 131] on div "**********" at bounding box center [1038, 181] width 447 height 188
type input "**********"
click at [1146, 602] on button "Cancel" at bounding box center [1149, 602] width 43 height 21
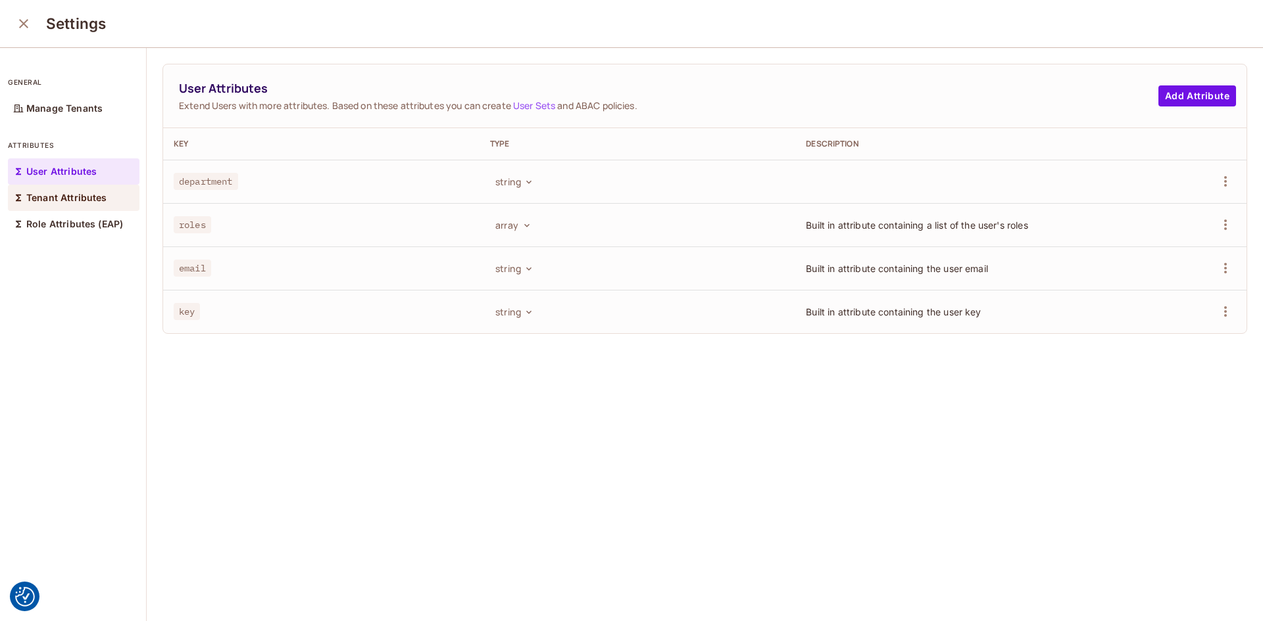
click at [67, 194] on p "Tenant Attributes" at bounding box center [66, 198] width 81 height 11
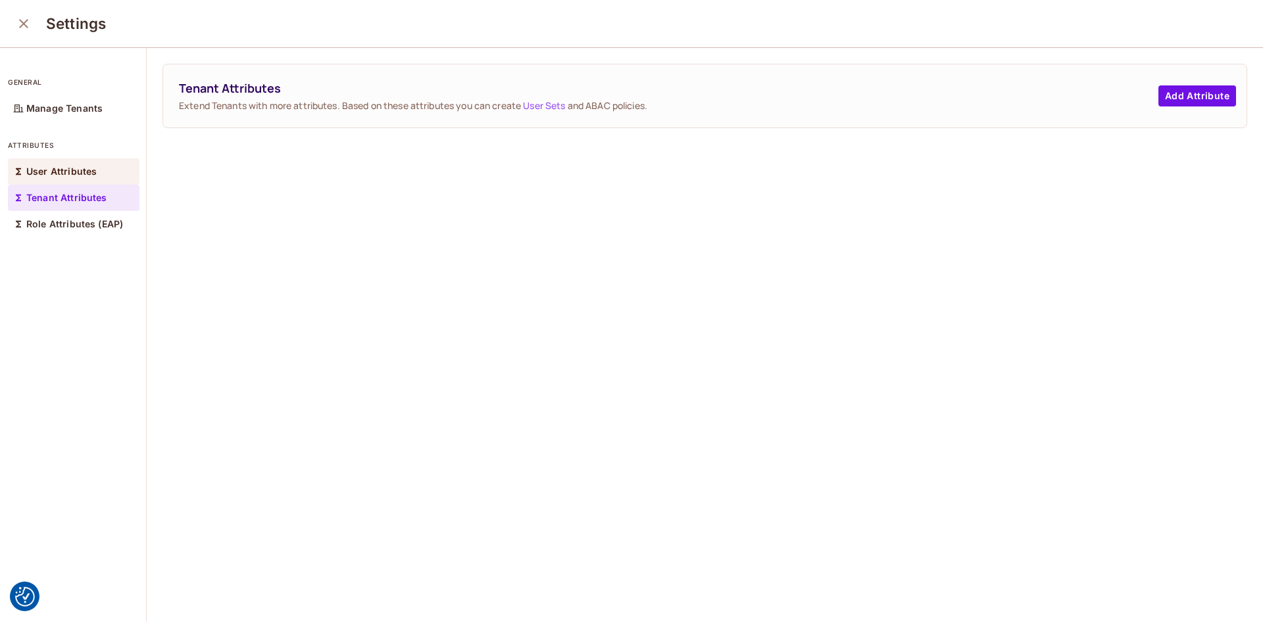
click at [67, 178] on div "User Attributes" at bounding box center [74, 171] width 132 height 26
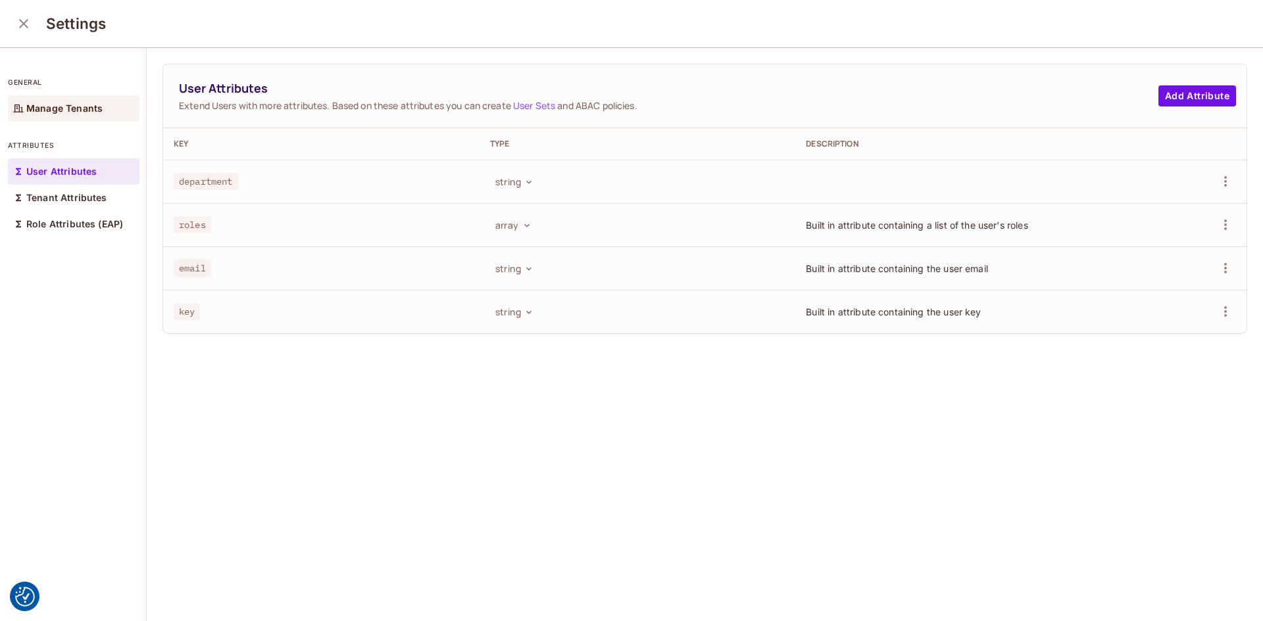
click at [44, 104] on p "Manage Tenants" at bounding box center [64, 108] width 76 height 11
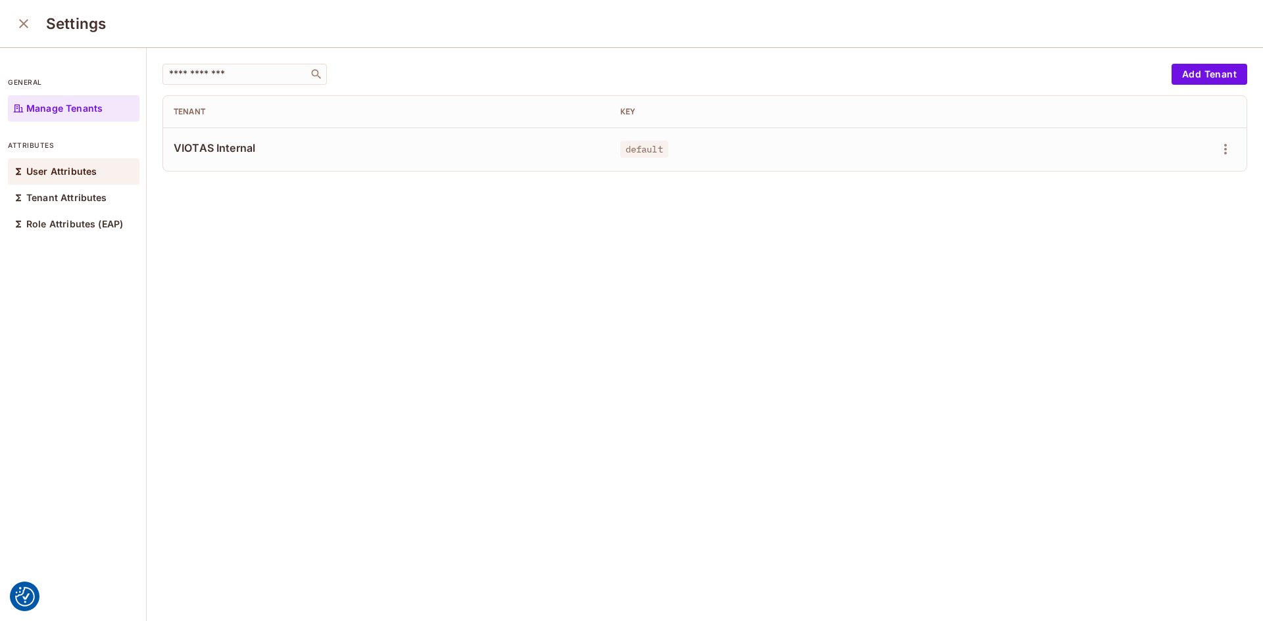
click at [47, 177] on div "User Attributes" at bounding box center [74, 171] width 132 height 26
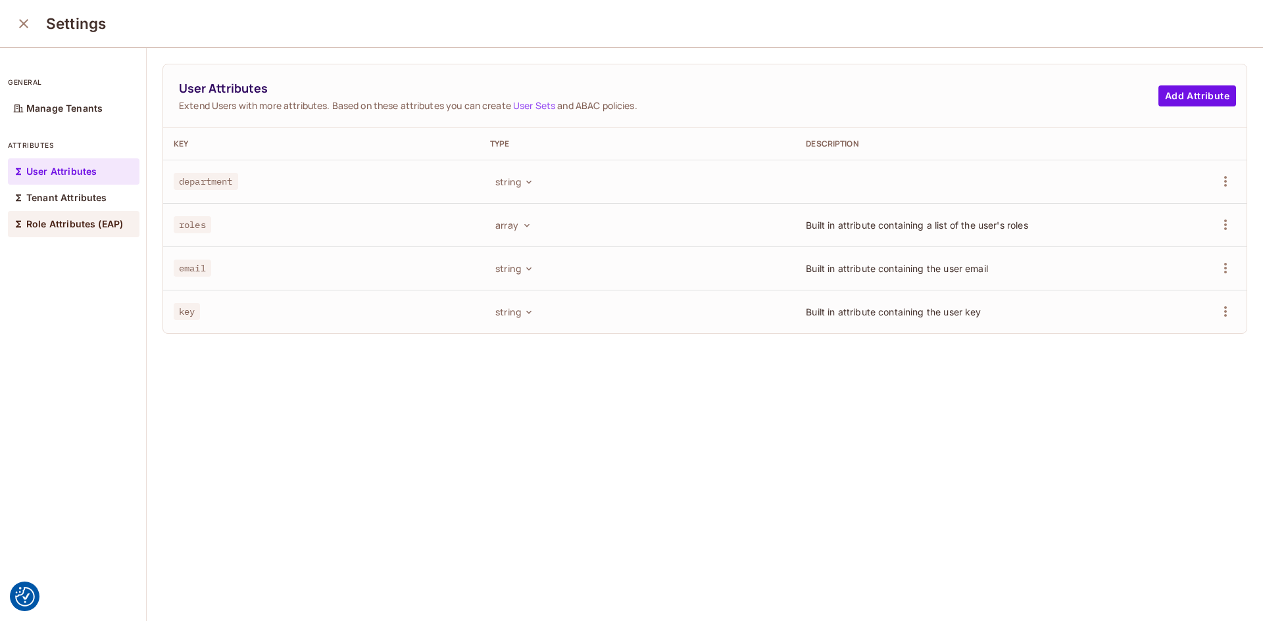
click at [57, 228] on p "Role Attributes (EAP)" at bounding box center [74, 224] width 97 height 11
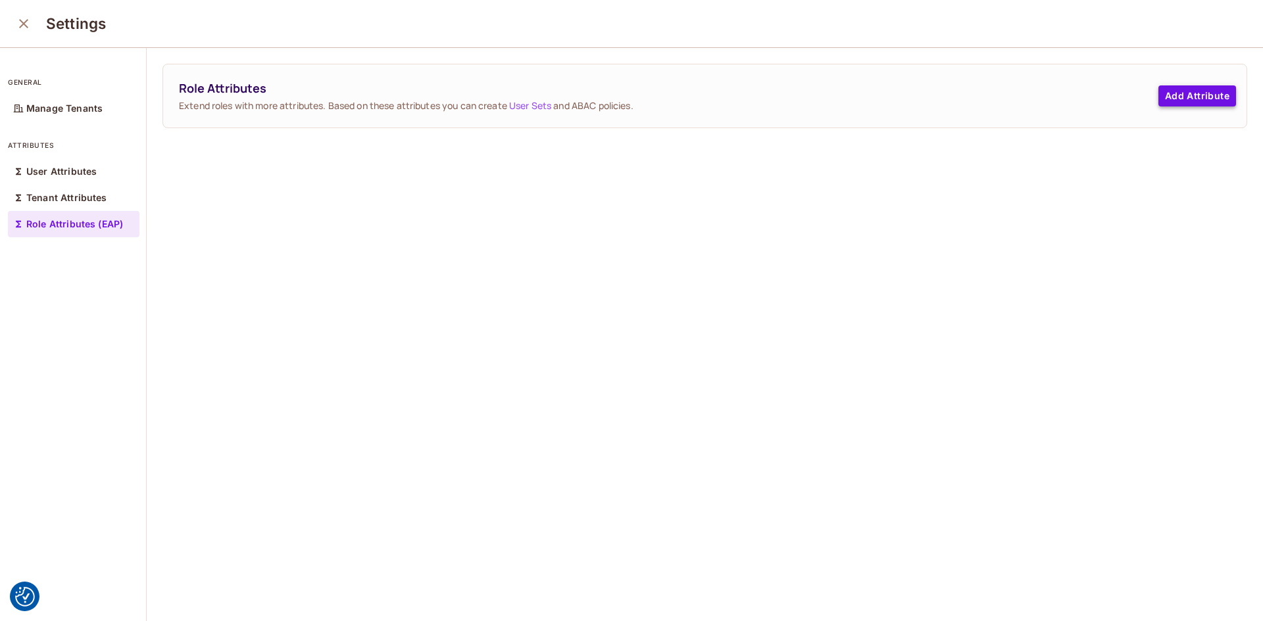
click at [1158, 97] on button "Add Attribute" at bounding box center [1197, 95] width 78 height 21
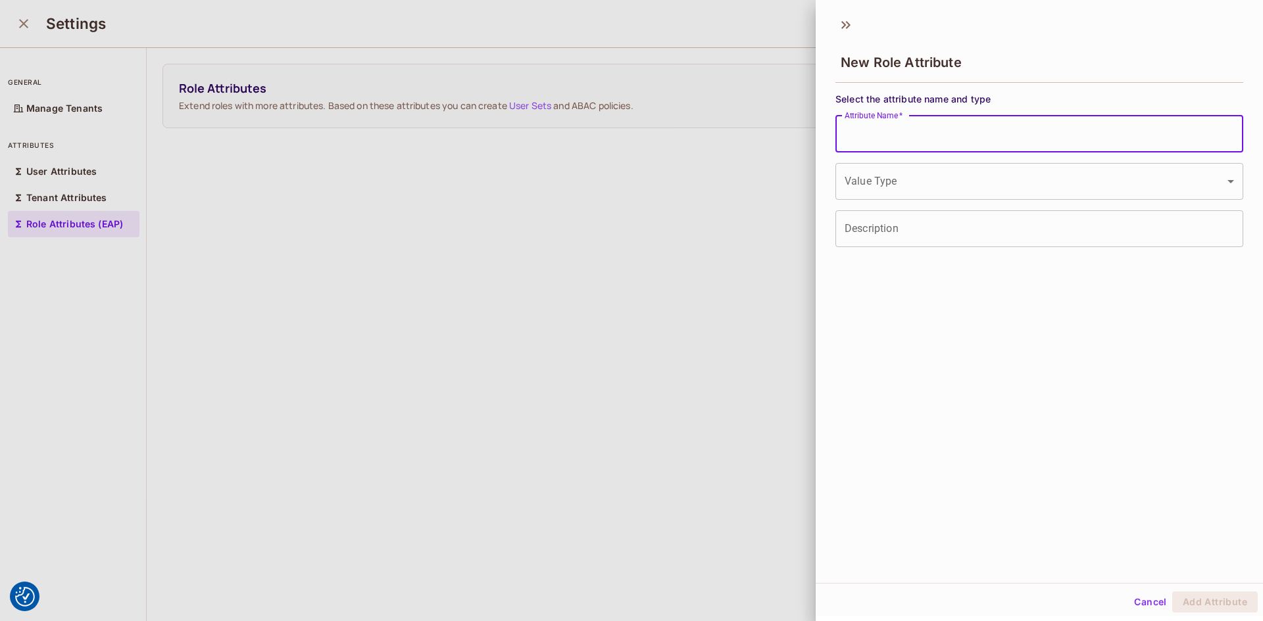
click at [925, 137] on input "Attribute Name   *" at bounding box center [1039, 134] width 408 height 37
click at [884, 331] on div "New Role Attribute Select the attribute name and type Attribute Name   * Attrib…" at bounding box center [1038, 296] width 447 height 574
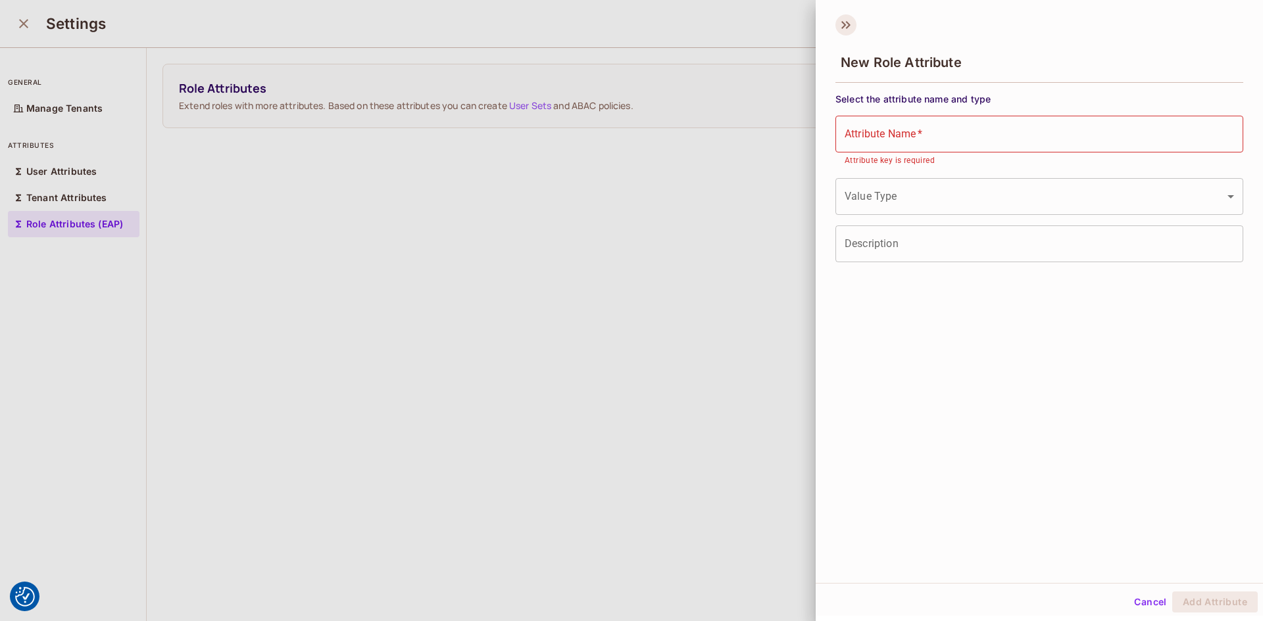
click at [842, 30] on icon at bounding box center [845, 24] width 21 height 21
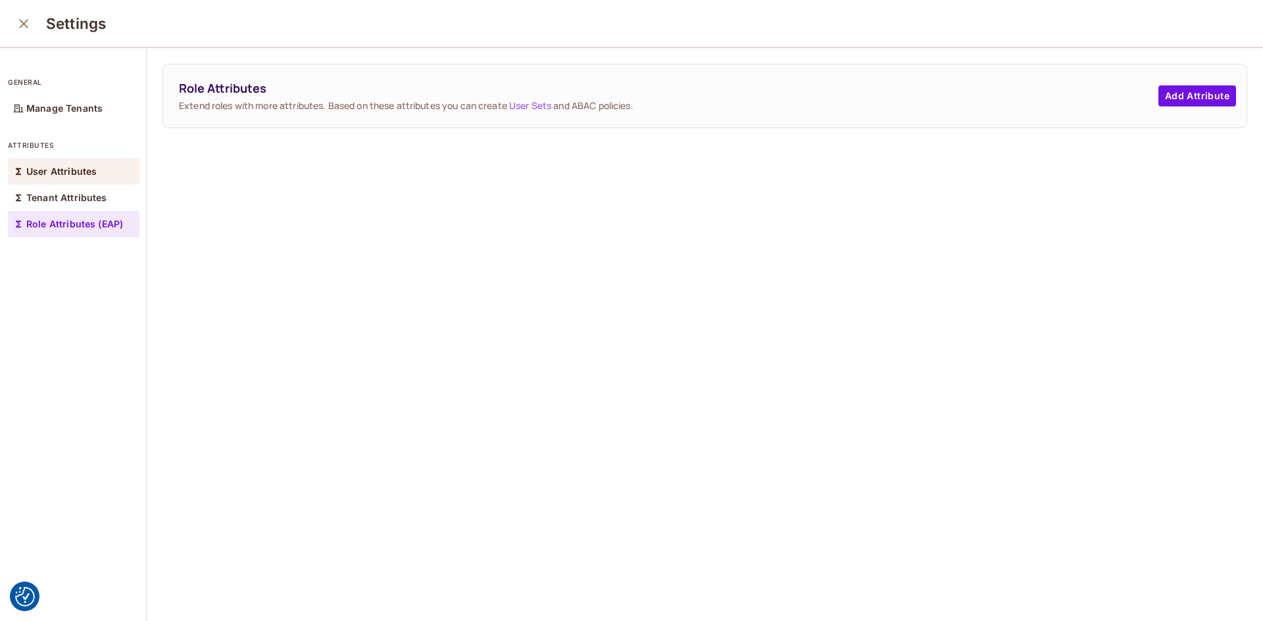
click at [88, 171] on p "User Attributes" at bounding box center [61, 171] width 70 height 11
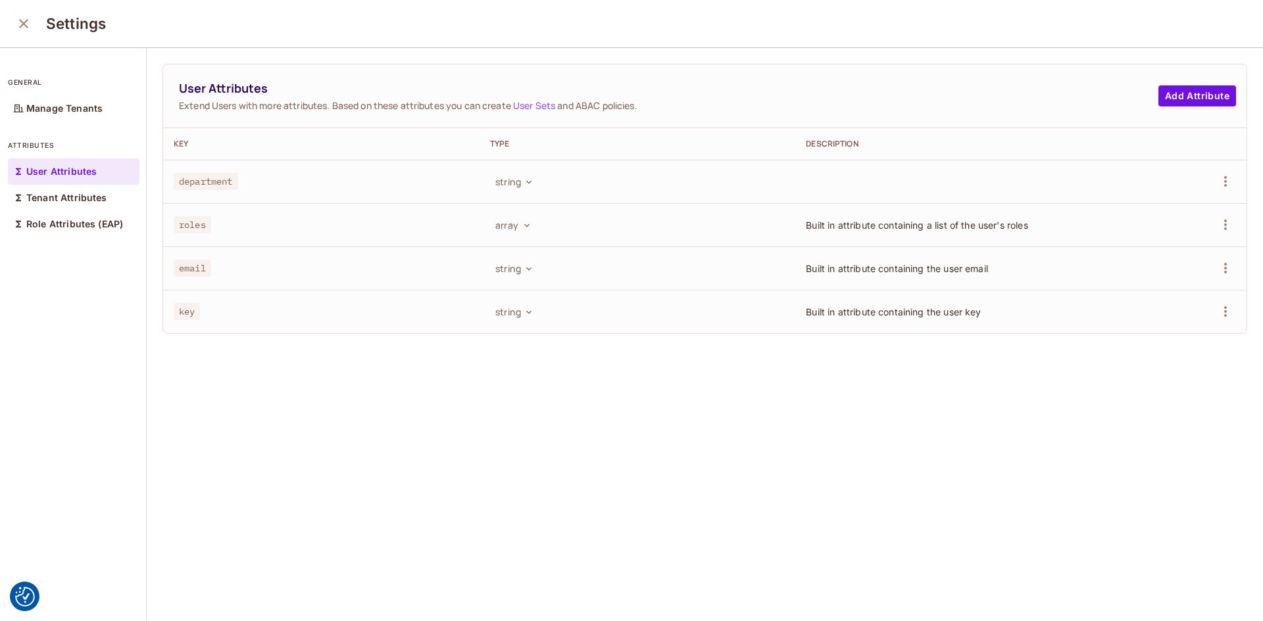
click at [18, 21] on icon "close" at bounding box center [24, 24] width 16 height 16
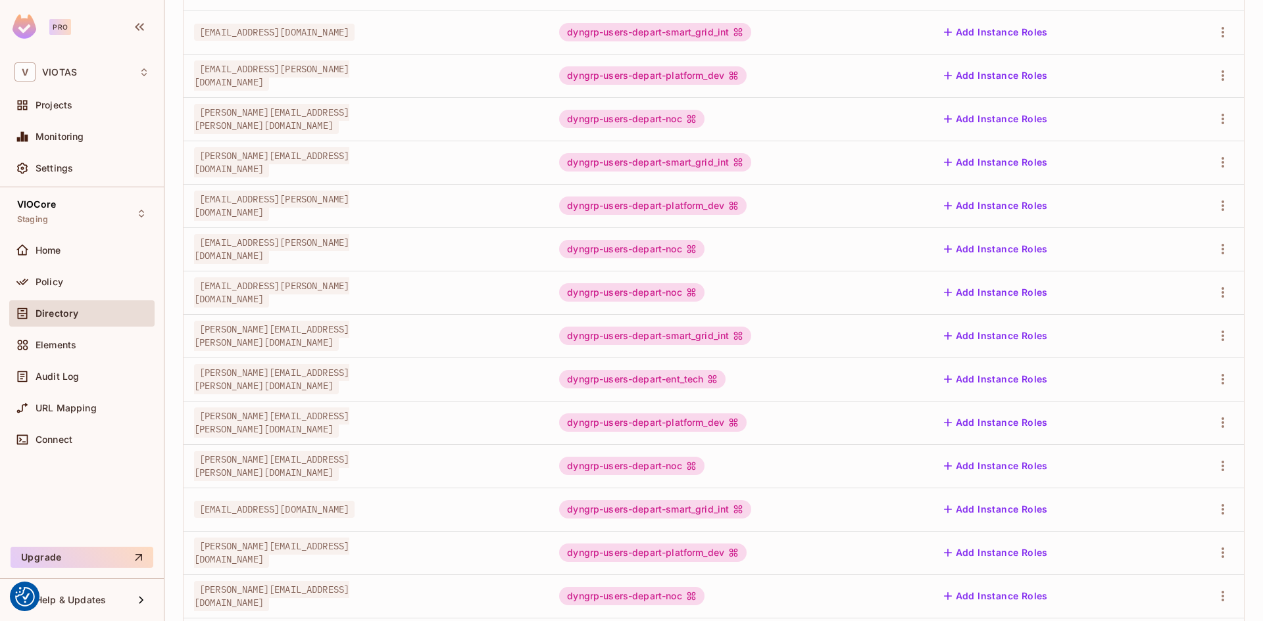
scroll to position [297, 0]
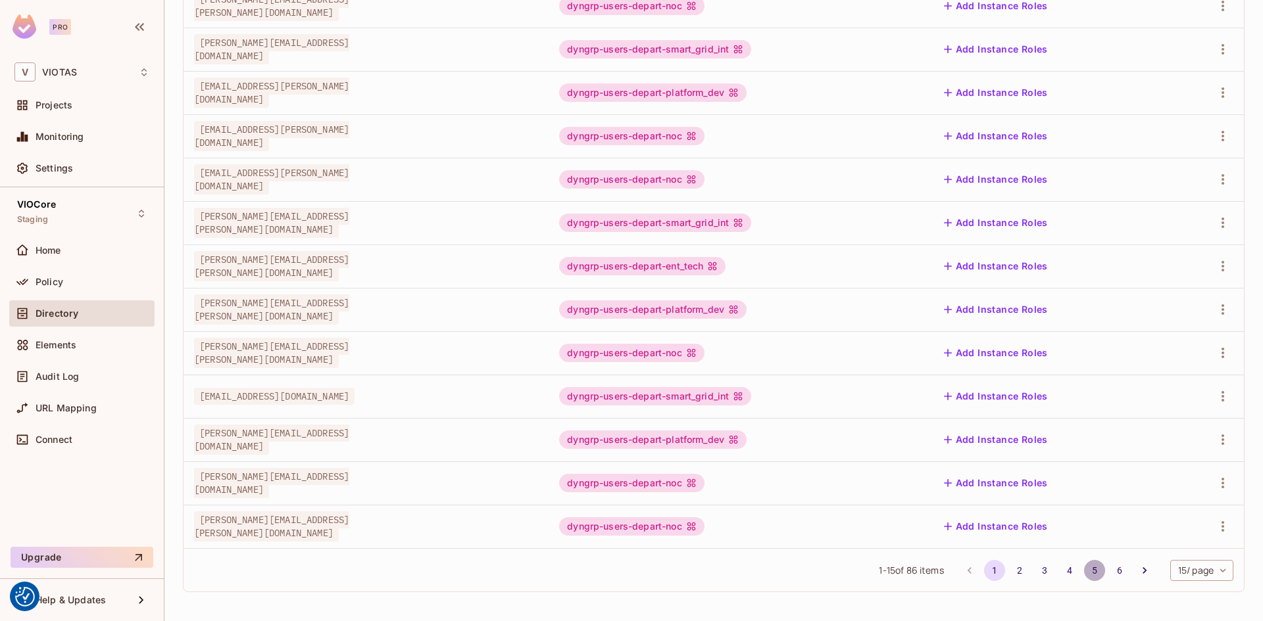
click at [1084, 575] on button "5" at bounding box center [1094, 570] width 21 height 21
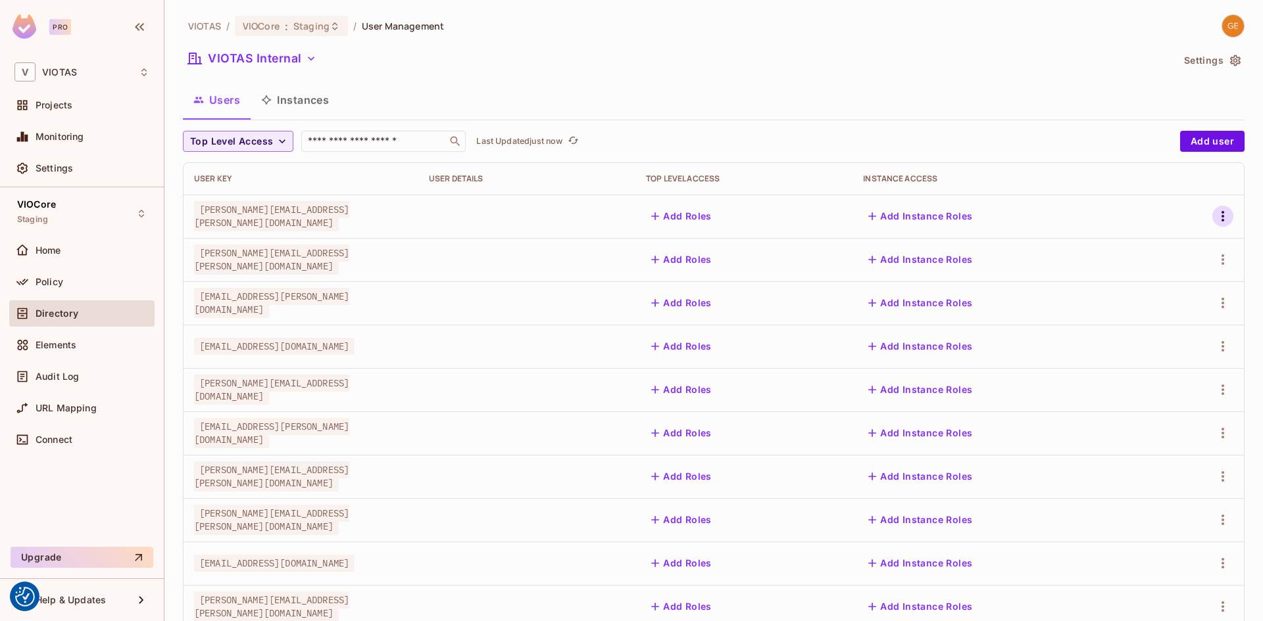
click at [1215, 215] on icon "button" at bounding box center [1223, 216] width 16 height 16
click at [1172, 272] on div "Edit Attributes" at bounding box center [1166, 275] width 65 height 13
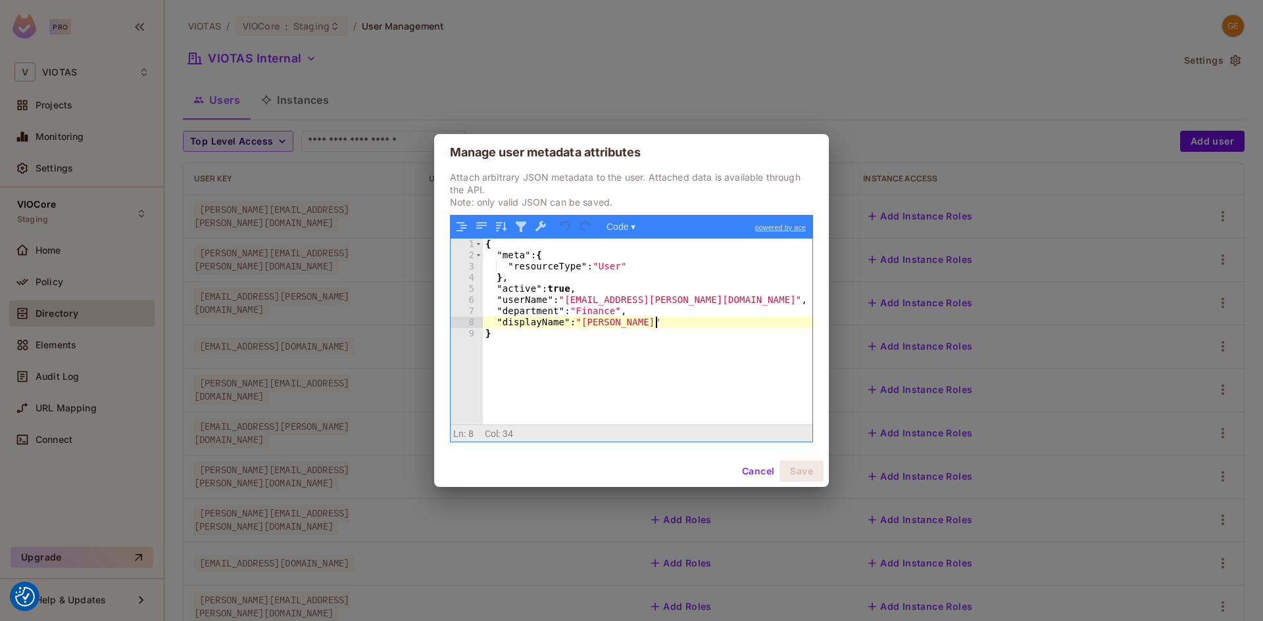
click at [661, 323] on div "{ "meta" : { "resourceType" : "User" } , "active" : true , "userName" : "[PERSO…" at bounding box center [647, 343] width 329 height 209
click at [741, 473] on button "Cancel" at bounding box center [758, 471] width 43 height 21
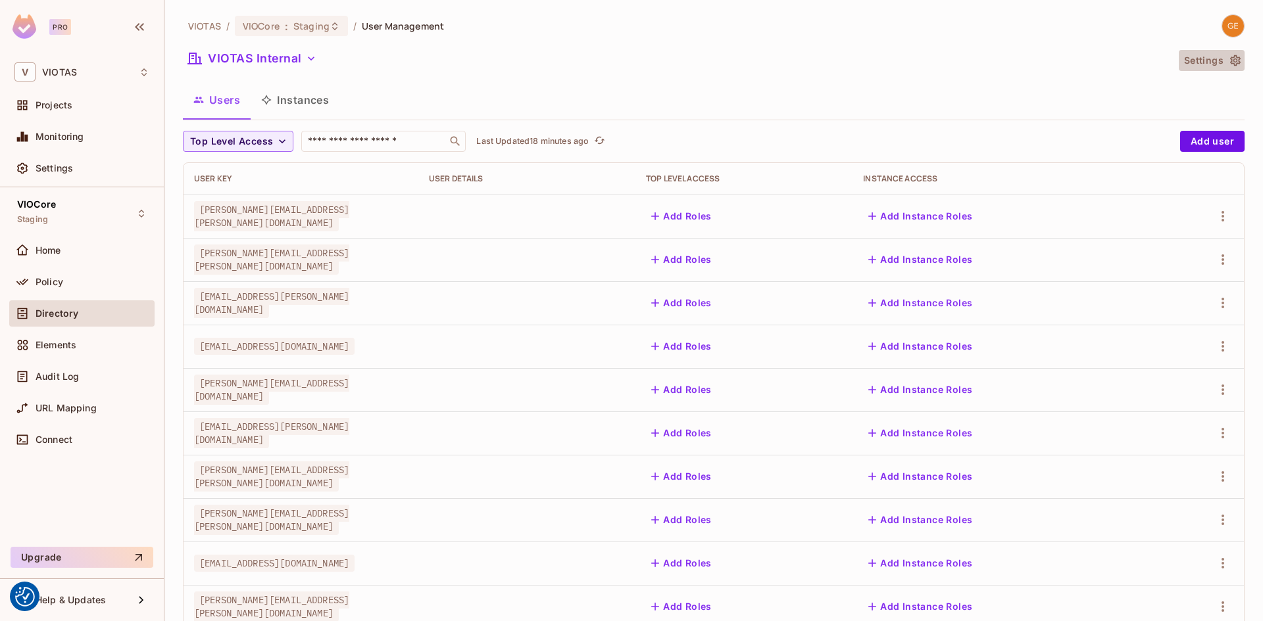
click at [1228, 57] on icon "button" at bounding box center [1234, 60] width 13 height 13
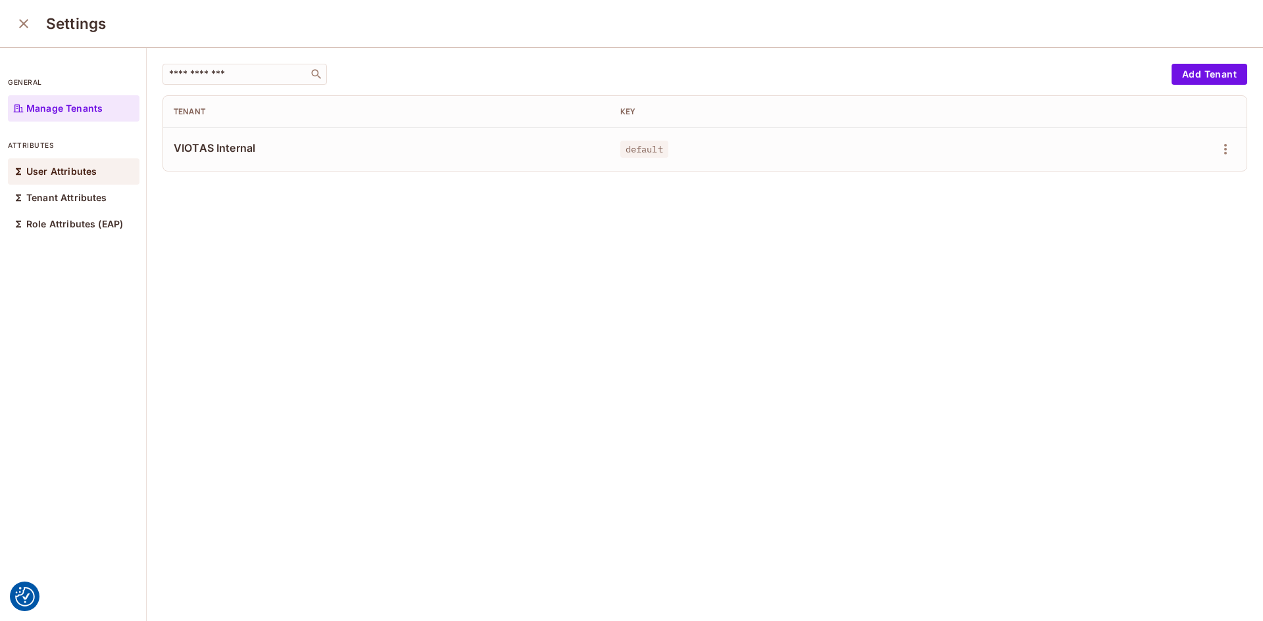
click at [88, 176] on p "User Attributes" at bounding box center [61, 171] width 70 height 11
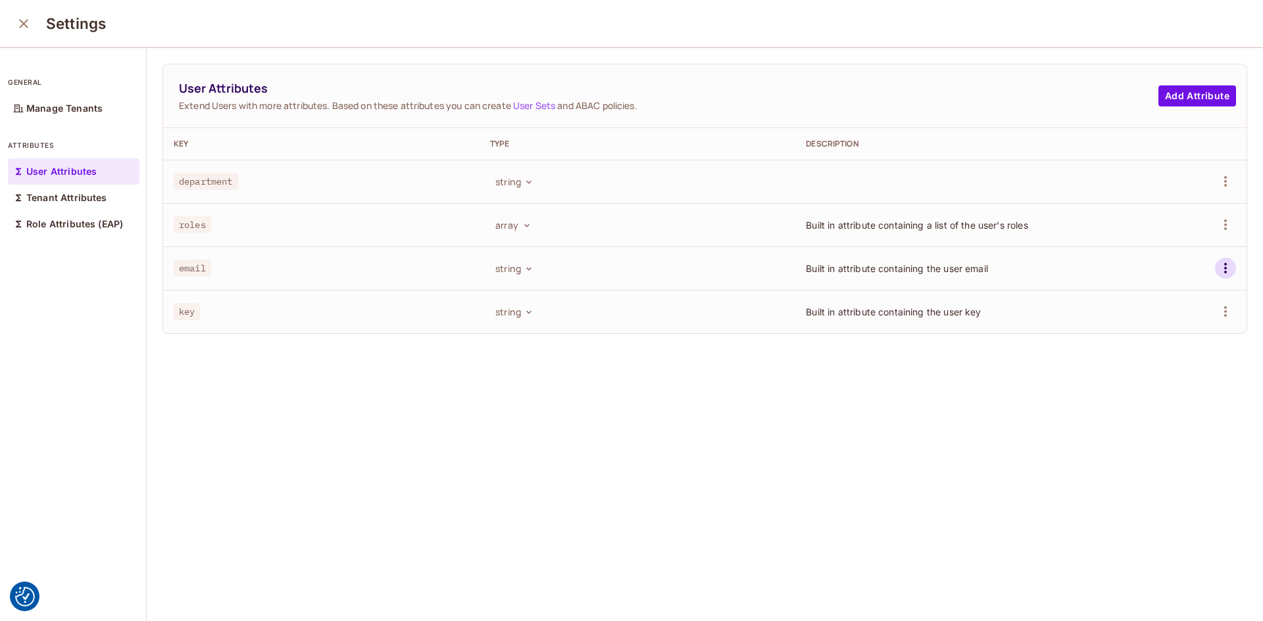
click at [1217, 268] on icon "button" at bounding box center [1225, 268] width 16 height 16
click at [879, 406] on div at bounding box center [631, 310] width 1263 height 621
click at [1158, 95] on button "Add Attribute" at bounding box center [1197, 95] width 78 height 21
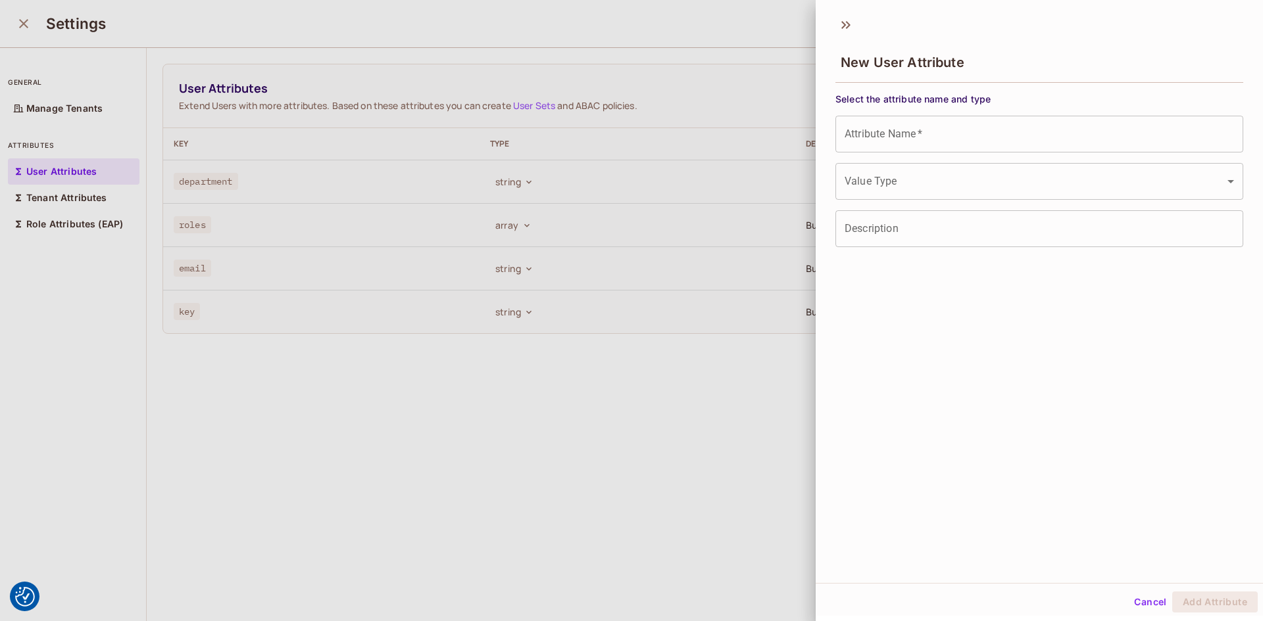
click at [1000, 137] on input "Attribute Name   *" at bounding box center [1039, 134] width 408 height 37
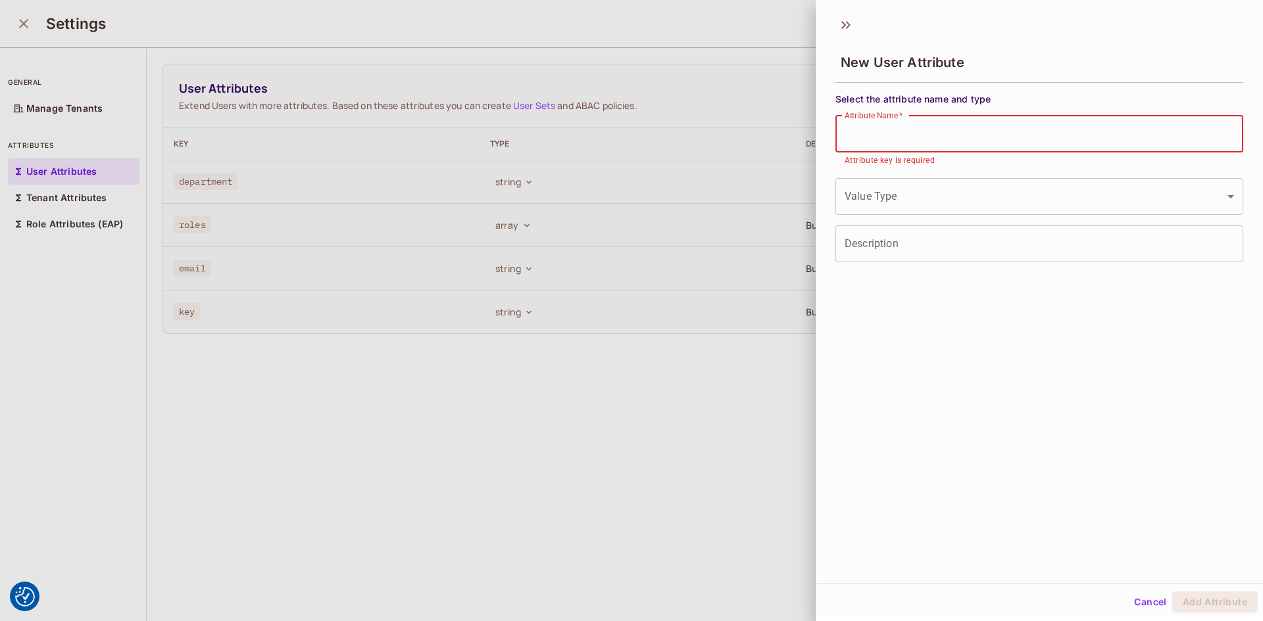
click at [918, 245] on input "Description" at bounding box center [1039, 244] width 408 height 37
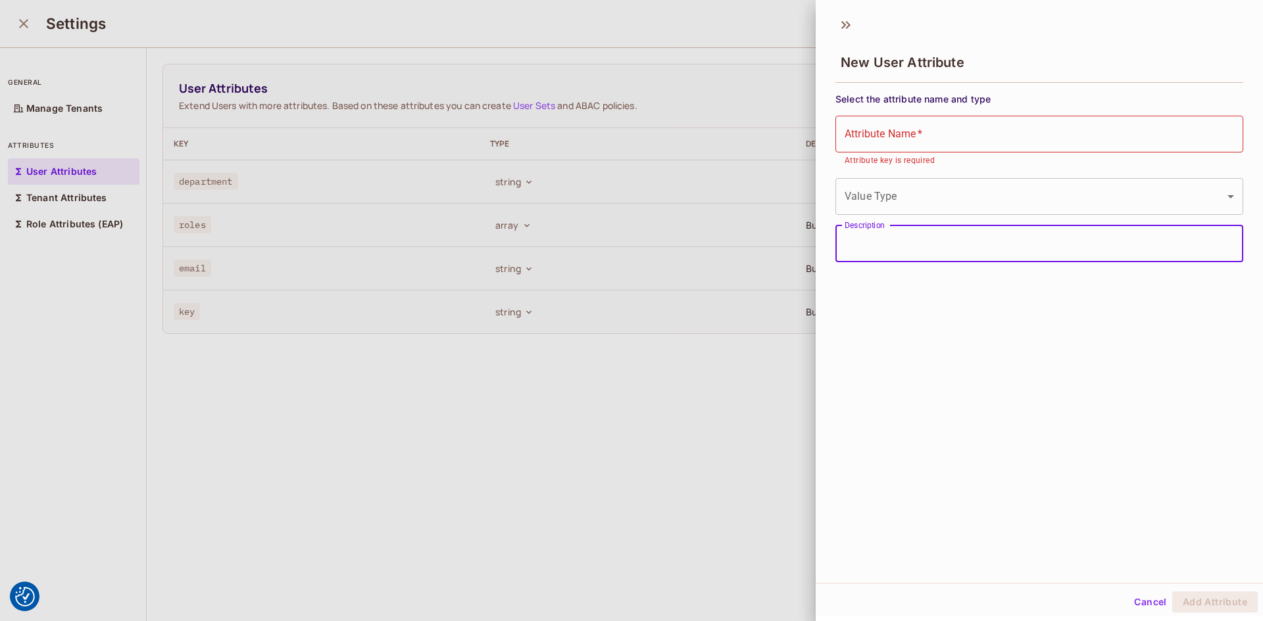
click at [910, 142] on input "Attribute Name   *" at bounding box center [1039, 134] width 408 height 37
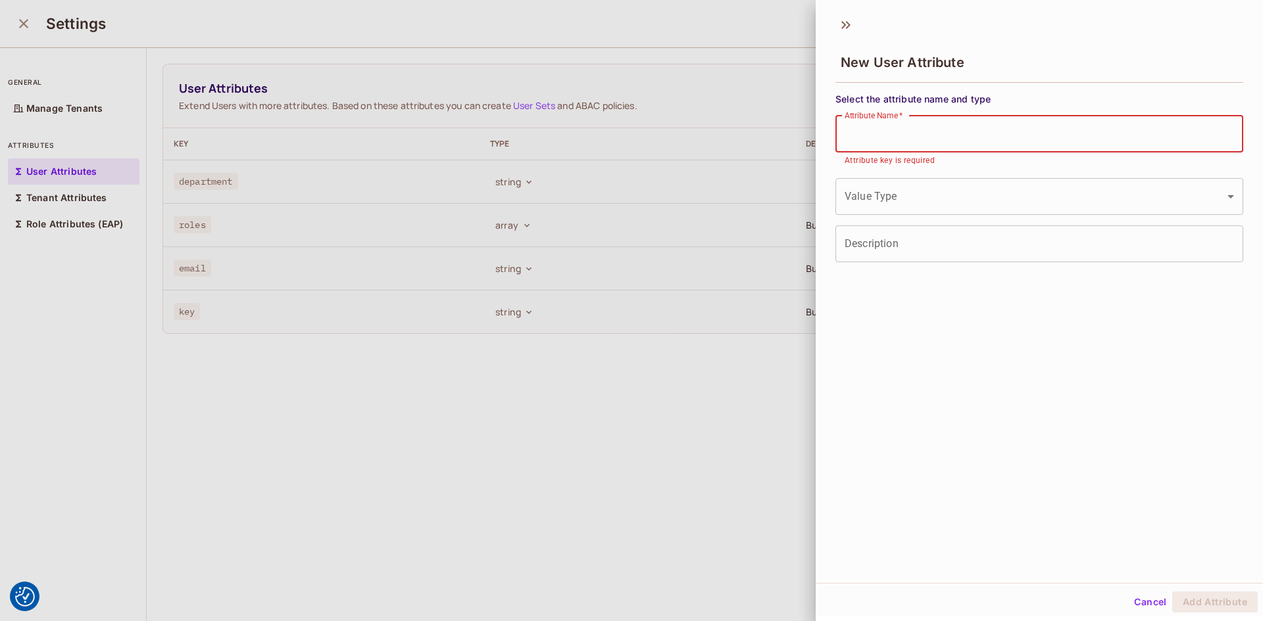
paste input "*********"
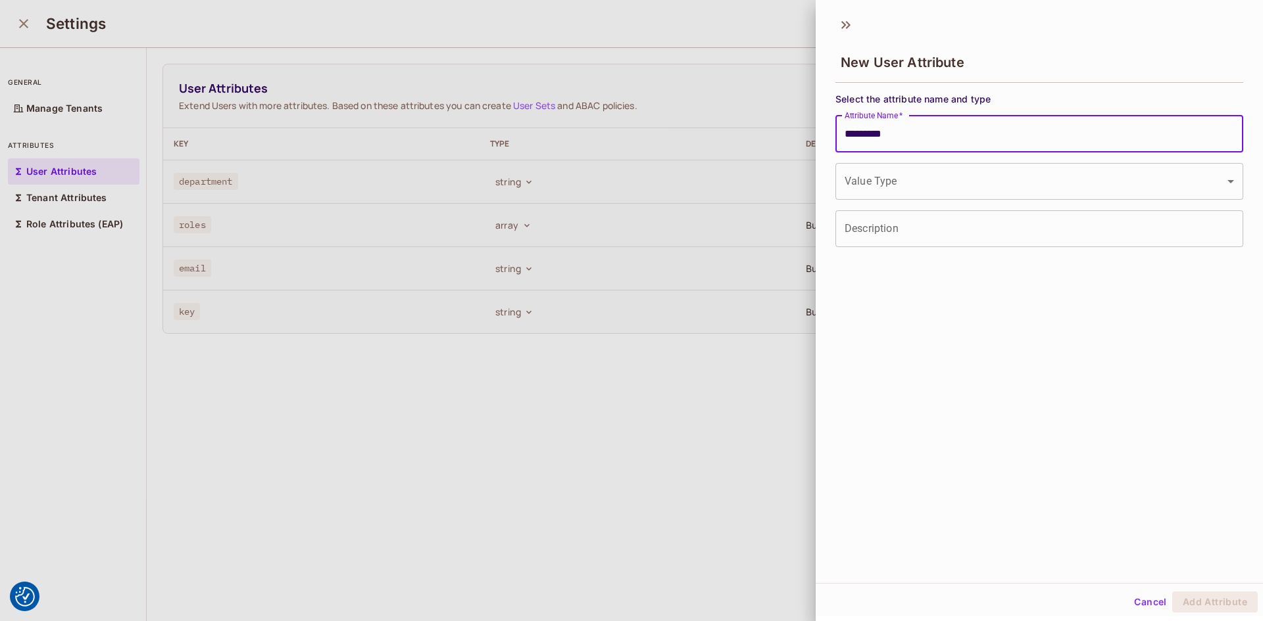
type input "*********"
click at [906, 188] on body "We use cookies to enhance your browsing experience, serve personalized ads or c…" at bounding box center [631, 310] width 1263 height 621
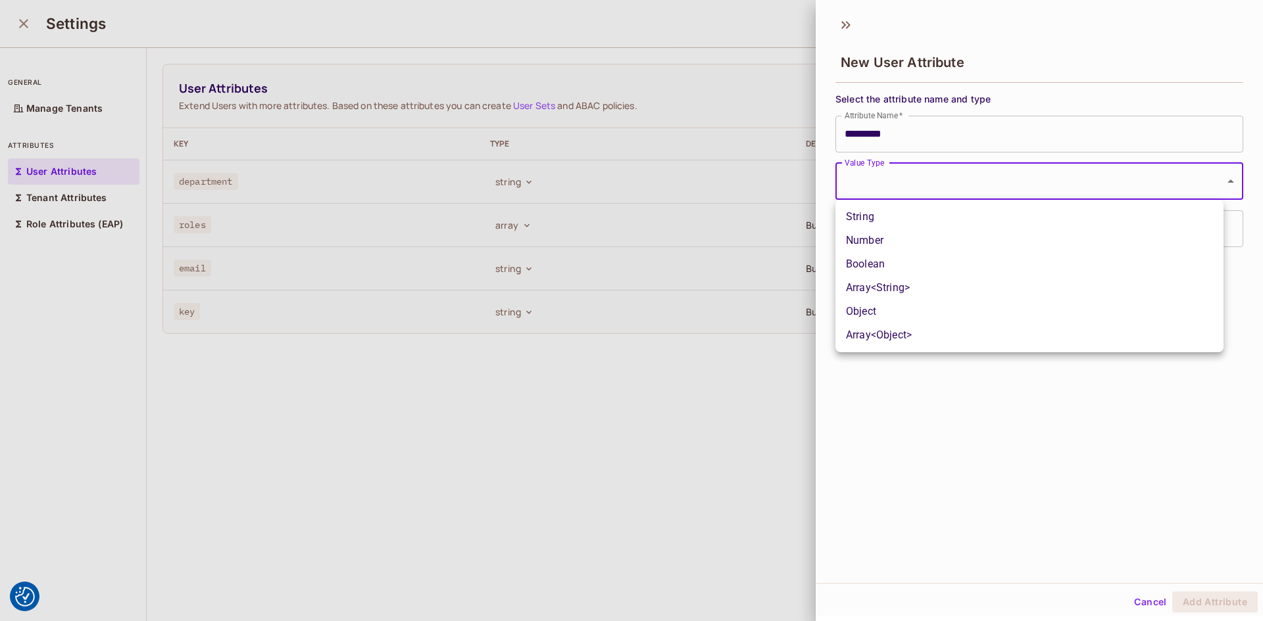
click at [900, 216] on li "String" at bounding box center [1029, 217] width 388 height 24
type input "******"
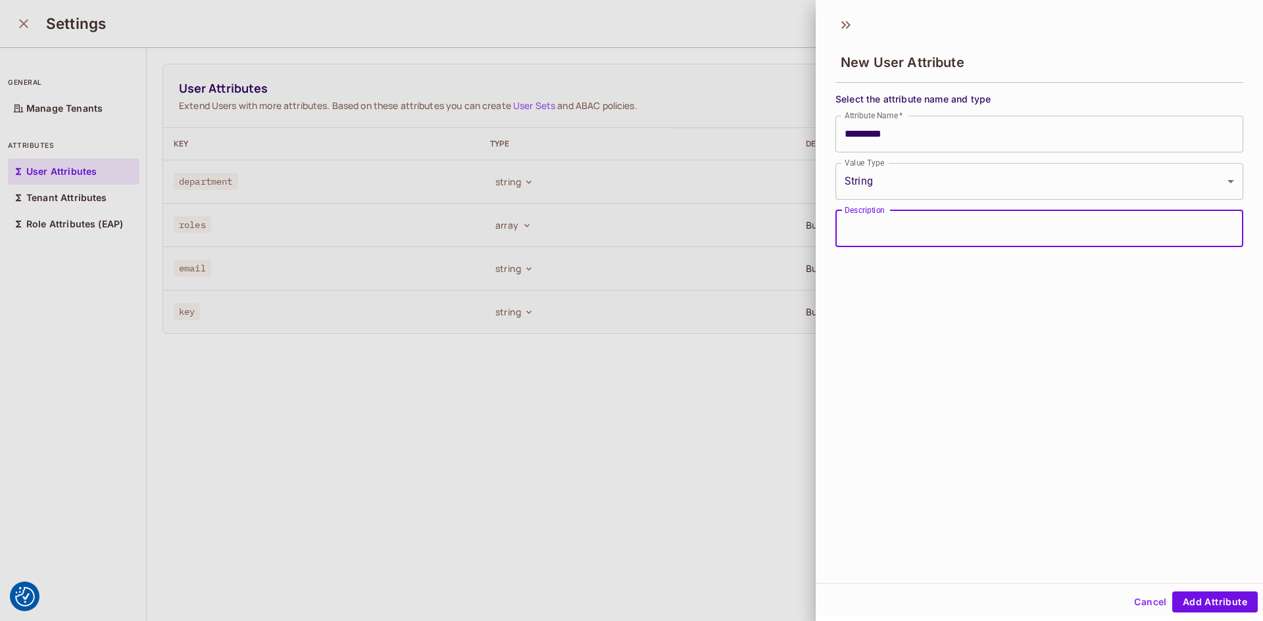
click at [905, 238] on input "Description" at bounding box center [1039, 228] width 408 height 37
type input "**********"
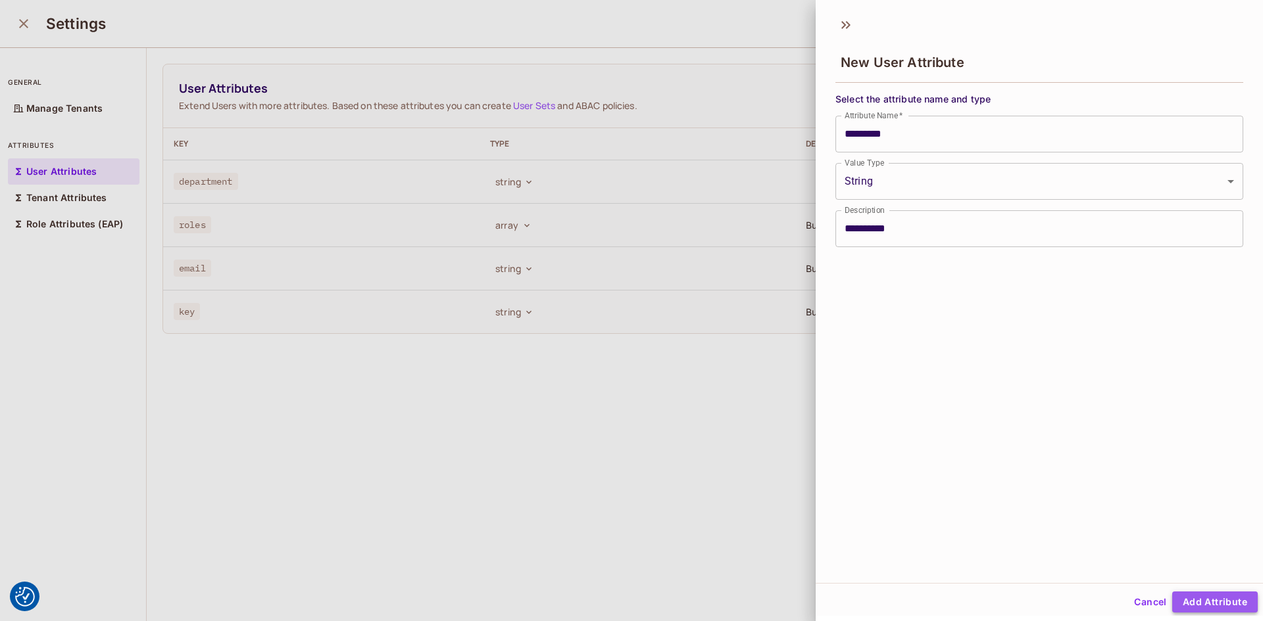
click at [1202, 598] on button "Add Attribute" at bounding box center [1214, 602] width 85 height 21
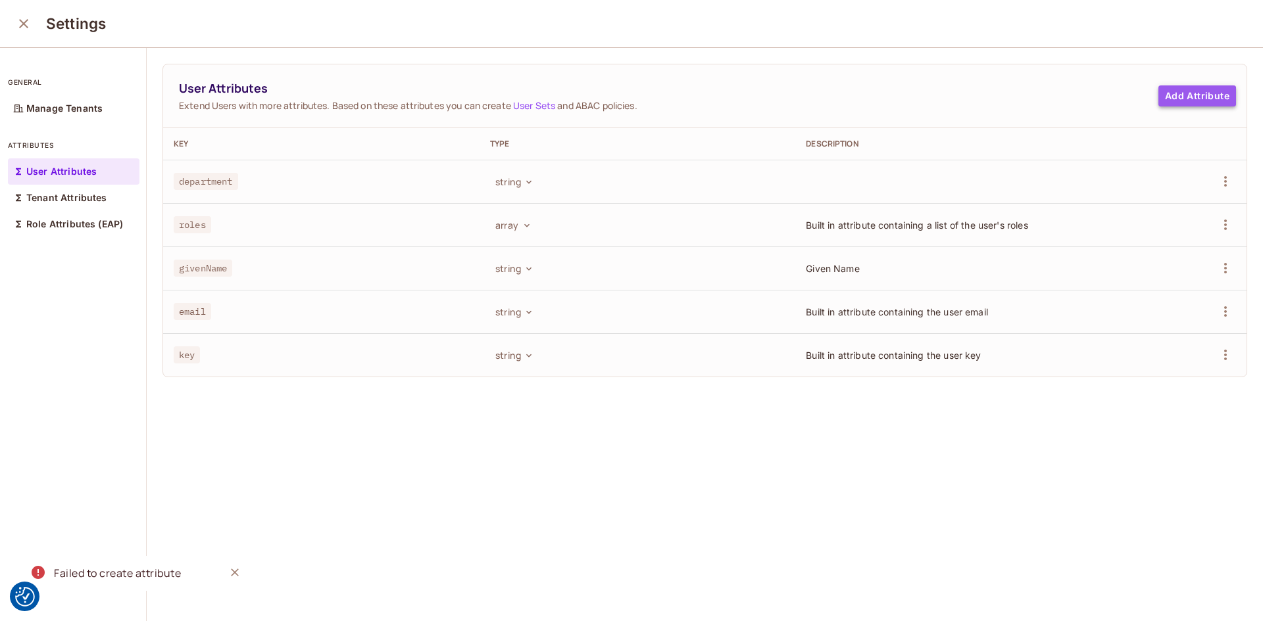
click at [1158, 101] on button "Add Attribute" at bounding box center [1197, 95] width 78 height 21
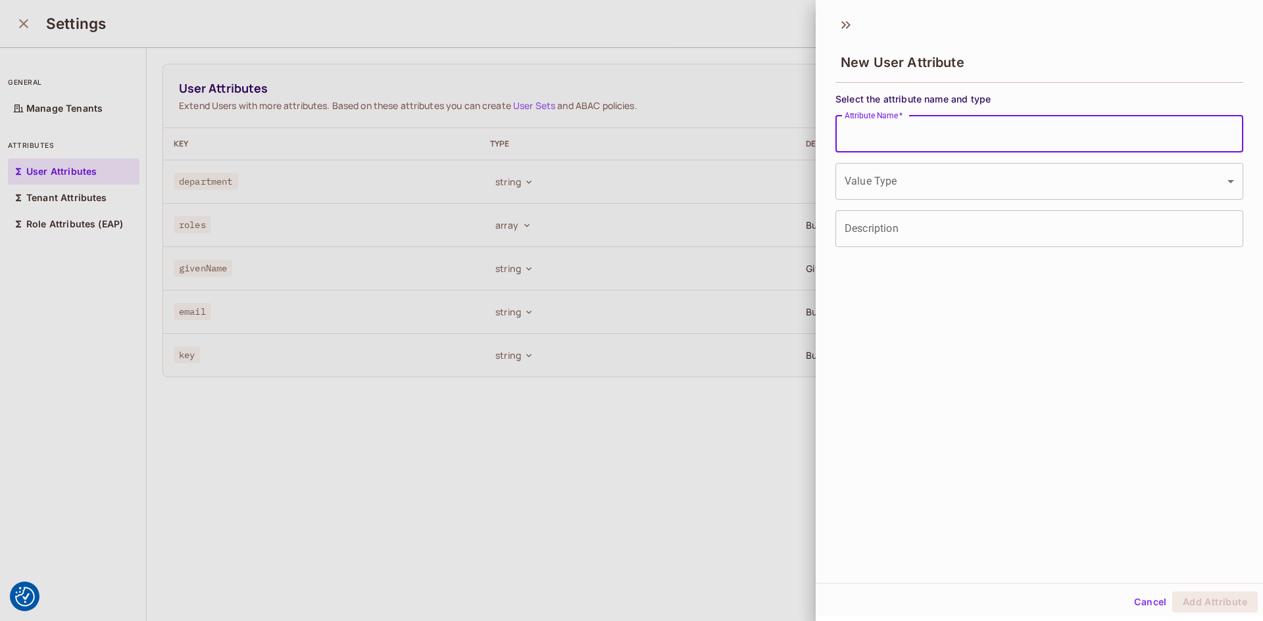
click at [936, 145] on input "Attribute Name   *" at bounding box center [1039, 134] width 408 height 37
paste input "*******"
type input "*******"
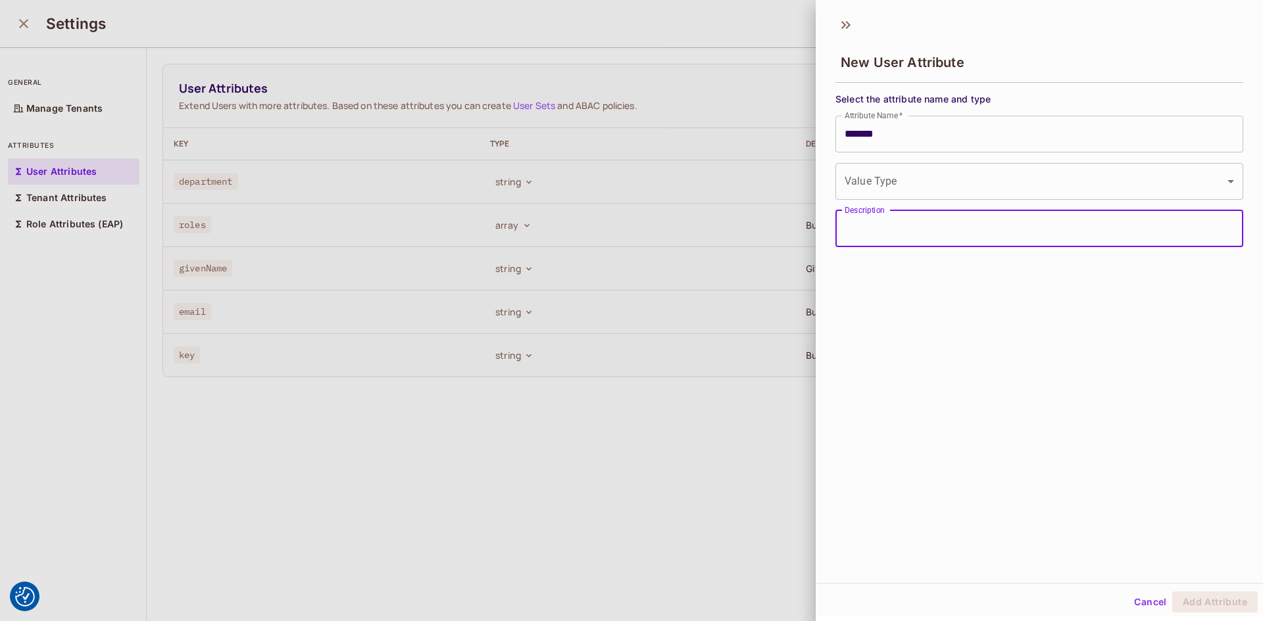
click at [875, 221] on div "Description Description" at bounding box center [1039, 228] width 408 height 37
type input "*******"
click at [897, 162] on body "We use cookies to enhance your browsing experience, serve personalized ads or c…" at bounding box center [631, 310] width 1263 height 621
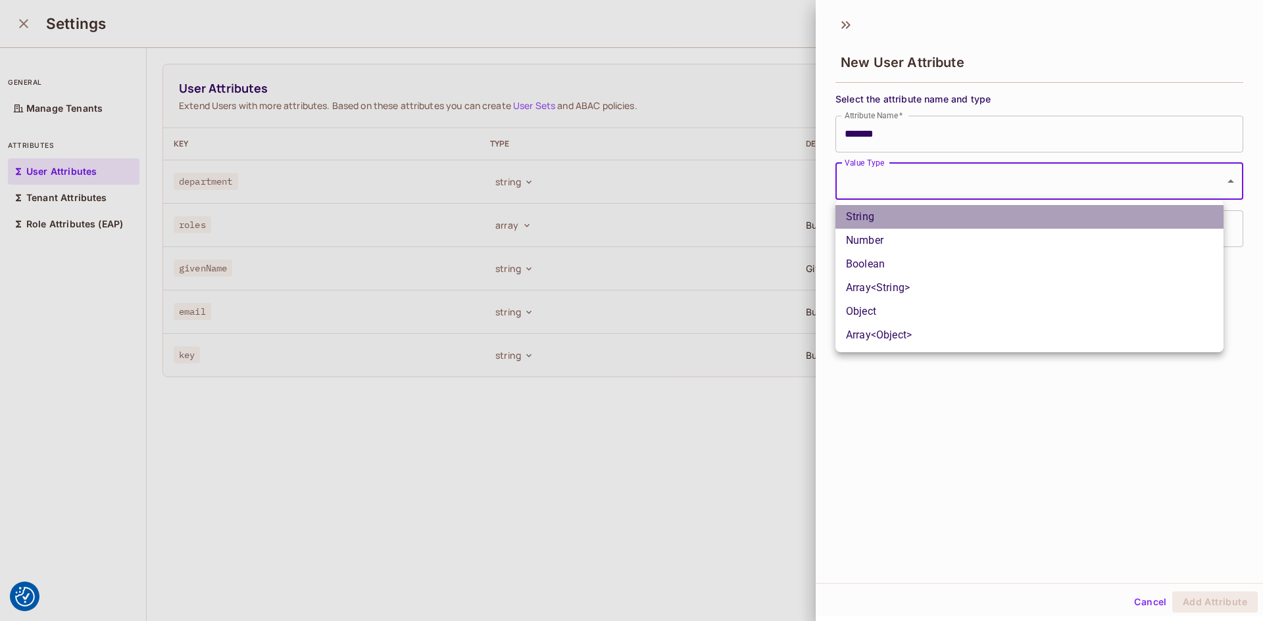
click at [894, 221] on li "String" at bounding box center [1029, 217] width 388 height 24
type input "******"
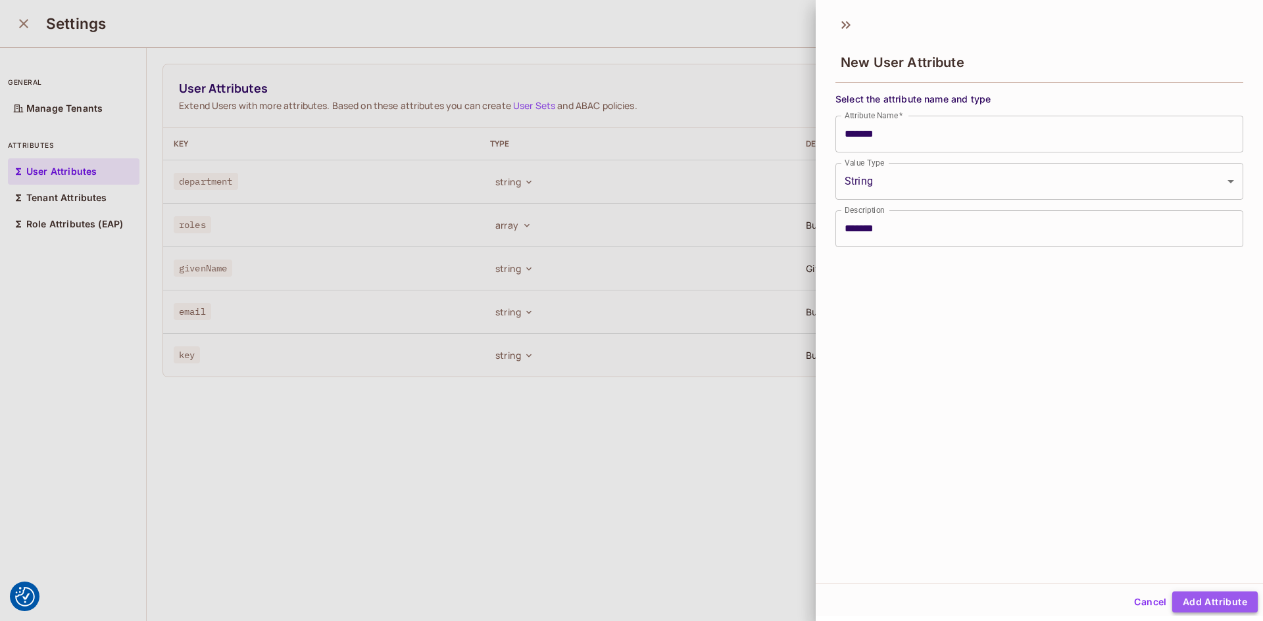
click at [1209, 606] on button "Add Attribute" at bounding box center [1214, 602] width 85 height 21
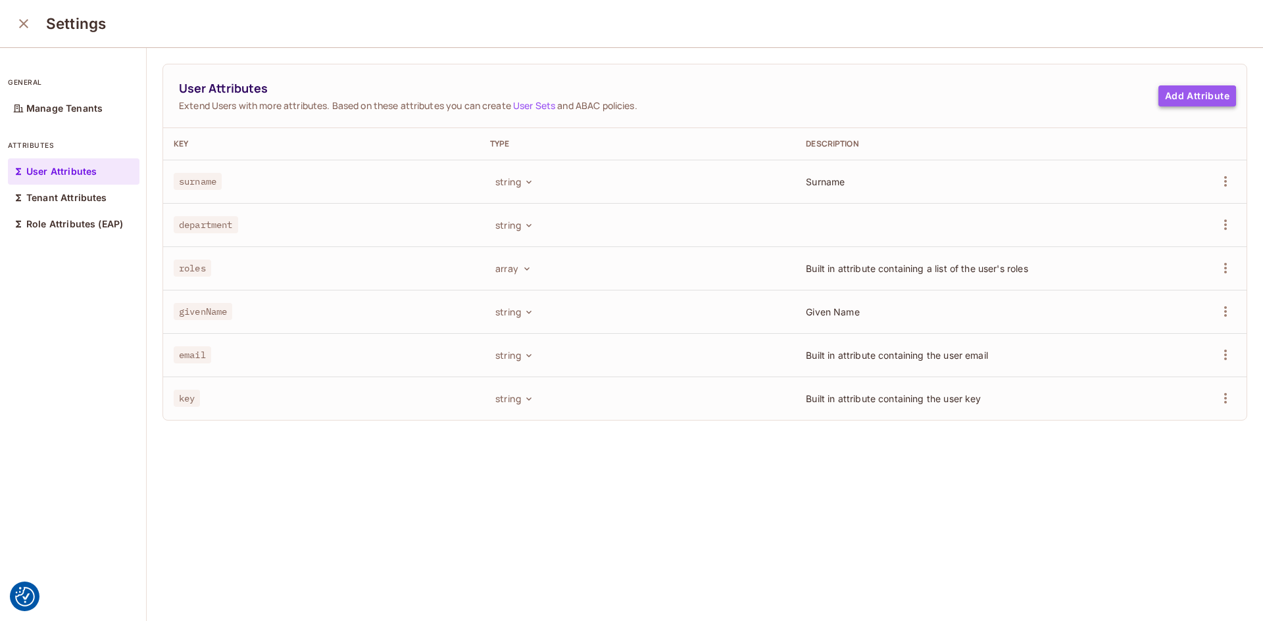
click at [1178, 99] on button "Add Attribute" at bounding box center [1197, 95] width 78 height 21
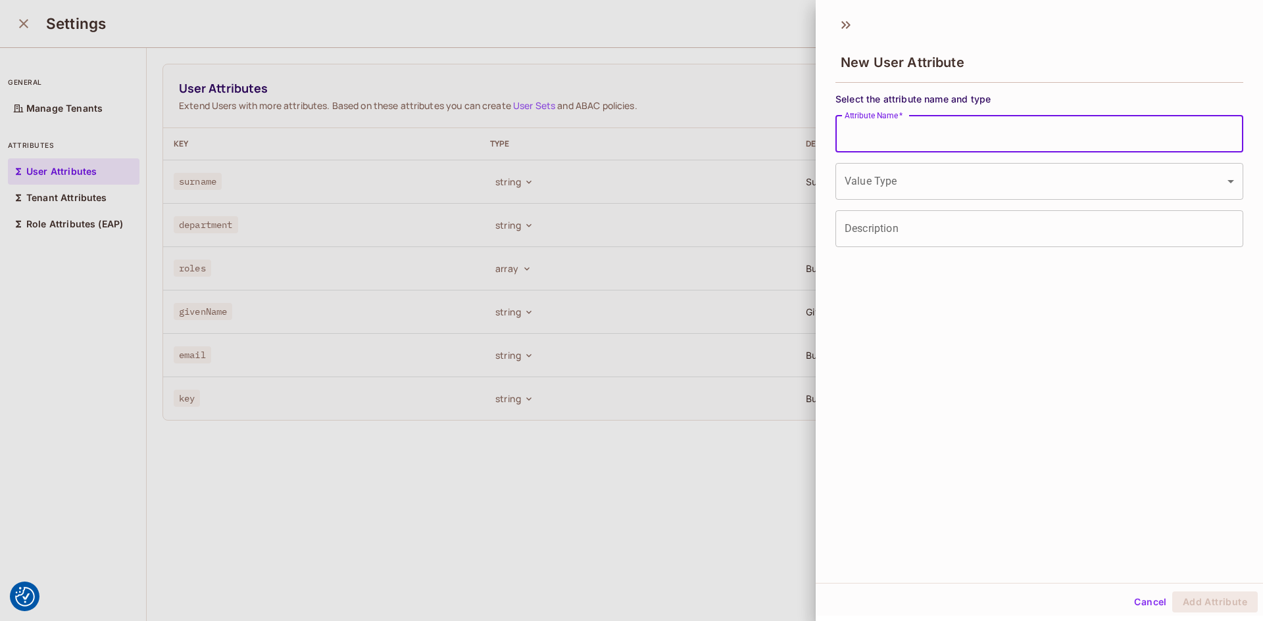
click at [919, 140] on input "Attribute Name   *" at bounding box center [1039, 134] width 408 height 37
click at [850, 135] on input "*****" at bounding box center [1039, 134] width 408 height 37
type input "****"
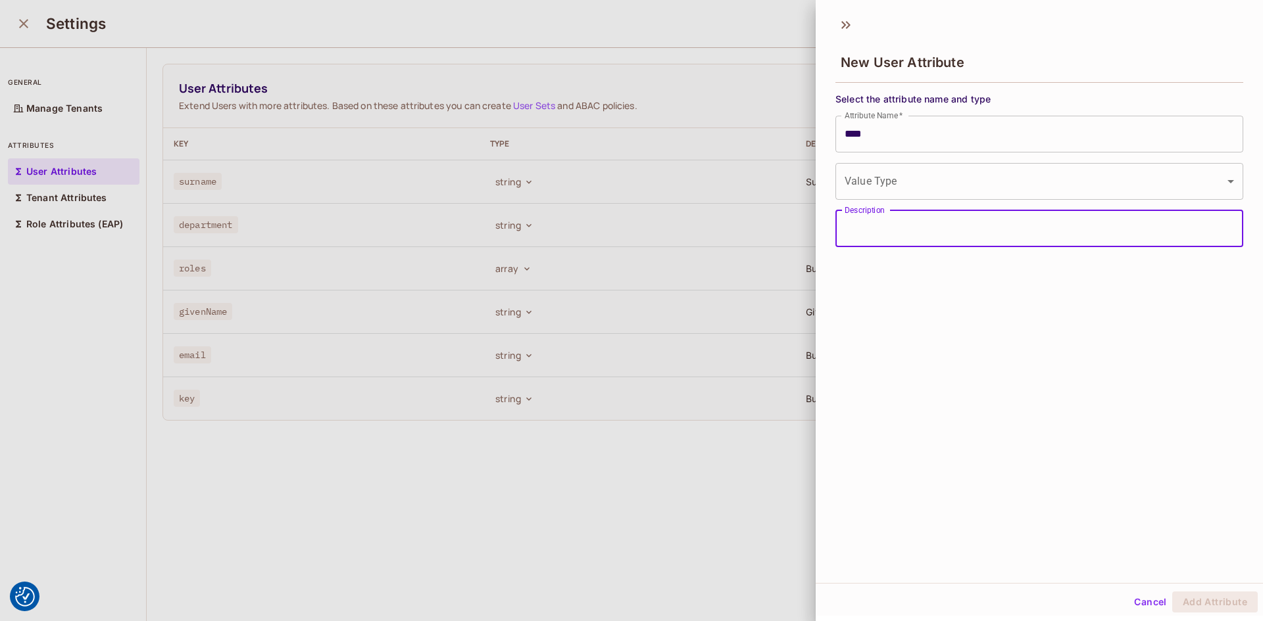
click at [939, 235] on input "Description" at bounding box center [1039, 228] width 408 height 37
click at [931, 194] on body "We use cookies to enhance your browsing experience, serve personalized ads or c…" at bounding box center [631, 310] width 1263 height 621
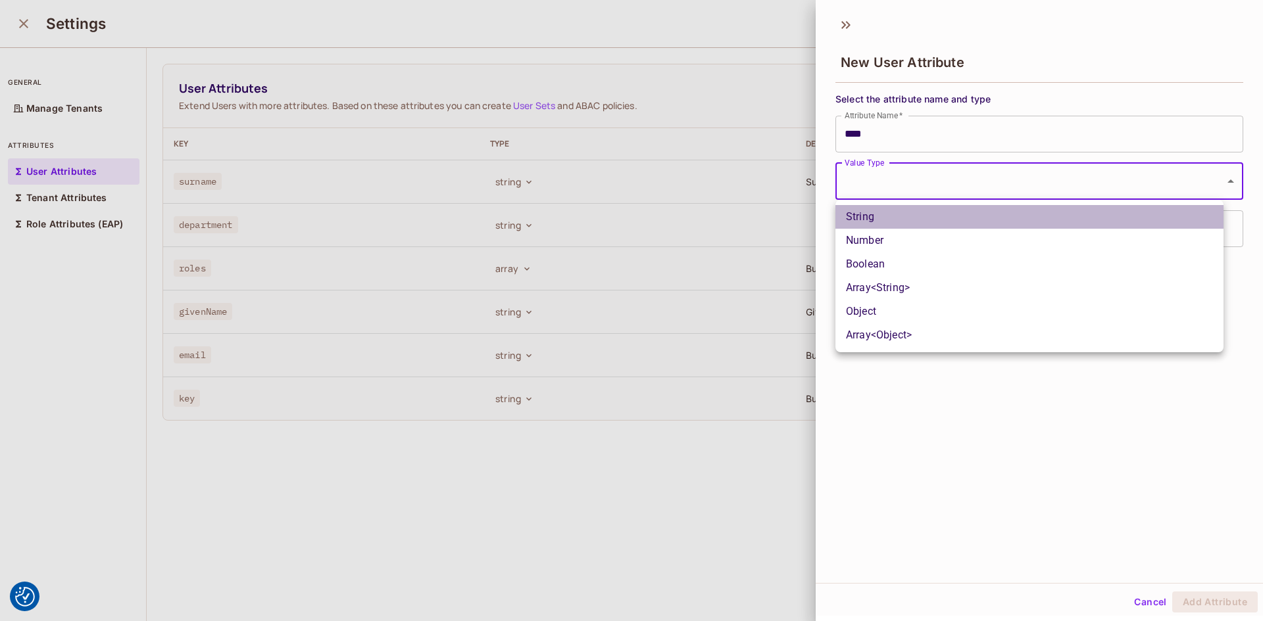
click at [909, 221] on li "String" at bounding box center [1029, 217] width 388 height 24
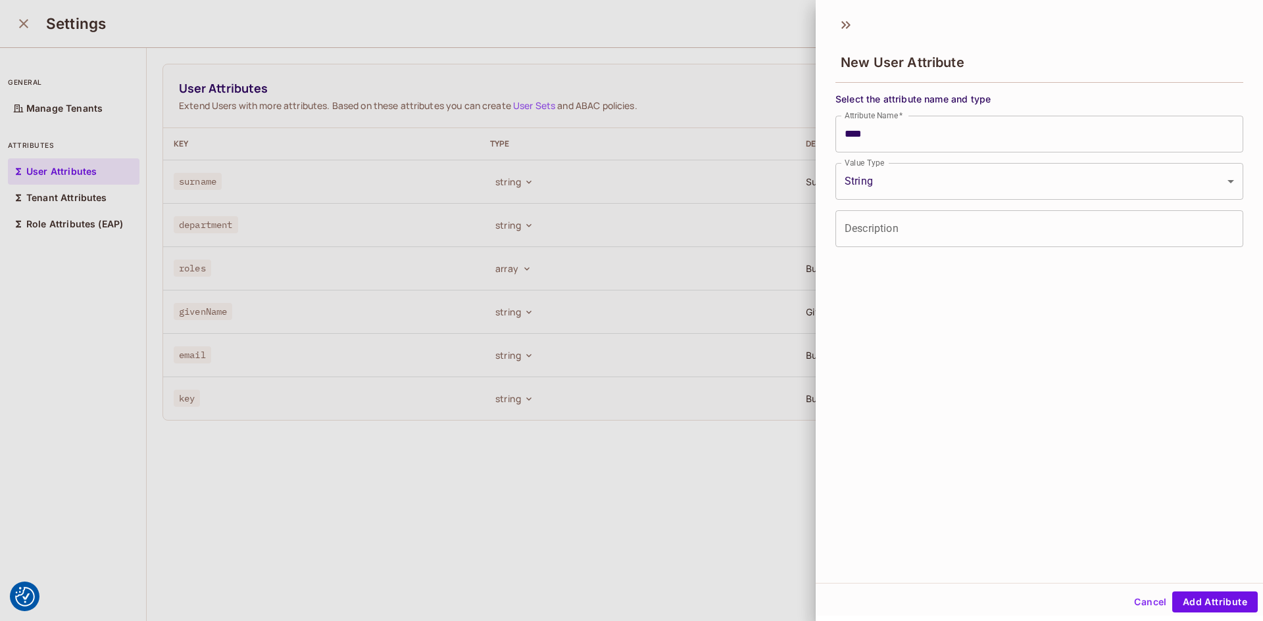
click at [915, 227] on li "Number" at bounding box center [1029, 222] width 291 height 13
type input "******"
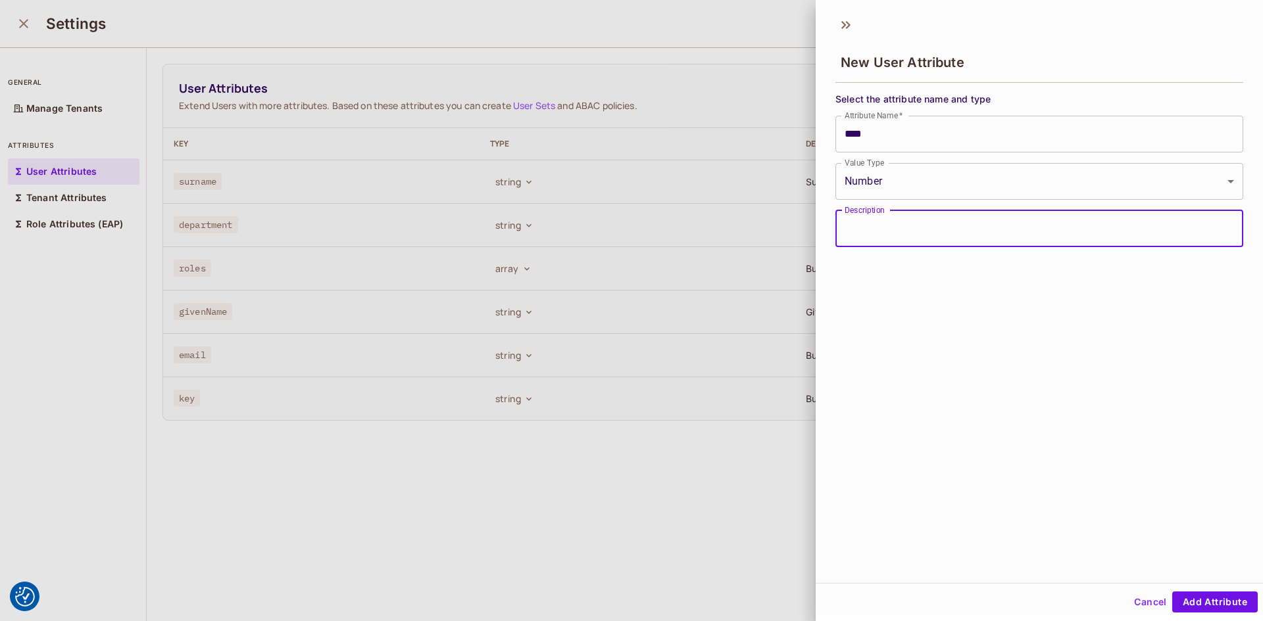
click at [915, 227] on input "Description" at bounding box center [1039, 228] width 408 height 37
type input "*****"
click at [1196, 604] on button "Add Attribute" at bounding box center [1214, 602] width 85 height 21
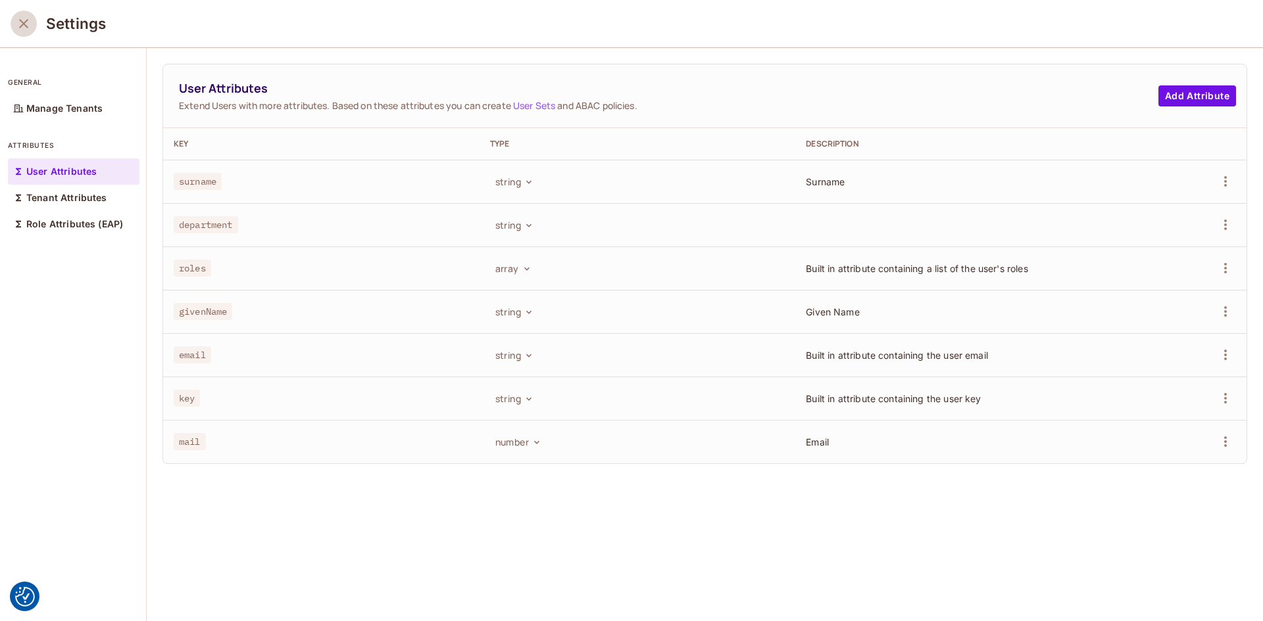
click at [17, 22] on icon "close" at bounding box center [24, 24] width 16 height 16
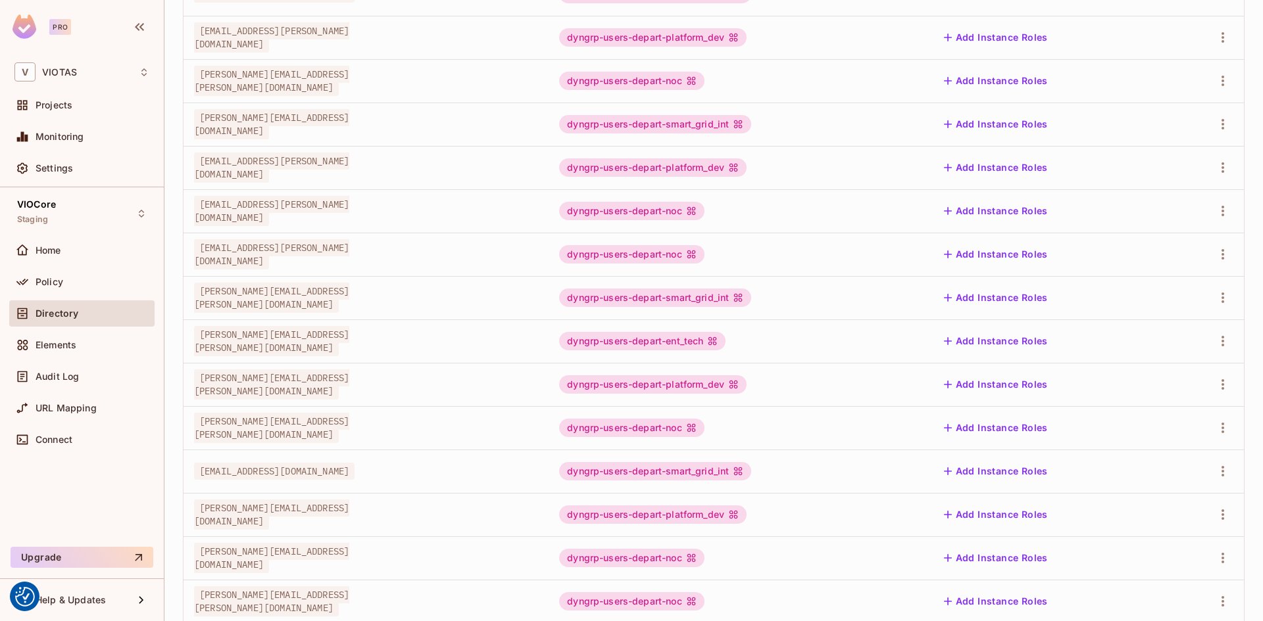
scroll to position [297, 0]
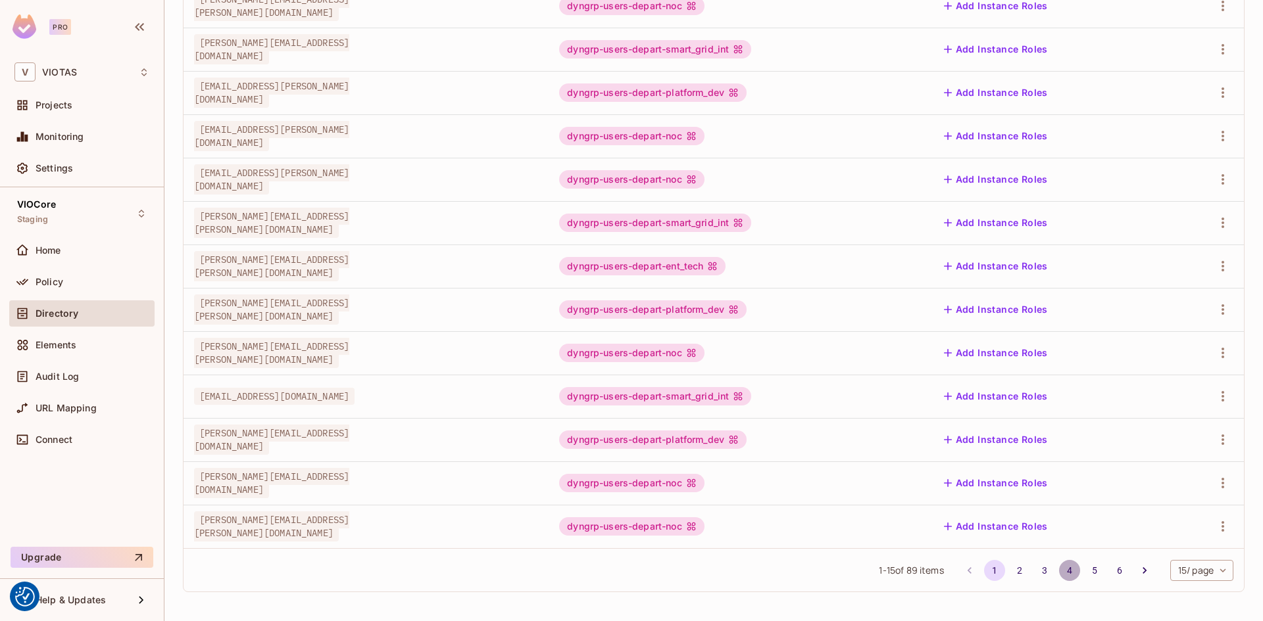
click at [1063, 571] on button "4" at bounding box center [1069, 570] width 21 height 21
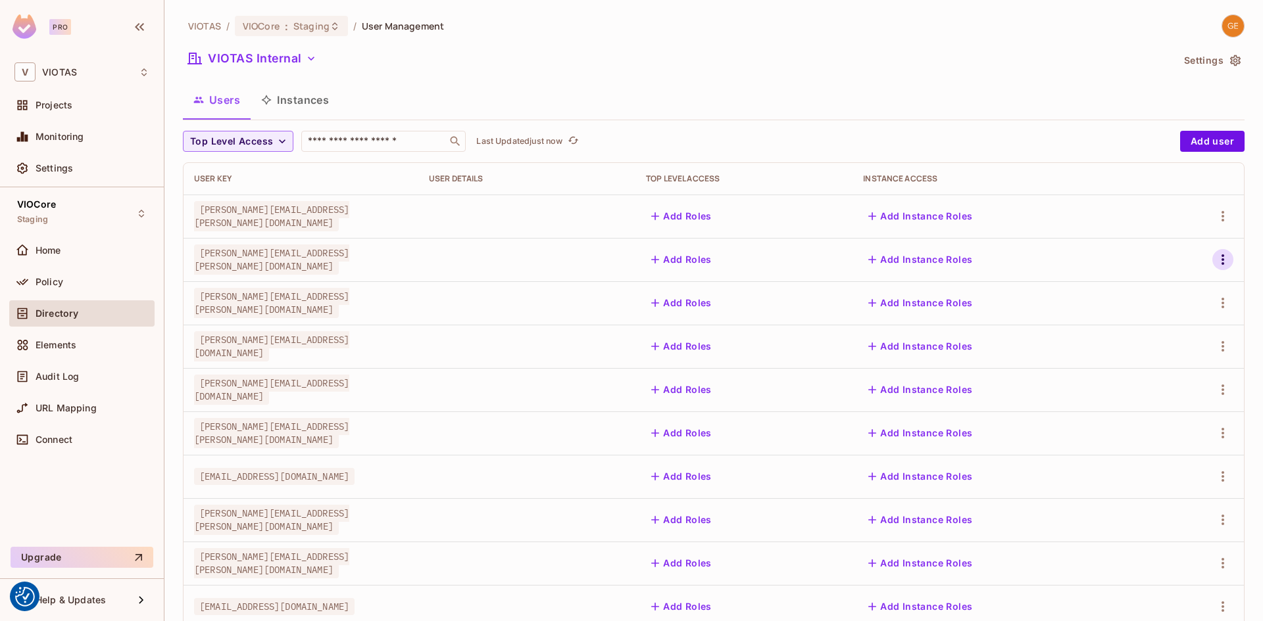
click at [1215, 261] on icon "button" at bounding box center [1223, 260] width 16 height 16
click at [1169, 310] on span "Edit Attributes" at bounding box center [1166, 318] width 73 height 21
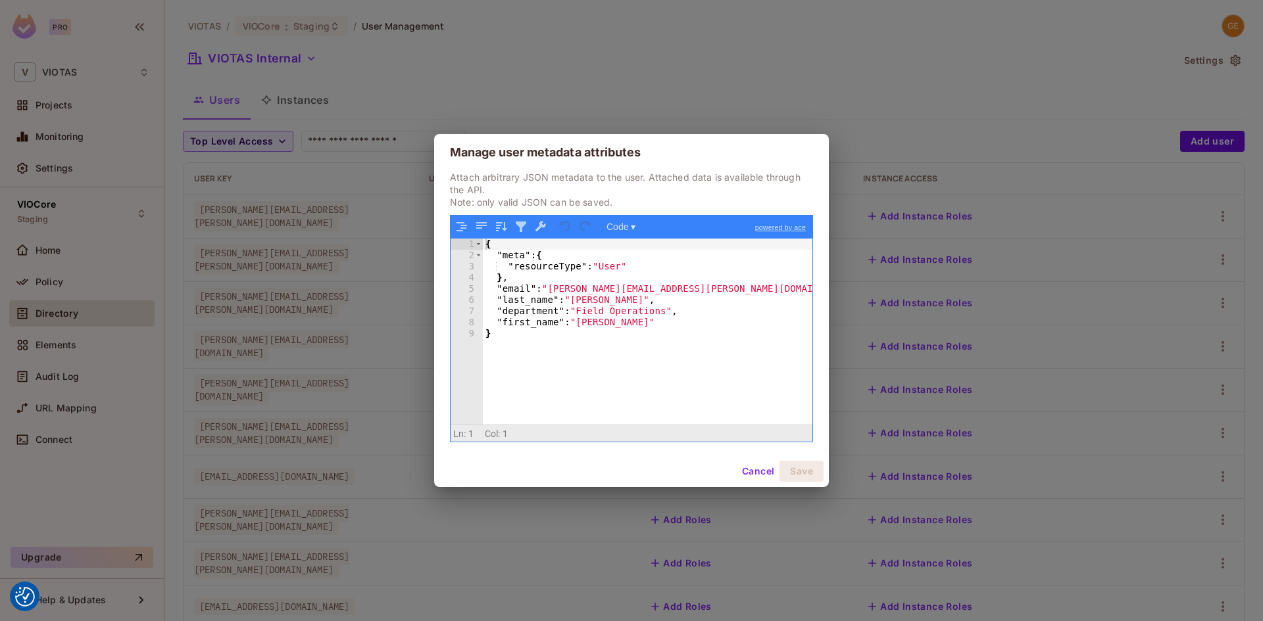
click at [755, 469] on button "Cancel" at bounding box center [758, 471] width 43 height 21
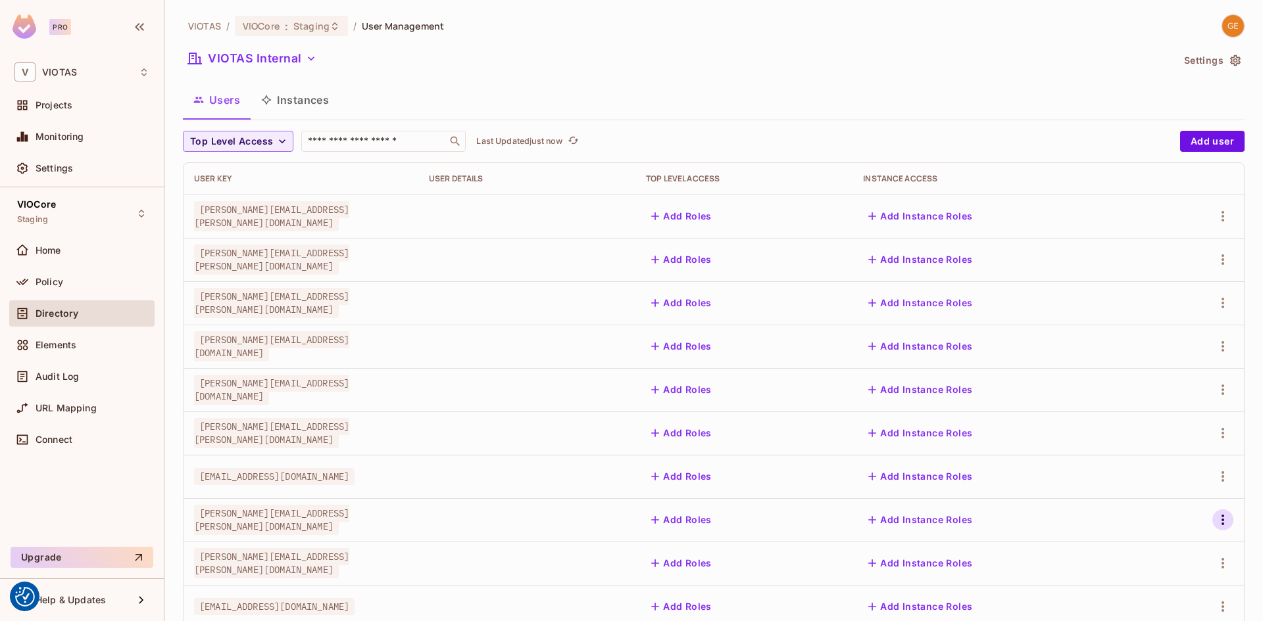
click at [1215, 521] on icon "button" at bounding box center [1223, 520] width 16 height 16
click at [1158, 560] on div "Edit Attributes" at bounding box center [1166, 562] width 65 height 13
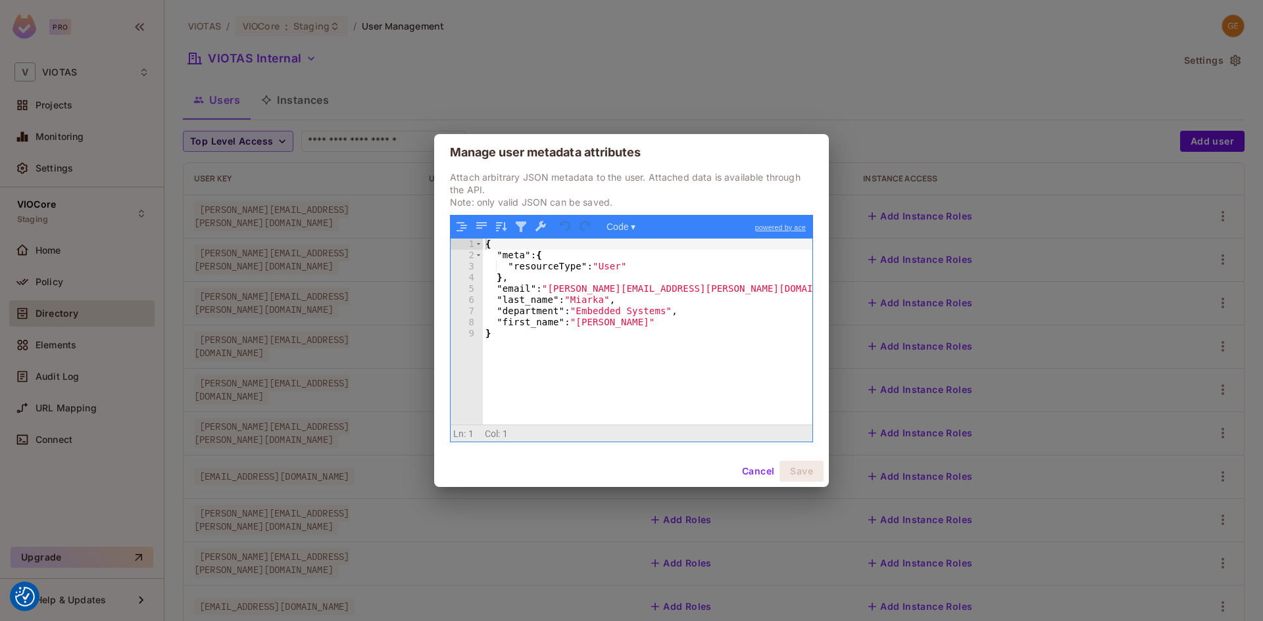
drag, startPoint x: 752, startPoint y: 475, endPoint x: 372, endPoint y: 477, distance: 380.1
click at [752, 475] on button "Cancel" at bounding box center [758, 471] width 43 height 21
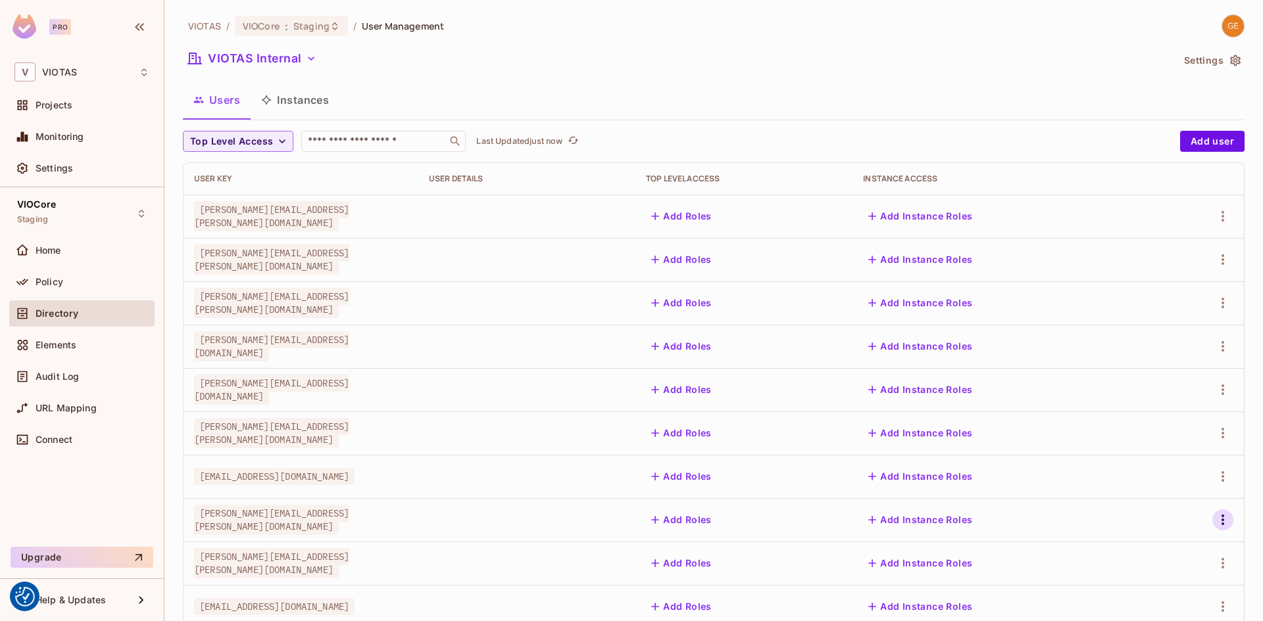
click at [1215, 523] on icon "button" at bounding box center [1223, 520] width 16 height 16
click at [1155, 537] on li "Edit" at bounding box center [1156, 533] width 116 height 29
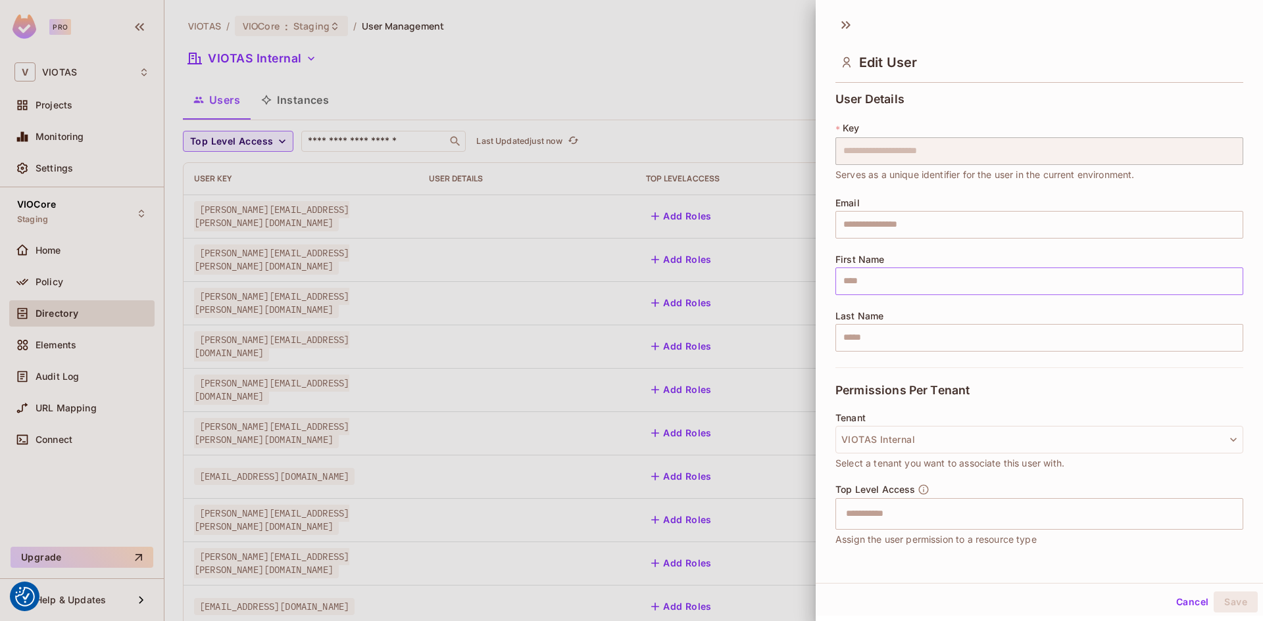
click at [901, 276] on input "text" at bounding box center [1039, 282] width 408 height 28
click at [896, 258] on div "First Name ​" at bounding box center [1039, 274] width 408 height 41
drag, startPoint x: 1178, startPoint y: 605, endPoint x: 1190, endPoint y: 596, distance: 14.5
click at [1180, 605] on button "Cancel" at bounding box center [1192, 602] width 43 height 21
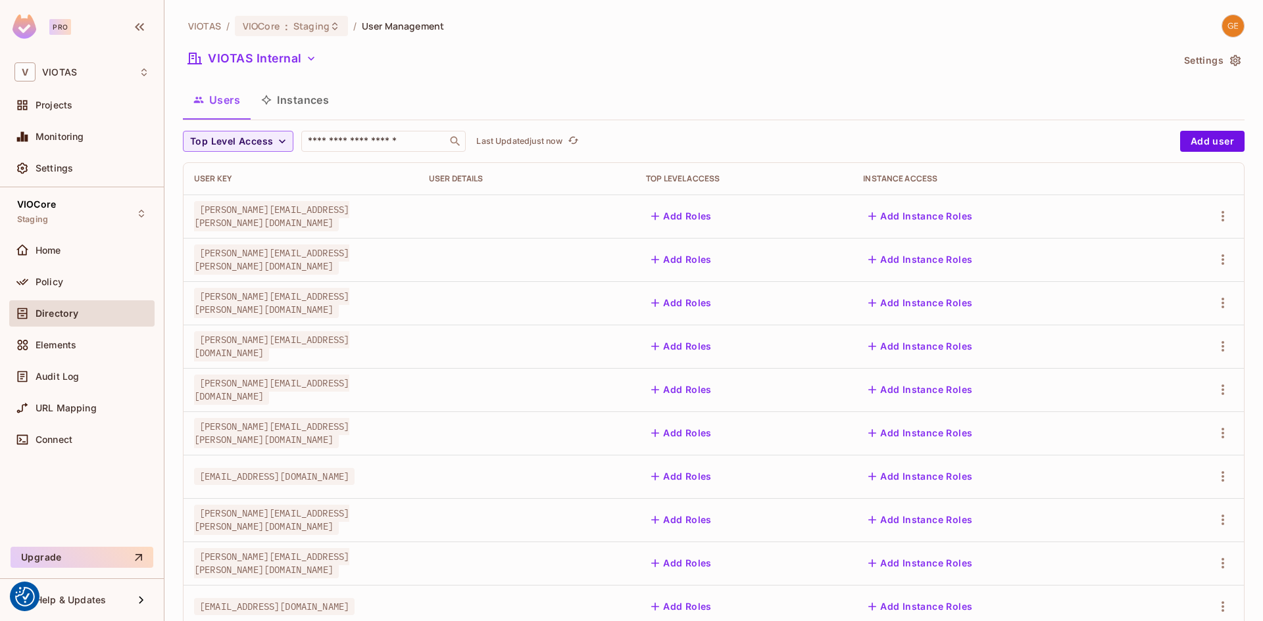
click at [1228, 67] on icon "button" at bounding box center [1234, 60] width 13 height 13
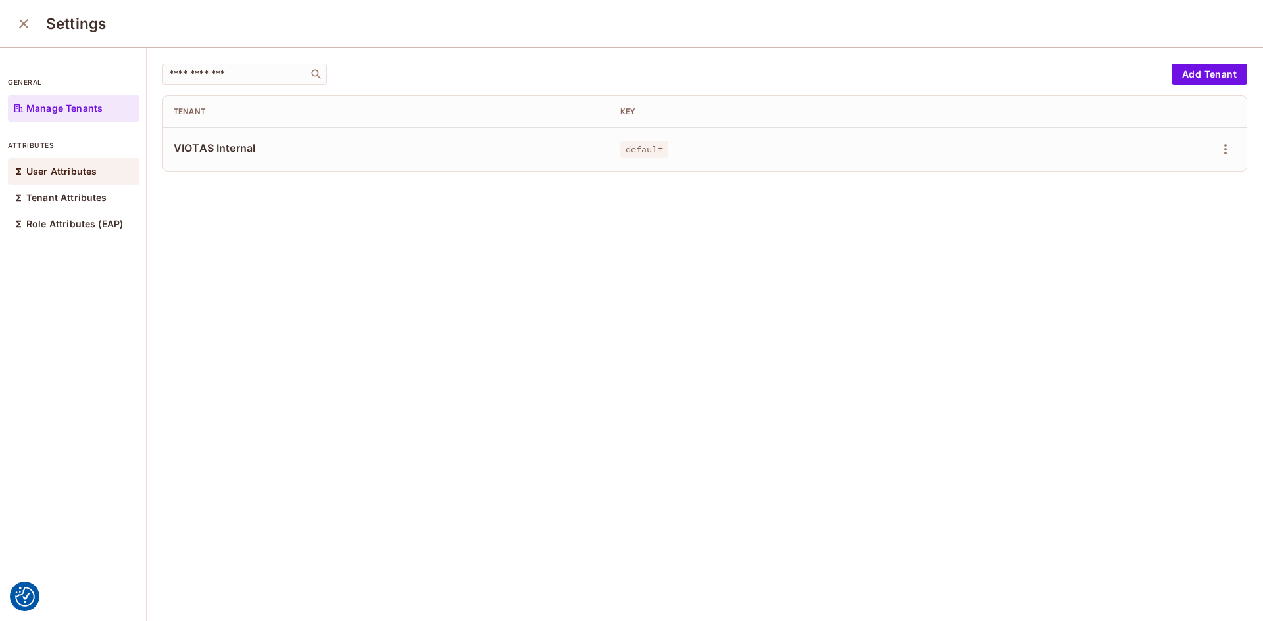
click at [70, 167] on p "User Attributes" at bounding box center [61, 171] width 70 height 11
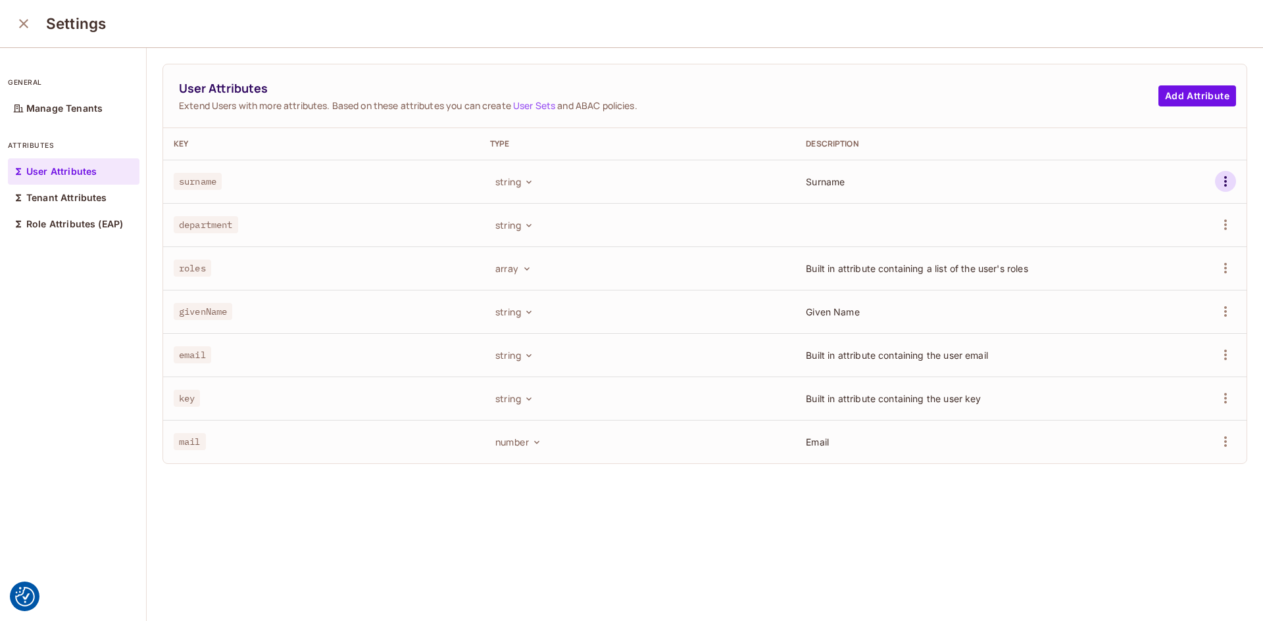
click at [1217, 185] on icon "button" at bounding box center [1225, 182] width 16 height 16
click at [1143, 215] on li "Edit" at bounding box center [1145, 211] width 122 height 29
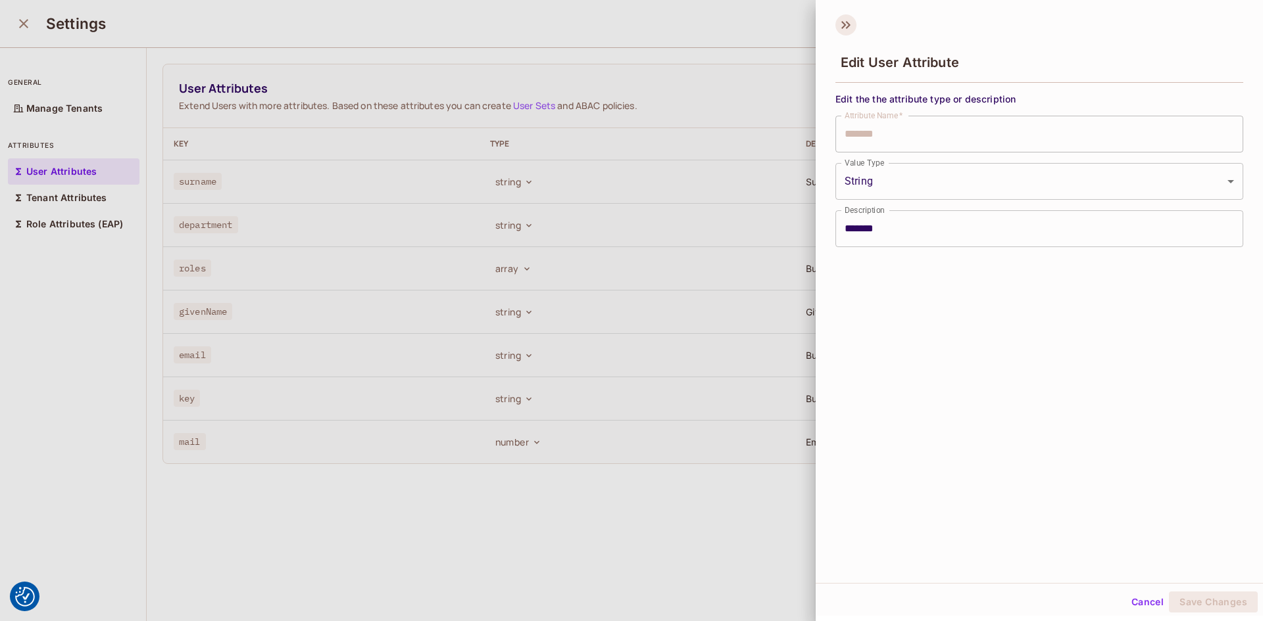
click at [848, 30] on icon at bounding box center [845, 24] width 21 height 21
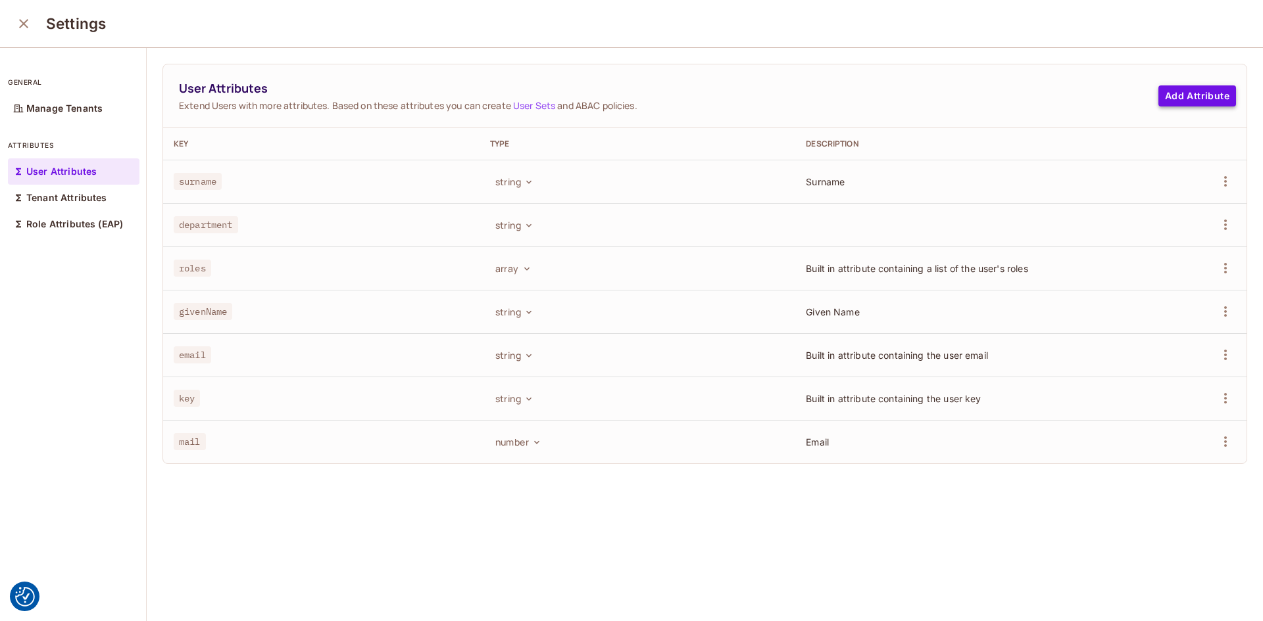
click at [1172, 95] on button "Add Attribute" at bounding box center [1197, 95] width 78 height 21
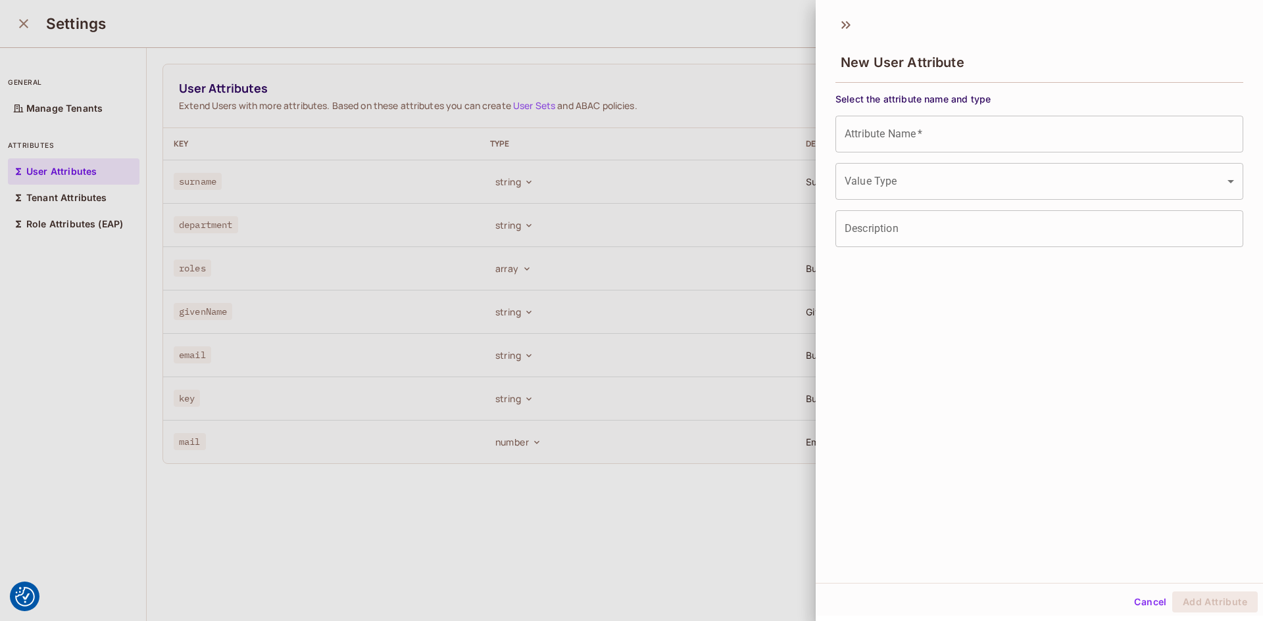
click at [934, 131] on input "Attribute Name   *" at bounding box center [1039, 134] width 408 height 37
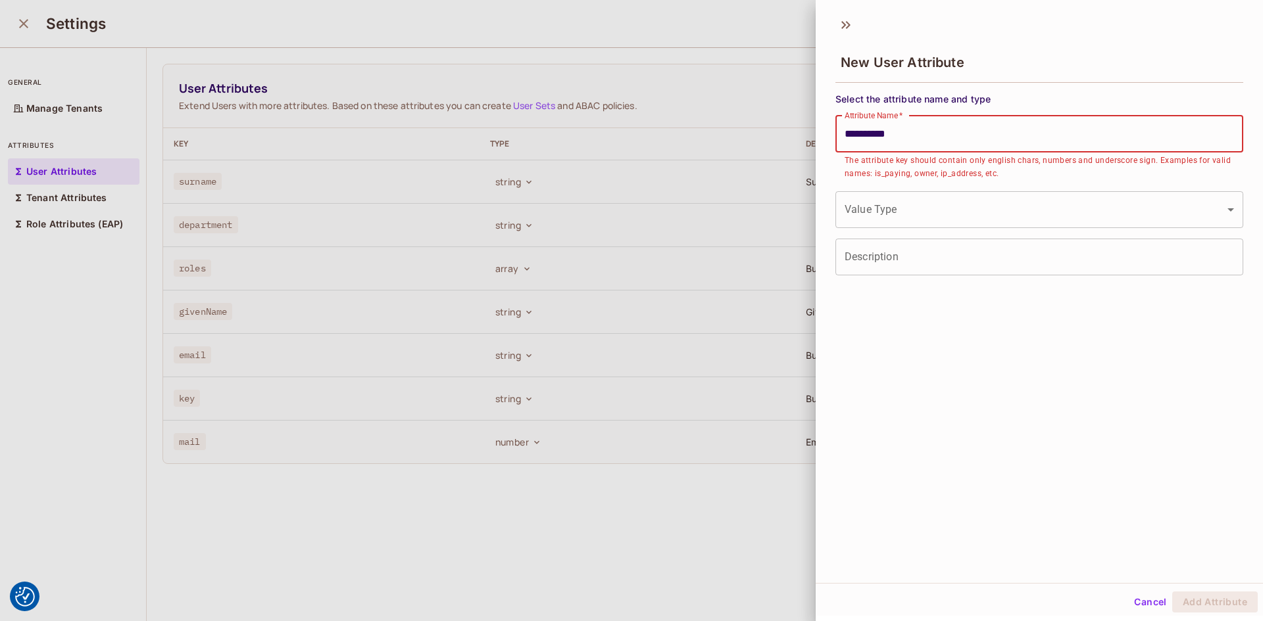
type input "**********"
click at [906, 210] on body "We use cookies to enhance your browsing experience, serve personalized ads or c…" at bounding box center [631, 310] width 1263 height 621
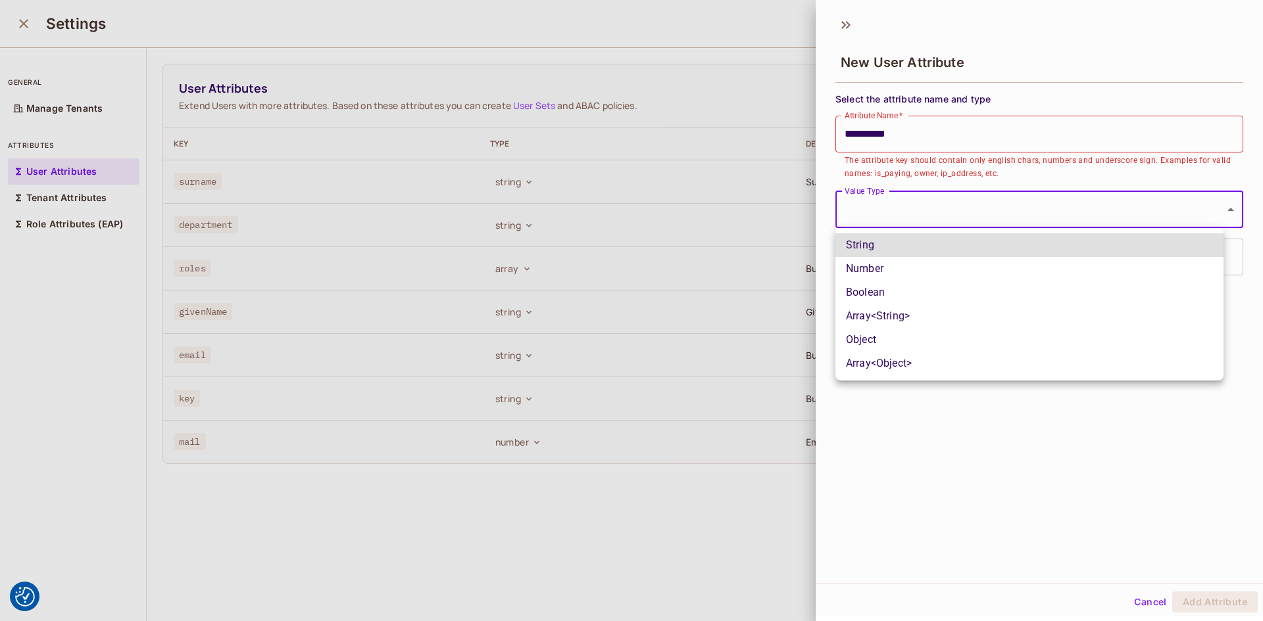
click at [900, 341] on li "Object" at bounding box center [1029, 340] width 388 height 24
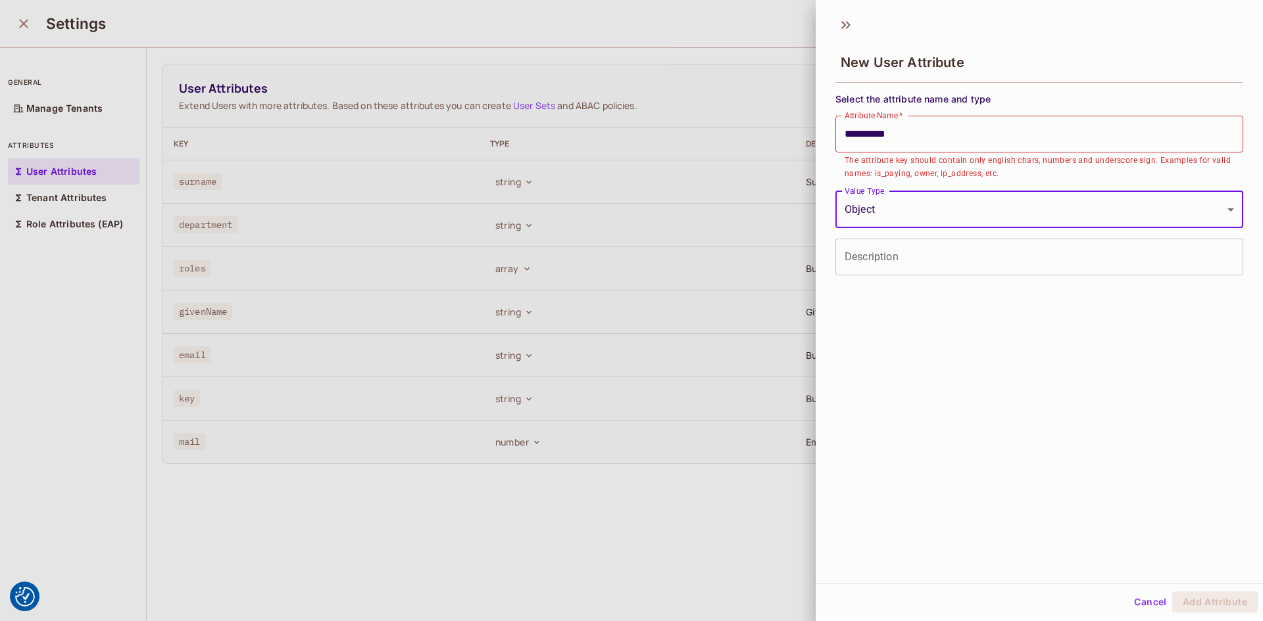
click at [912, 208] on body "We use cookies to enhance your browsing experience, serve personalized ads or c…" at bounding box center [631, 310] width 1263 height 621
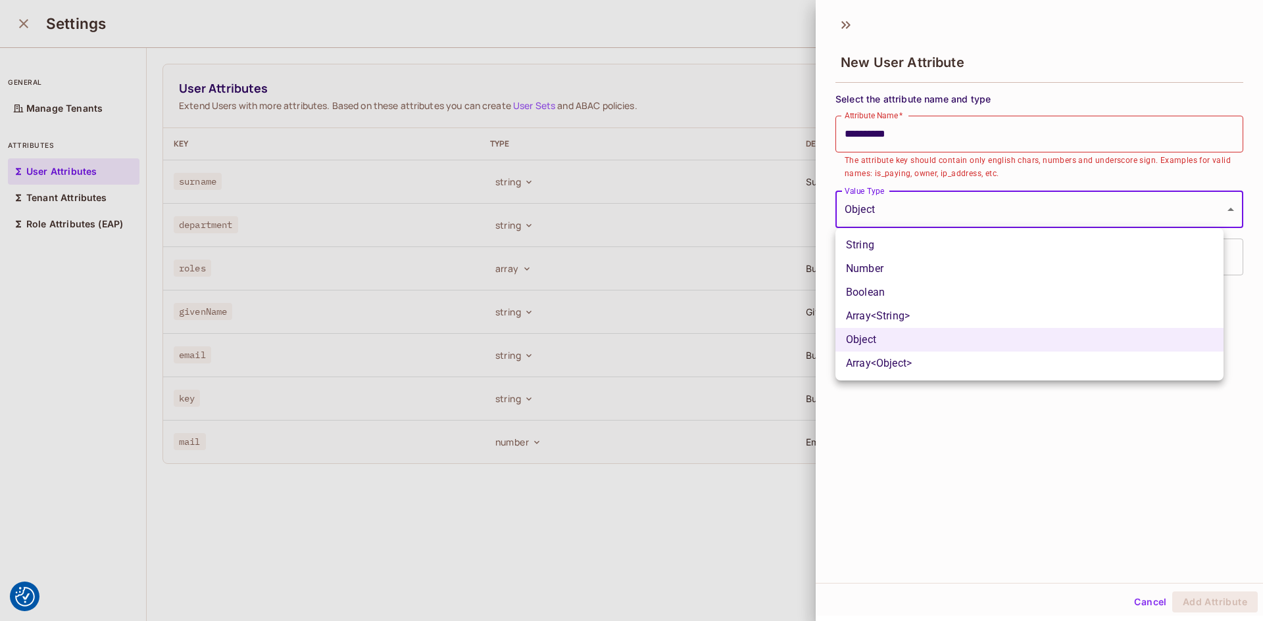
click at [881, 355] on li "Array<Object>" at bounding box center [1029, 364] width 388 height 24
click at [884, 219] on body "We use cookies to enhance your browsing experience, serve personalized ads or c…" at bounding box center [631, 310] width 1263 height 621
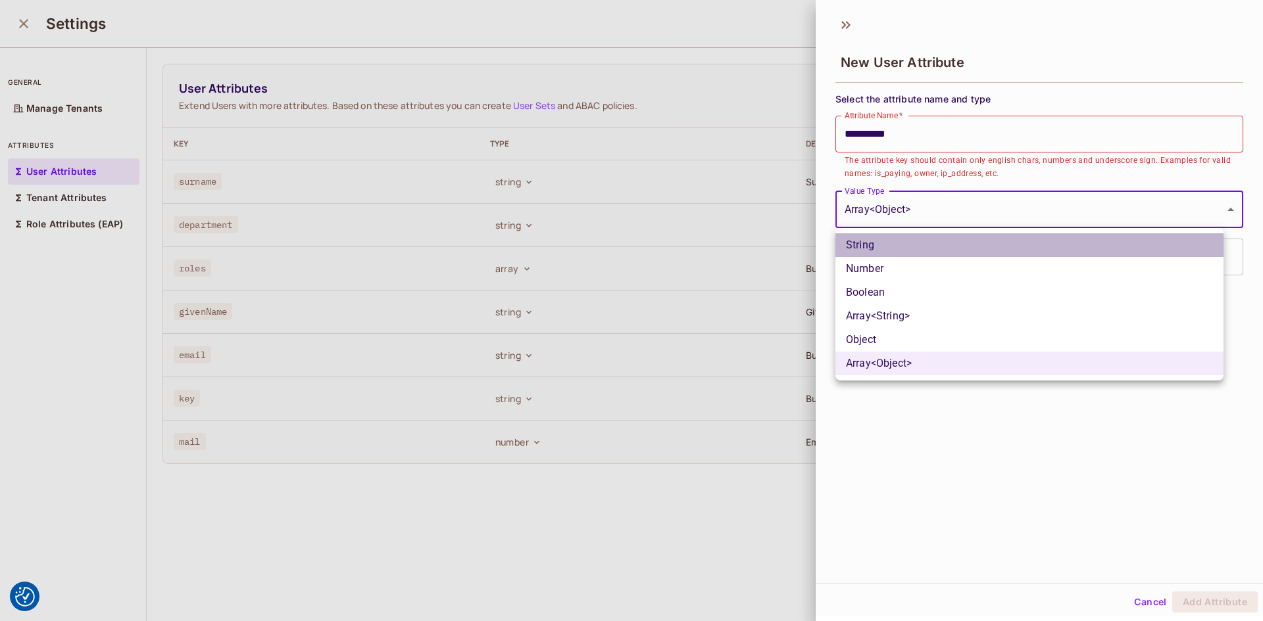
click at [883, 244] on li "String" at bounding box center [1029, 245] width 388 height 24
type input "******"
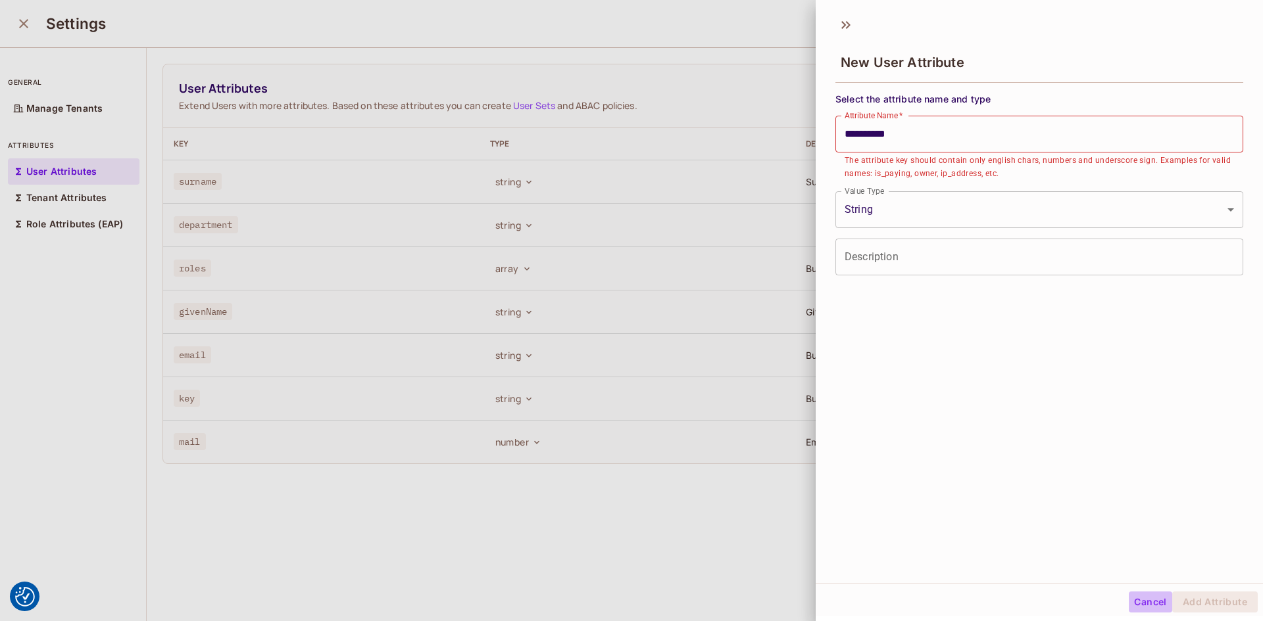
click at [1145, 604] on button "Cancel" at bounding box center [1149, 602] width 43 height 21
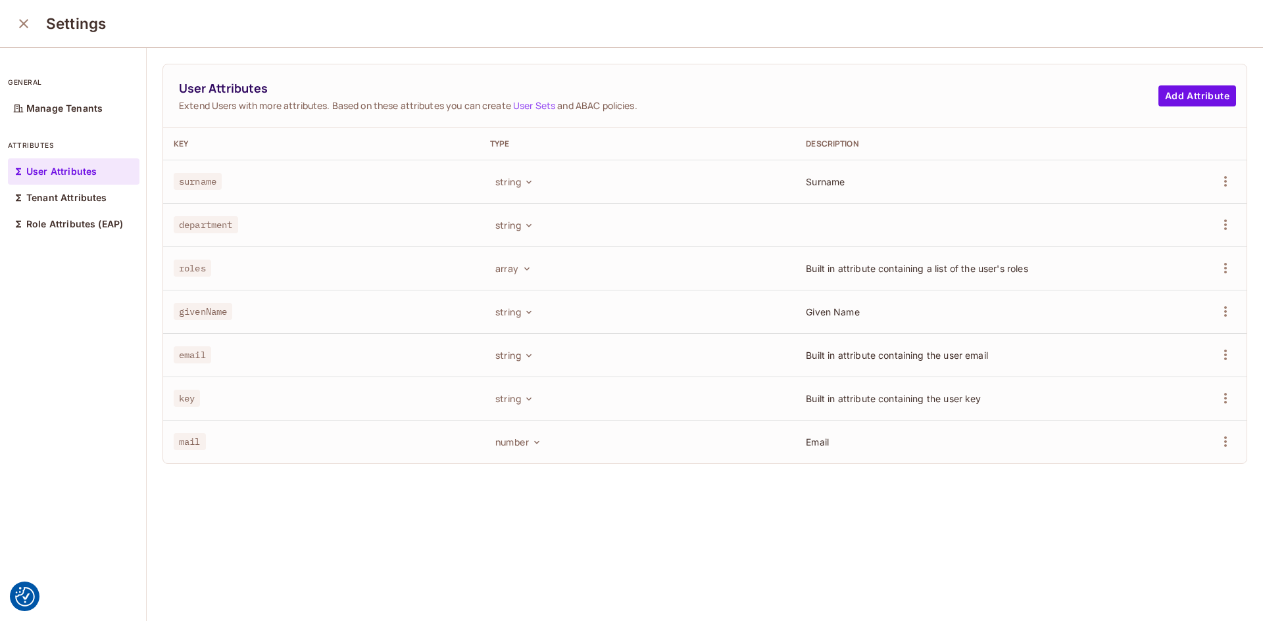
click at [26, 24] on icon "close" at bounding box center [24, 24] width 16 height 16
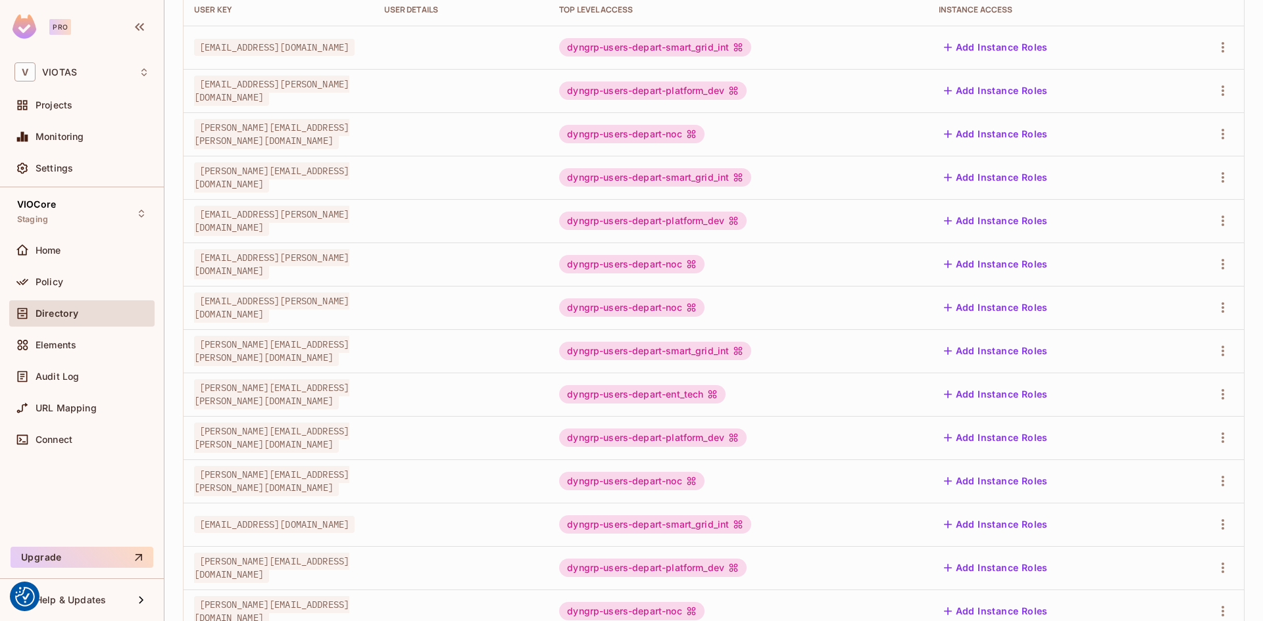
scroll to position [297, 0]
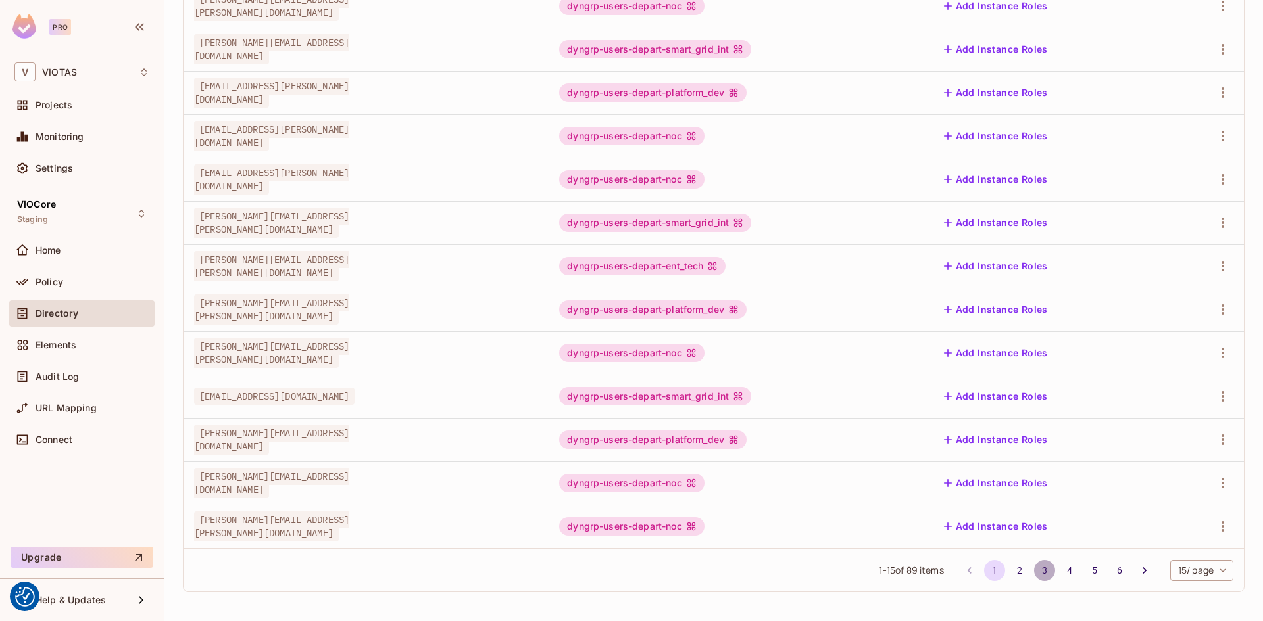
click at [1040, 569] on button "3" at bounding box center [1044, 570] width 21 height 21
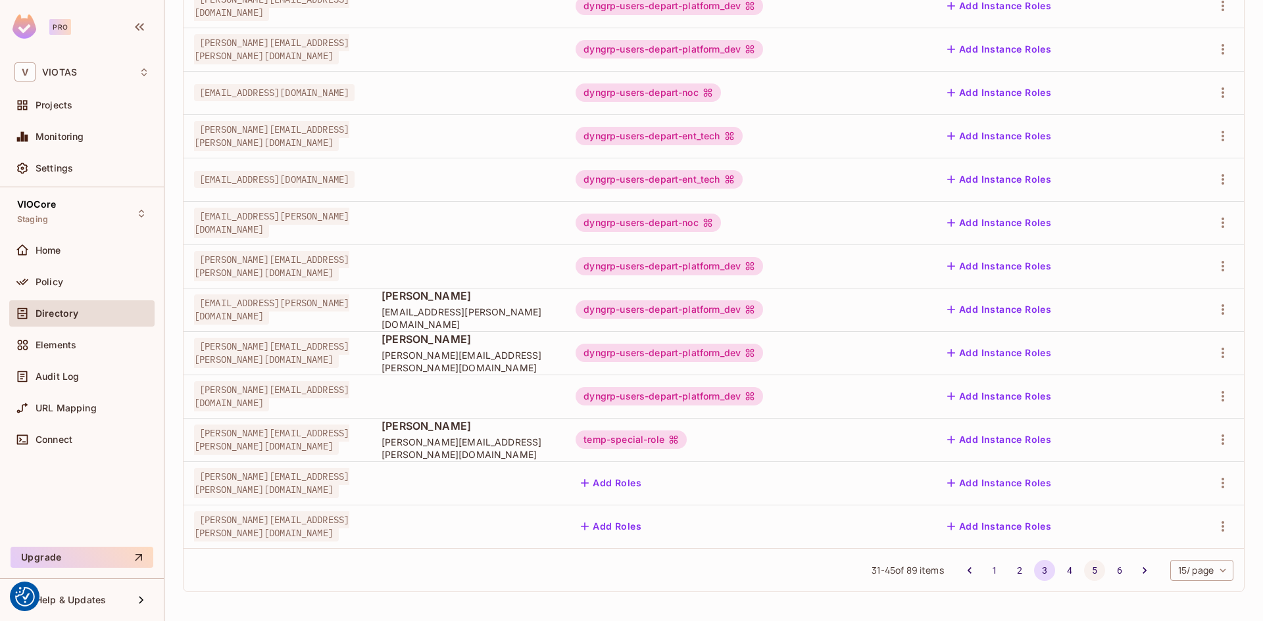
click at [1084, 577] on button "5" at bounding box center [1094, 570] width 21 height 21
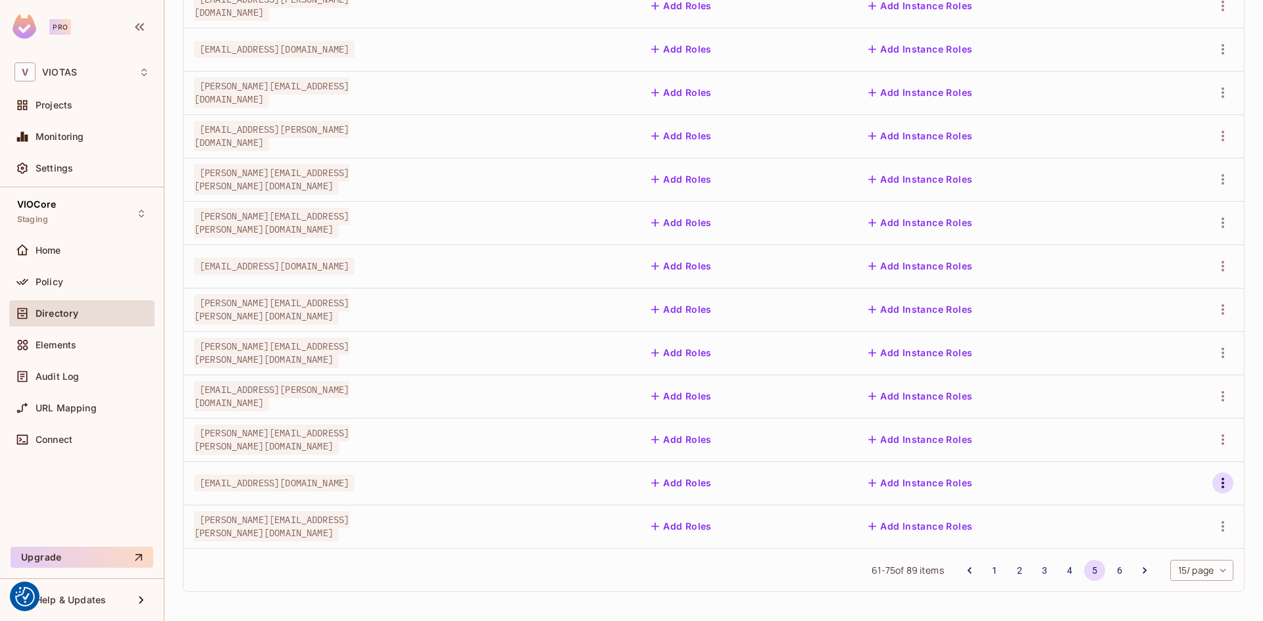
click at [1221, 488] on icon "button" at bounding box center [1222, 483] width 3 height 11
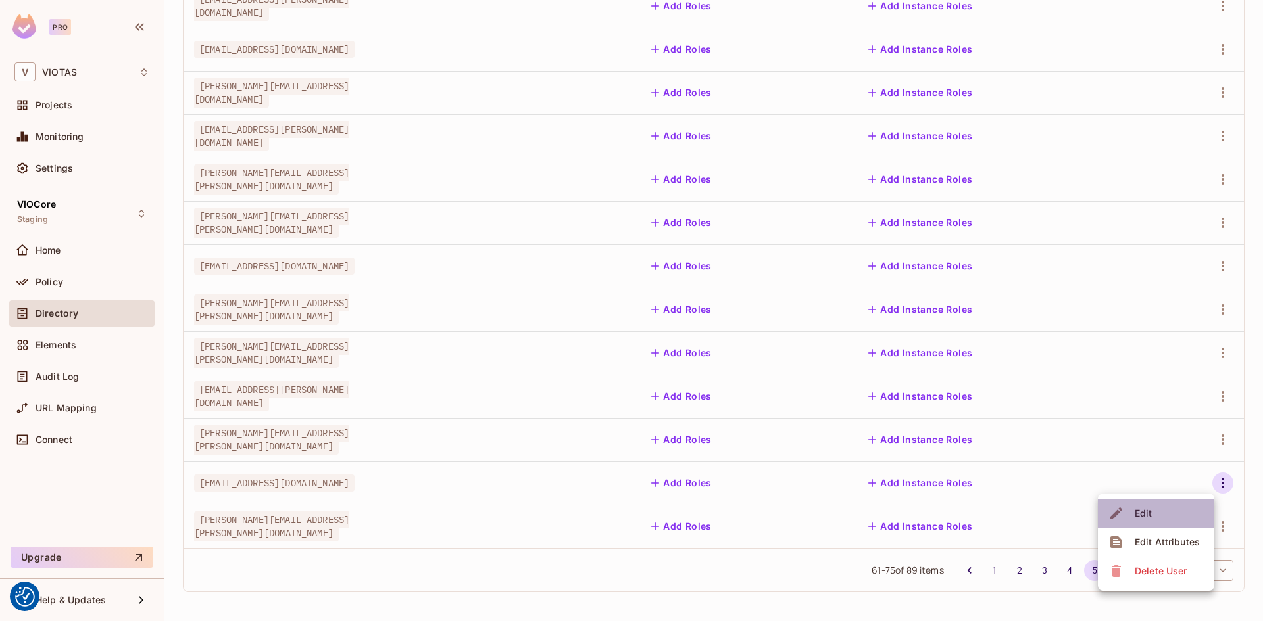
click at [1140, 520] on span "Edit" at bounding box center [1143, 513] width 26 height 21
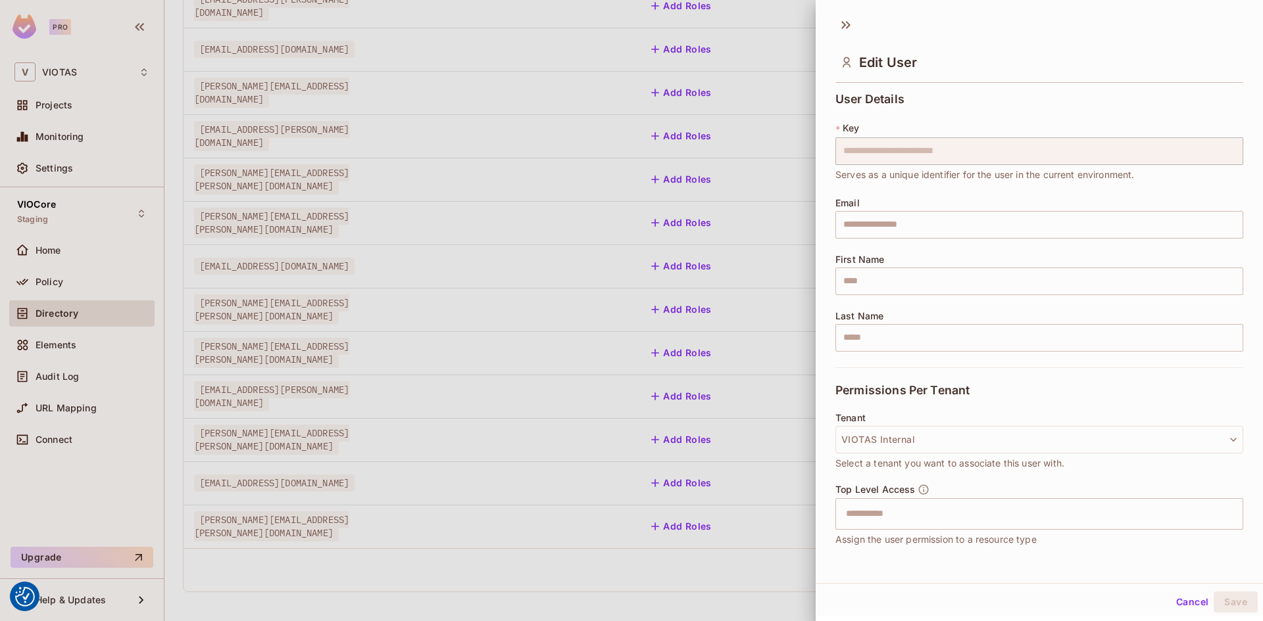
click at [1175, 610] on button "Cancel" at bounding box center [1192, 602] width 43 height 21
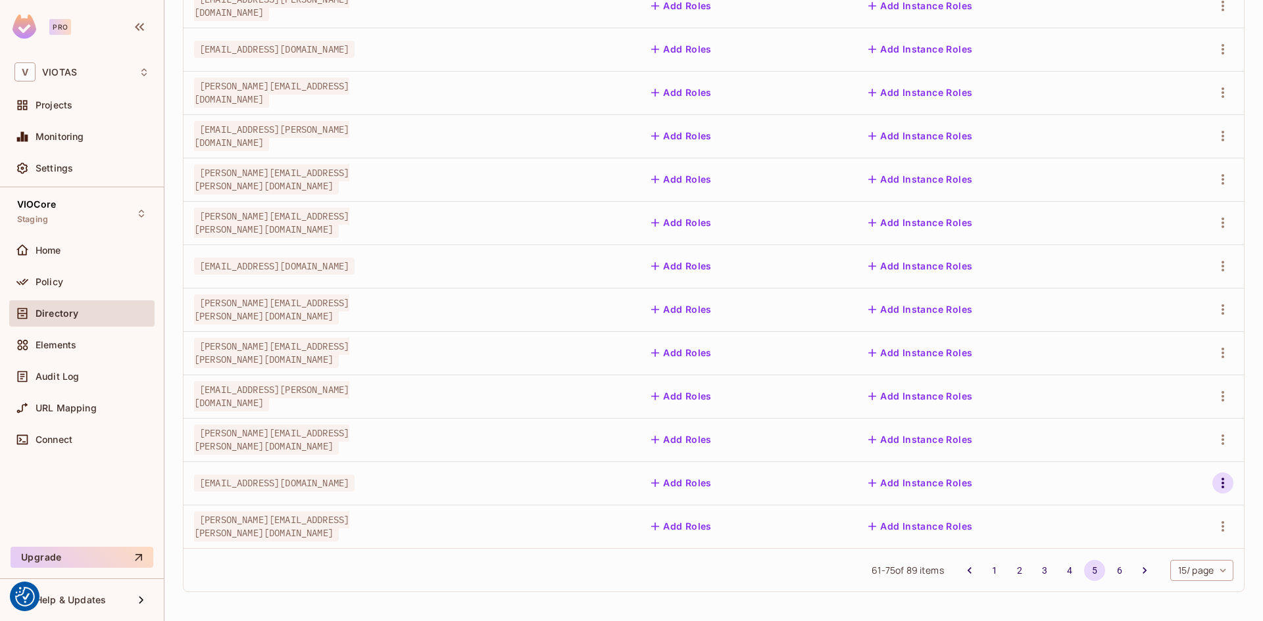
click at [1215, 483] on icon "button" at bounding box center [1223, 483] width 16 height 16
click at [1169, 539] on div "Edit Attributes" at bounding box center [1166, 542] width 65 height 13
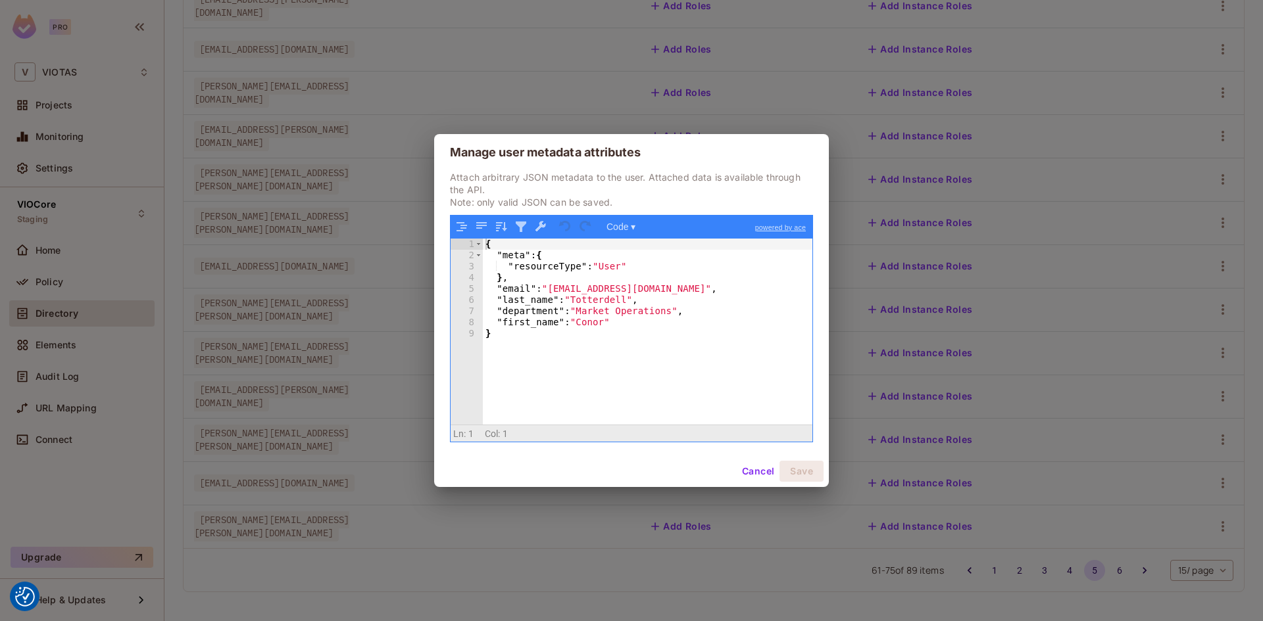
click at [755, 471] on button "Cancel" at bounding box center [758, 471] width 43 height 21
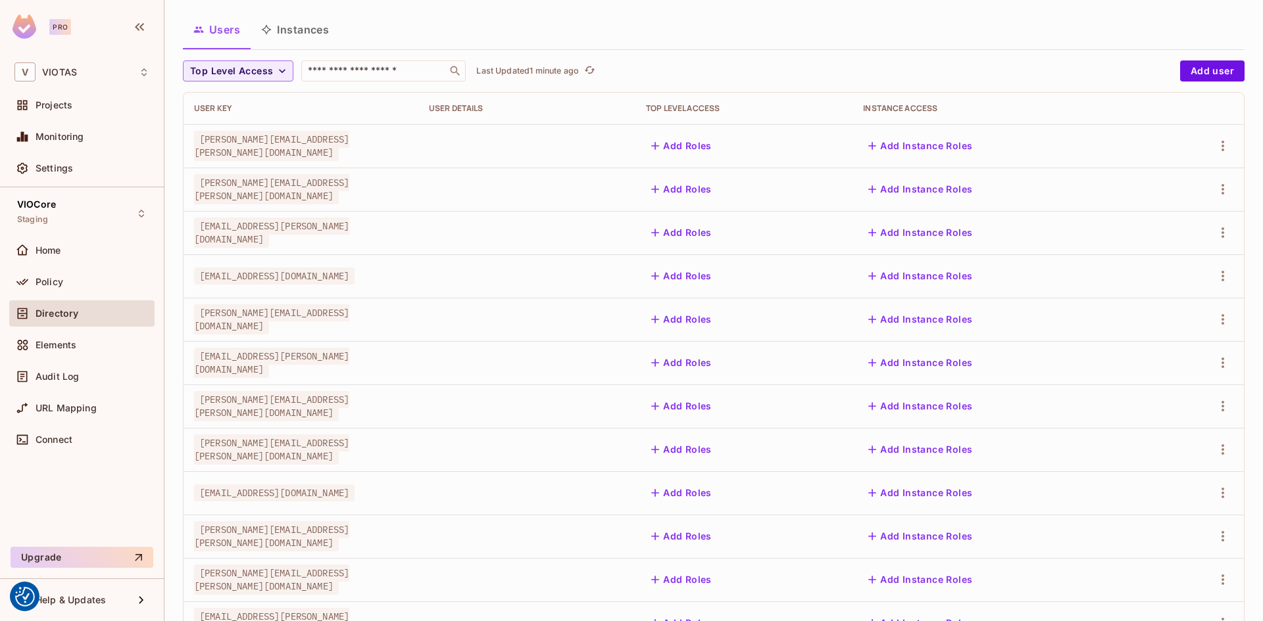
scroll to position [0, 0]
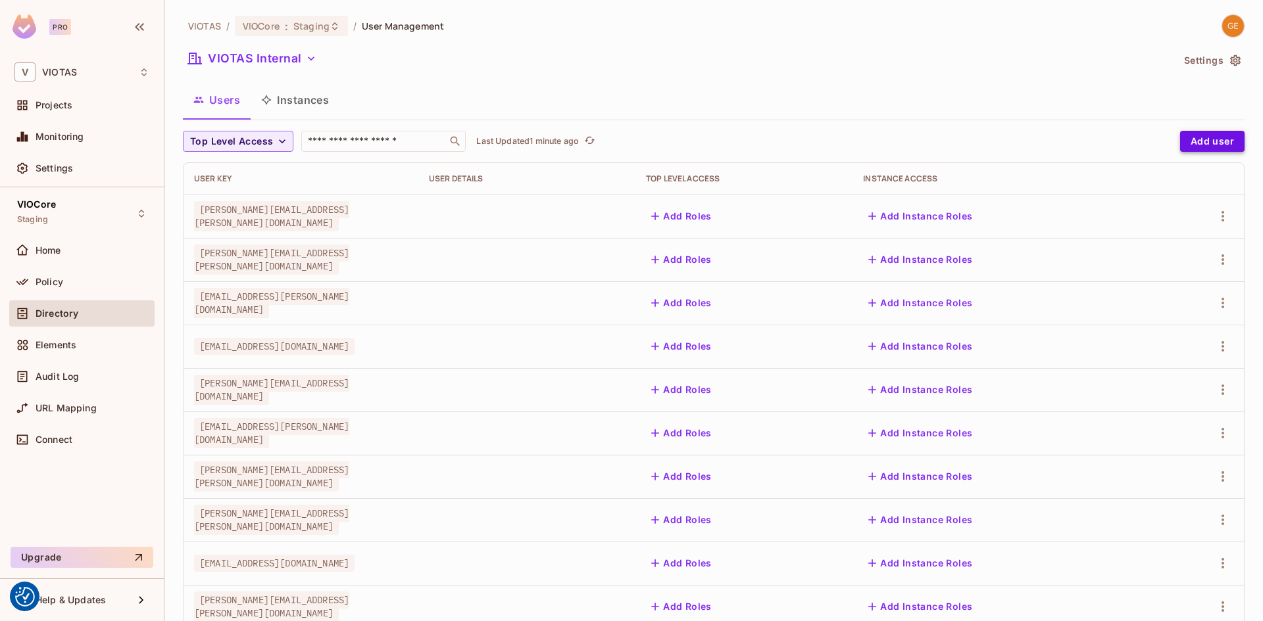
click at [1199, 149] on button "Add user" at bounding box center [1212, 141] width 64 height 21
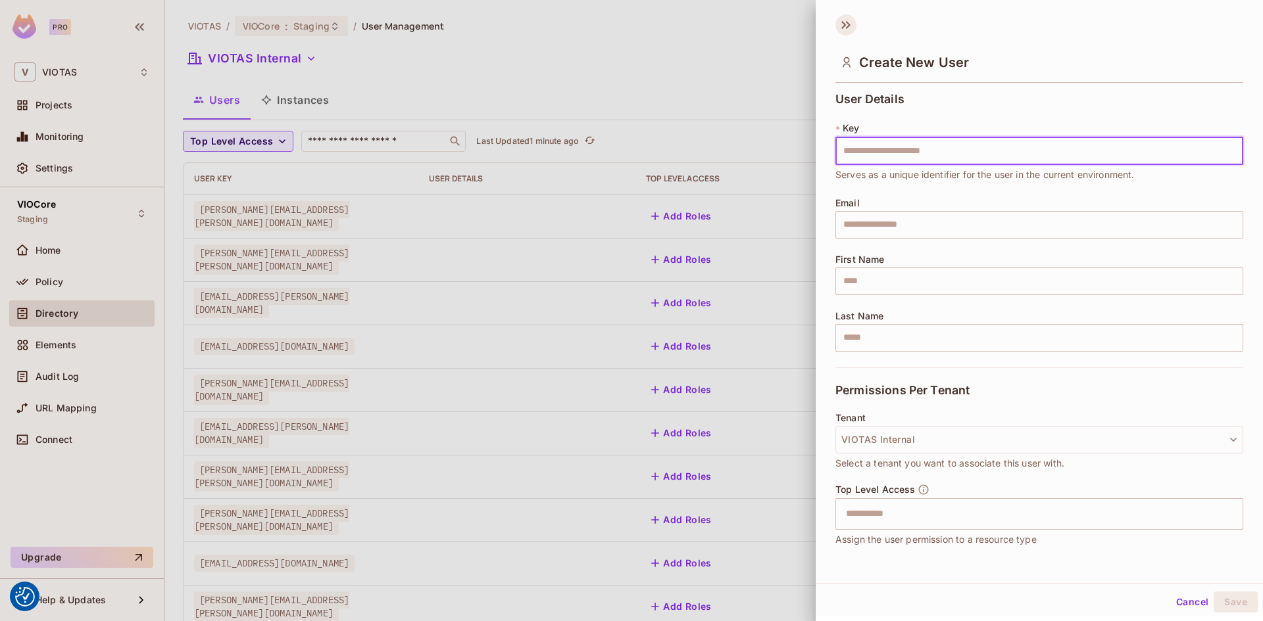
click at [848, 24] on icon at bounding box center [848, 25] width 5 height 8
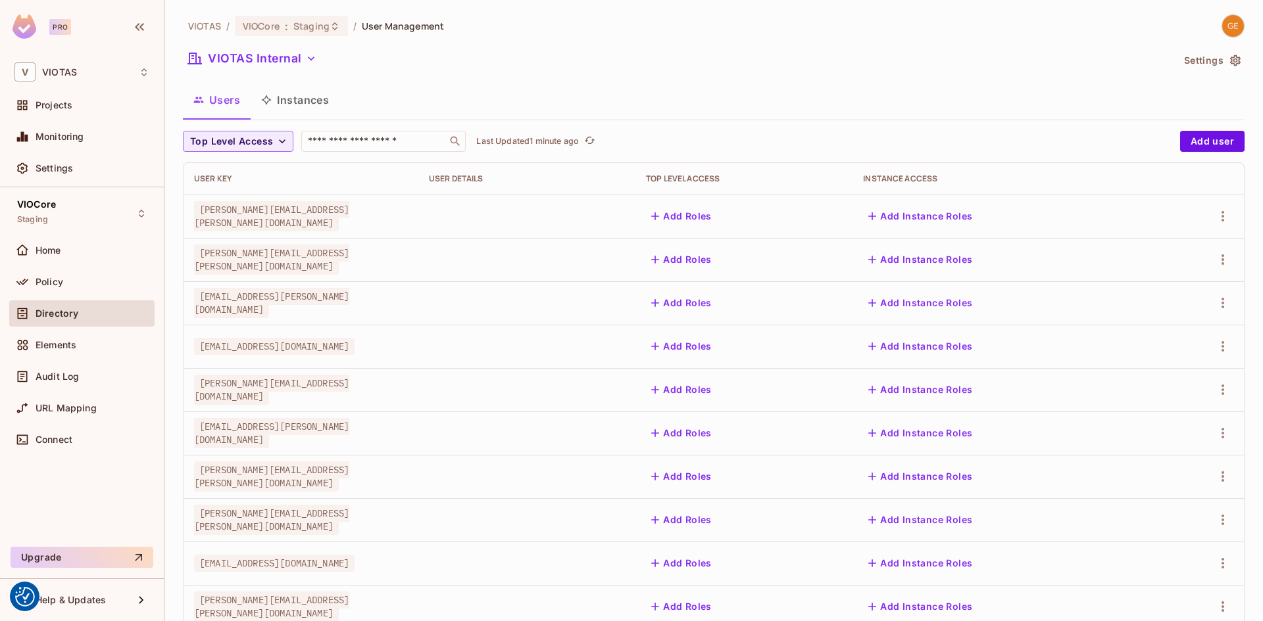
click at [1207, 64] on button "Settings" at bounding box center [1211, 60] width 66 height 21
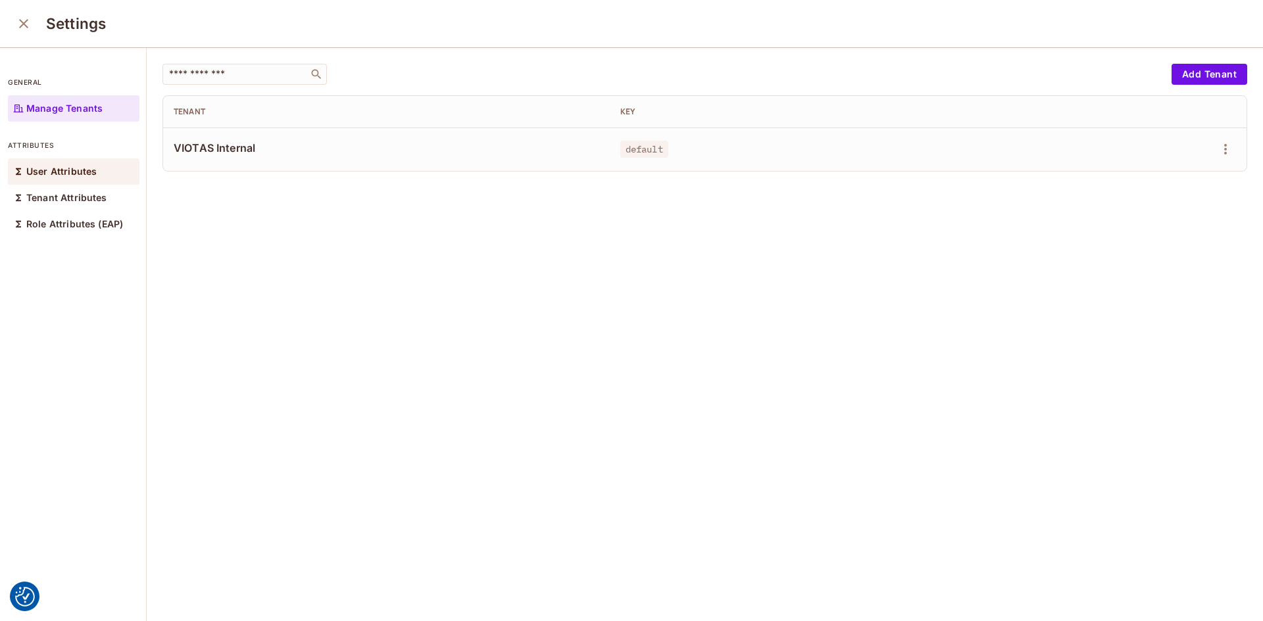
click at [72, 181] on div "User Attributes" at bounding box center [74, 171] width 132 height 26
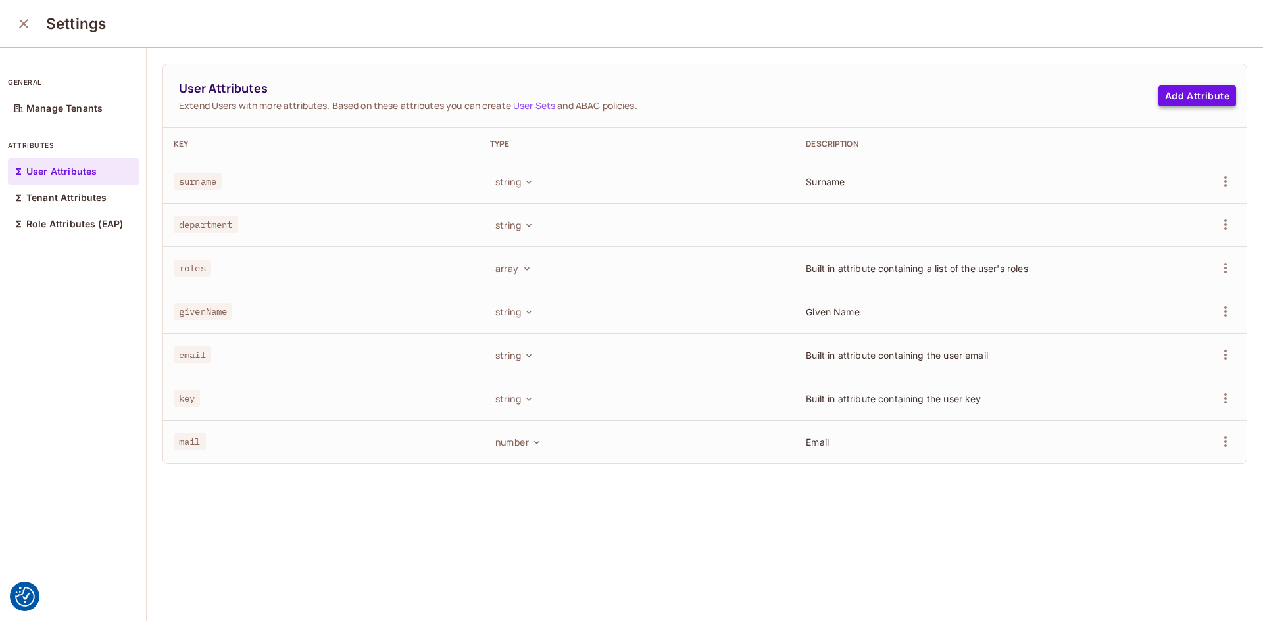
click at [1190, 92] on button "Add Attribute" at bounding box center [1197, 95] width 78 height 21
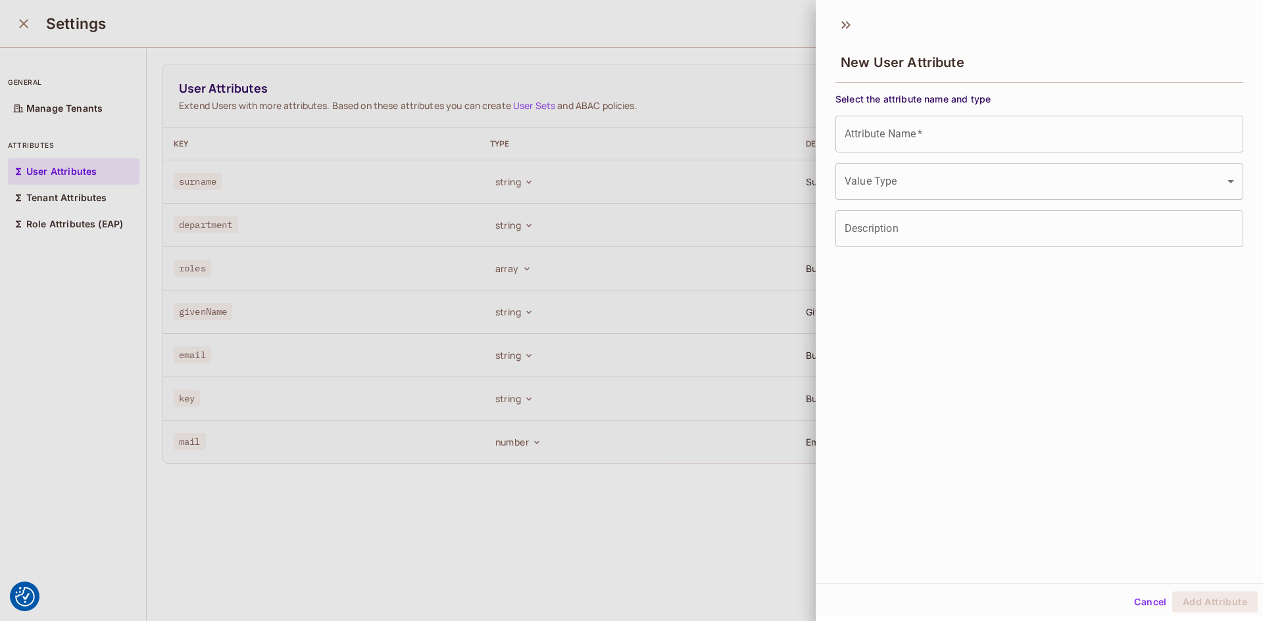
click at [937, 130] on input "Attribute Name   *" at bounding box center [1039, 134] width 408 height 37
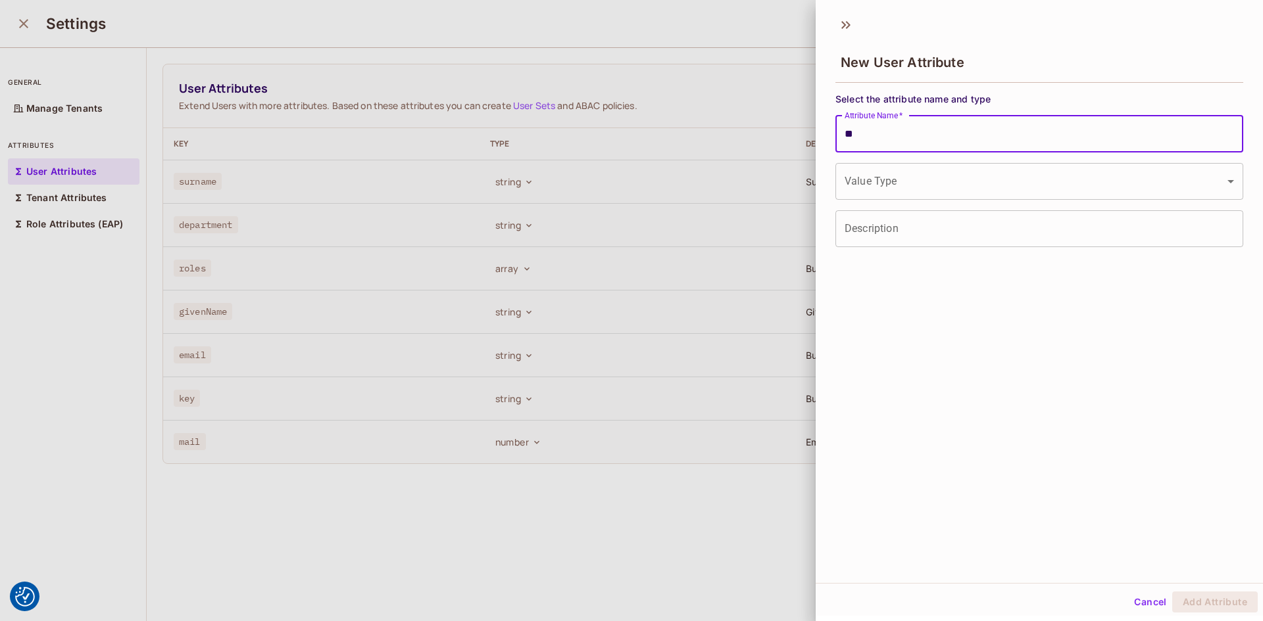
type input "*"
type input "**********"
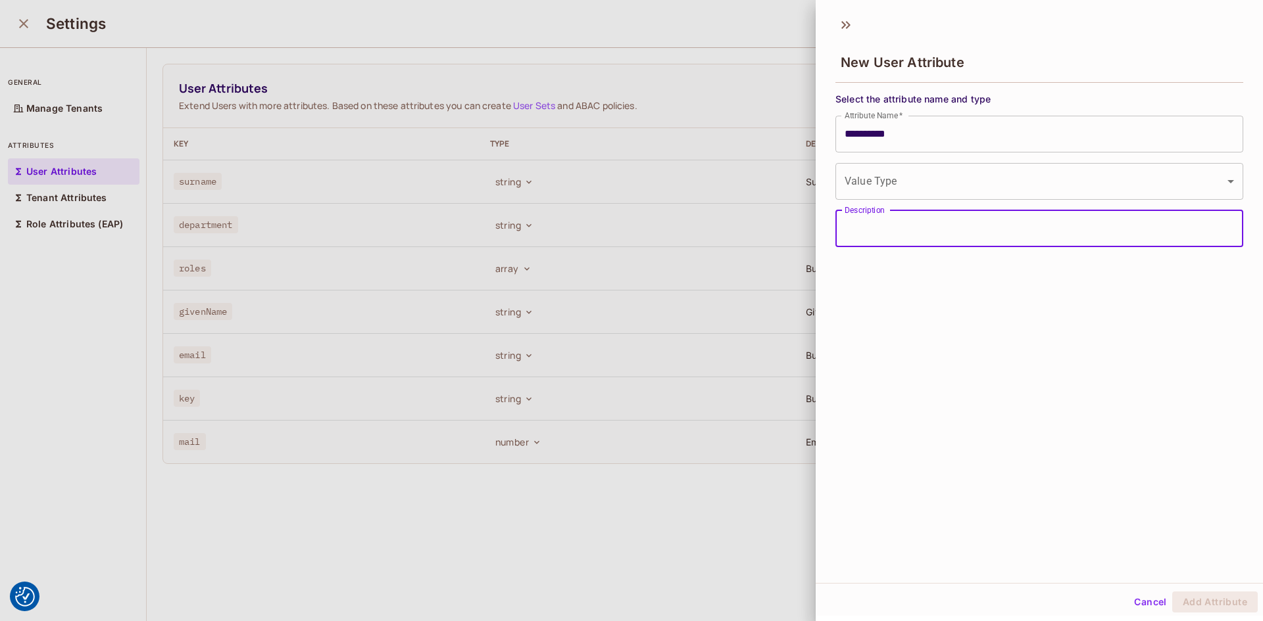
click at [901, 225] on input "Description" at bounding box center [1039, 228] width 408 height 37
drag, startPoint x: 915, startPoint y: 230, endPoint x: 763, endPoint y: 232, distance: 151.9
click at [763, 232] on div "**********" at bounding box center [631, 310] width 1263 height 621
type input "**********"
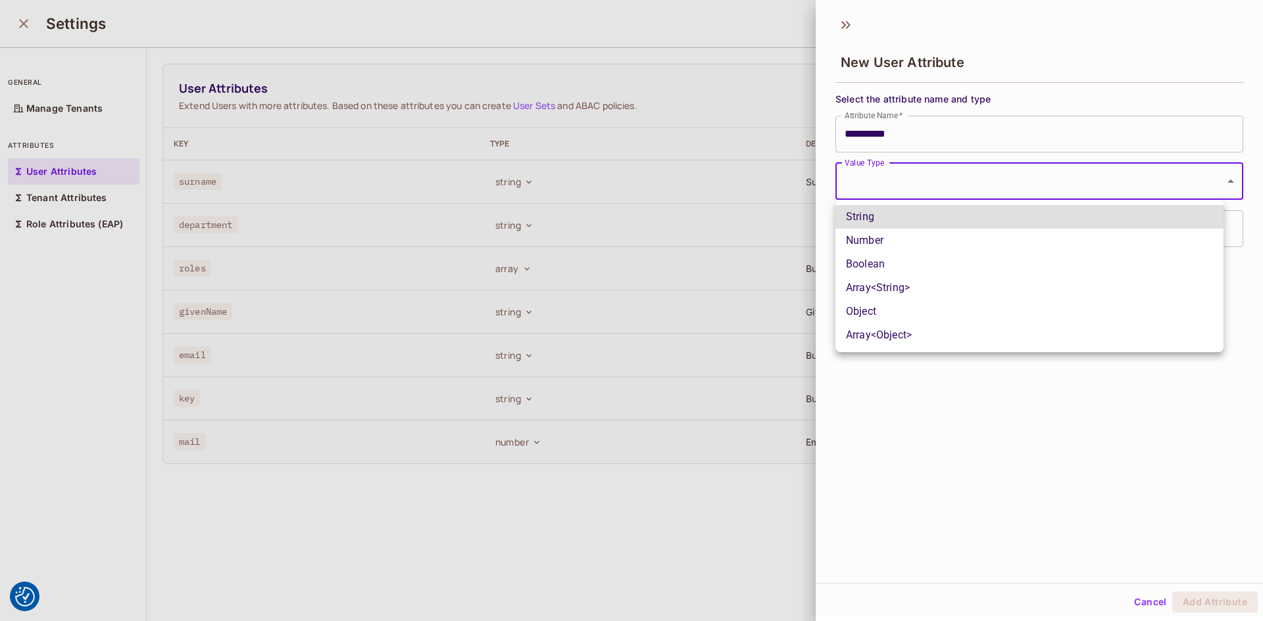
click at [926, 174] on body "We use cookies to enhance your browsing experience, serve personalized ads or c…" at bounding box center [631, 310] width 1263 height 621
click at [912, 226] on li "String" at bounding box center [1029, 217] width 388 height 24
type input "******"
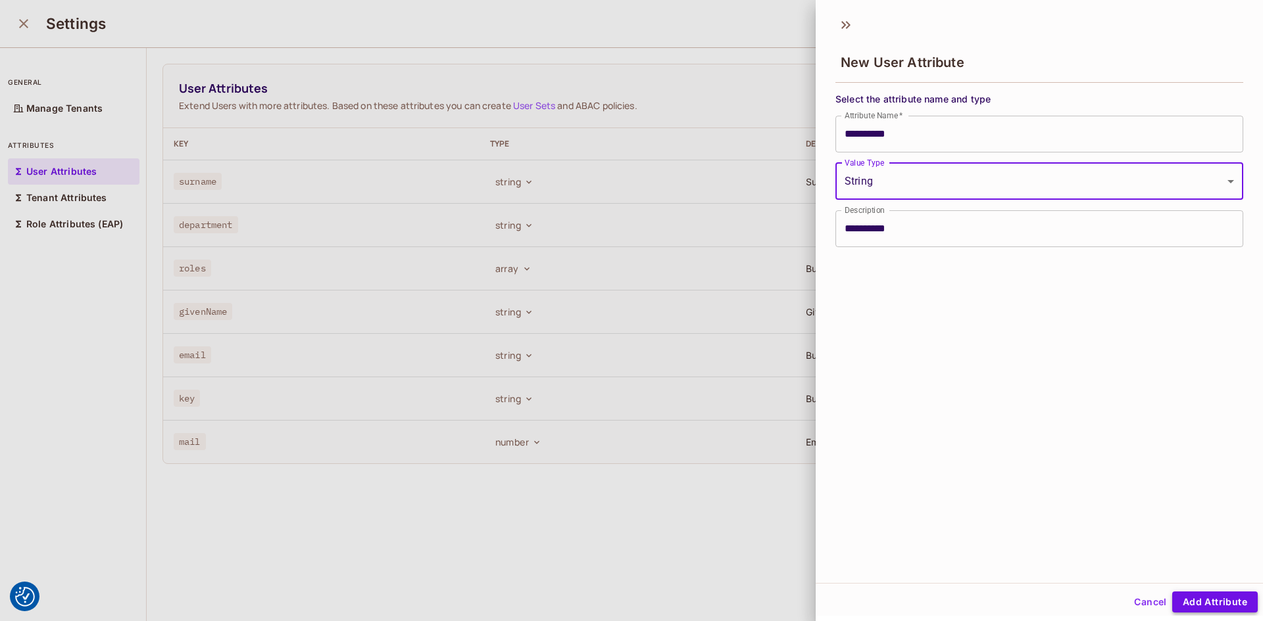
click at [1225, 599] on button "Add Attribute" at bounding box center [1214, 602] width 85 height 21
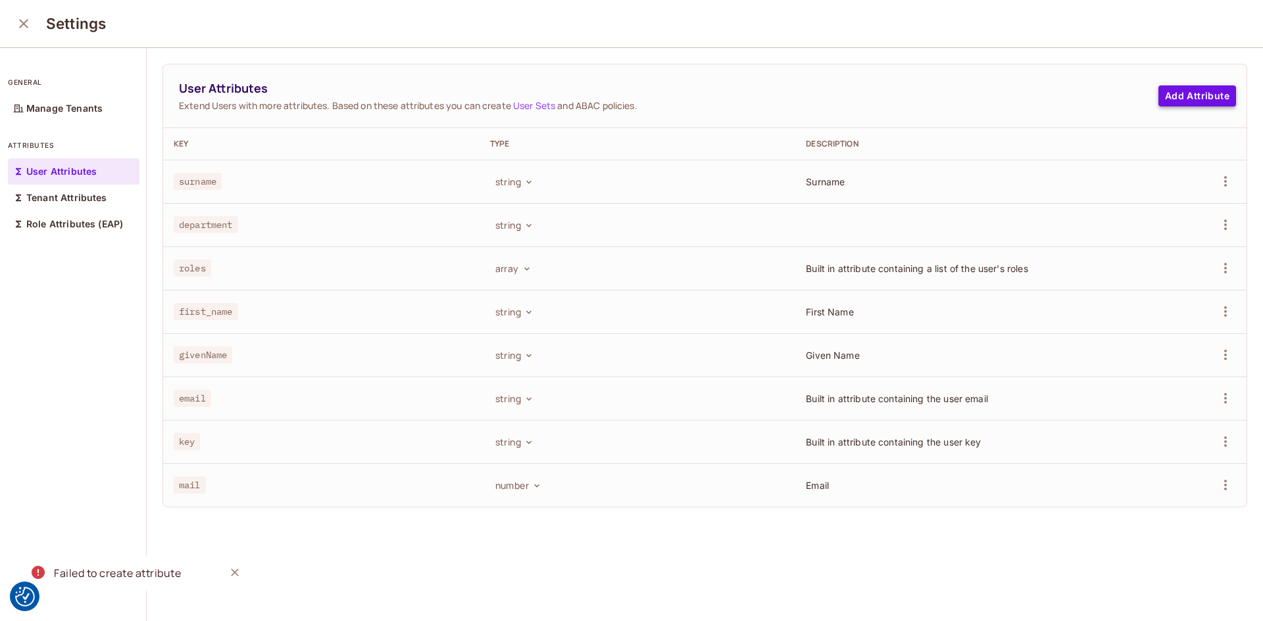
click at [1185, 93] on button "Add Attribute" at bounding box center [1197, 95] width 78 height 21
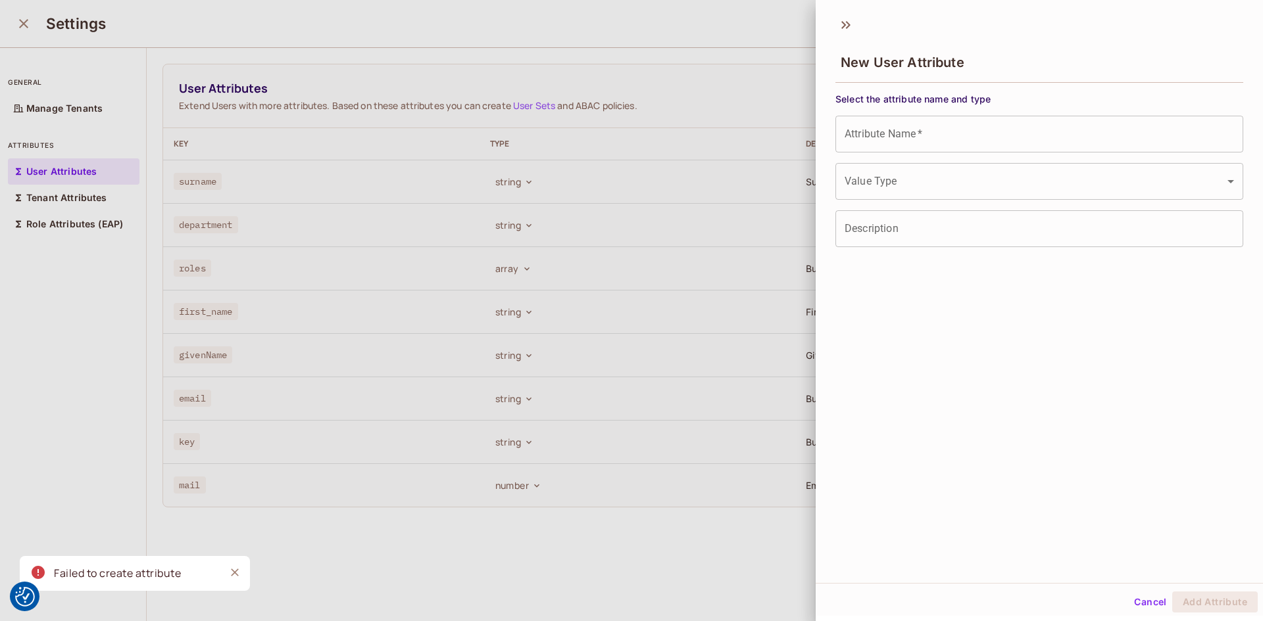
click at [965, 139] on input "Attribute Name   *" at bounding box center [1039, 134] width 408 height 37
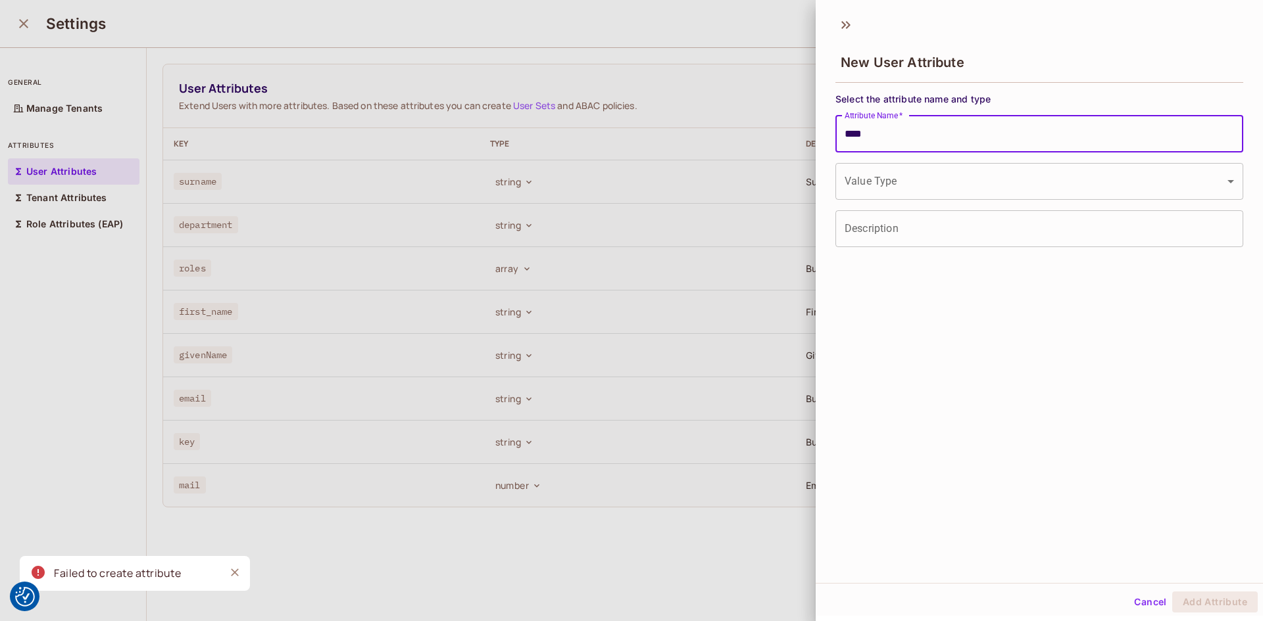
type input "*********"
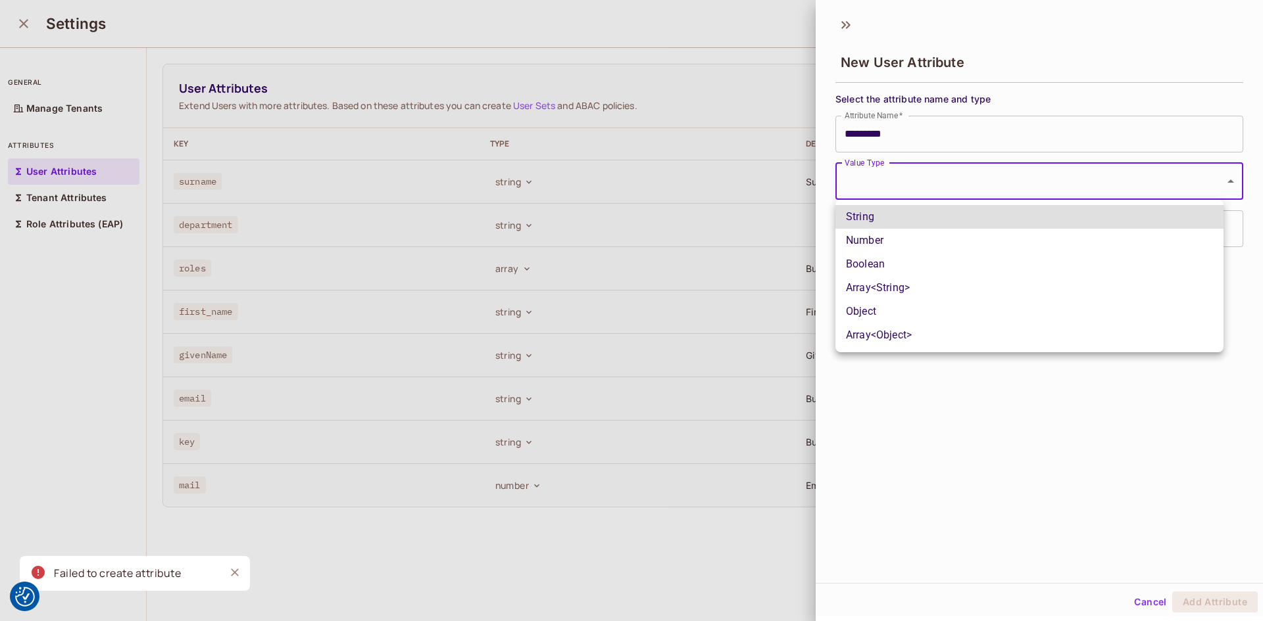
click at [965, 180] on body "We use cookies to enhance your browsing experience, serve personalized ads or c…" at bounding box center [631, 310] width 1263 height 621
click at [940, 217] on li "String" at bounding box center [1029, 217] width 388 height 24
type input "******"
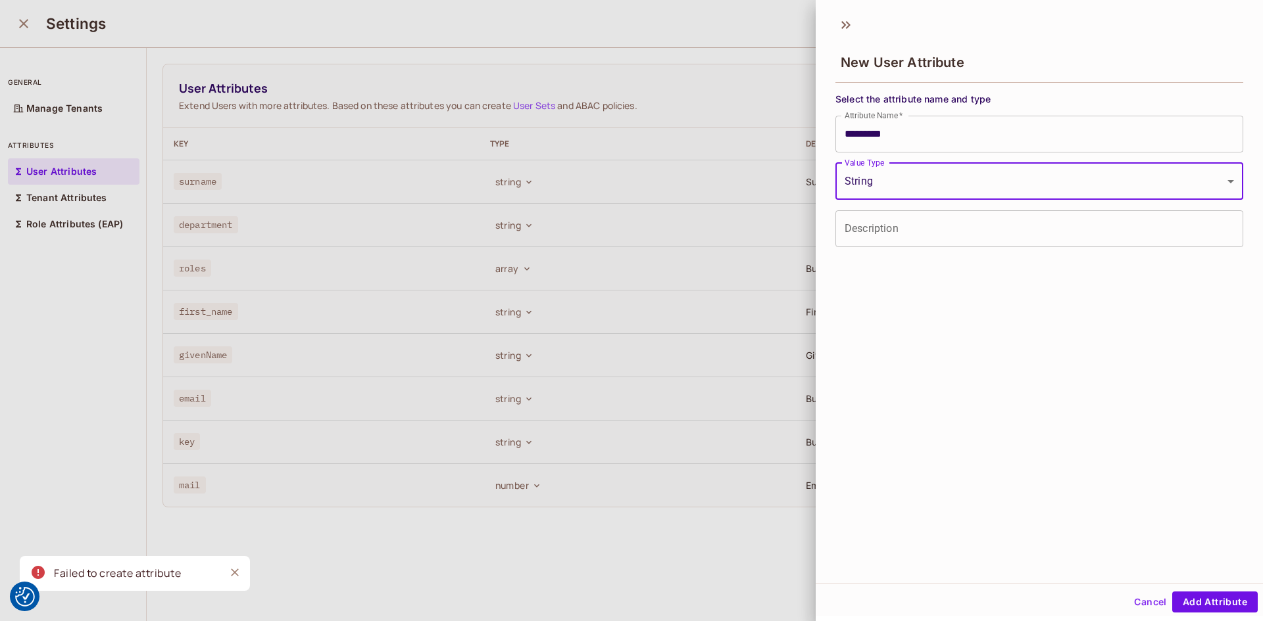
click at [924, 233] on input "Description" at bounding box center [1039, 228] width 408 height 37
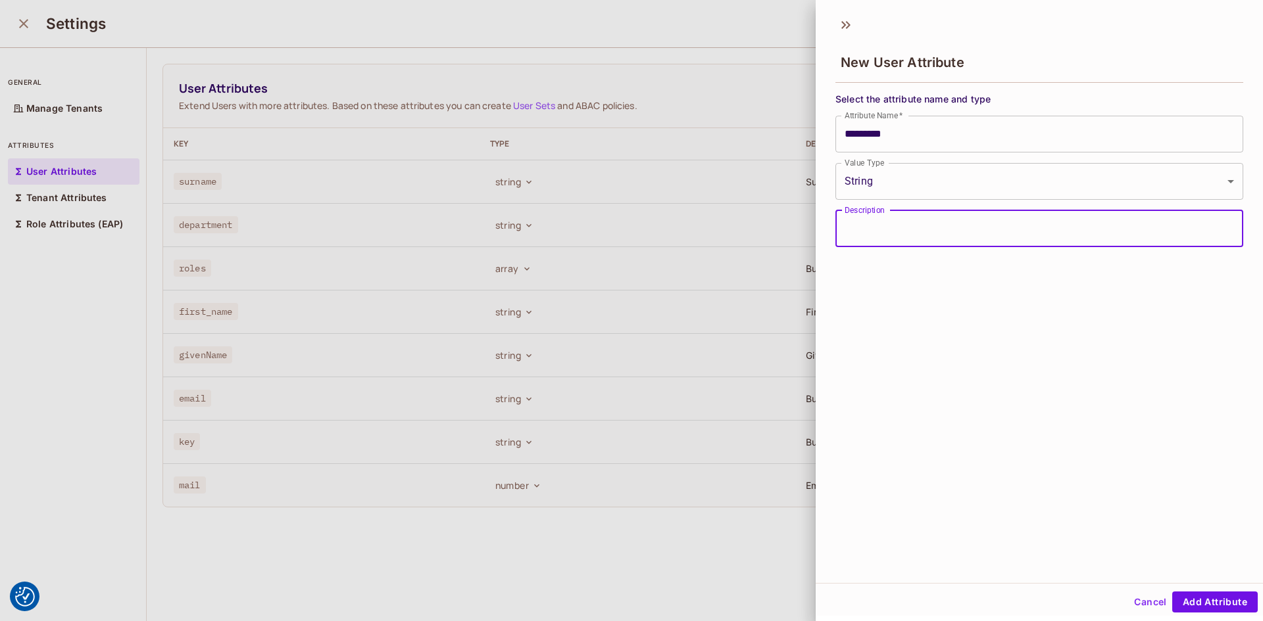
type input "*********"
click at [1183, 606] on button "Add Attribute" at bounding box center [1214, 602] width 85 height 21
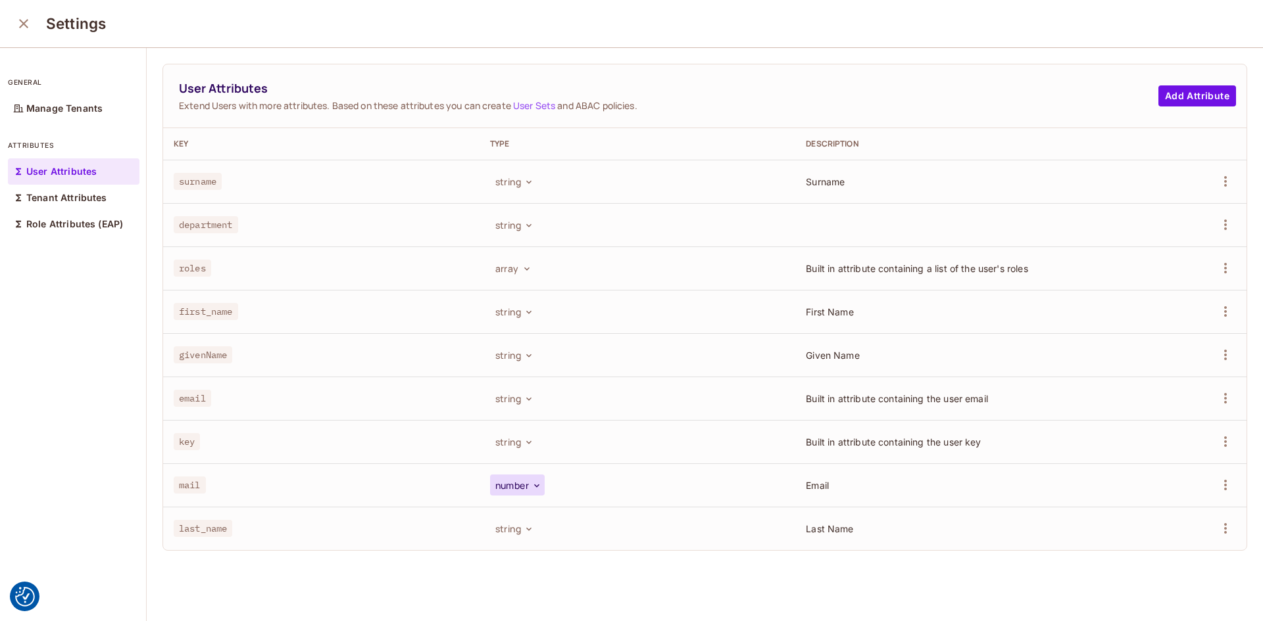
click at [531, 488] on icon "button" at bounding box center [536, 486] width 11 height 11
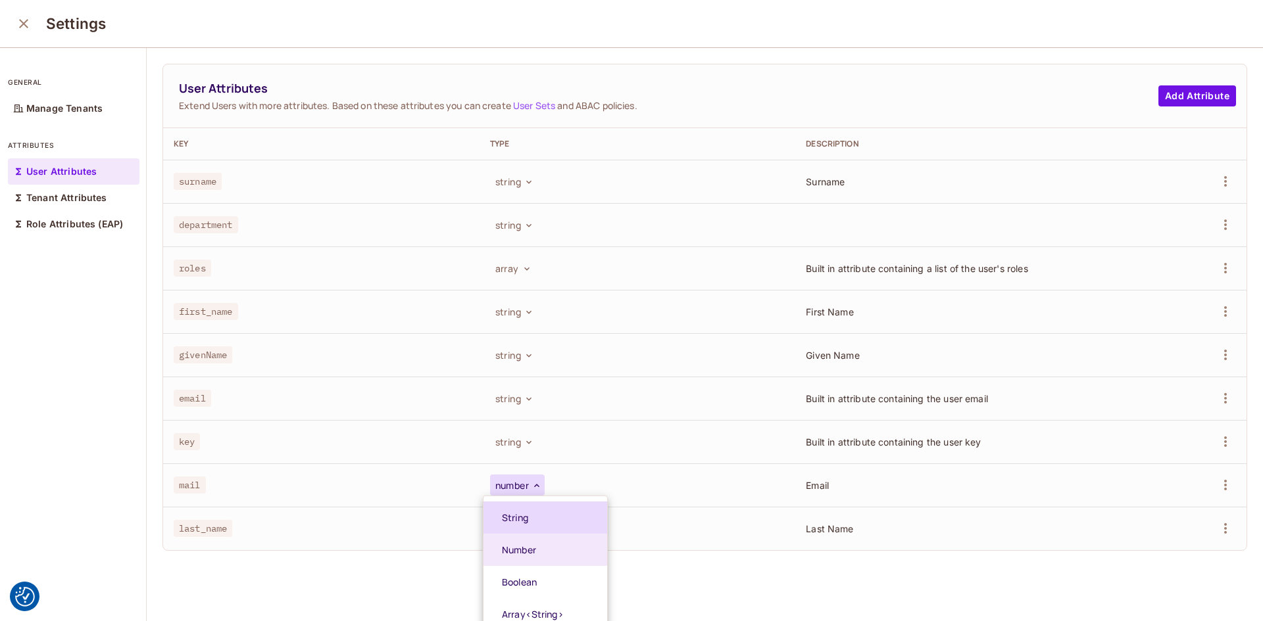
click at [525, 511] on li "String" at bounding box center [545, 518] width 124 height 32
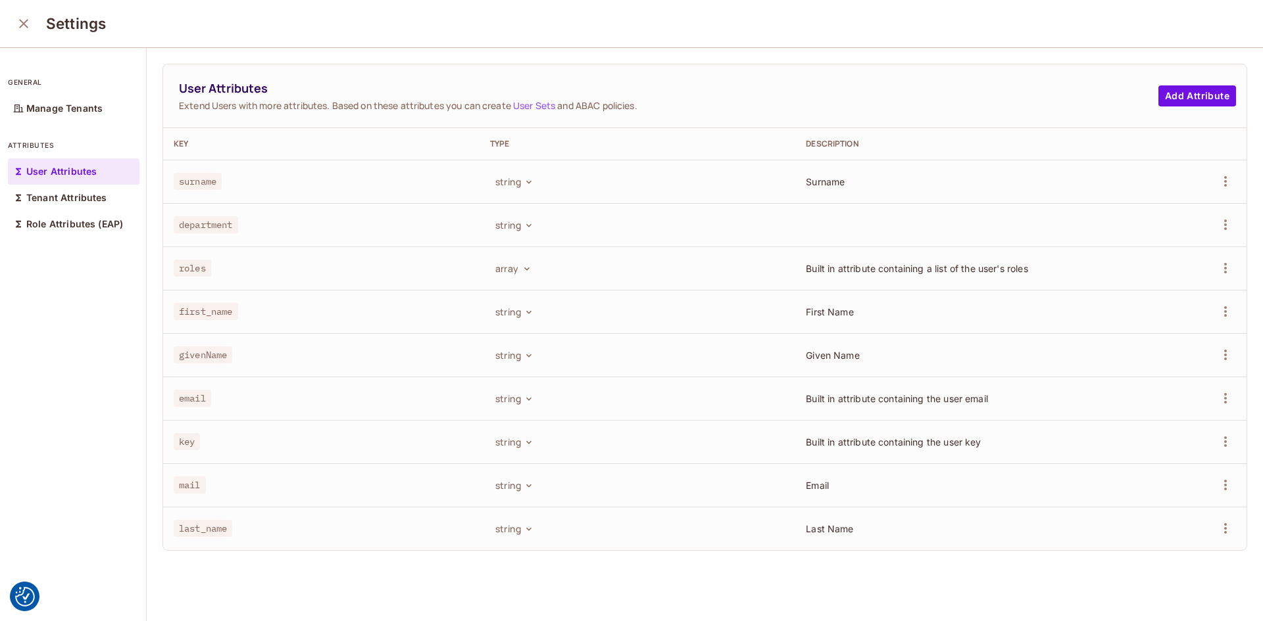
click at [25, 14] on button "close" at bounding box center [24, 24] width 26 height 26
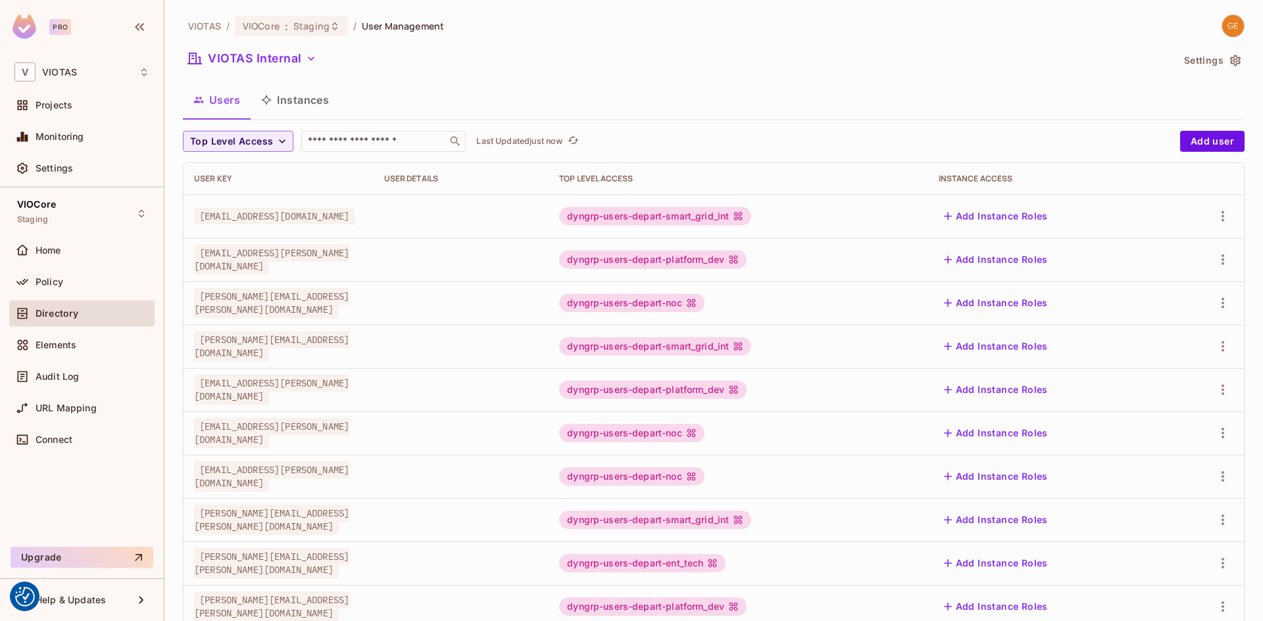
click at [1038, 218] on button "Add Instance Roles" at bounding box center [995, 216] width 114 height 21
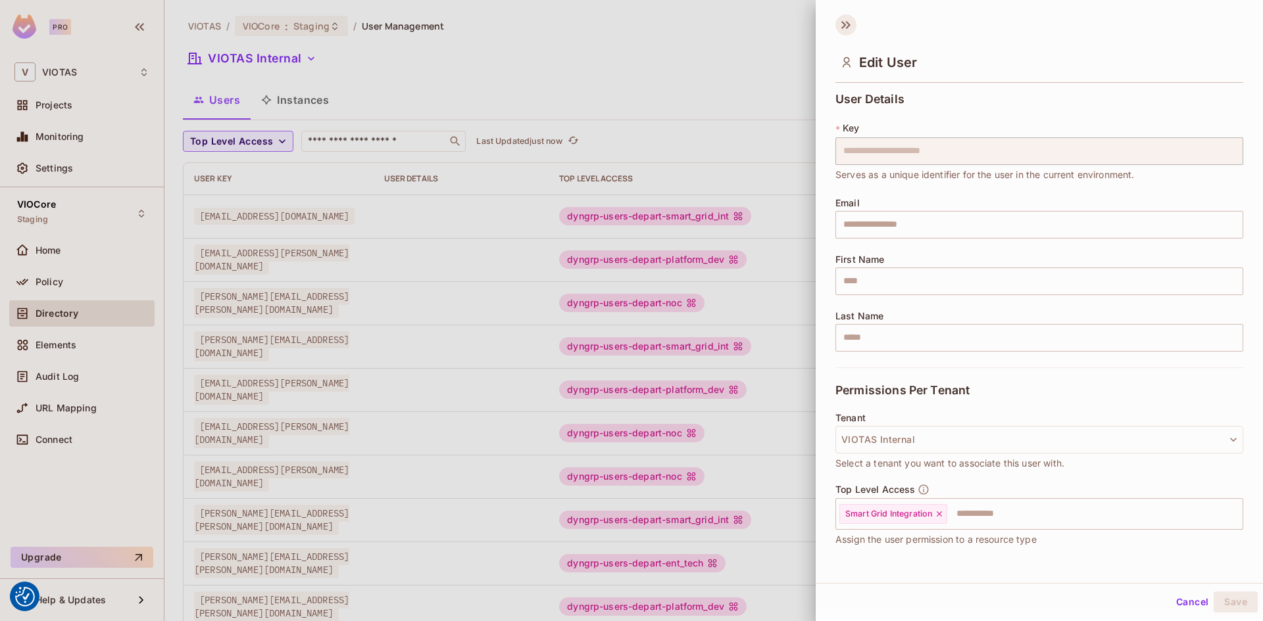
click at [844, 28] on icon at bounding box center [845, 24] width 21 height 21
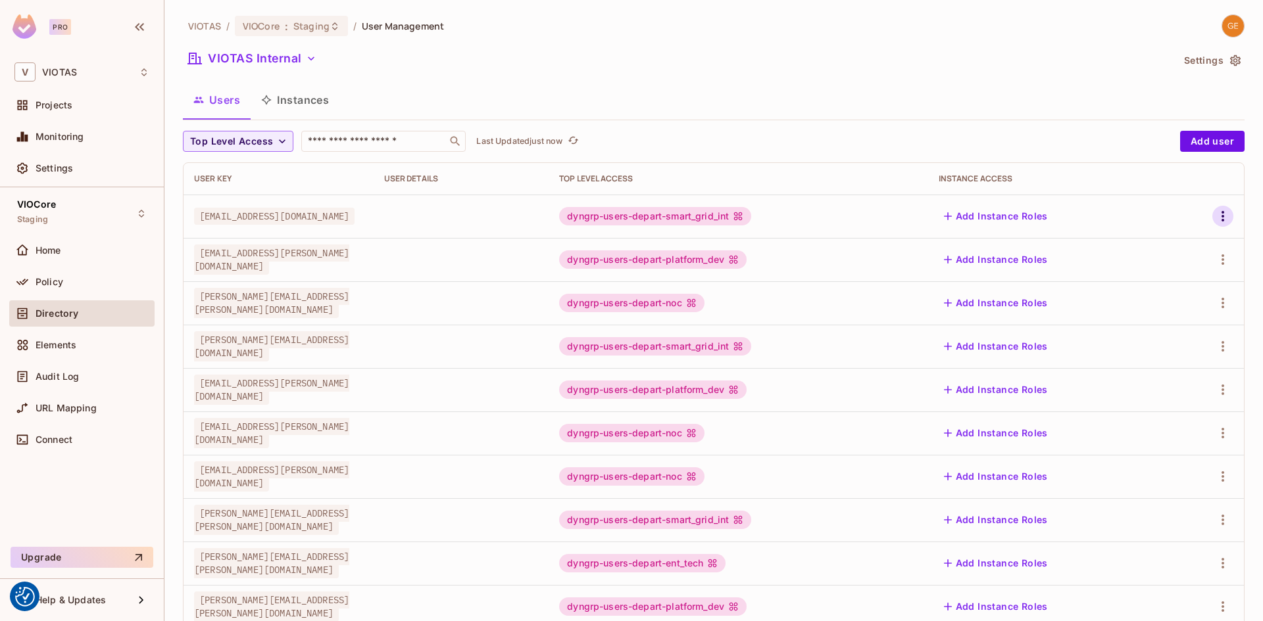
click at [1215, 215] on icon "button" at bounding box center [1223, 216] width 16 height 16
click at [837, 149] on div at bounding box center [631, 310] width 1263 height 621
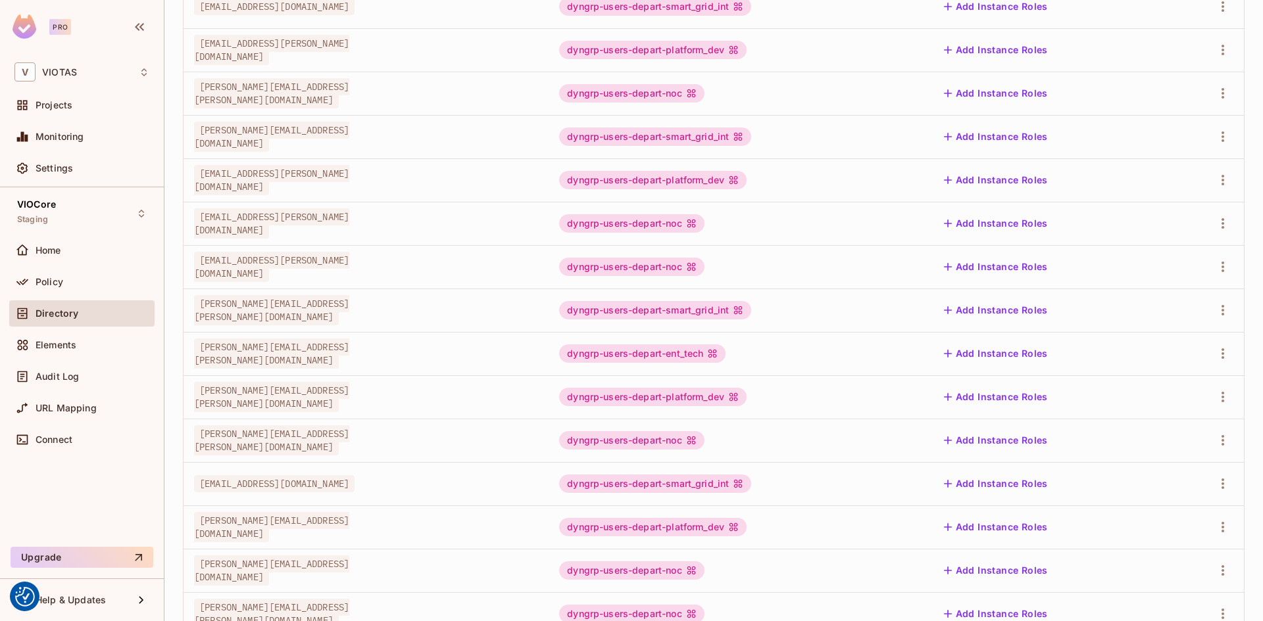
scroll to position [297, 0]
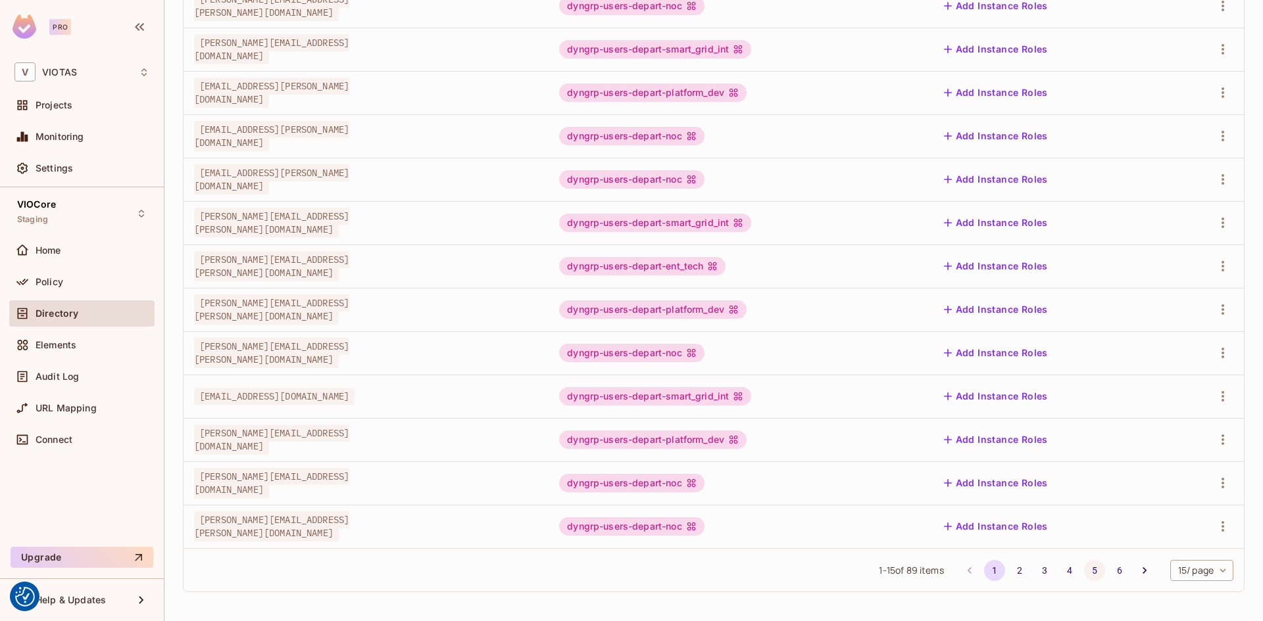
click at [1084, 572] on button "5" at bounding box center [1094, 570] width 21 height 21
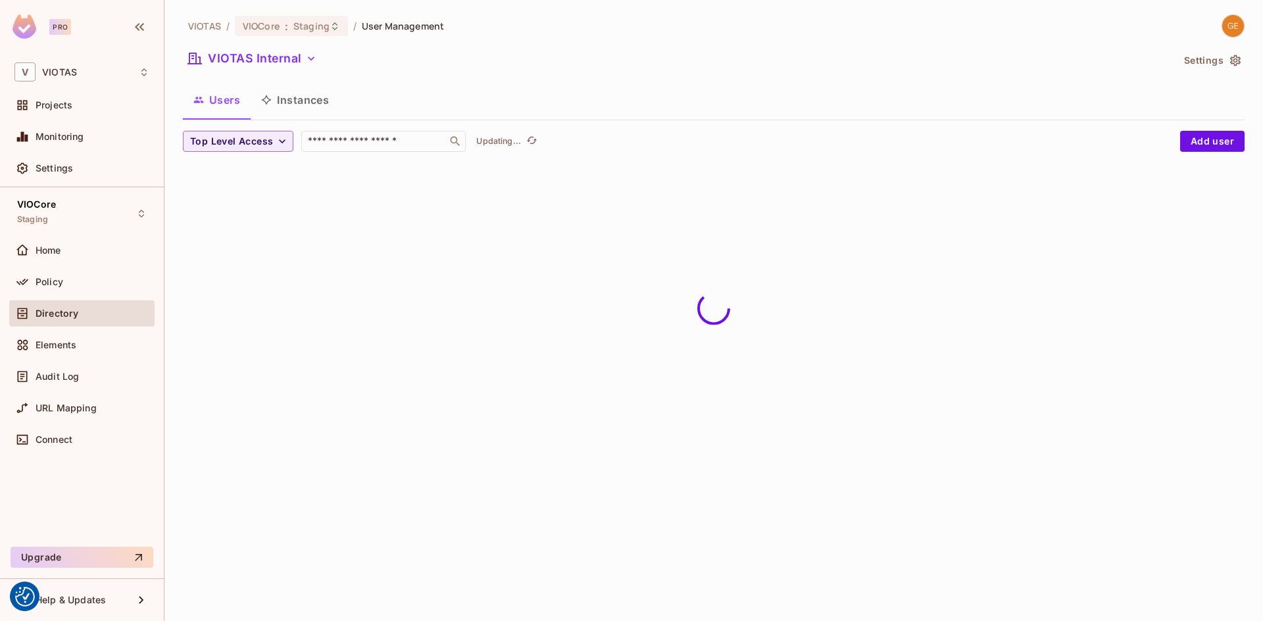
scroll to position [0, 0]
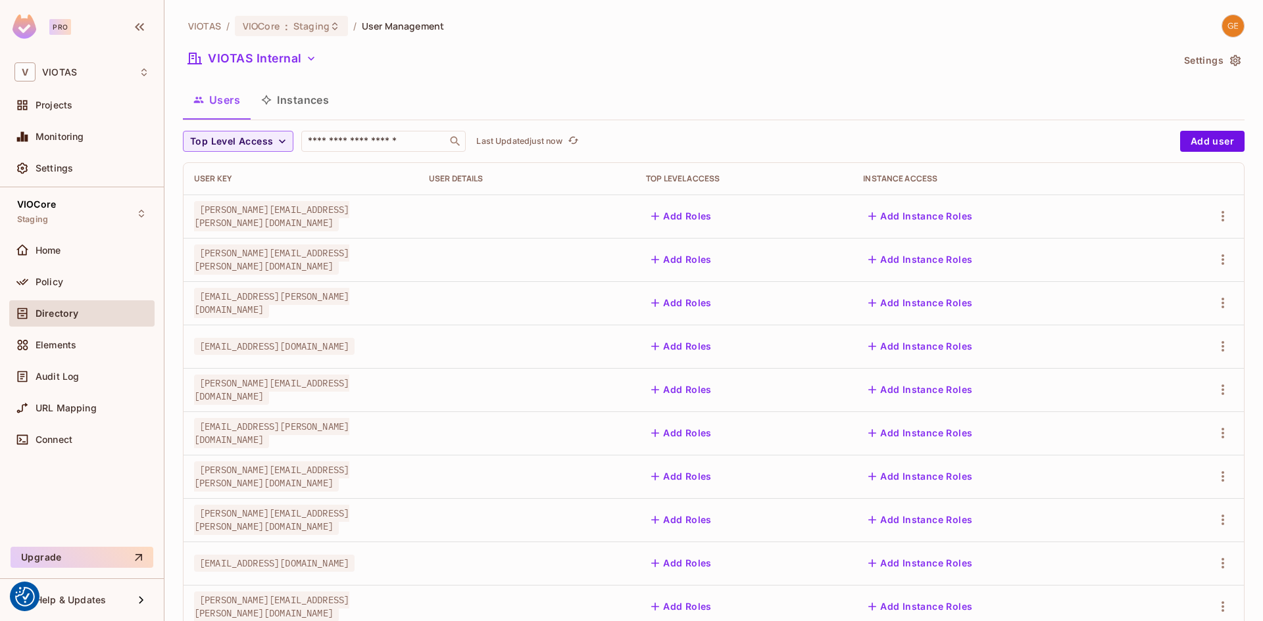
click at [717, 212] on button "Add Roles" at bounding box center [681, 216] width 71 height 21
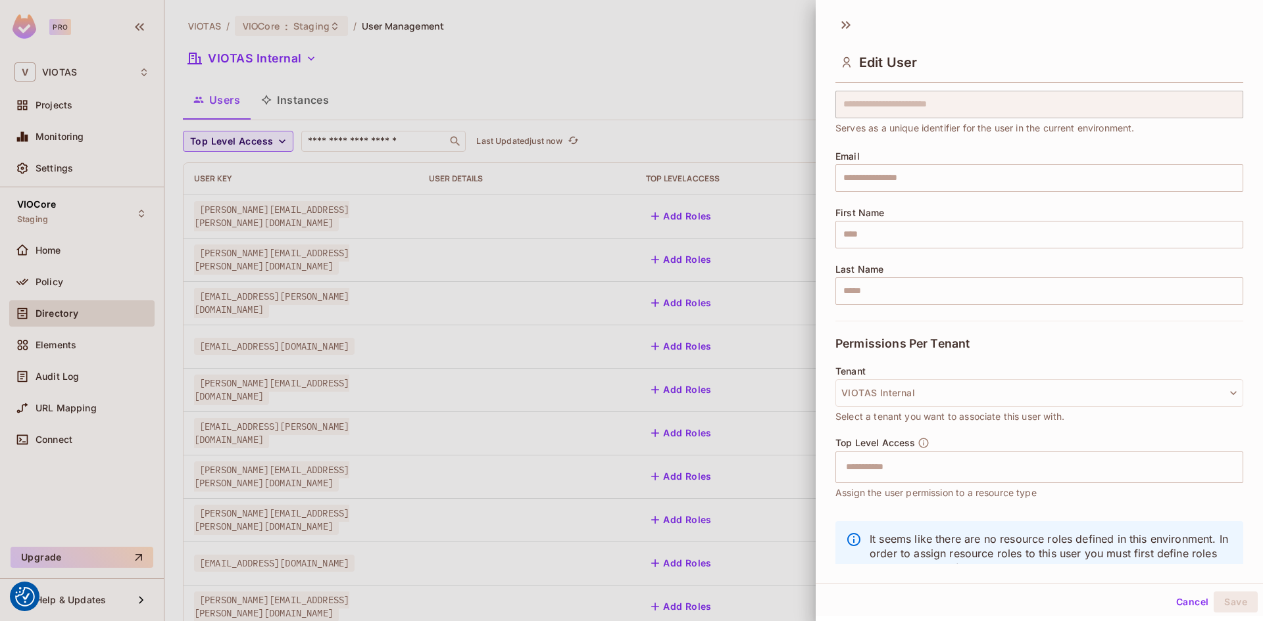
scroll to position [89, 0]
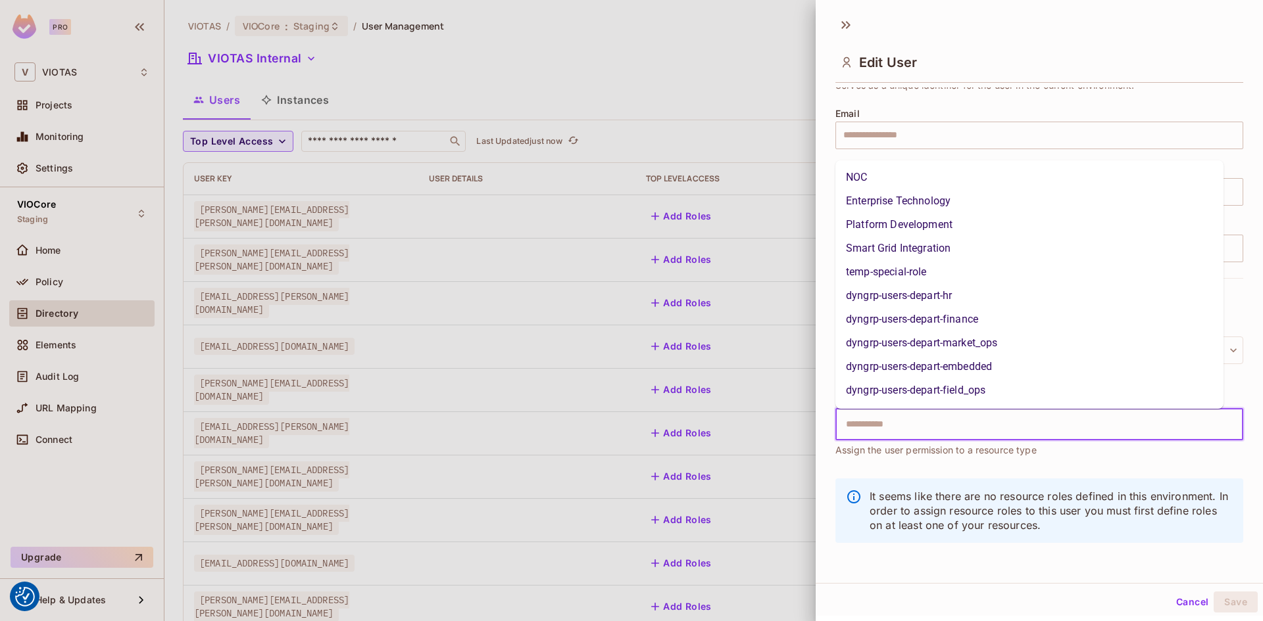
click at [899, 427] on input "text" at bounding box center [1027, 425] width 379 height 26
click at [1172, 603] on button "Cancel" at bounding box center [1192, 602] width 43 height 21
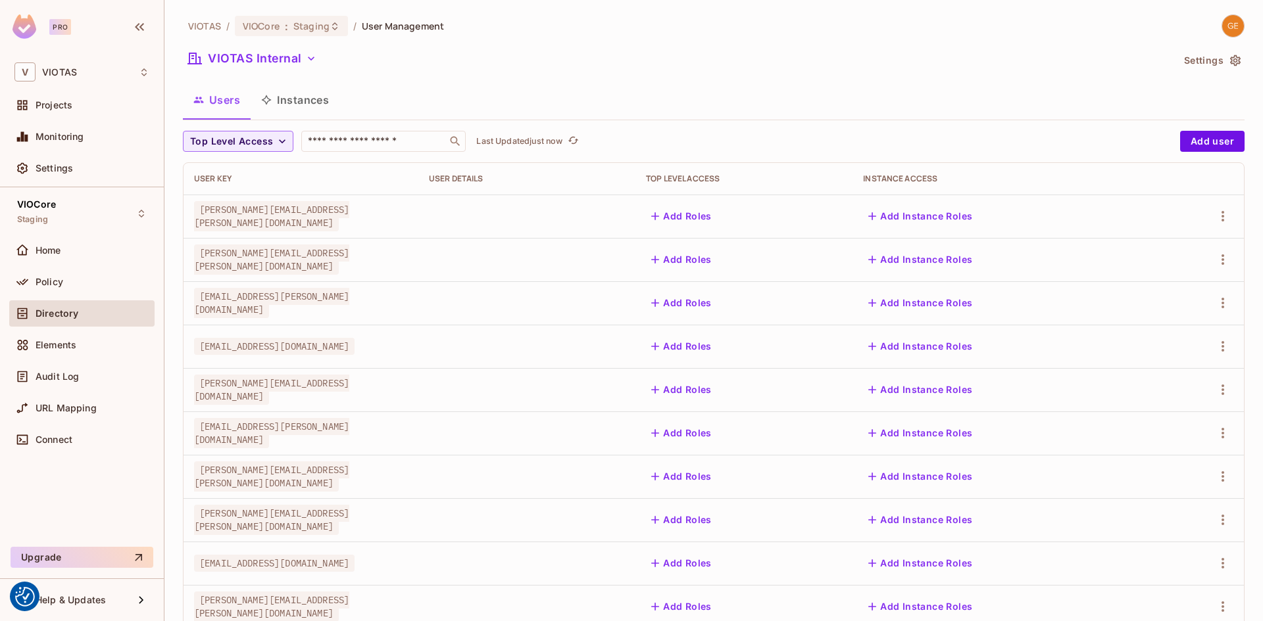
click at [543, 102] on div "Users Instances" at bounding box center [713, 100] width 1061 height 33
click at [547, 136] on p "Last Updated just now" at bounding box center [519, 141] width 86 height 11
